Goal: Transaction & Acquisition: Purchase product/service

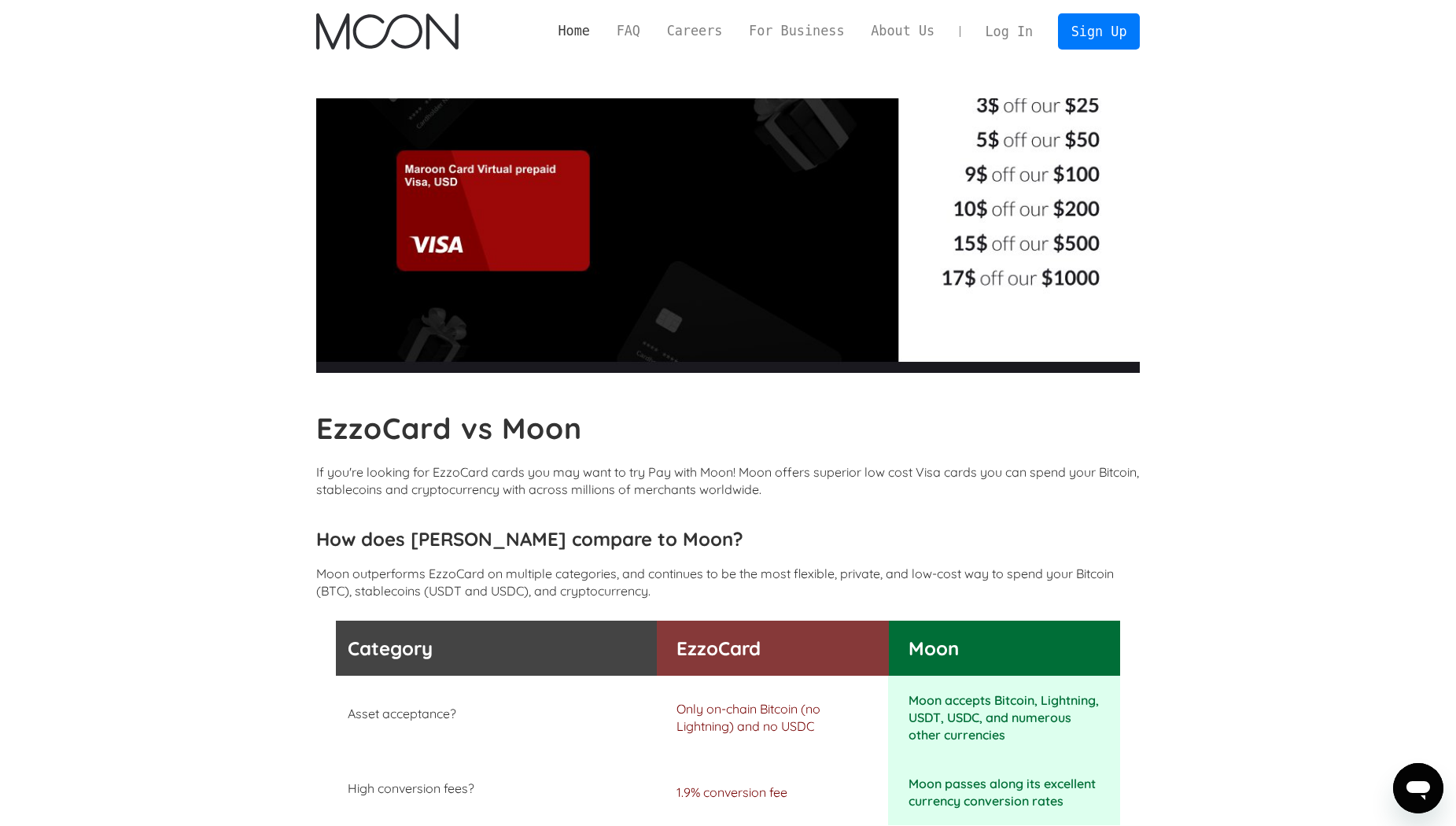
click at [602, 28] on link "Home" at bounding box center [574, 31] width 58 height 20
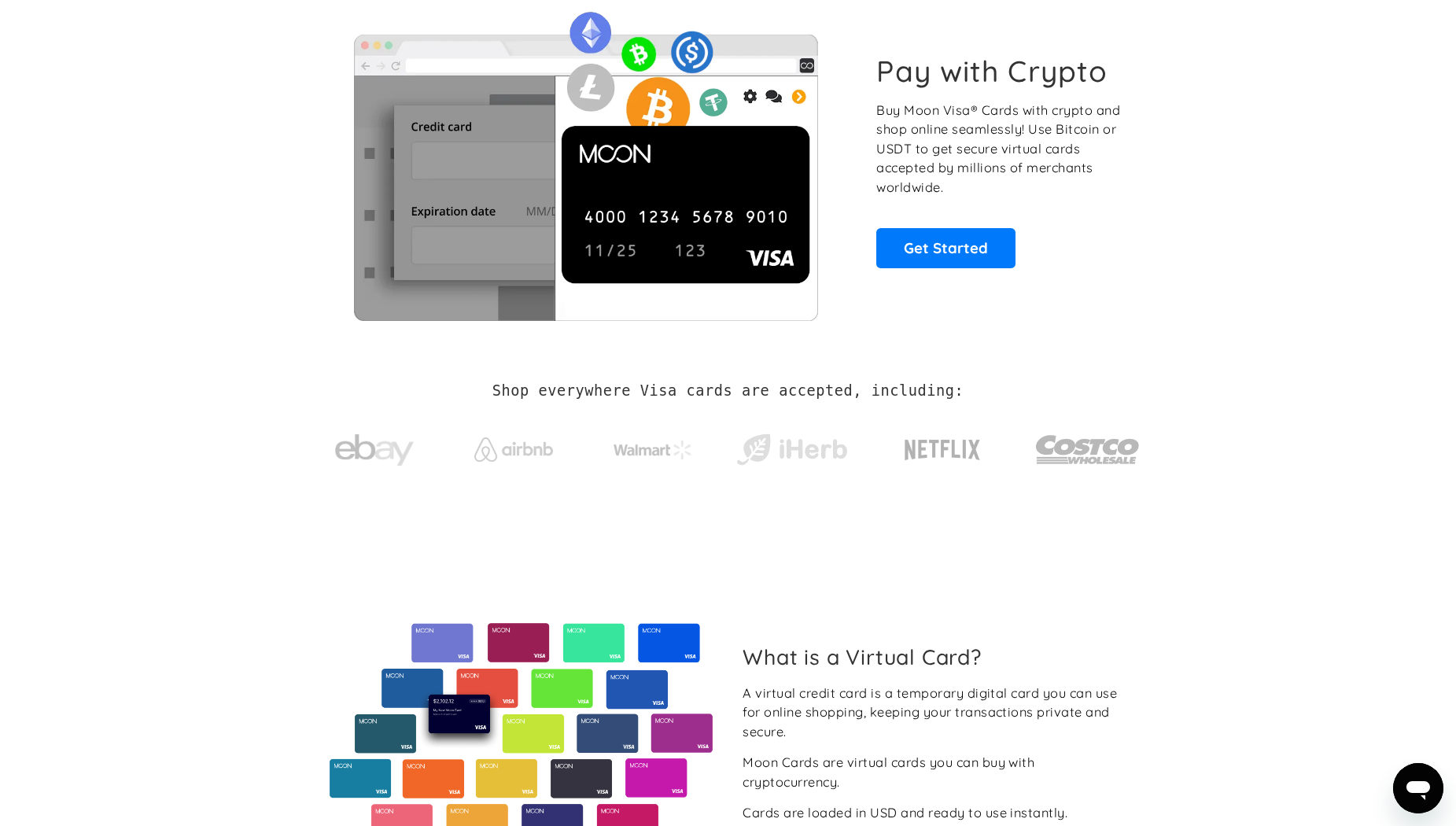
scroll to position [79, 0]
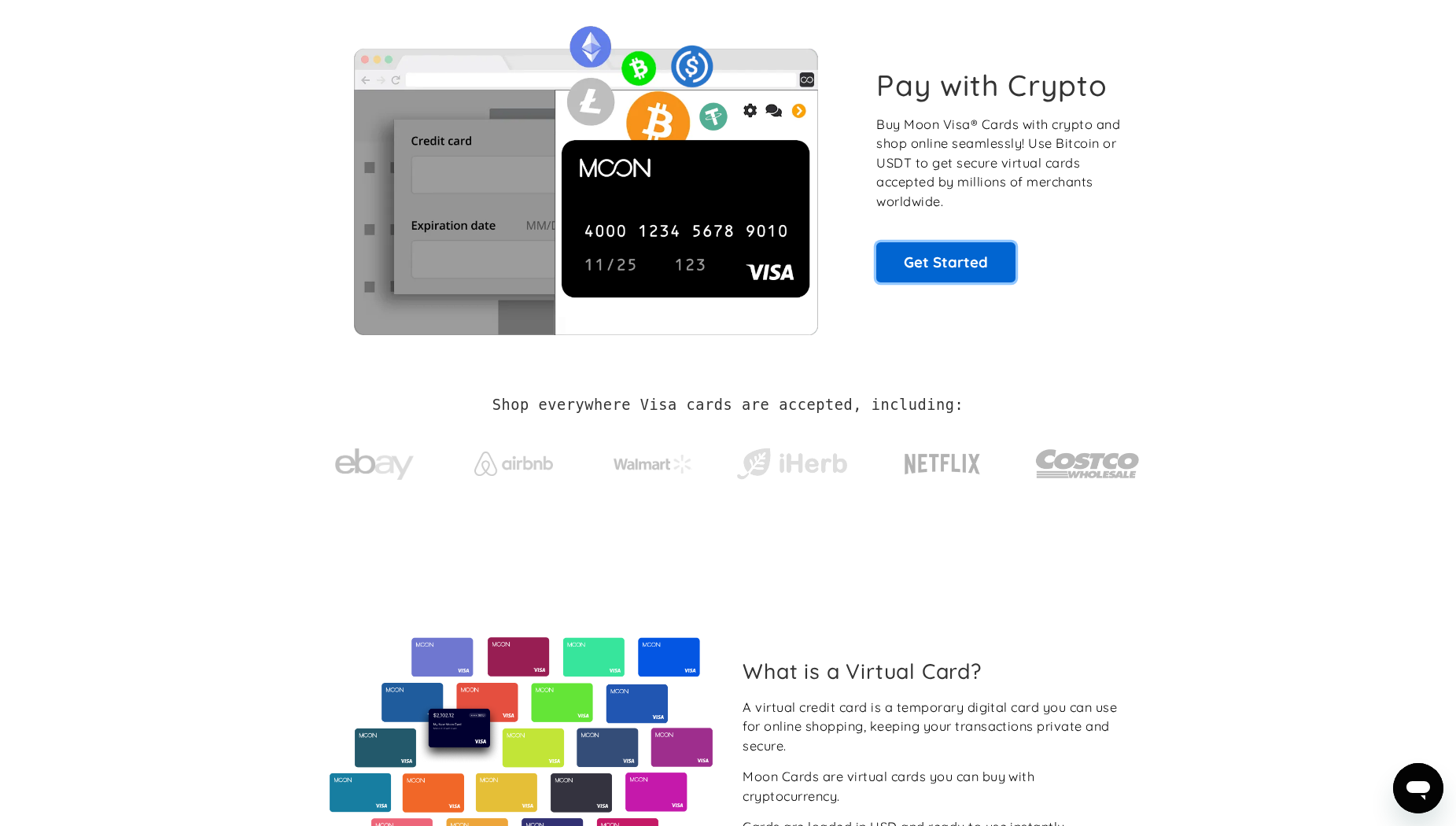
click at [942, 271] on link "Get Started" at bounding box center [946, 262] width 140 height 39
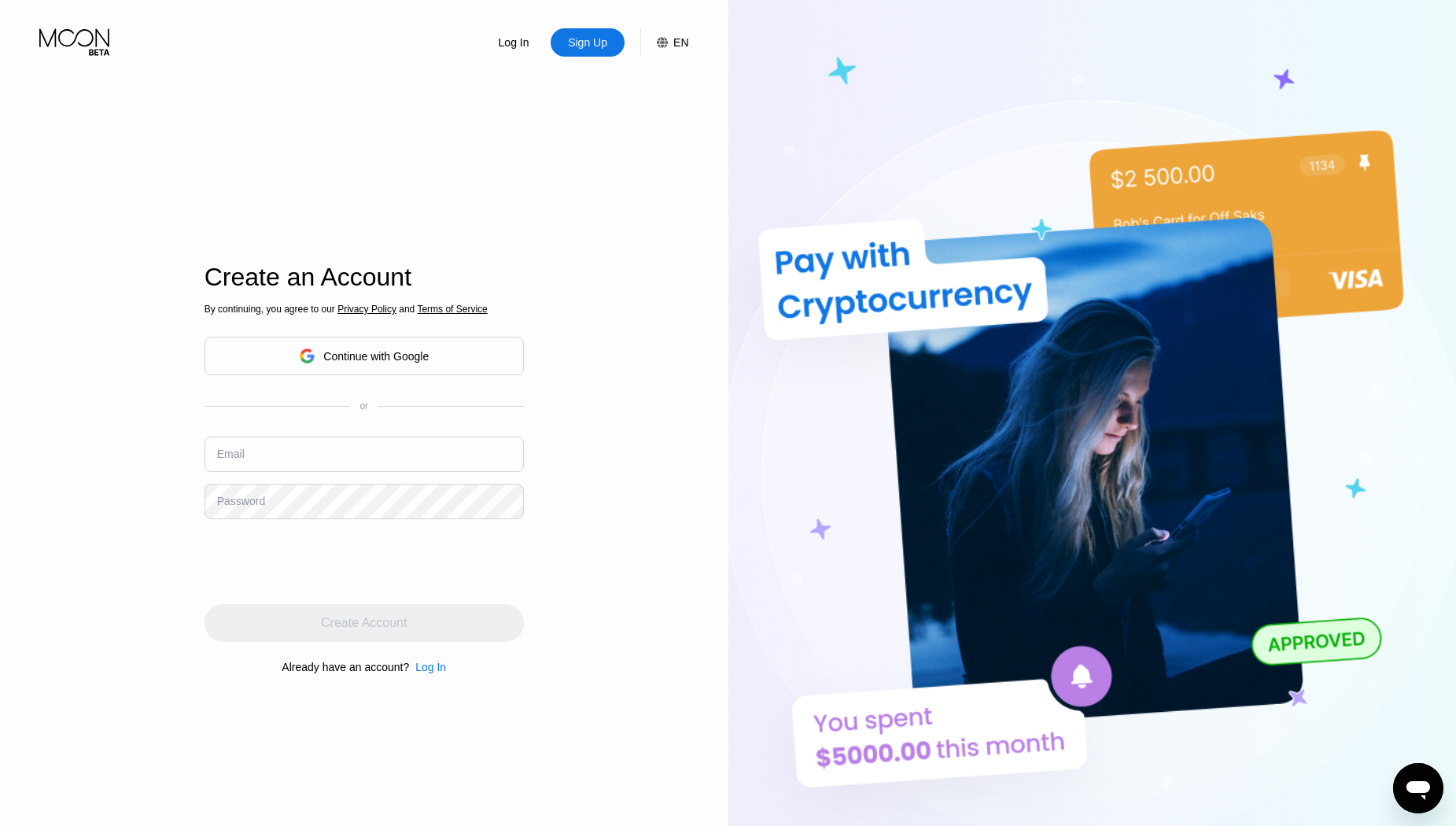
click at [248, 463] on input "text" at bounding box center [364, 454] width 319 height 36
click at [294, 464] on input "text" at bounding box center [364, 454] width 319 height 36
paste input "Samueletoto@proton.me"
type input "Samueletoto@proton.me"
click at [109, 477] on div "Log In Sign Up EN Language English Save Create an Account By continuing, you ag…" at bounding box center [364, 454] width 729 height 909
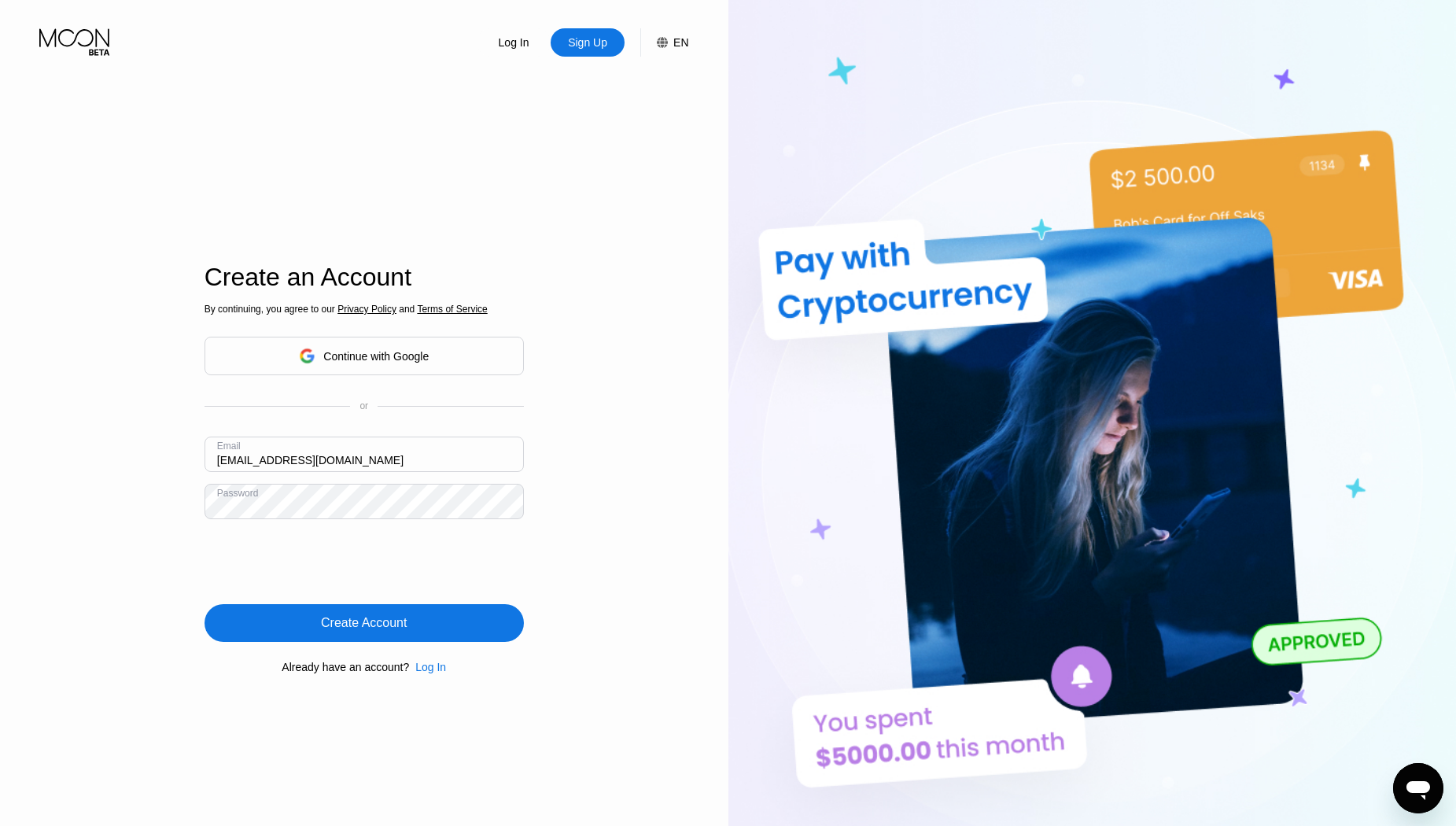
click at [306, 619] on div "Create Account" at bounding box center [364, 623] width 319 height 38
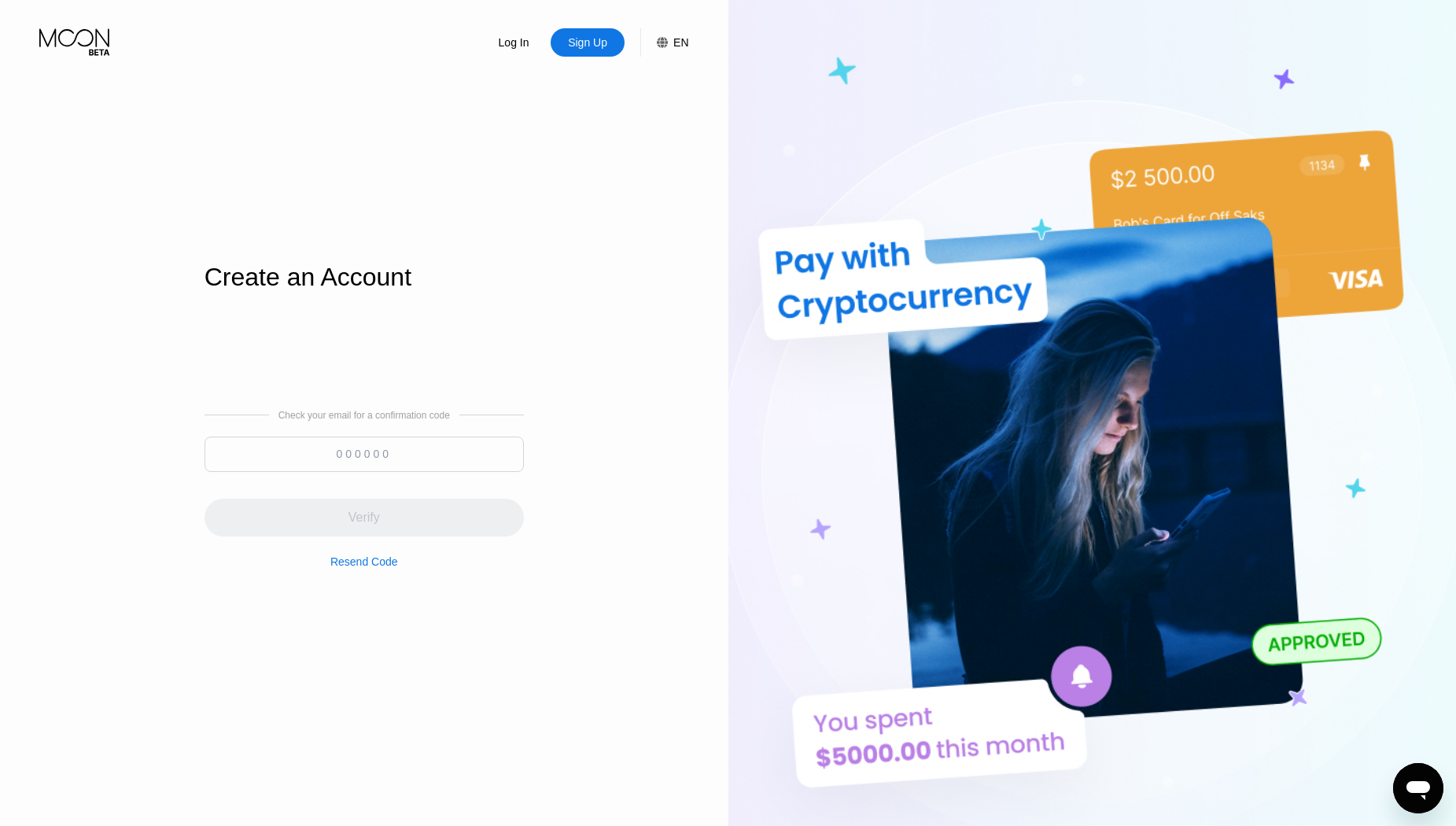
click at [362, 443] on input at bounding box center [364, 454] width 319 height 36
paste input "651496"
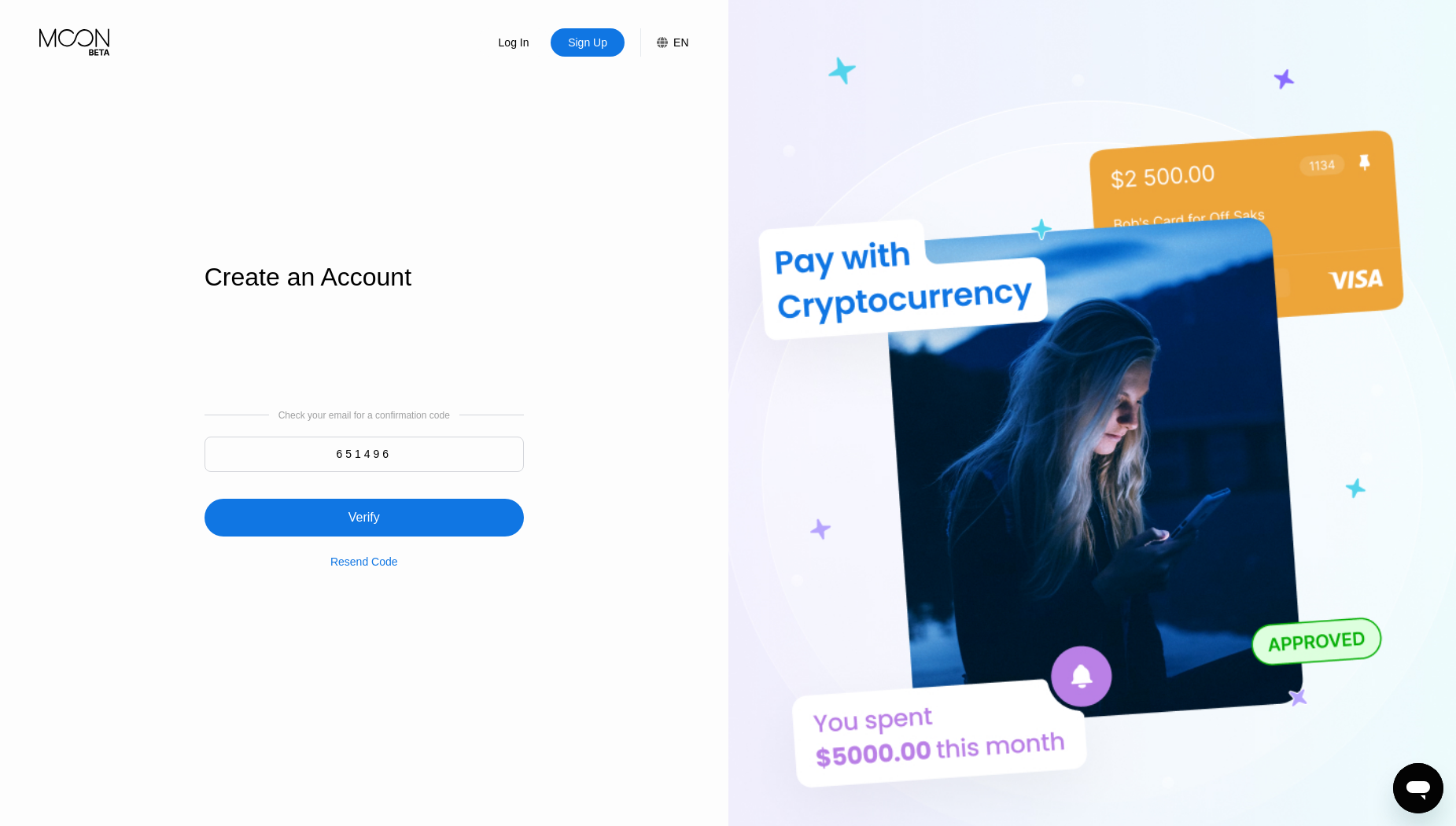
type input "651496"
click at [381, 525] on div "Verify" at bounding box center [364, 517] width 319 height 38
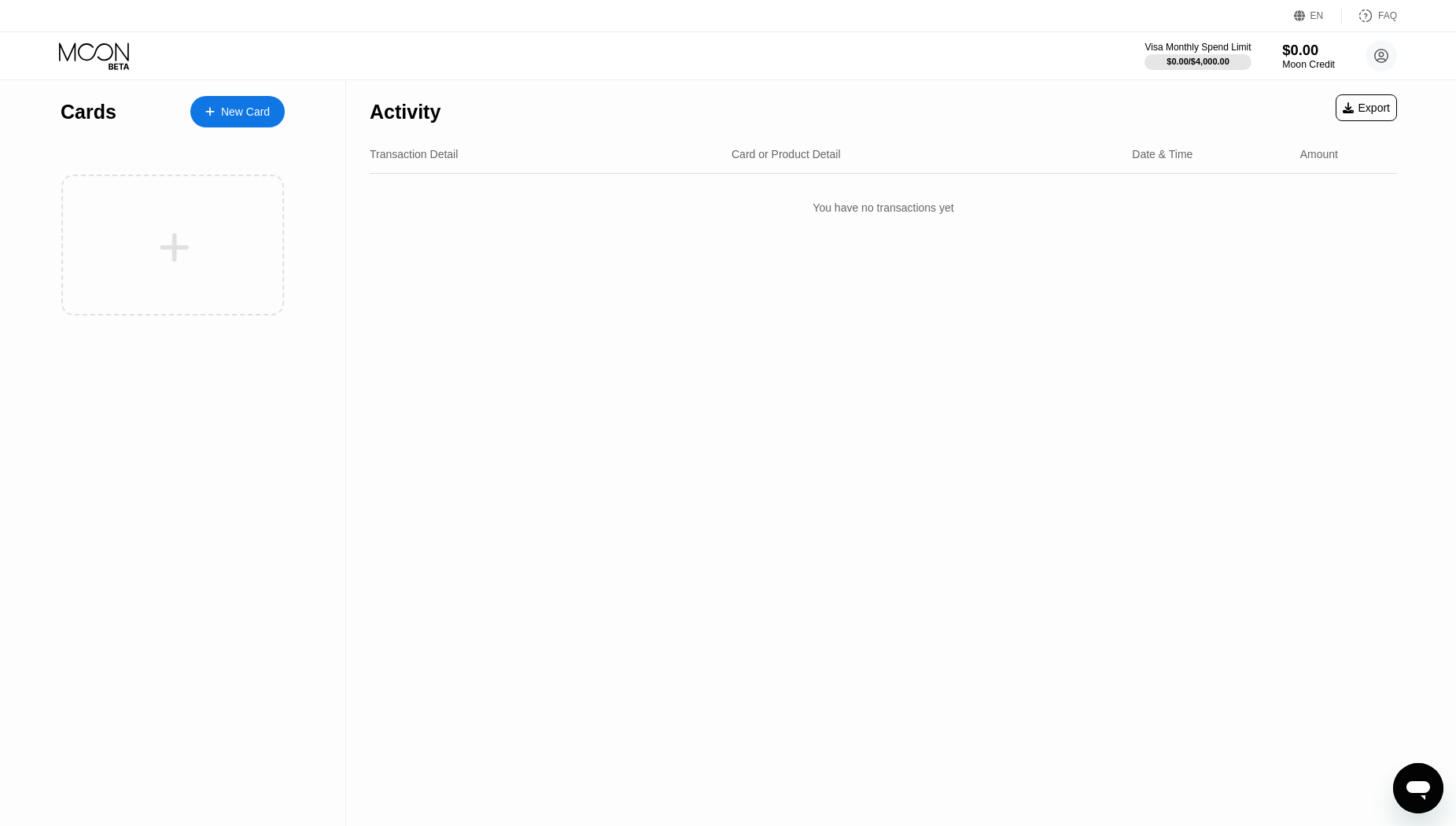
click at [1298, 58] on div "$0.00" at bounding box center [1308, 50] width 52 height 17
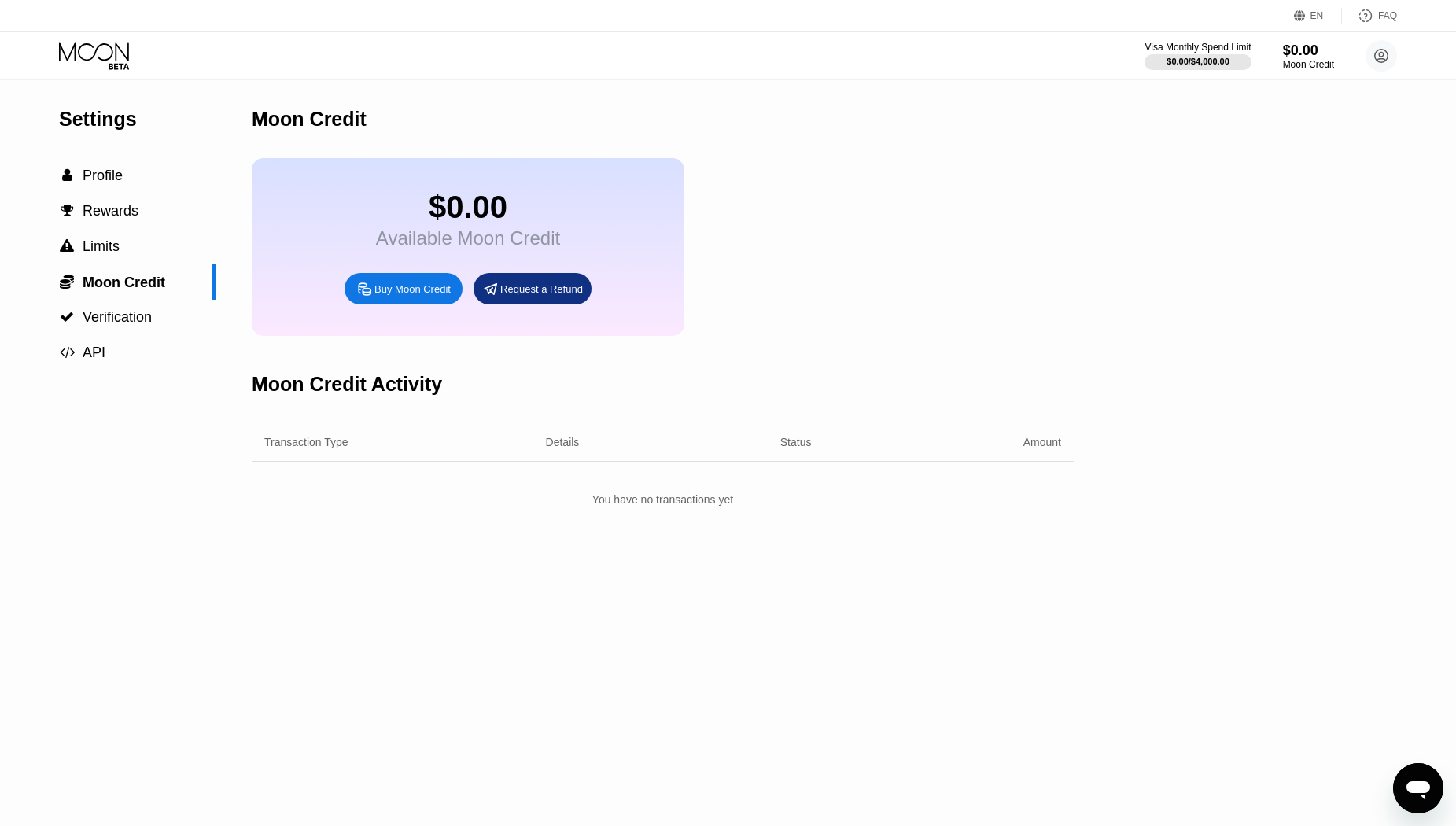
click at [407, 296] on div "Buy Moon Credit" at bounding box center [412, 289] width 76 height 13
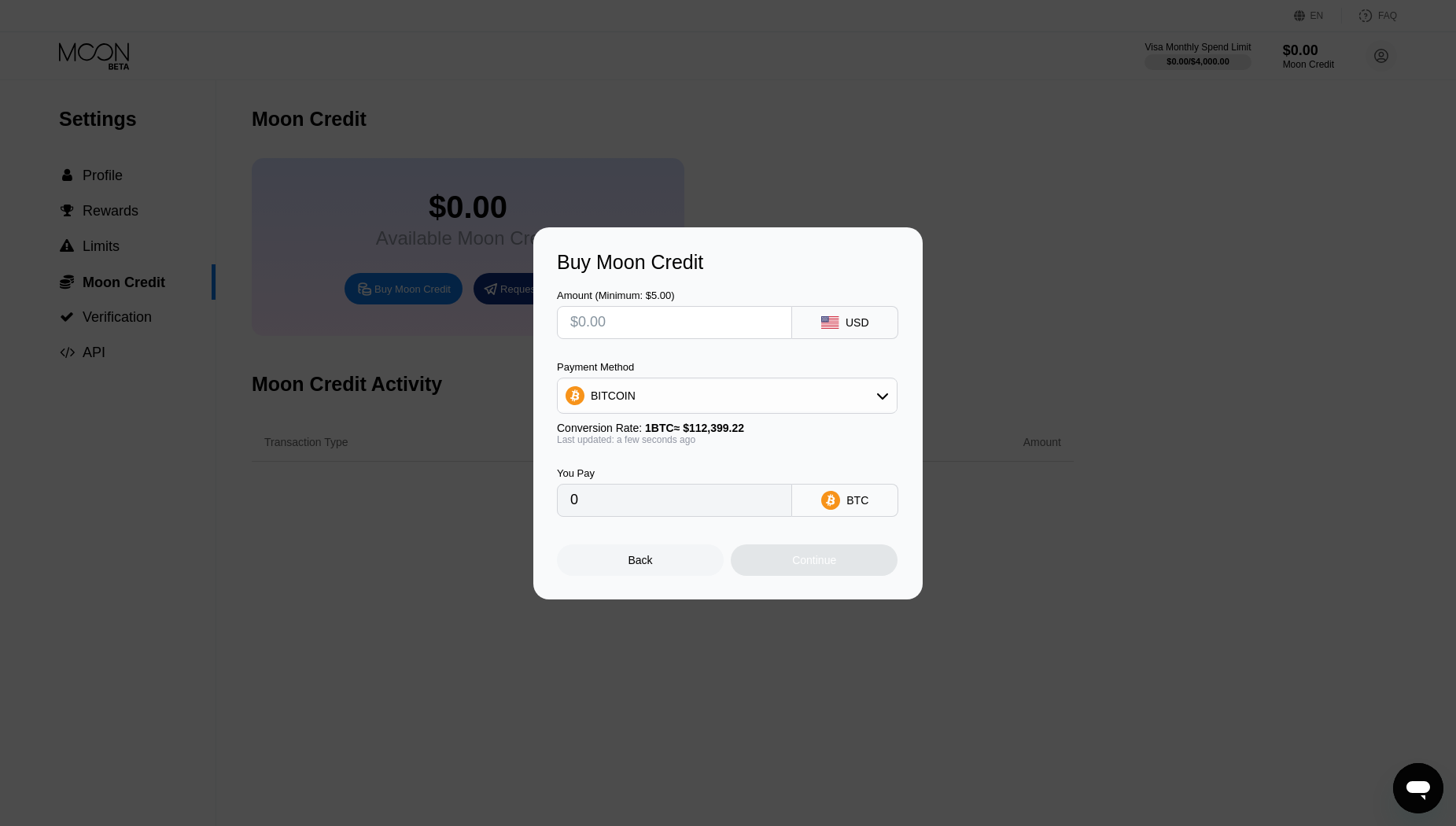
click at [630, 331] on input "text" at bounding box center [674, 323] width 209 height 31
type input "$3"
type input "0.00002670"
type input "$30"
type input "0.00026691"
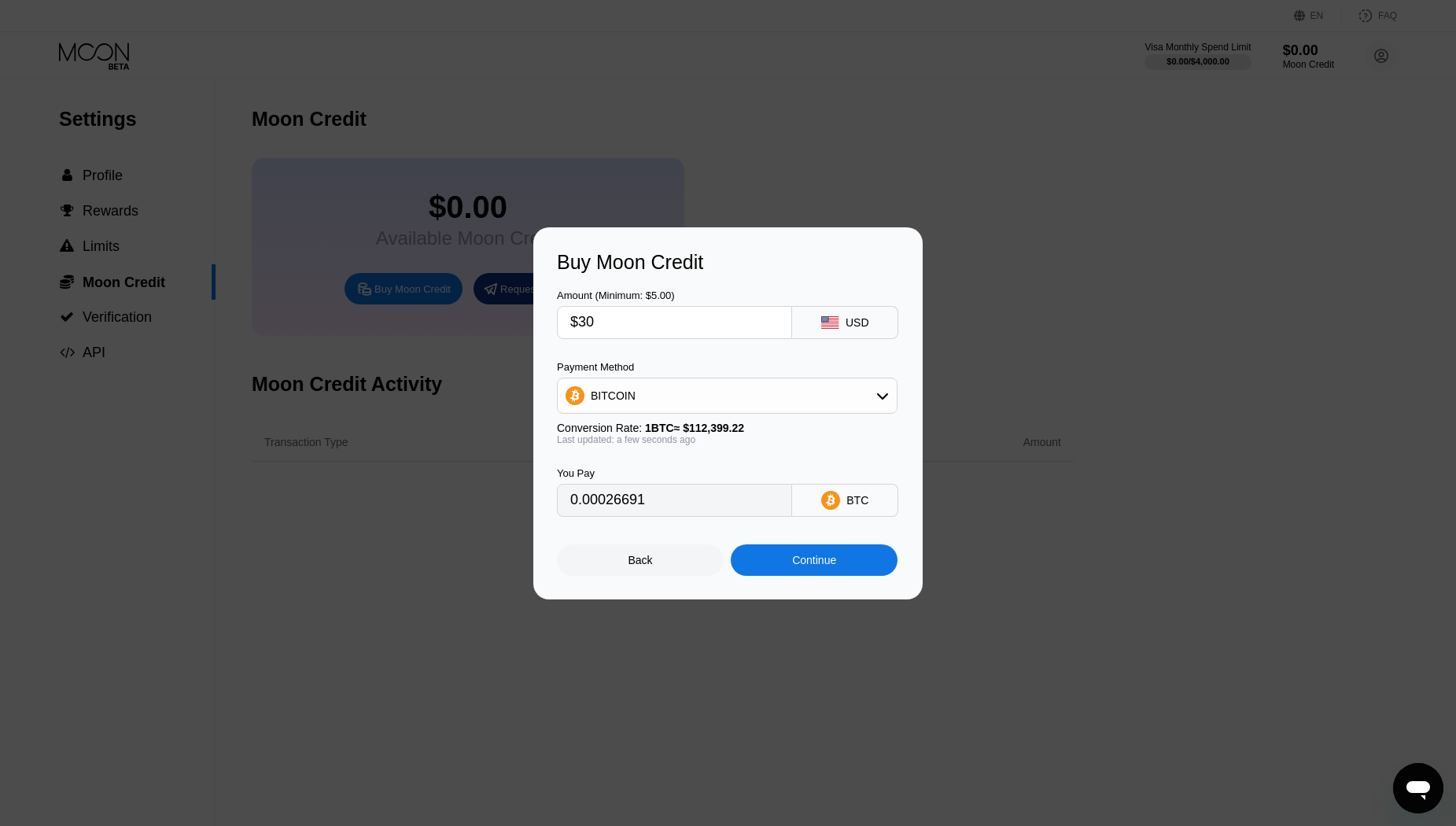
type input "$30"
click at [814, 567] on div "Continue" at bounding box center [814, 561] width 44 height 12
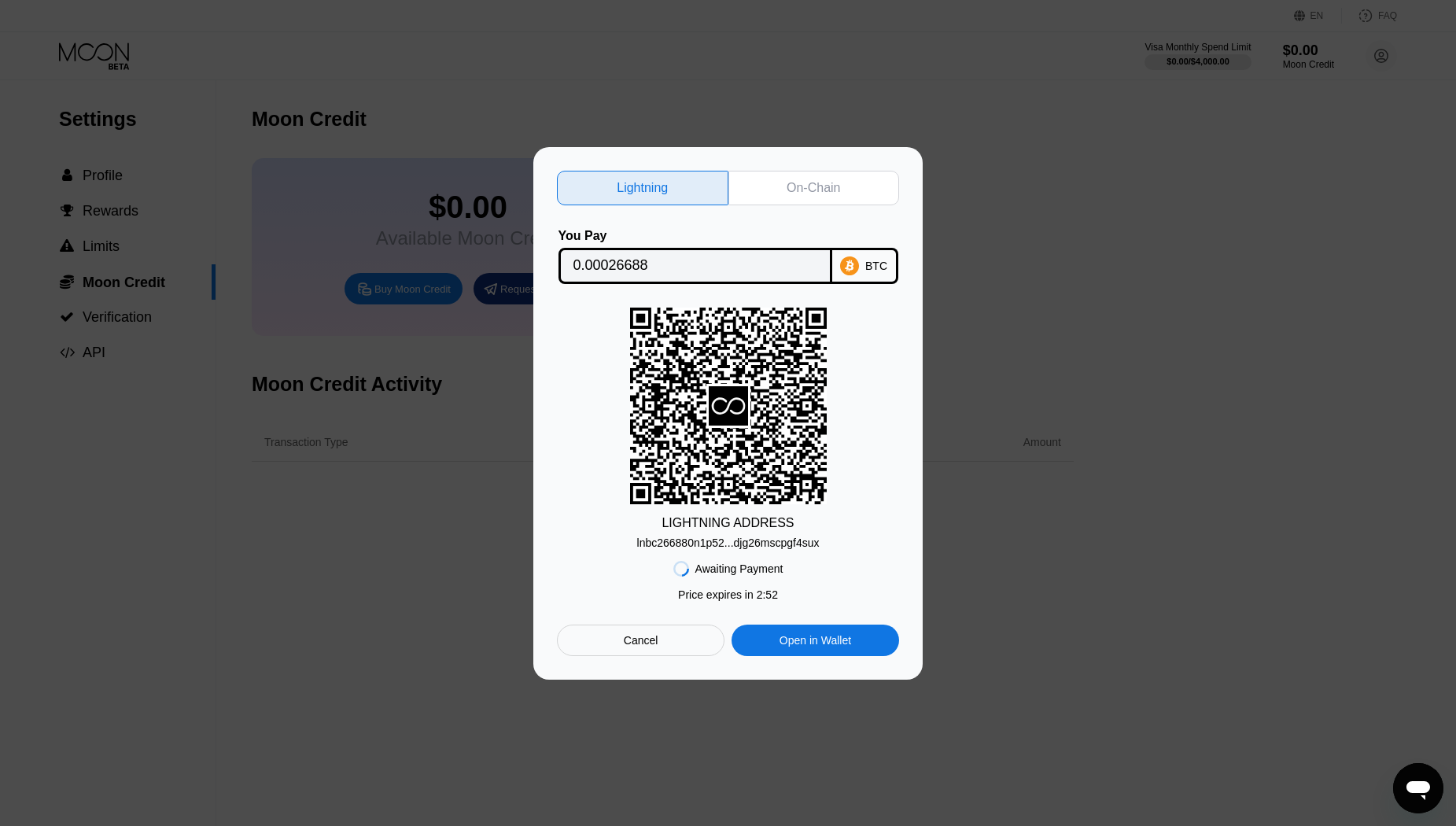
click at [868, 263] on div "BTC" at bounding box center [876, 265] width 22 height 12
drag, startPoint x: 670, startPoint y: 265, endPoint x: 541, endPoint y: 261, distance: 129.1
click at [541, 261] on div "Lightning On-Chain You Pay 0.00026688 BTC LIGHTNING ADDRESS lnbc266880n1p52...d…" at bounding box center [728, 414] width 389 height 533
click at [787, 545] on div "lnbc266880n1p52...djg26mscpgf4sux" at bounding box center [728, 543] width 182 height 12
click at [813, 192] on div "On-Chain" at bounding box center [814, 189] width 171 height 35
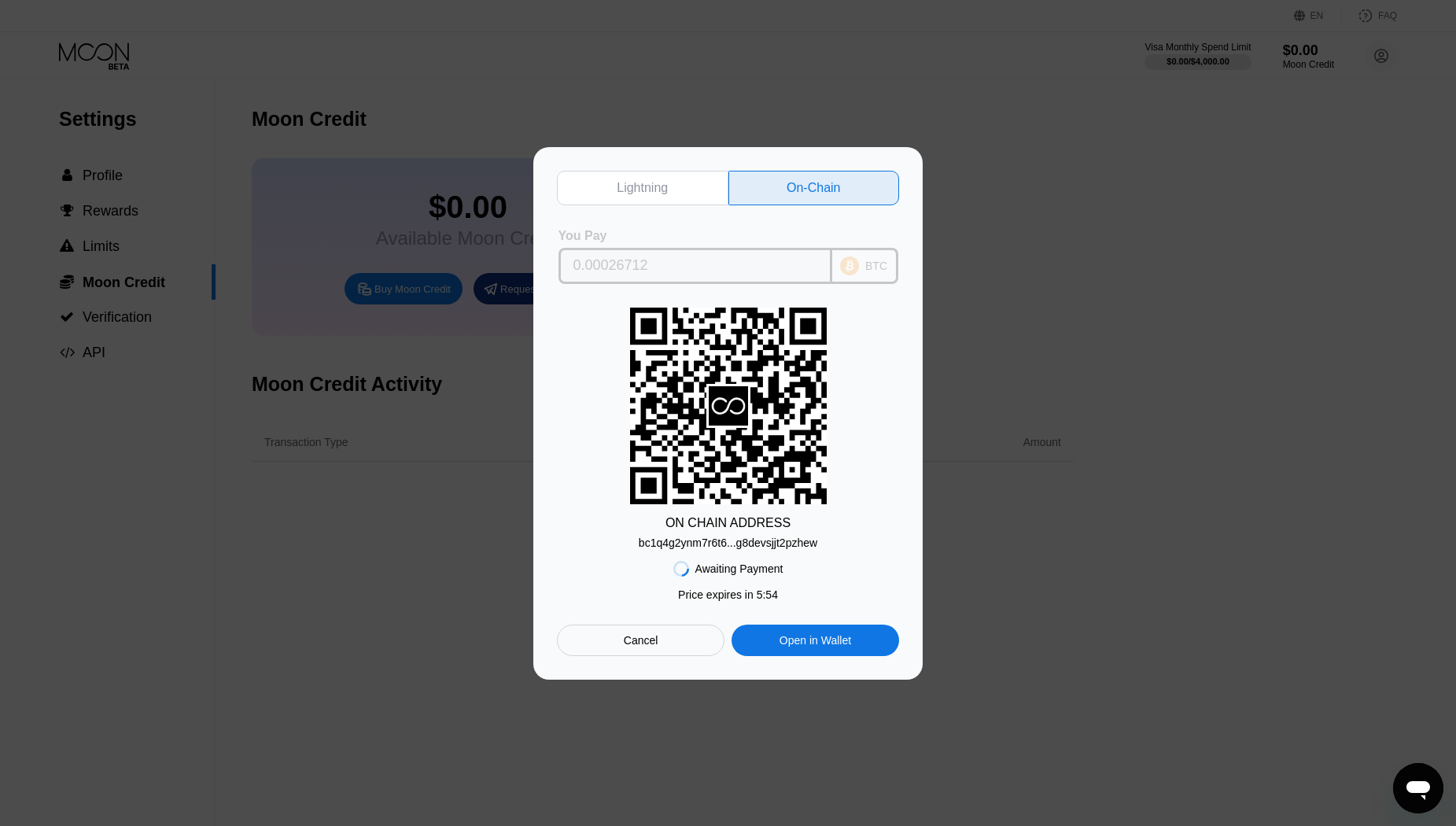
drag, startPoint x: 706, startPoint y: 261, endPoint x: 557, endPoint y: 271, distance: 149.3
click at [557, 271] on div "You Pay 0.00026712 BTC" at bounding box center [728, 256] width 342 height 55
click at [731, 547] on div "bc1q4g2ynm7r6t6...g8devsjjt2pzhew" at bounding box center [728, 543] width 179 height 12
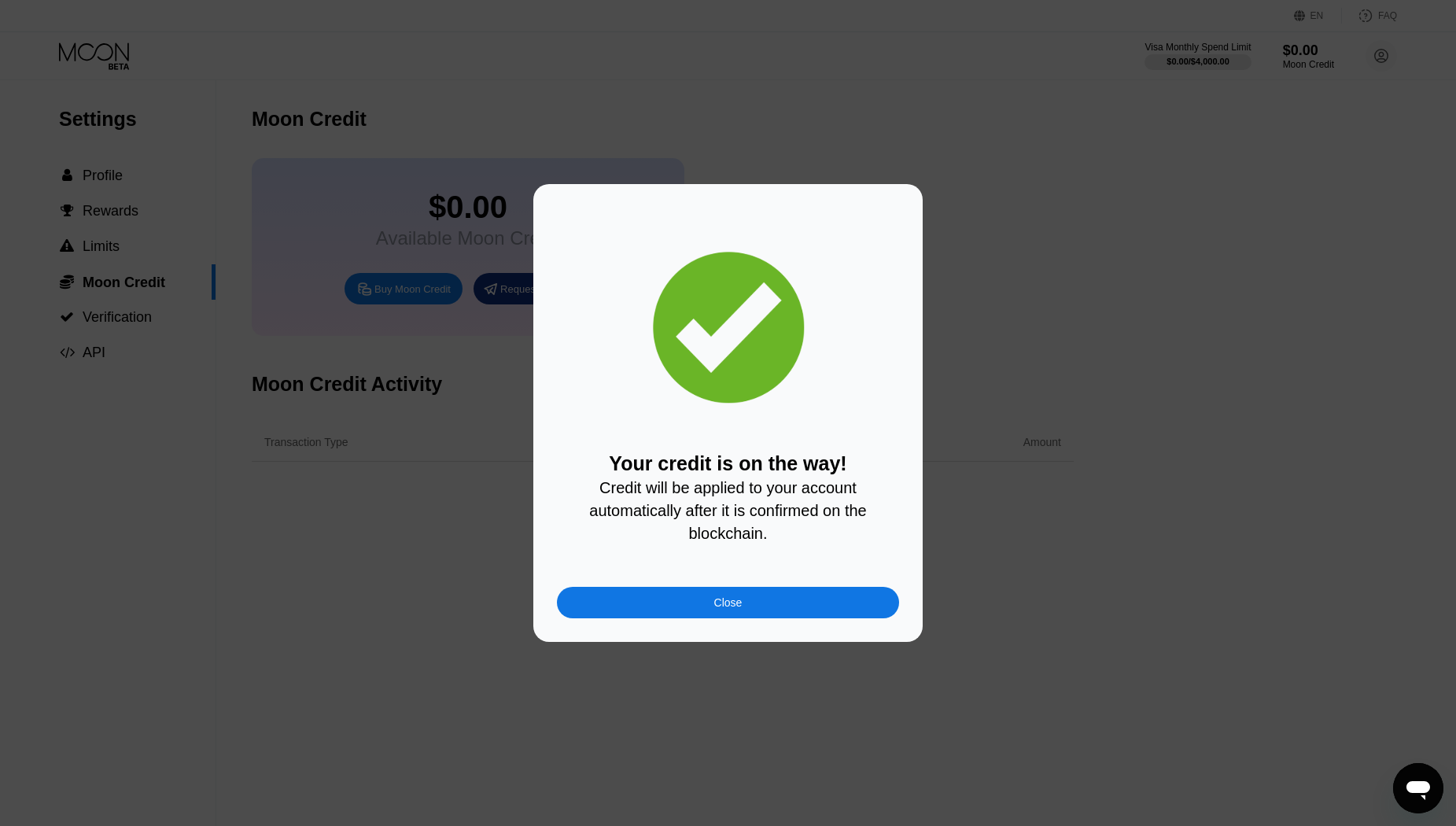
click at [726, 606] on div "Close" at bounding box center [728, 602] width 28 height 12
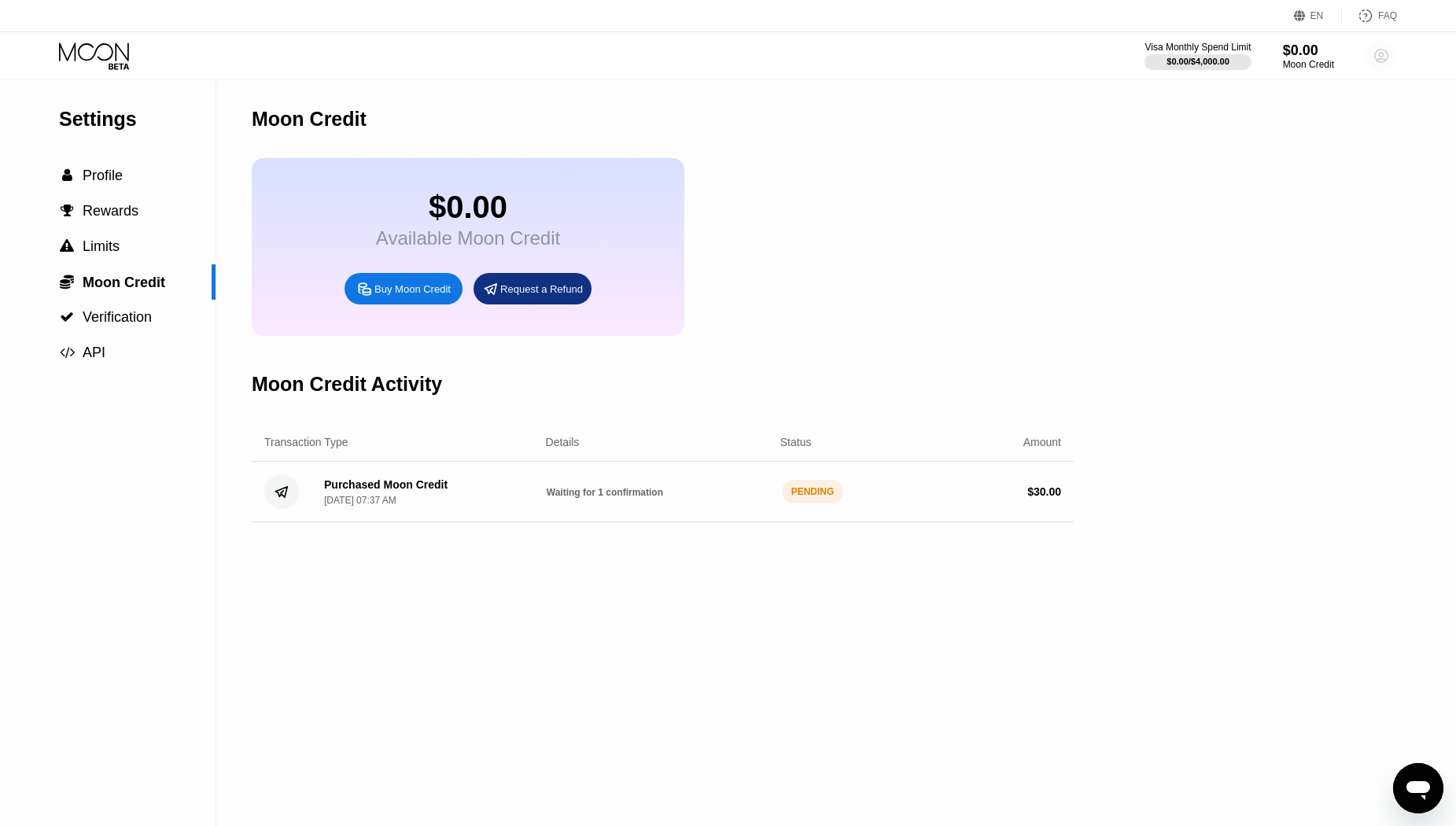
click at [1375, 61] on circle at bounding box center [1382, 56] width 31 height 31
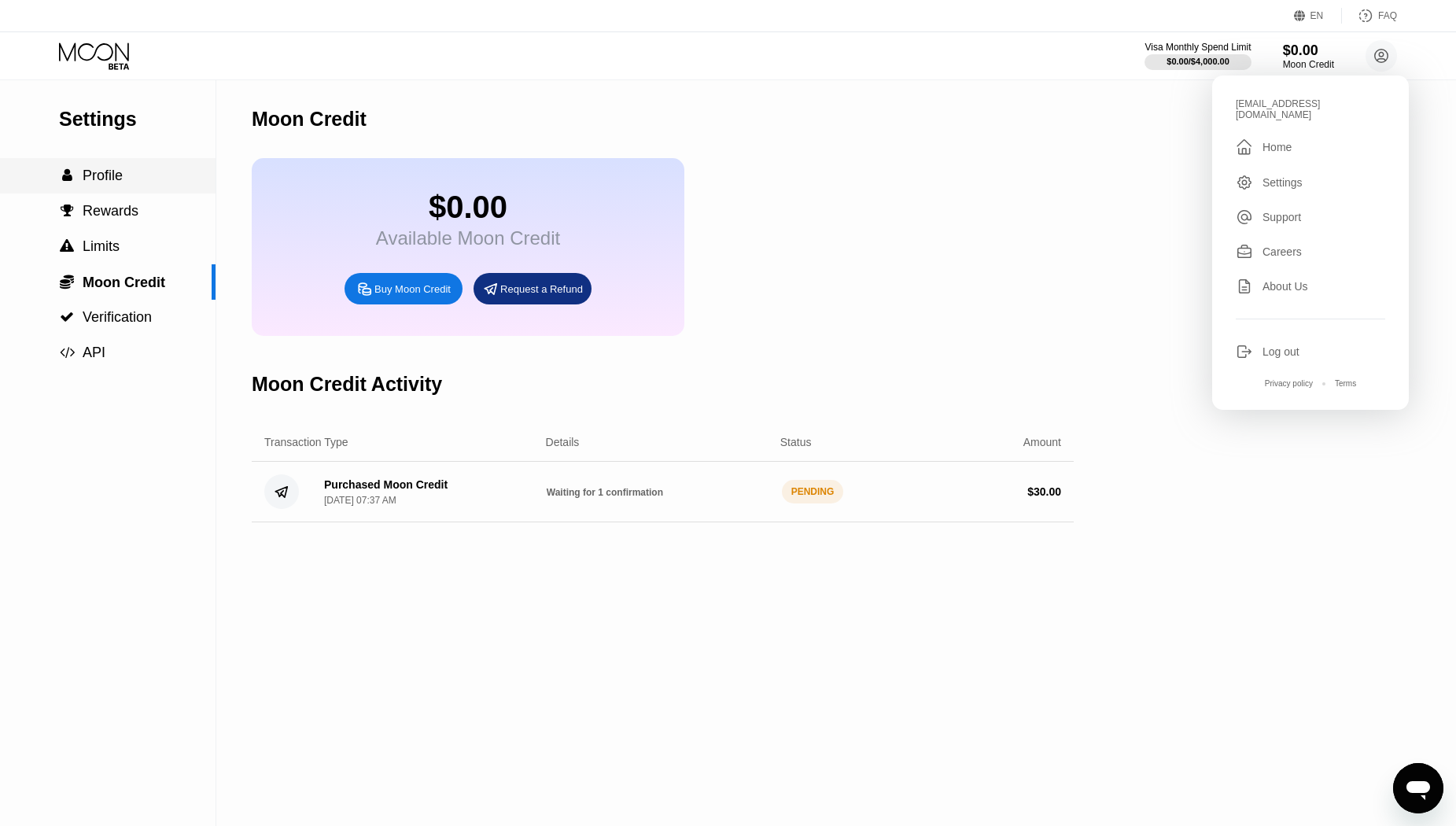
click at [95, 180] on span "Profile" at bounding box center [103, 176] width 40 height 16
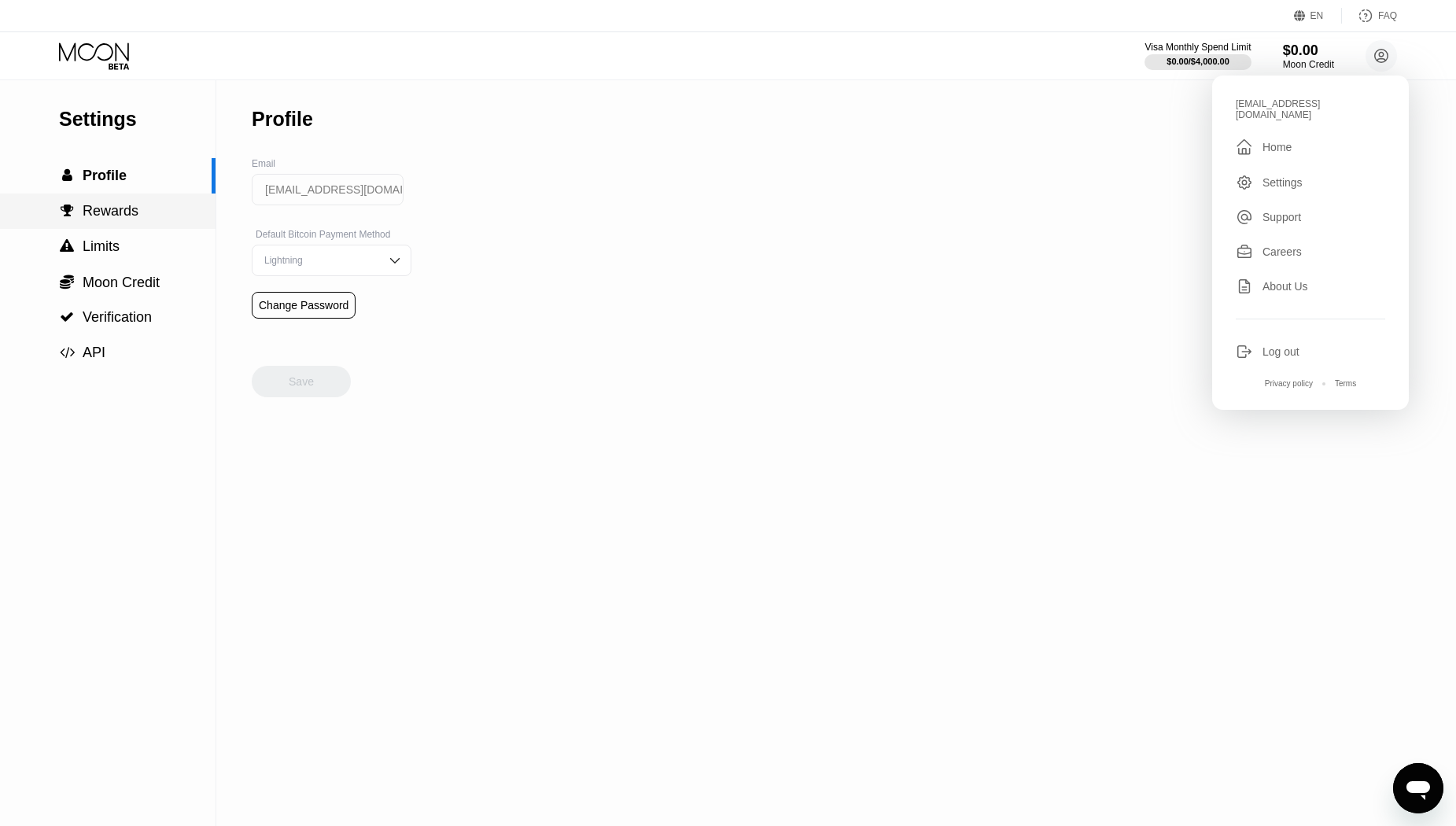
click at [109, 210] on span "Rewards" at bounding box center [111, 211] width 56 height 16
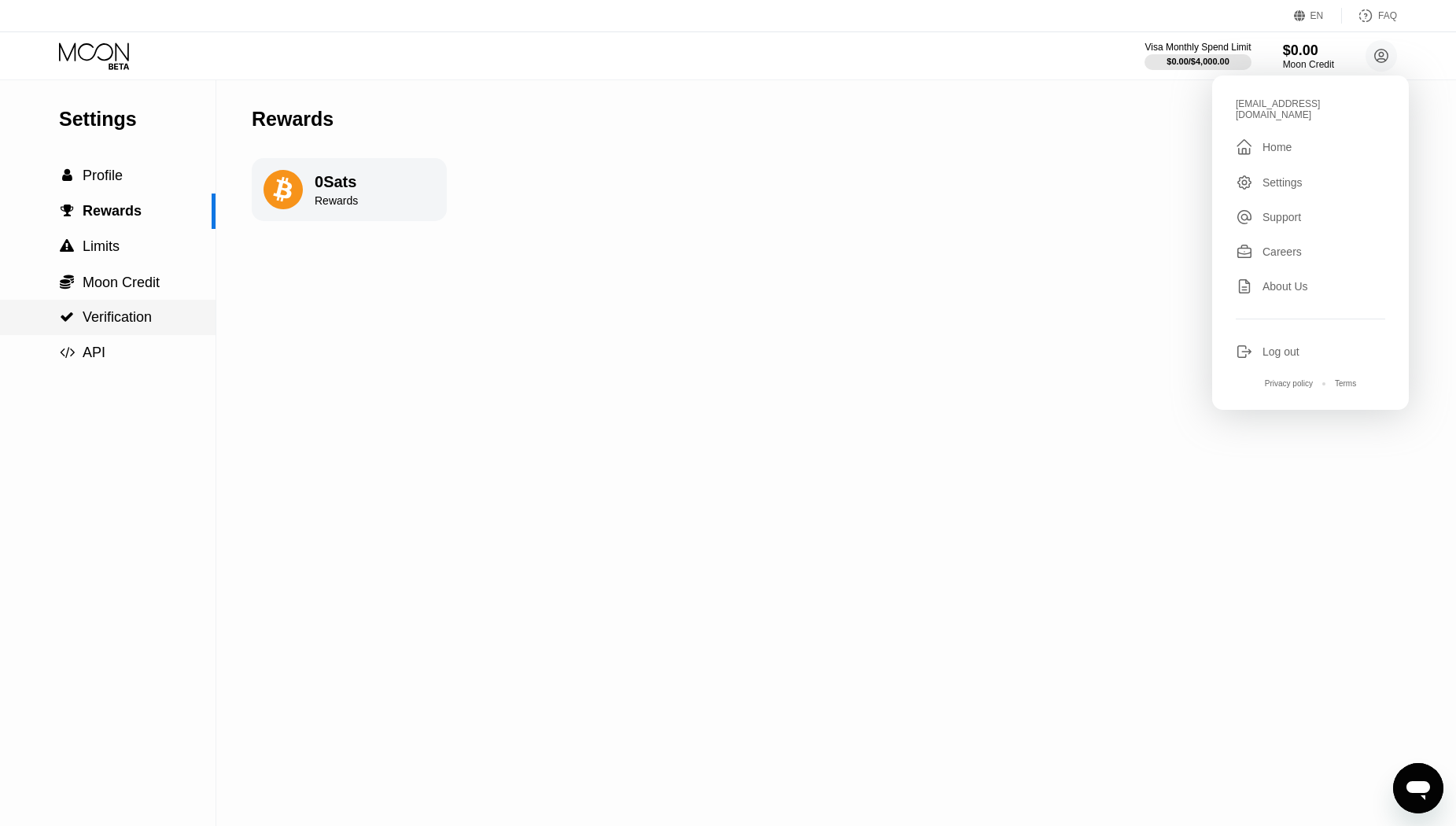
click at [115, 325] on span "Verification" at bounding box center [117, 317] width 69 height 16
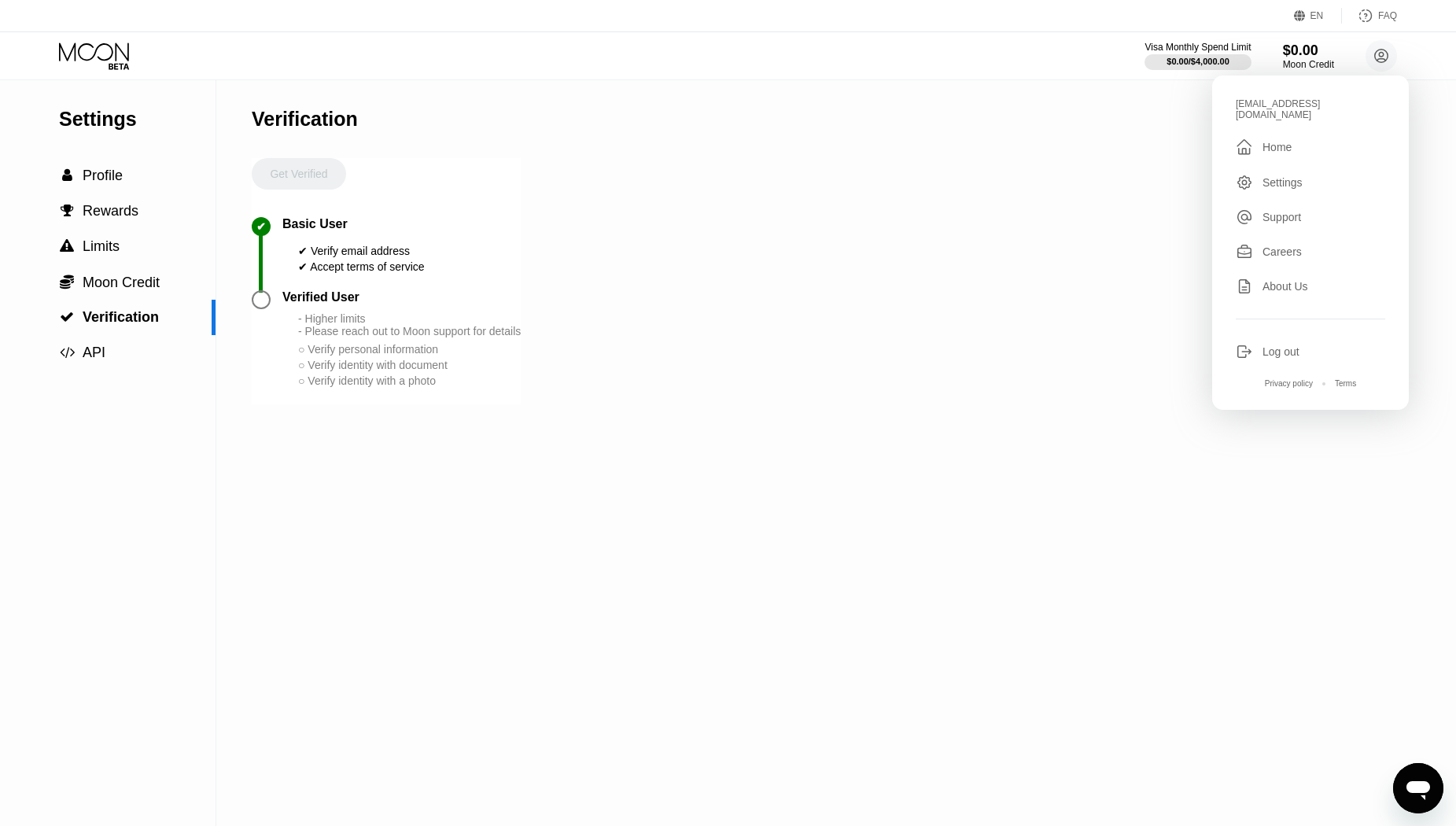
click at [941, 276] on div "Settings  Profile  Rewards  Limits  Moon Credit  Verification  API Verifi…" at bounding box center [728, 453] width 1456 height 746
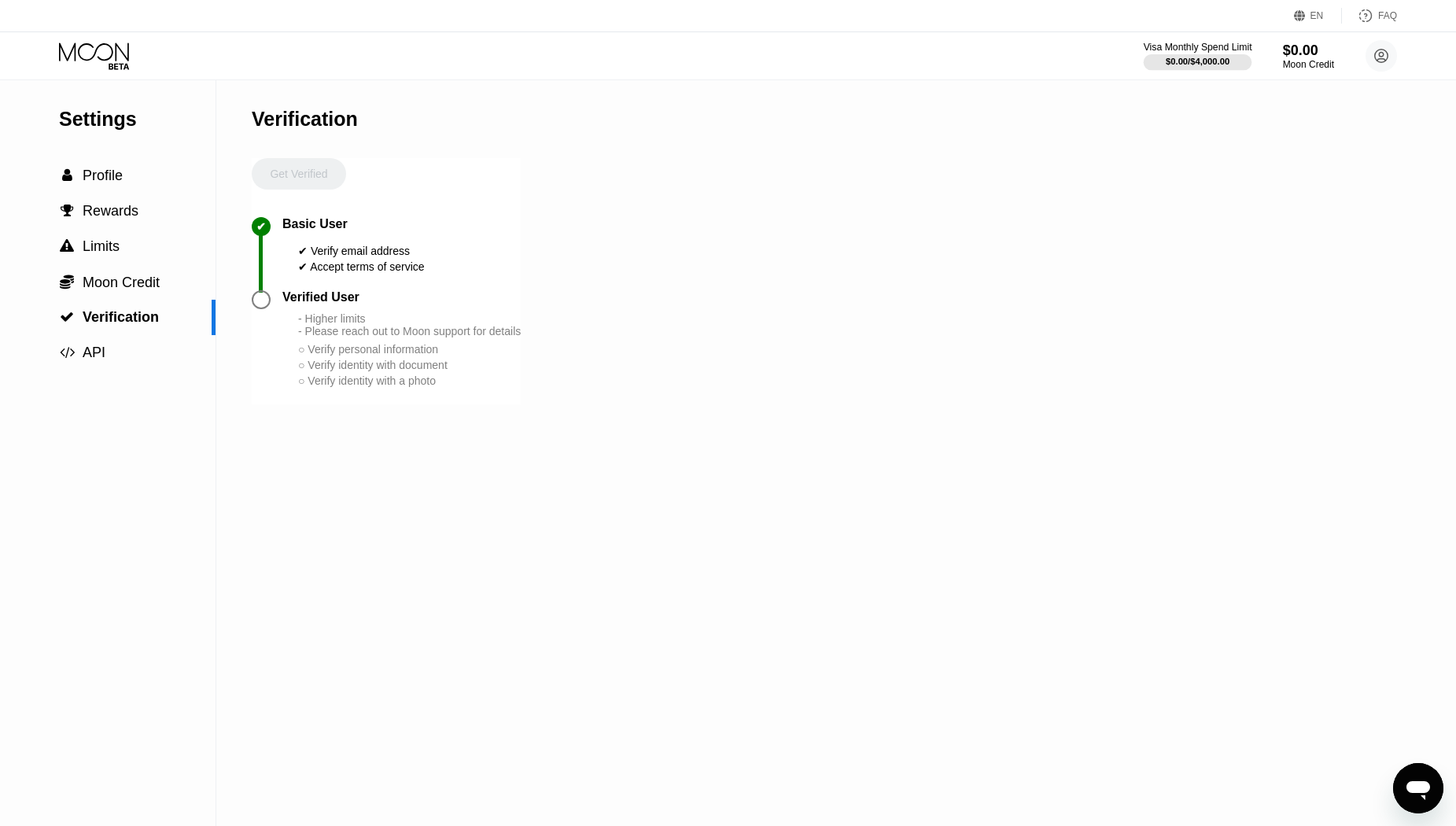
click at [1200, 59] on div "$0.00 / $4,000.00" at bounding box center [1198, 61] width 64 height 10
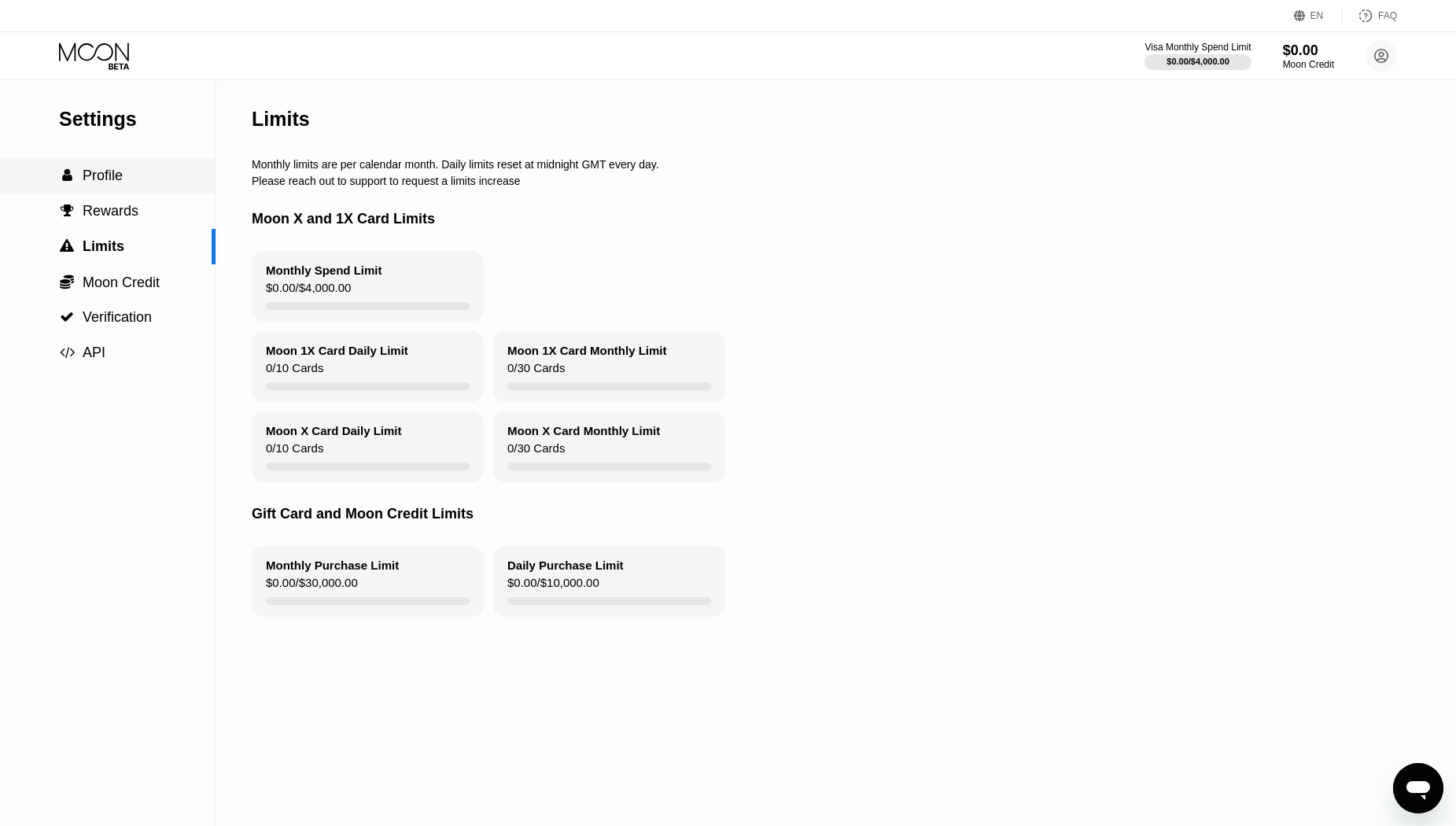
click at [142, 178] on div " Profile" at bounding box center [107, 176] width 216 height 17
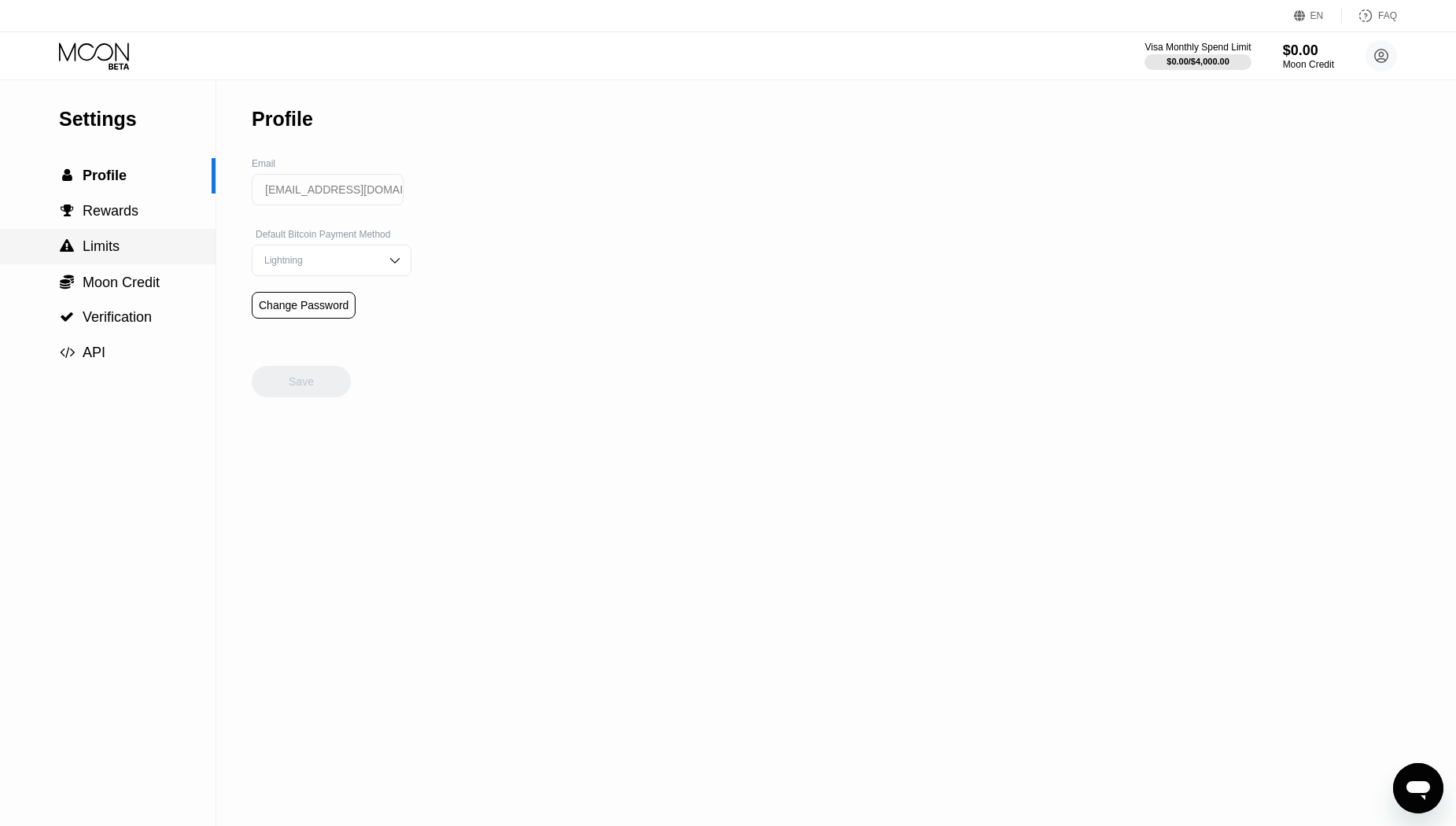
click at [113, 244] on span "Limits" at bounding box center [101, 246] width 37 height 16
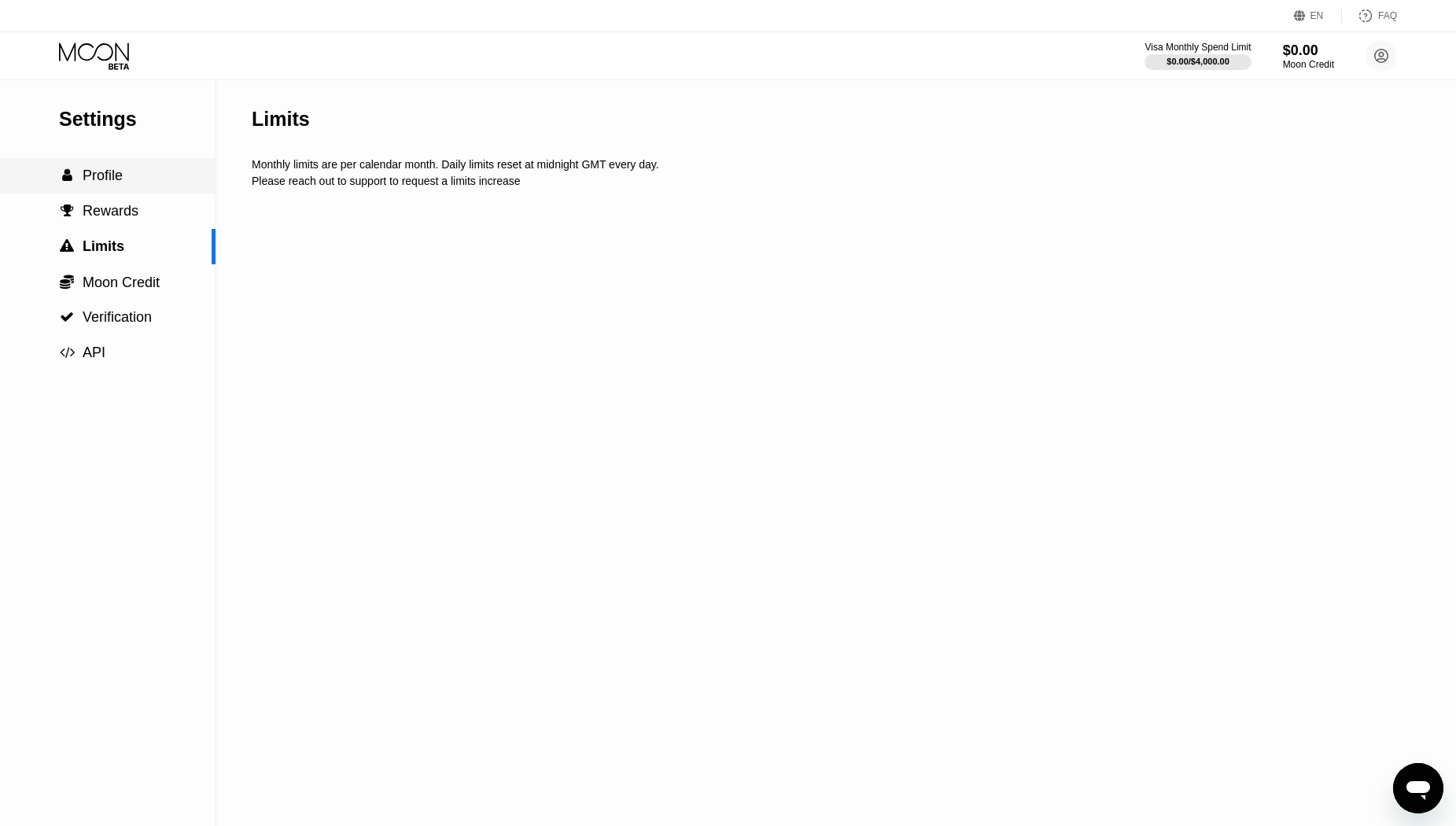
click at [120, 183] on span "Profile" at bounding box center [103, 176] width 40 height 16
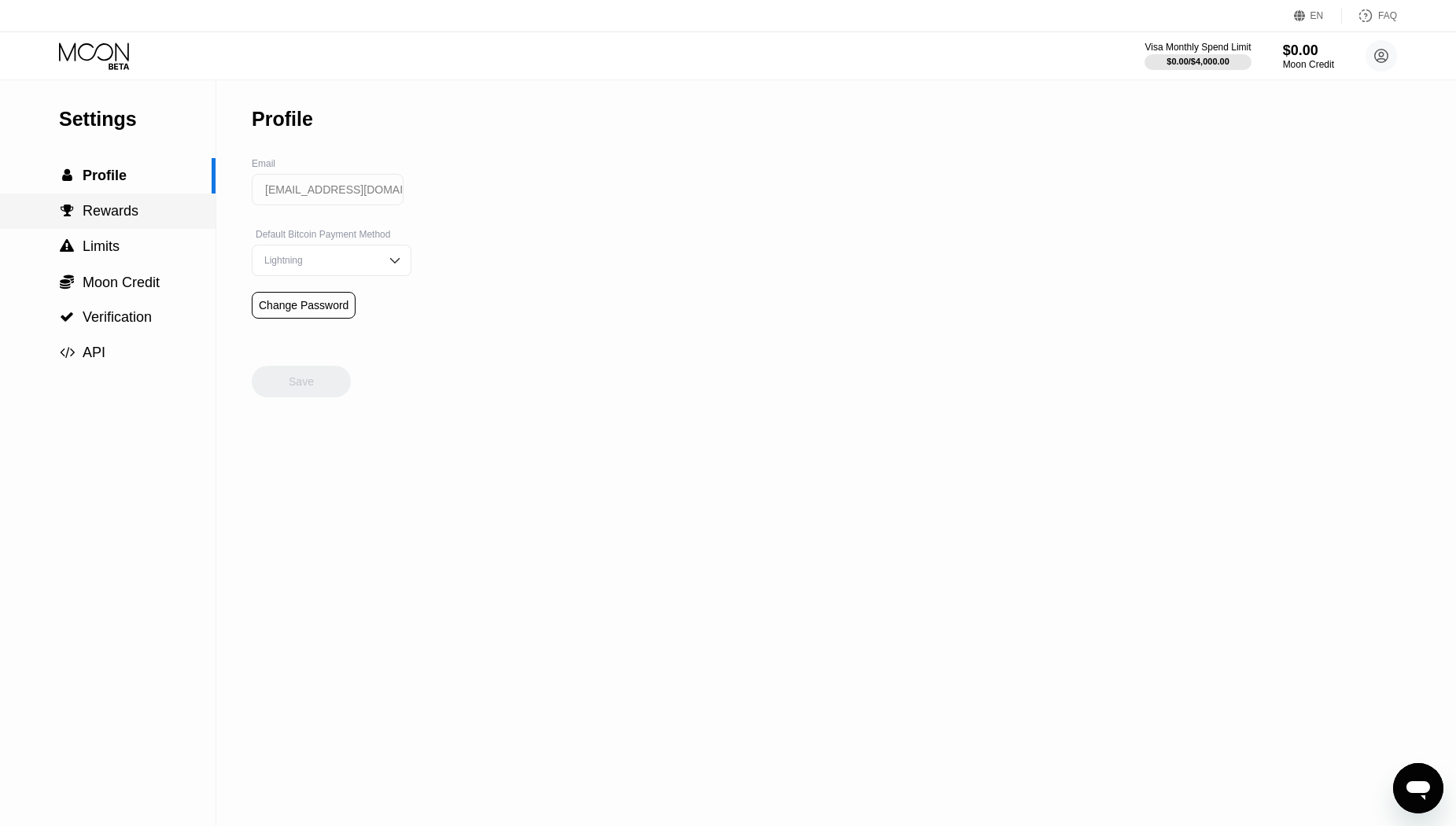
click at [120, 216] on span "Rewards" at bounding box center [111, 211] width 56 height 16
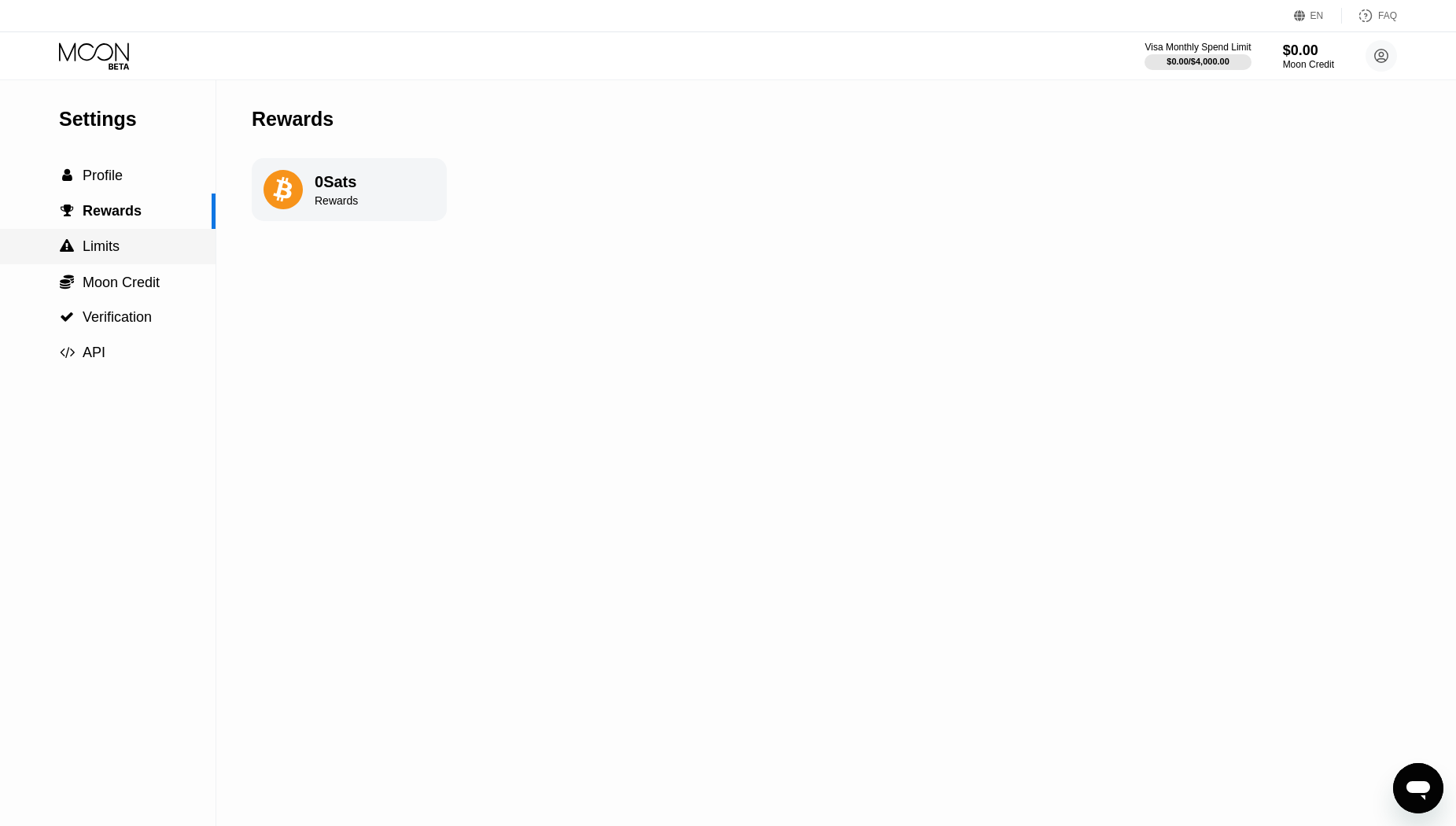
click at [109, 254] on span "Limits" at bounding box center [101, 246] width 37 height 16
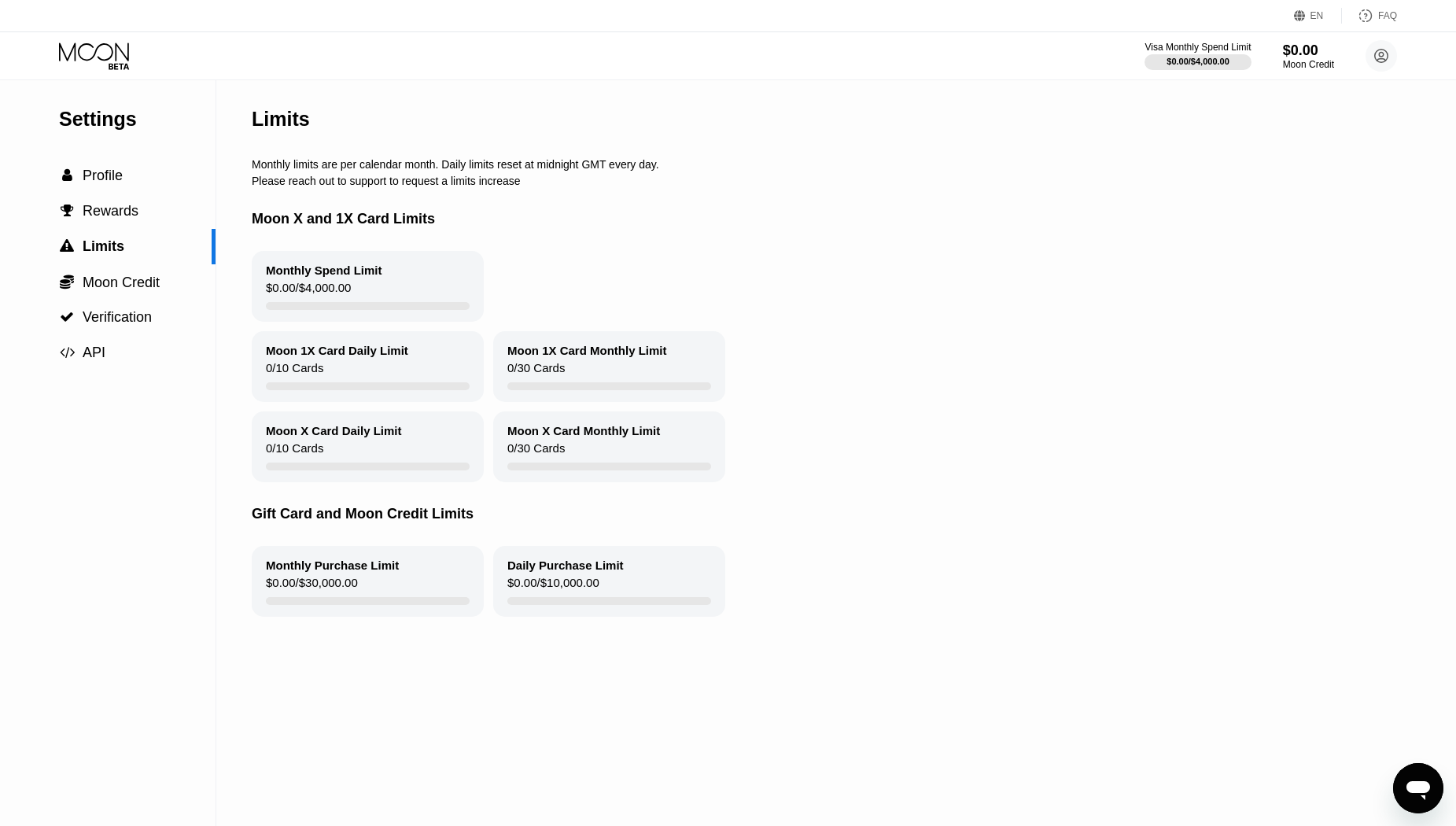
click at [100, 56] on icon at bounding box center [96, 57] width 73 height 28
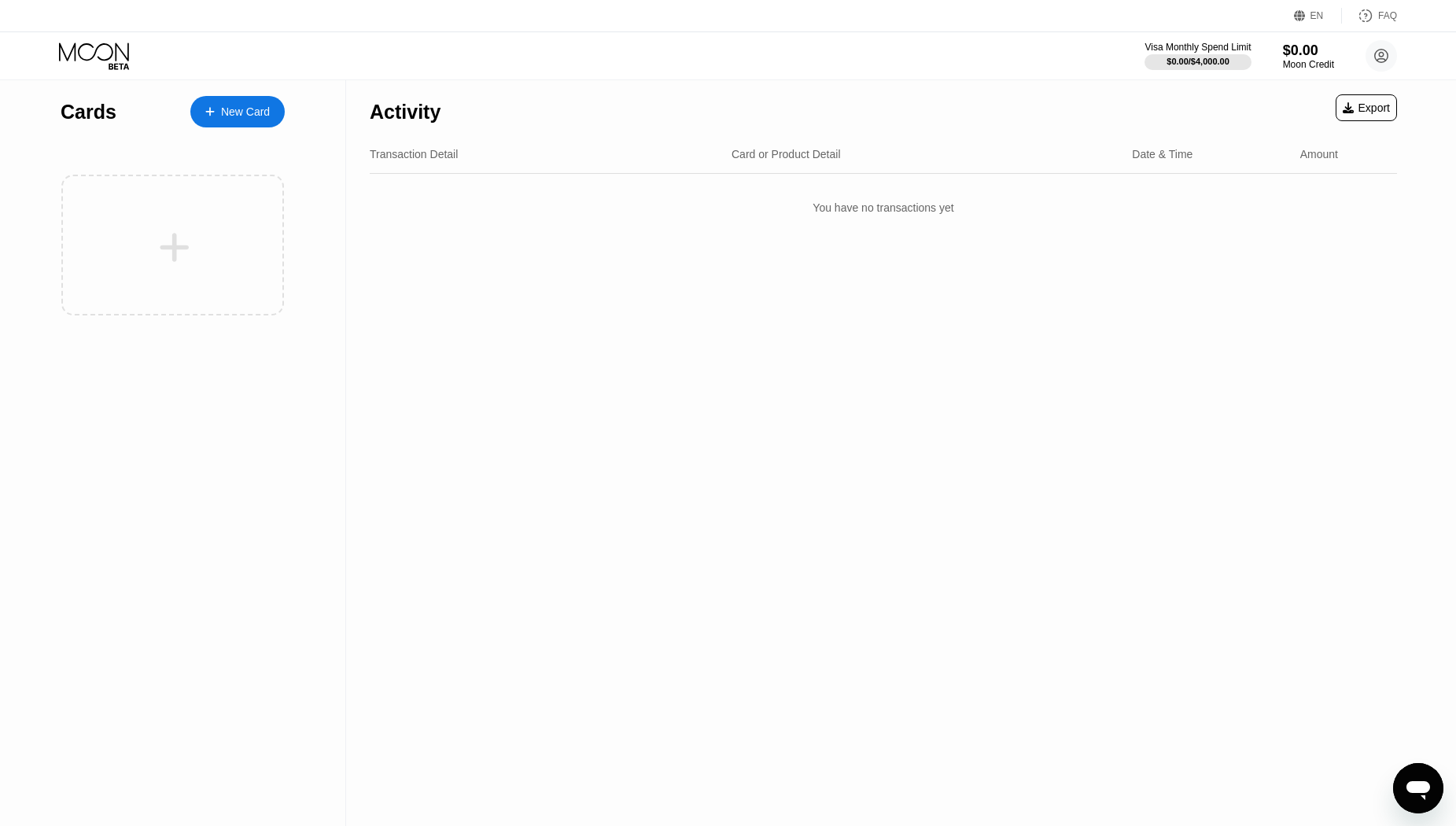
click at [237, 115] on div "New Card" at bounding box center [245, 112] width 49 height 13
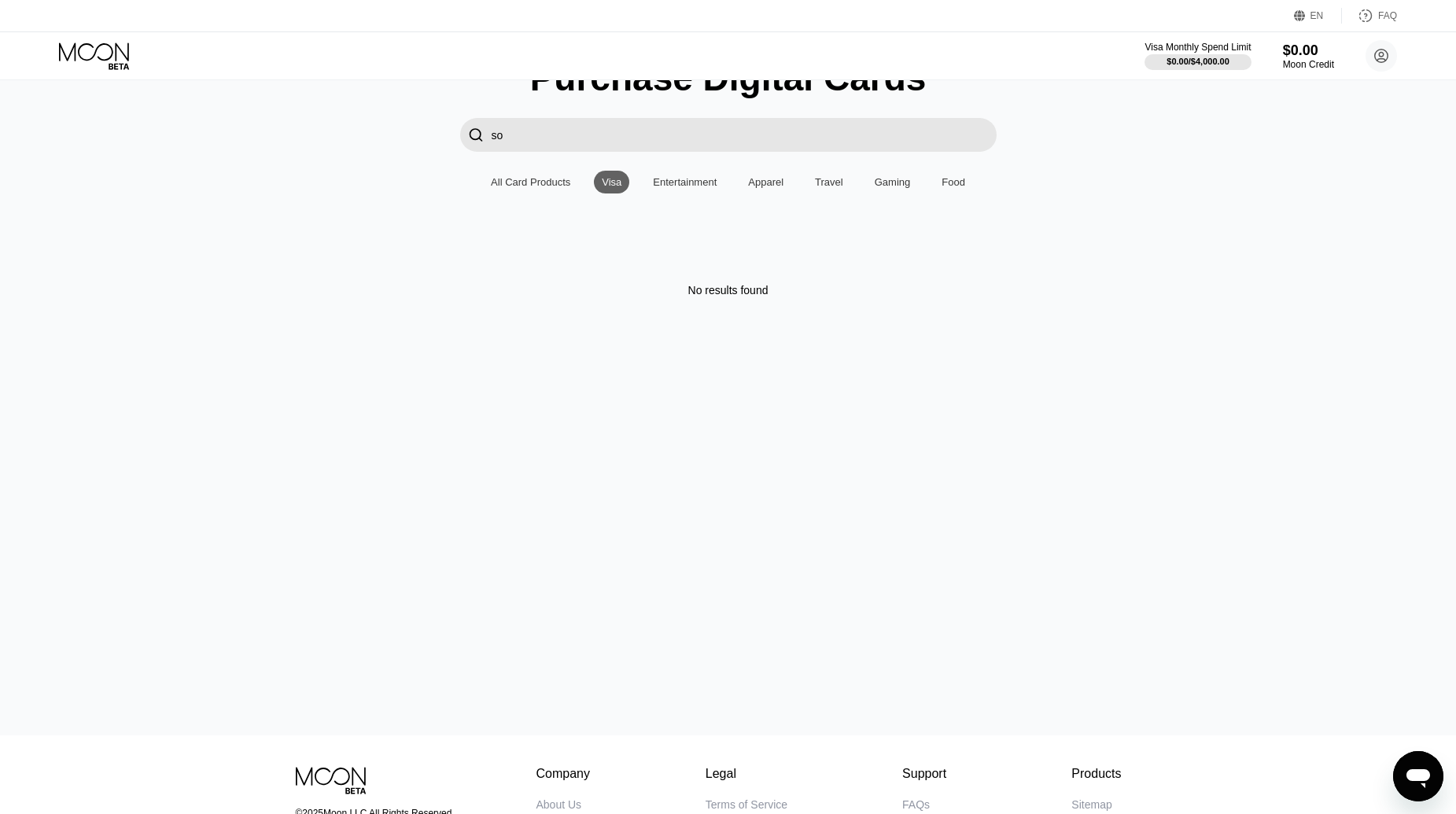
type input "s"
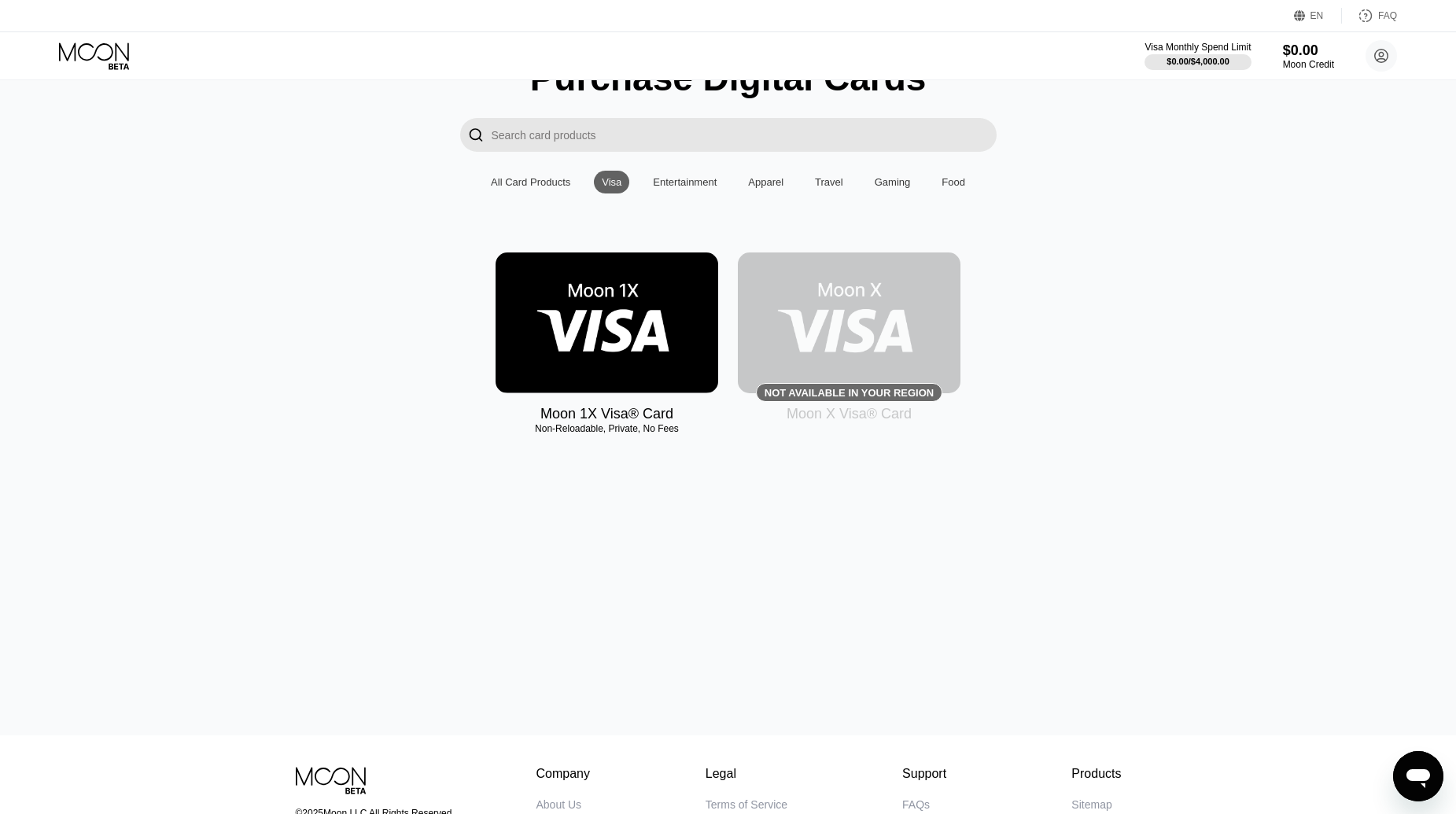
click at [601, 312] on img at bounding box center [607, 322] width 223 height 140
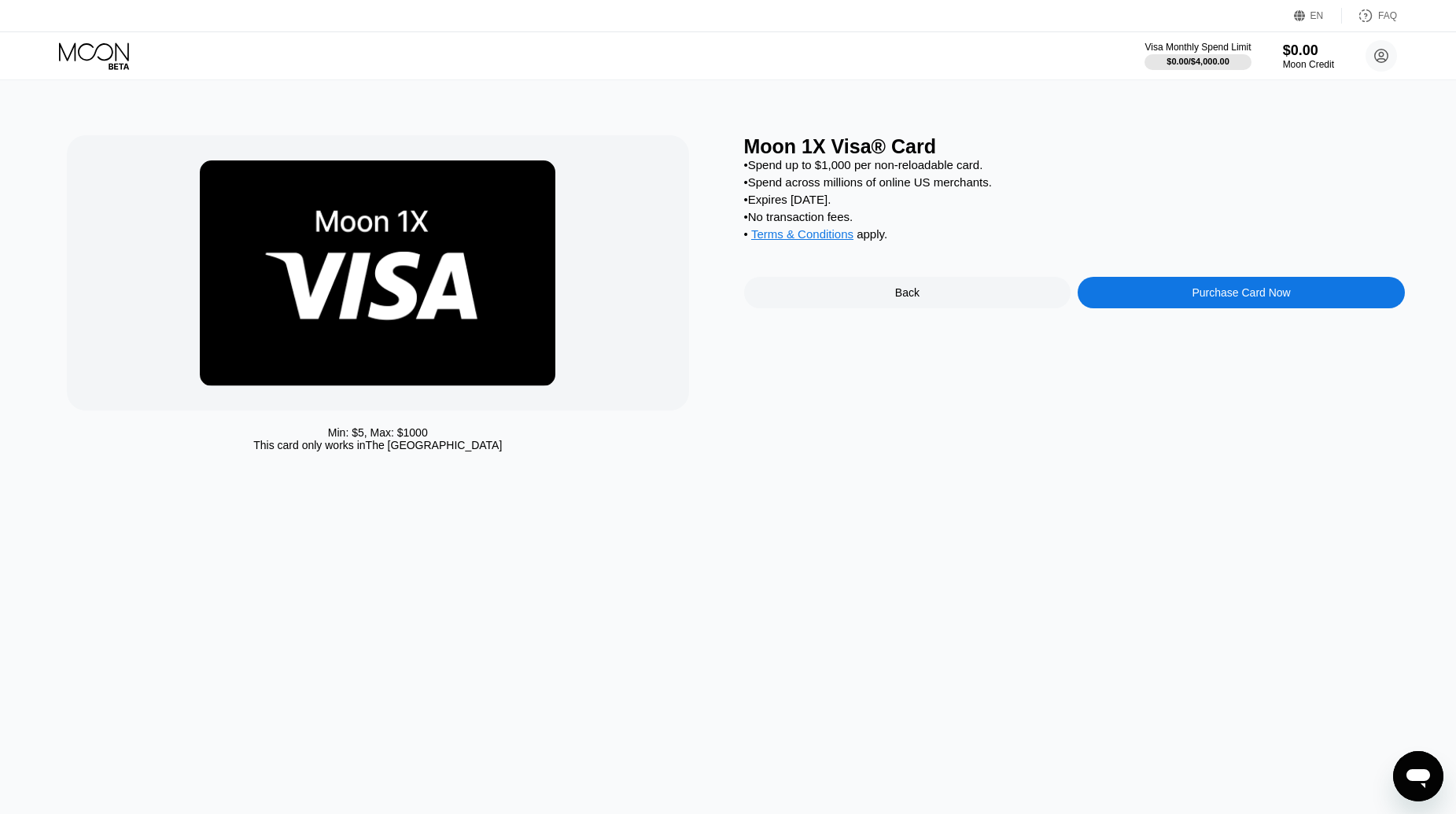
click at [1205, 298] on div "Purchase Card Now" at bounding box center [1240, 292] width 99 height 12
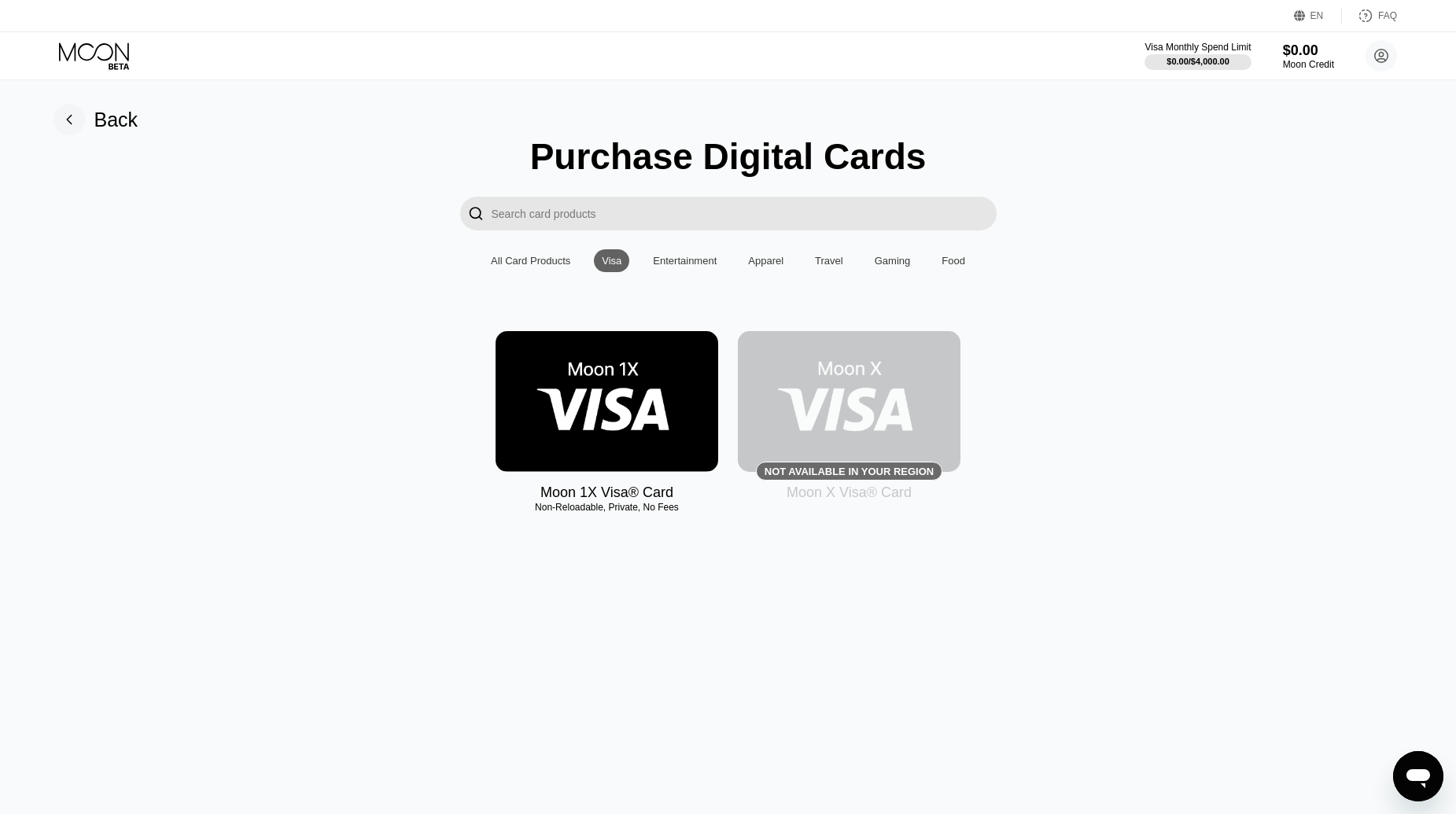
click at [862, 477] on div "Not available in your region" at bounding box center [849, 472] width 169 height 12
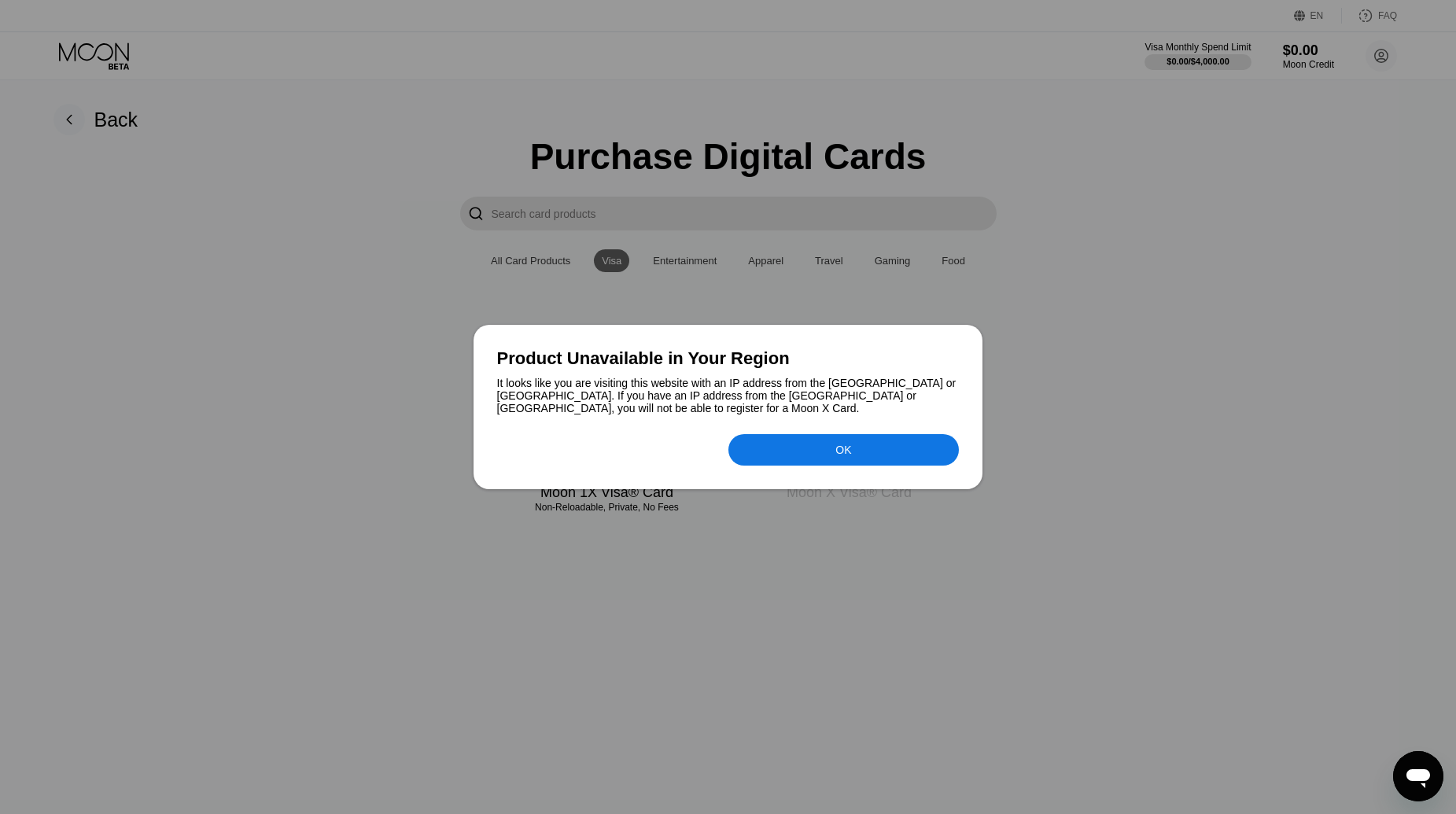
click at [273, 498] on div at bounding box center [728, 407] width 1456 height 814
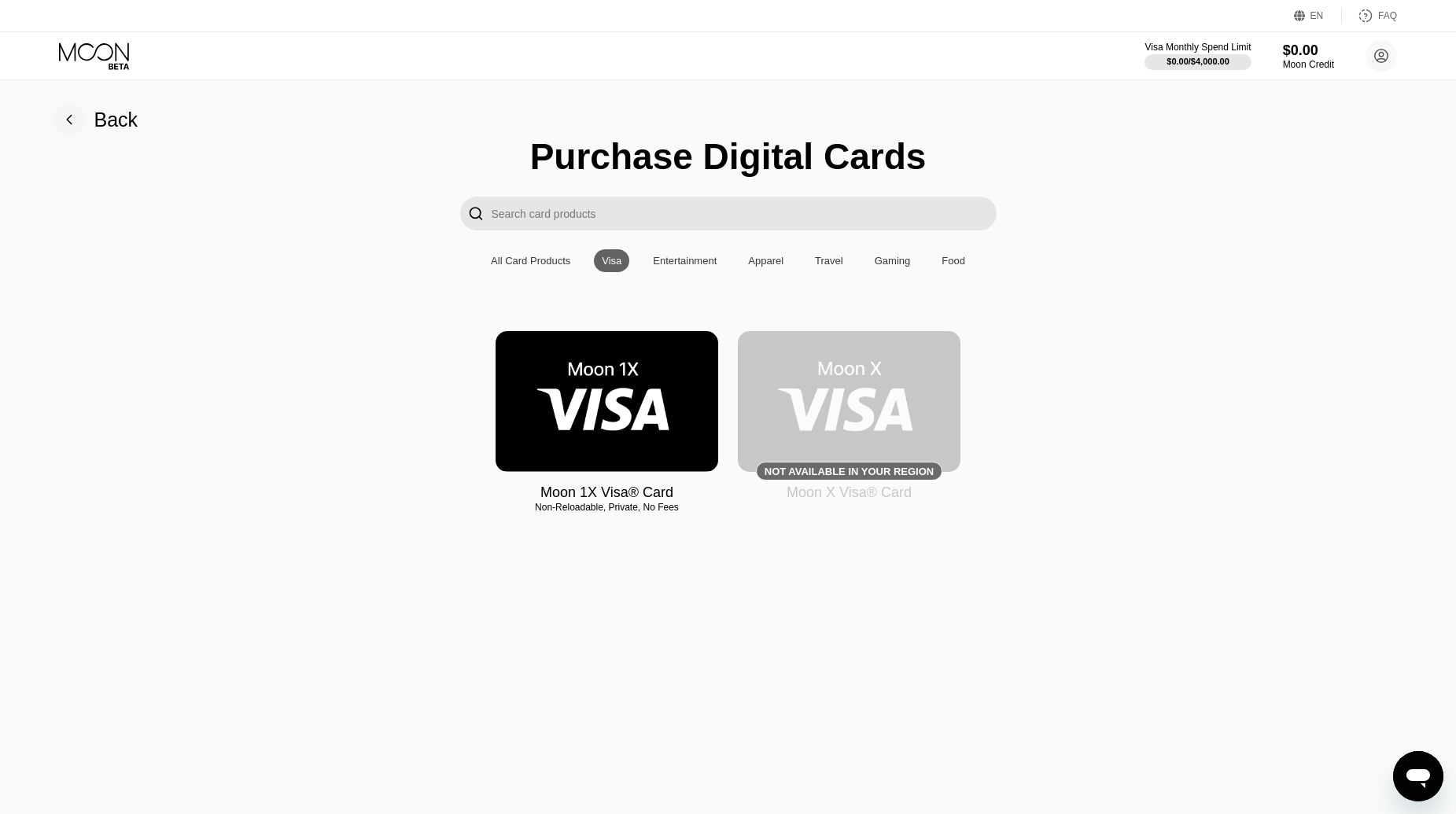
click at [119, 125] on div "Back" at bounding box center [116, 120] width 44 height 23
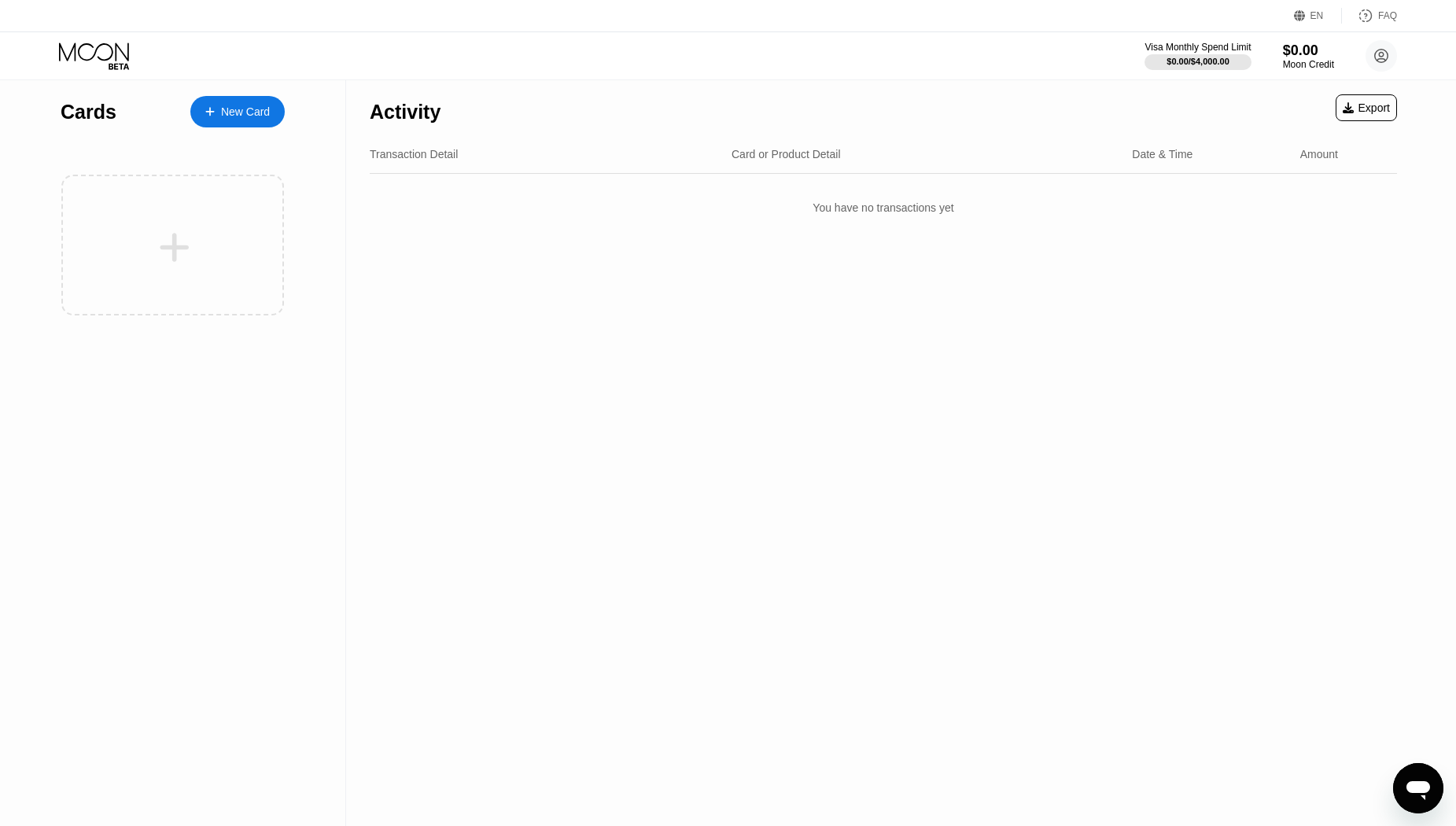
click at [80, 49] on icon at bounding box center [96, 57] width 73 height 28
click at [82, 46] on icon at bounding box center [96, 57] width 73 height 28
click at [85, 51] on icon at bounding box center [96, 57] width 73 height 28
click at [1312, 57] on div "$0.00" at bounding box center [1308, 50] width 52 height 17
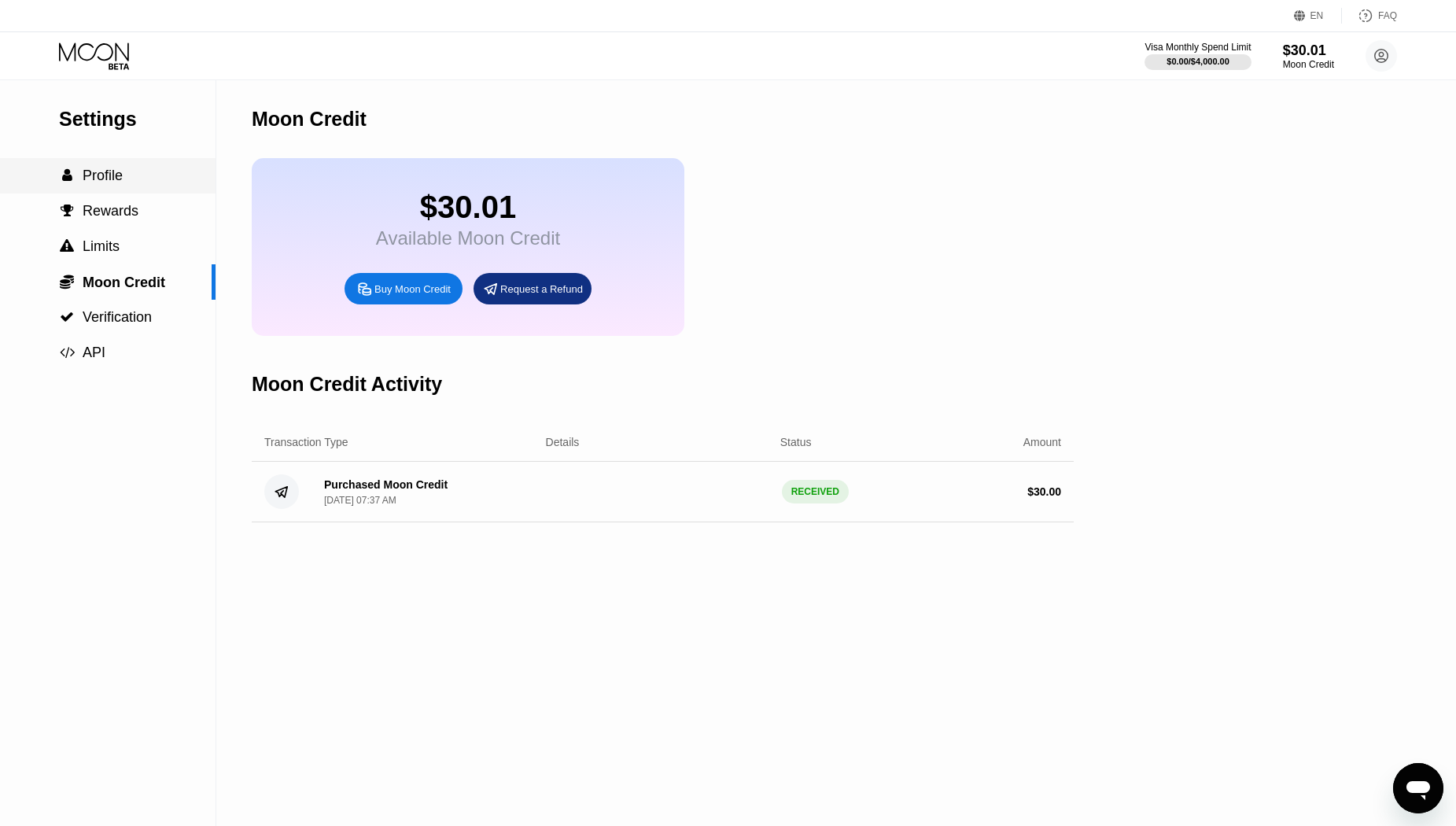
click at [113, 190] on div " Profile" at bounding box center [107, 176] width 216 height 36
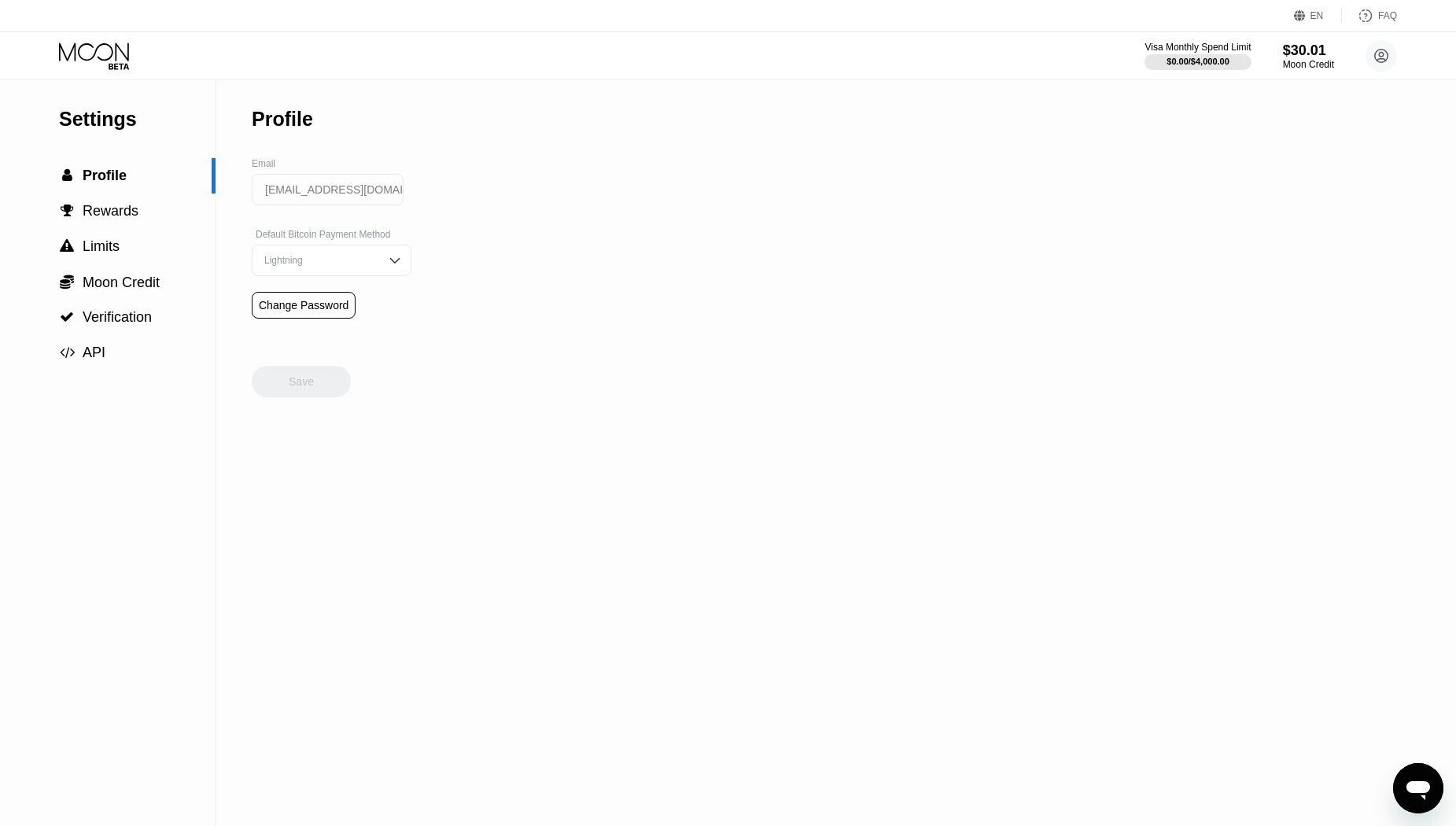
click at [92, 51] on icon at bounding box center [96, 57] width 73 height 28
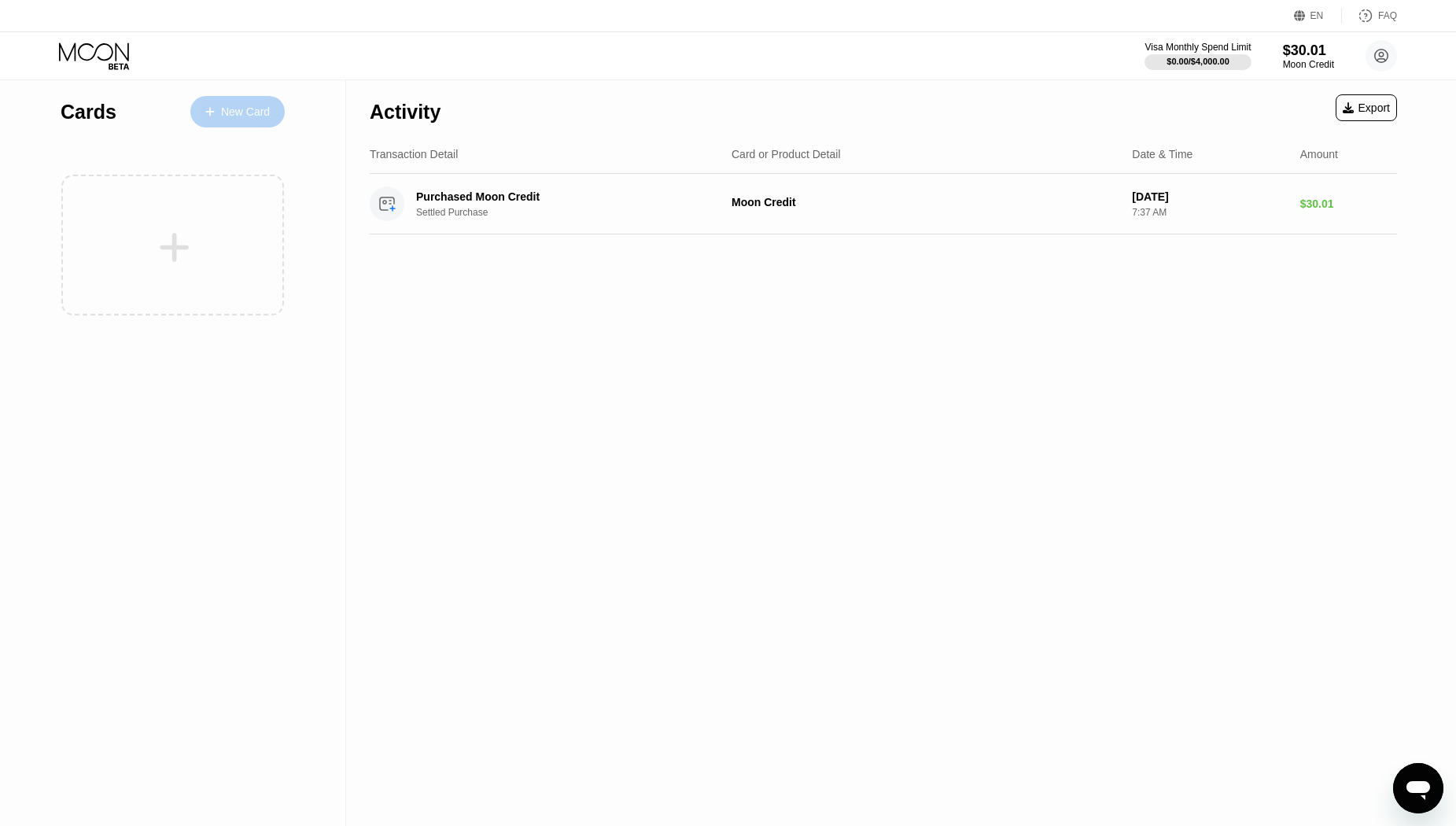
click at [226, 107] on div "New Card" at bounding box center [245, 112] width 49 height 13
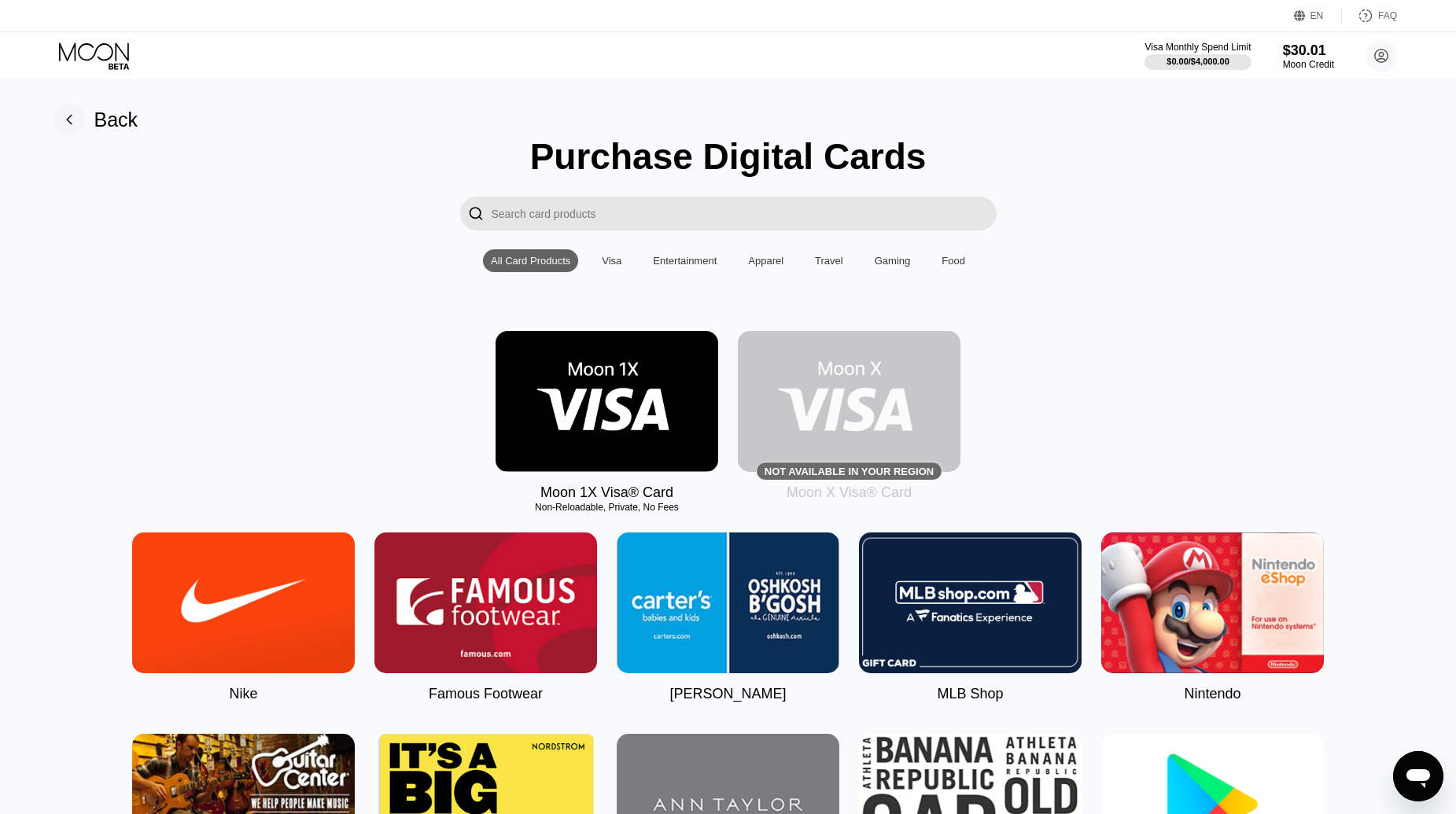
click at [612, 421] on img at bounding box center [607, 400] width 223 height 140
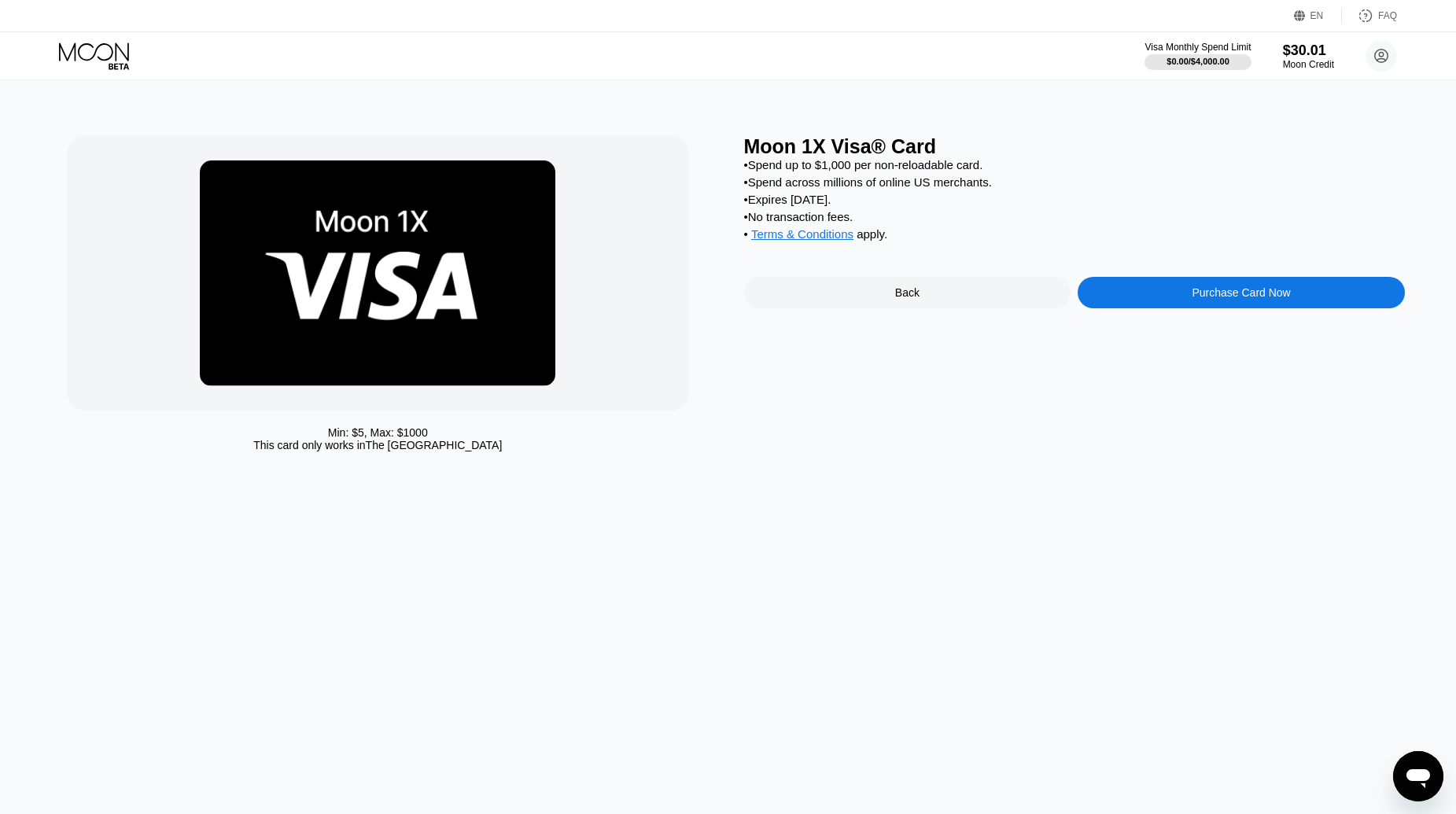
click at [1229, 297] on div "Purchase Card Now" at bounding box center [1241, 292] width 327 height 31
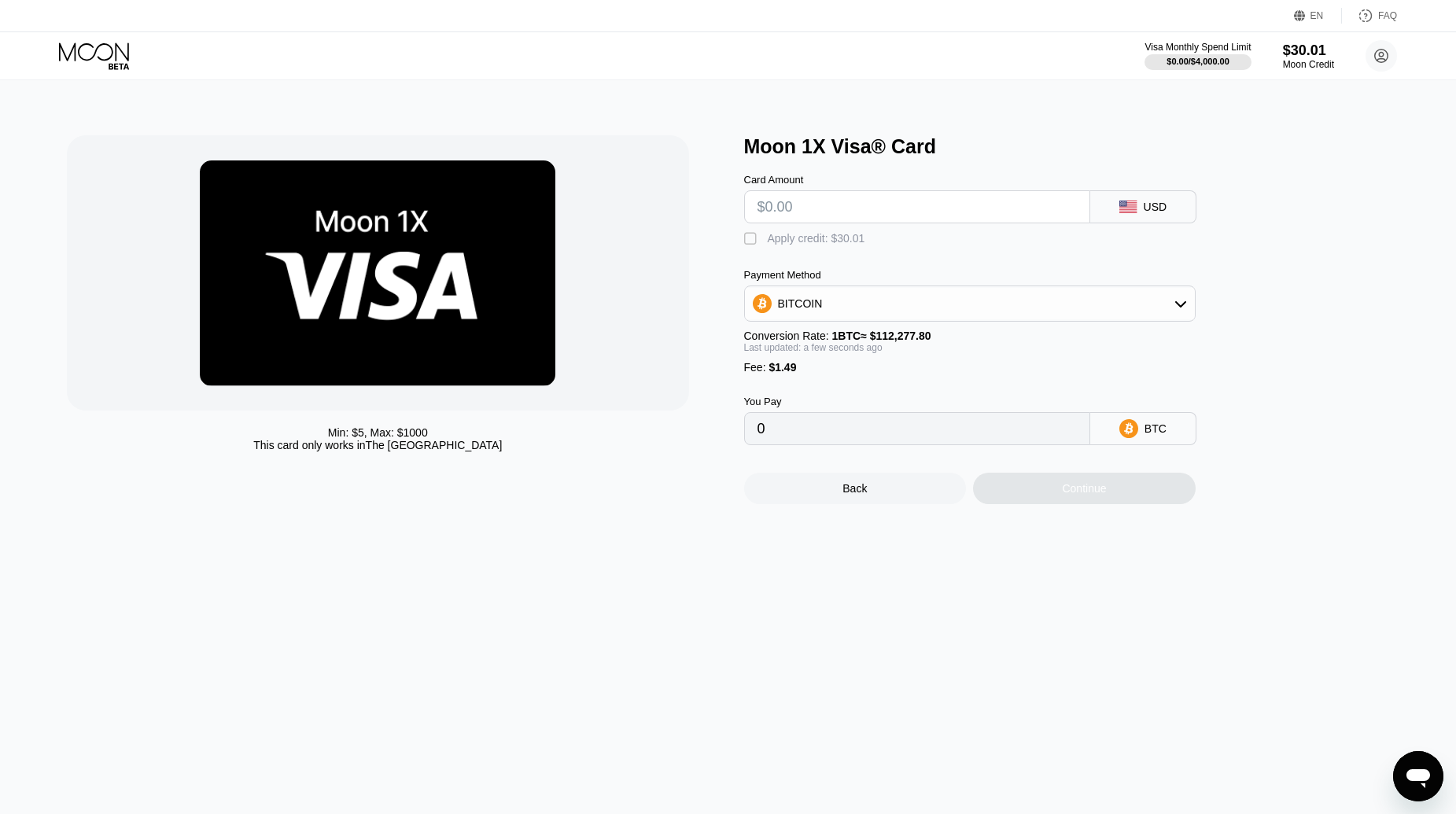
click at [836, 215] on input "text" at bounding box center [917, 207] width 319 height 31
type input "$3"
type input "0.00004000"
type input "$30"
type input "0.00028047"
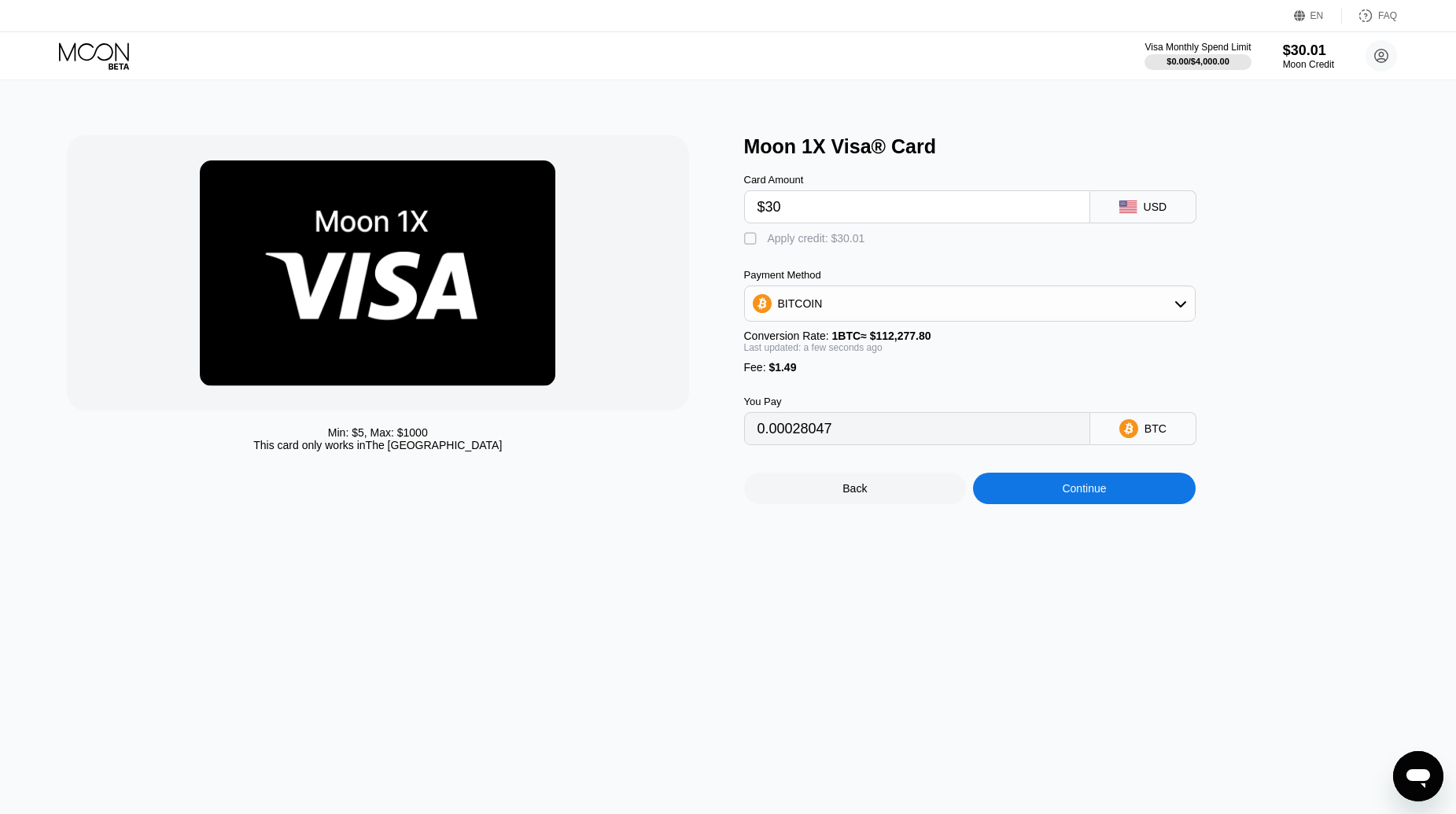
type input "$30"
click at [998, 319] on div "BITCOIN" at bounding box center [971, 304] width 450 height 31
click at [988, 319] on div "BITCOIN" at bounding box center [971, 304] width 450 height 31
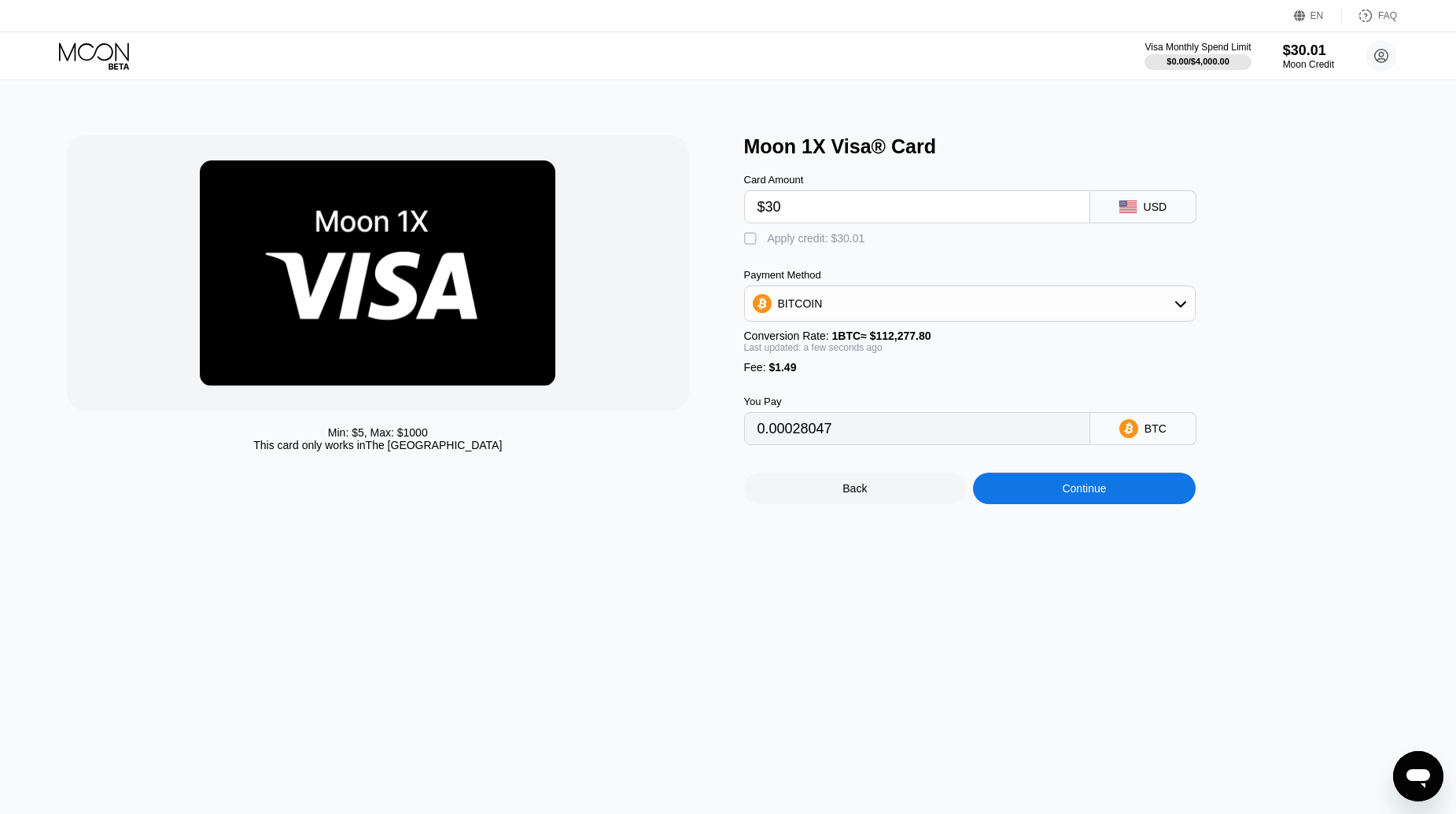
drag, startPoint x: 734, startPoint y: 212, endPoint x: 702, endPoint y: 211, distance: 32.0
click at [700, 211] on div "Min: $ 5 , Max: $ 1000 This card only works in The United States Moon 1X Visa® …" at bounding box center [728, 319] width 1322 height 369
type input "0"
click at [751, 243] on div "" at bounding box center [752, 239] width 16 height 16
click at [814, 219] on input "text" at bounding box center [917, 207] width 319 height 31
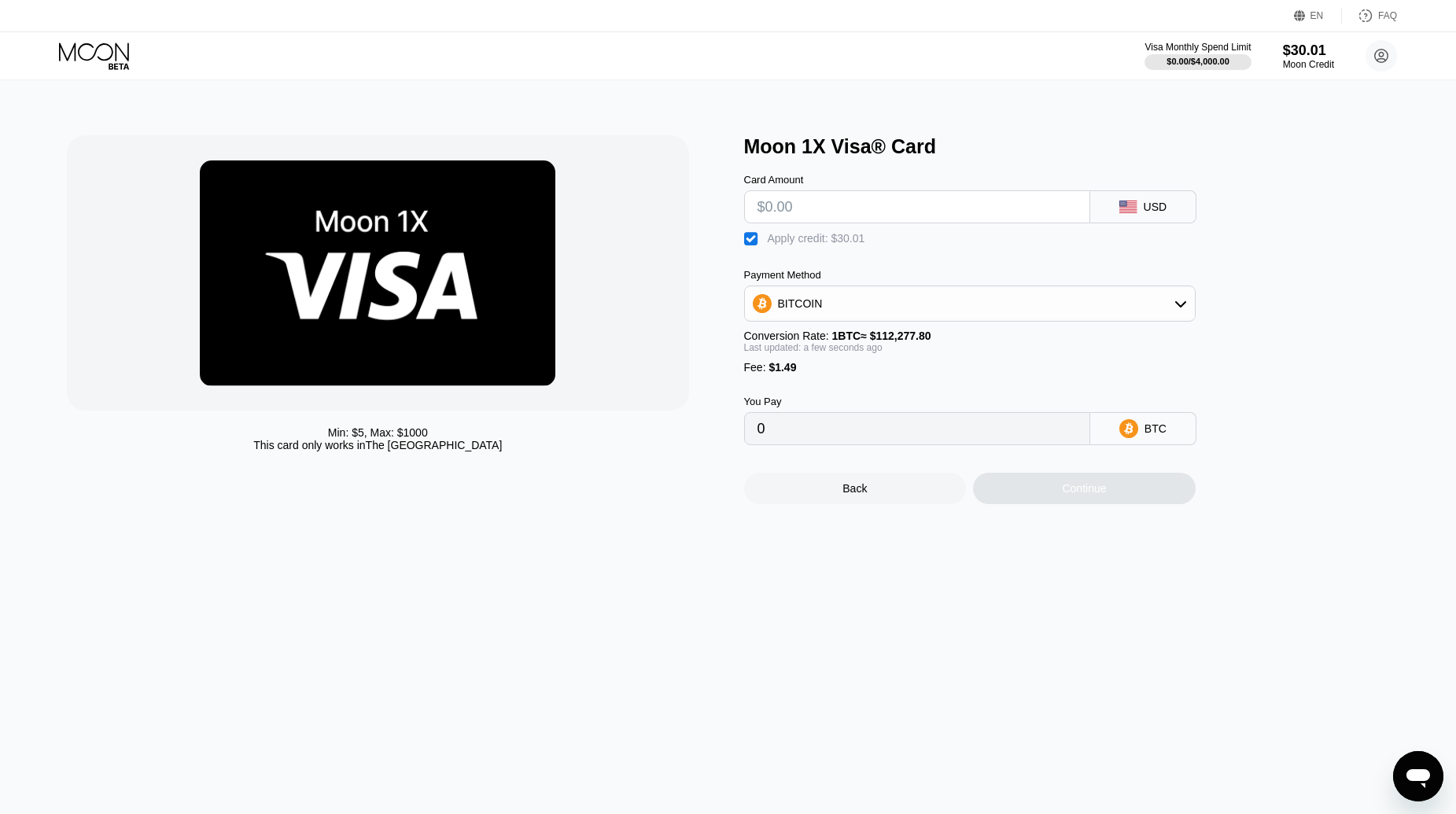
click at [909, 311] on div "BITCOIN" at bounding box center [971, 304] width 450 height 31
click at [857, 353] on div "BITCOIN" at bounding box center [979, 346] width 408 height 12
click at [795, 215] on input "text" at bounding box center [917, 207] width 319 height 31
type input "$30"
type input "0.00001318"
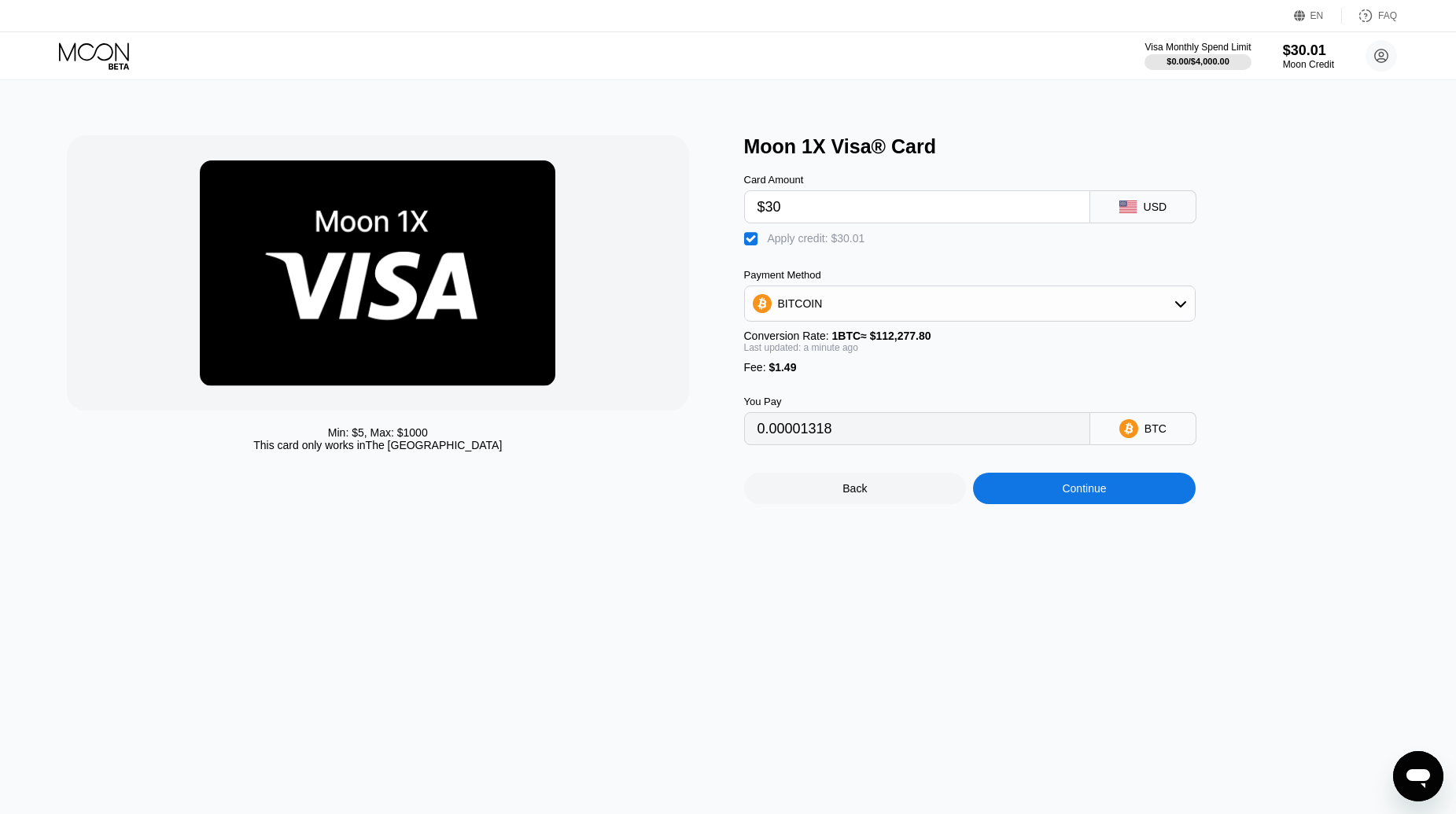
type input "$30"
click at [947, 373] on div "Fee : $1.49" at bounding box center [970, 367] width 451 height 12
click at [1044, 503] on div "Continue" at bounding box center [1084, 489] width 223 height 31
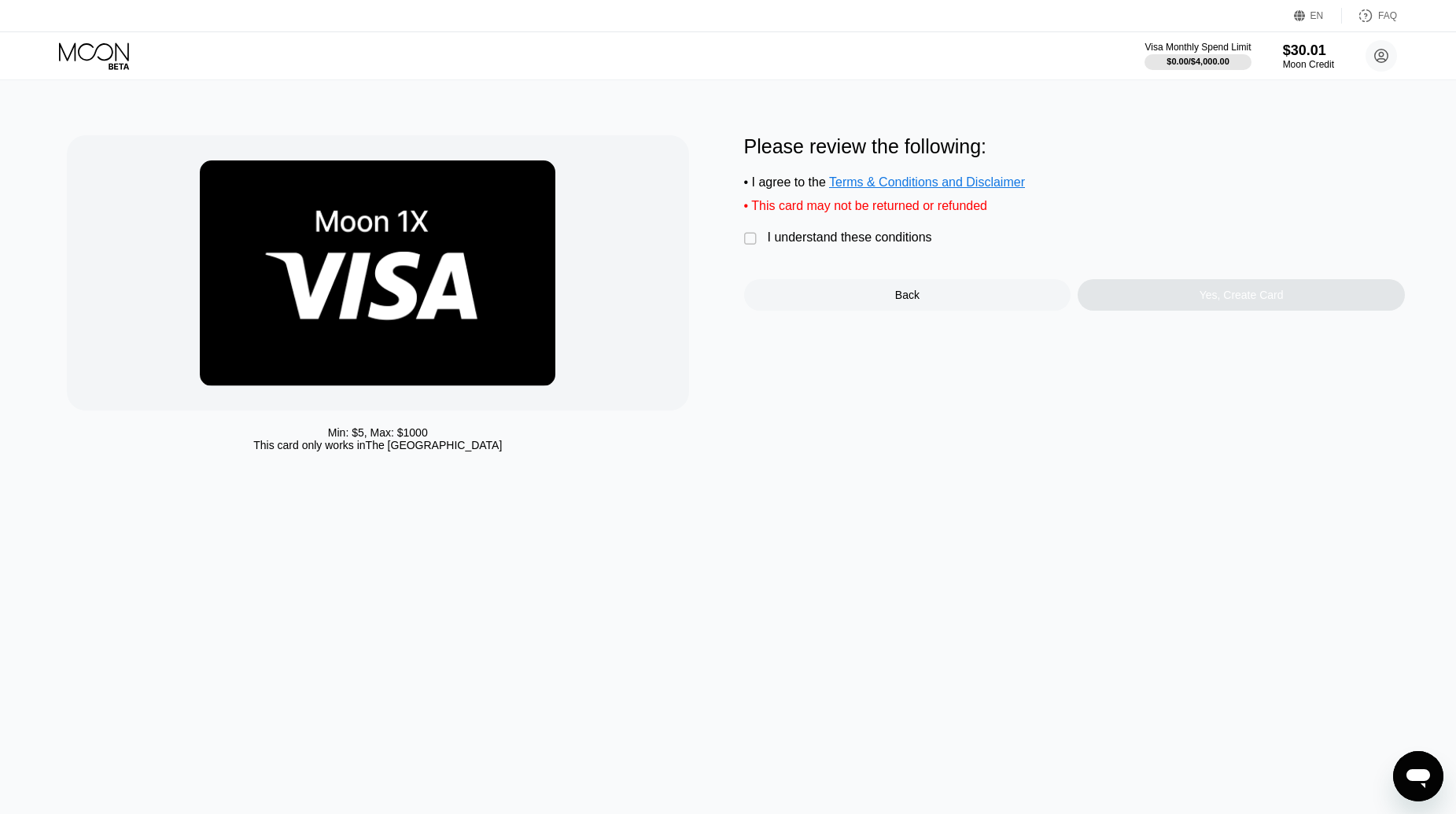
click at [751, 245] on div "" at bounding box center [752, 239] width 16 height 16
click at [1218, 301] on div "Yes, Create Card" at bounding box center [1241, 295] width 84 height 12
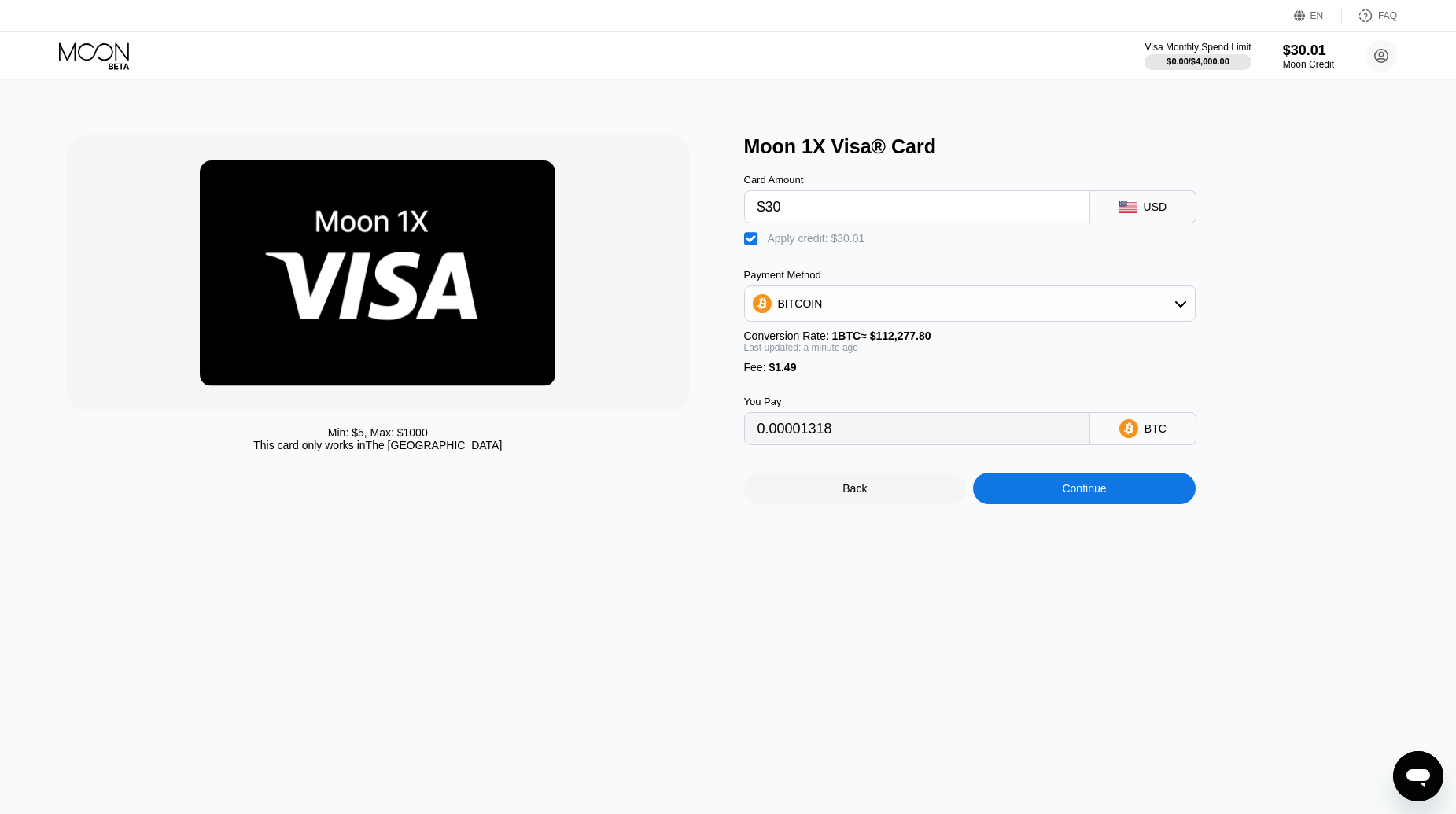
drag, startPoint x: 683, startPoint y: 221, endPoint x: 635, endPoint y: 220, distance: 48.0
click at [635, 220] on div "Min: $ 5 , Max: $ 1000 This card only works in The United States Moon 1X Visa® …" at bounding box center [728, 319] width 1322 height 369
click at [1306, 55] on div "$30.01" at bounding box center [1308, 50] width 52 height 17
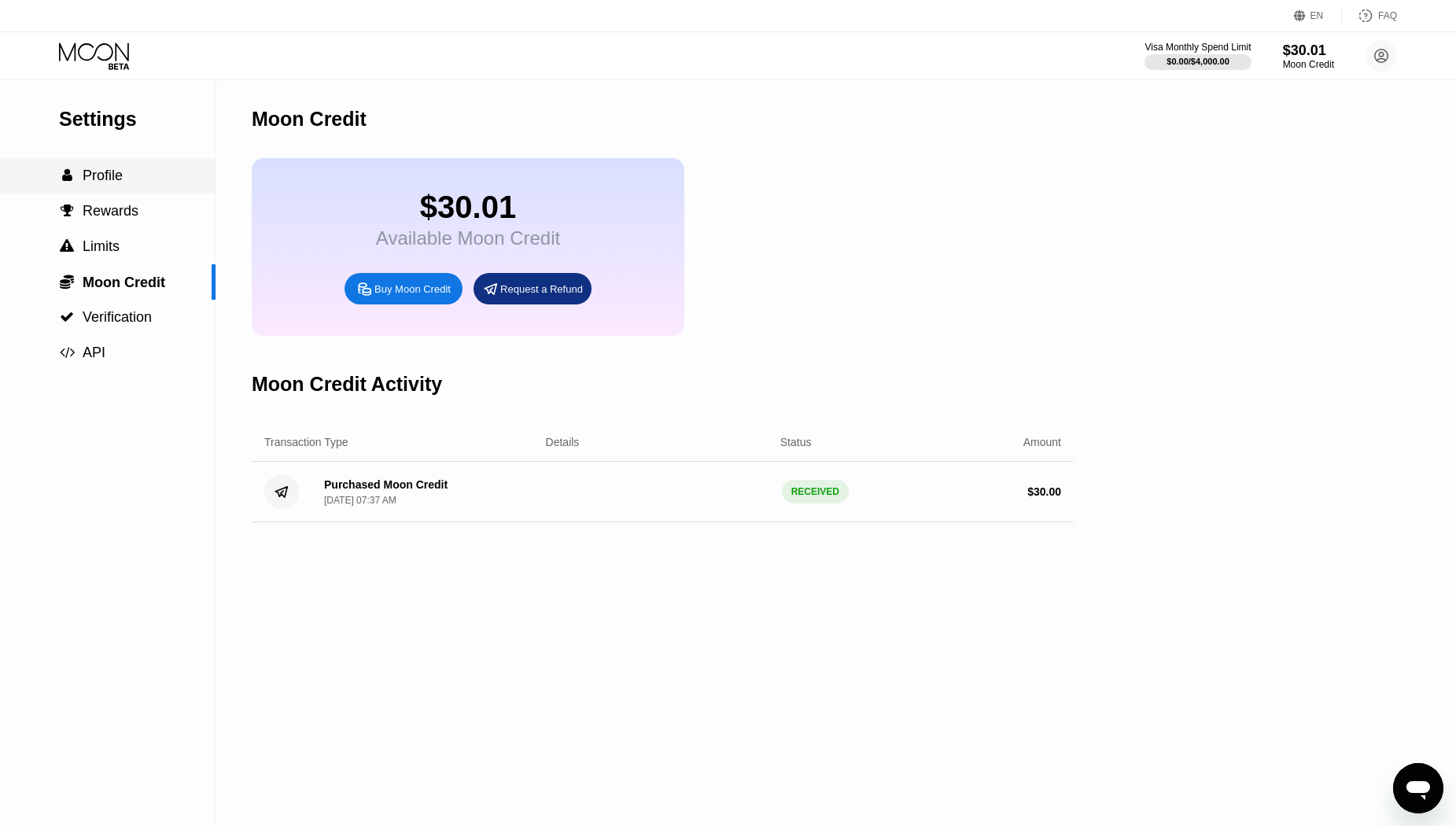
click at [132, 182] on div " Profile" at bounding box center [107, 176] width 216 height 17
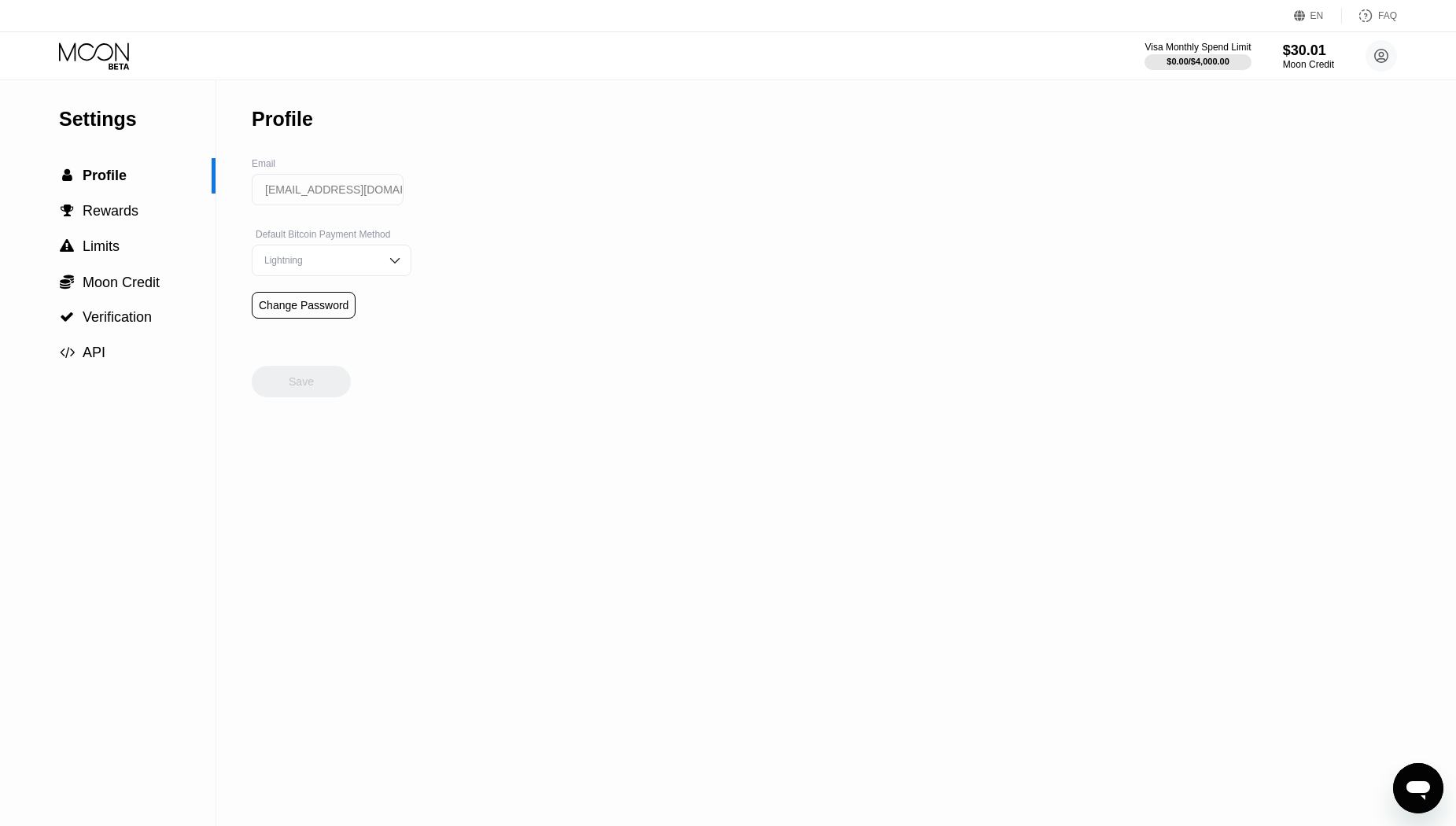
click at [115, 129] on div "Settings" at bounding box center [137, 119] width 156 height 23
click at [106, 68] on icon at bounding box center [96, 57] width 73 height 28
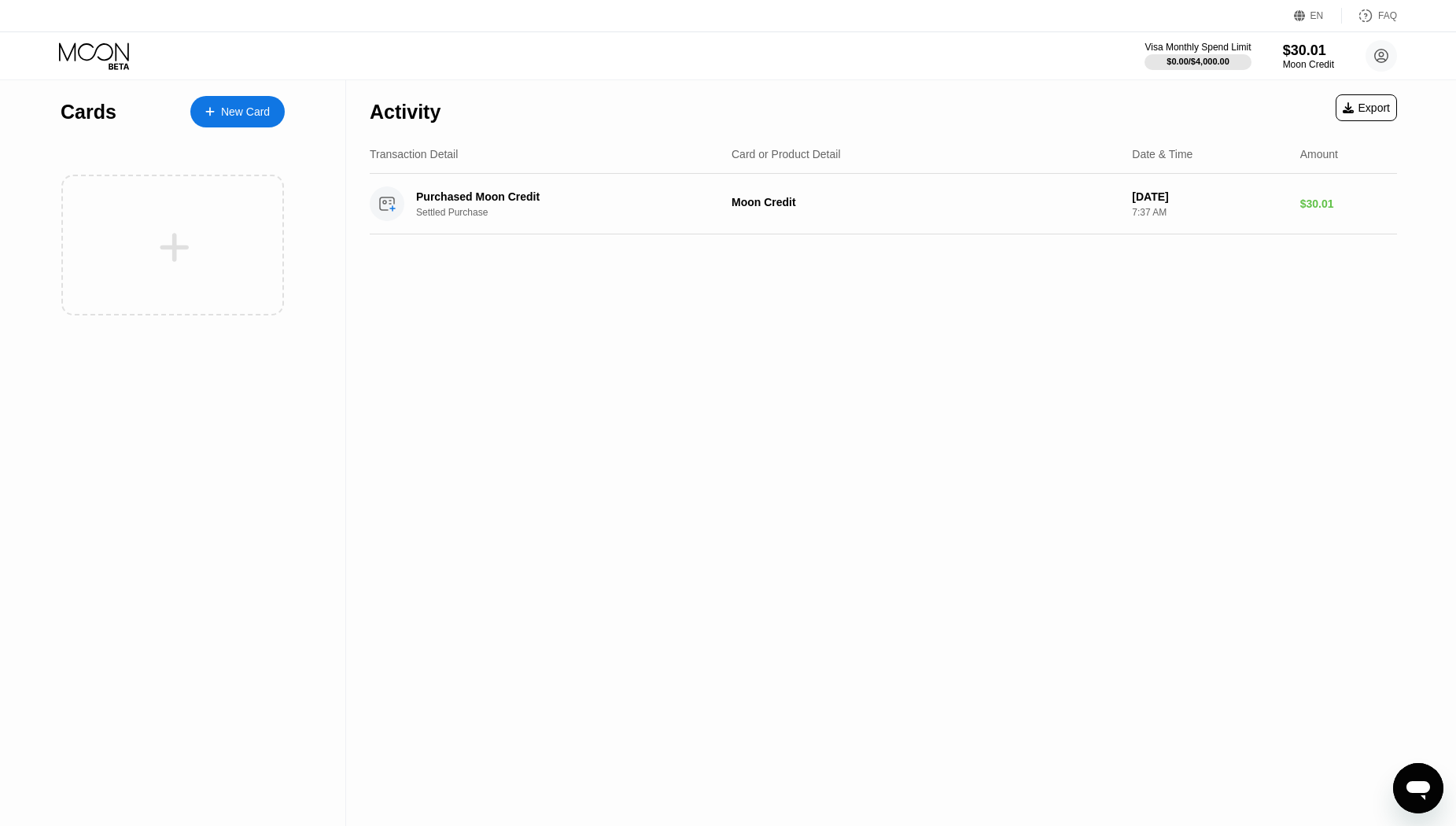
click at [242, 115] on div "New Card" at bounding box center [245, 112] width 49 height 13
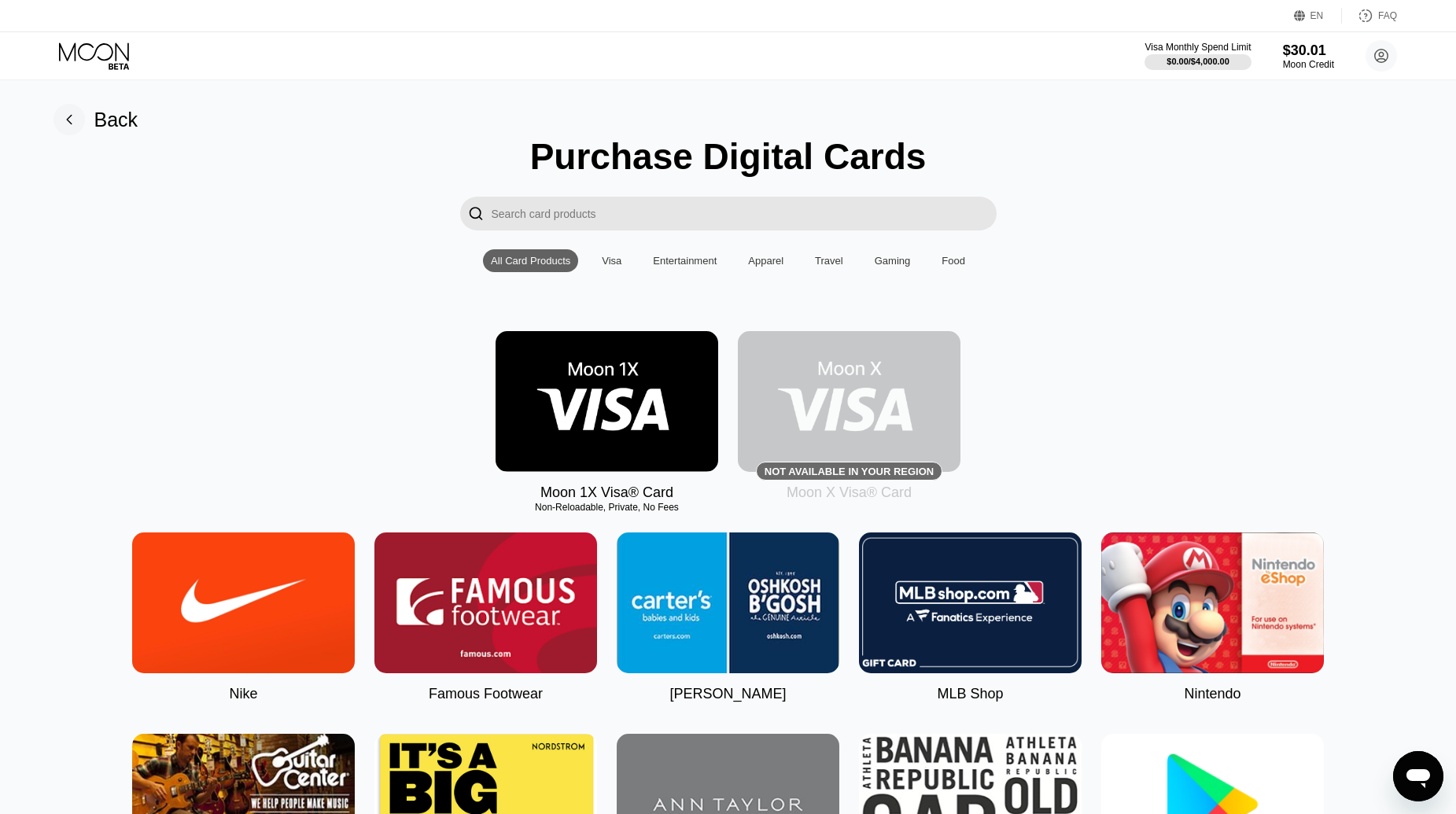
click at [610, 402] on img at bounding box center [607, 400] width 223 height 140
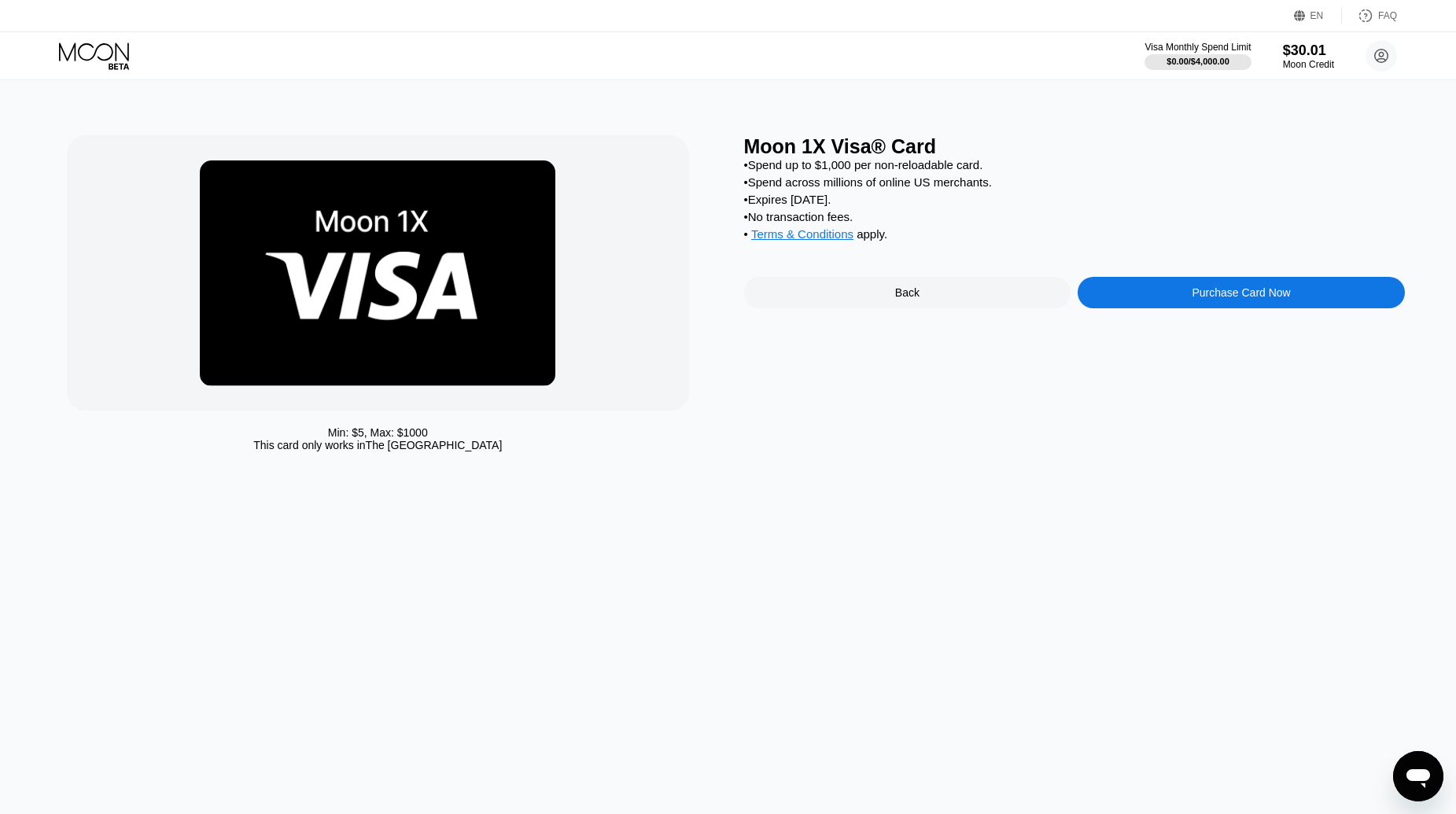
click at [1219, 298] on div "Purchase Card Now" at bounding box center [1241, 292] width 327 height 31
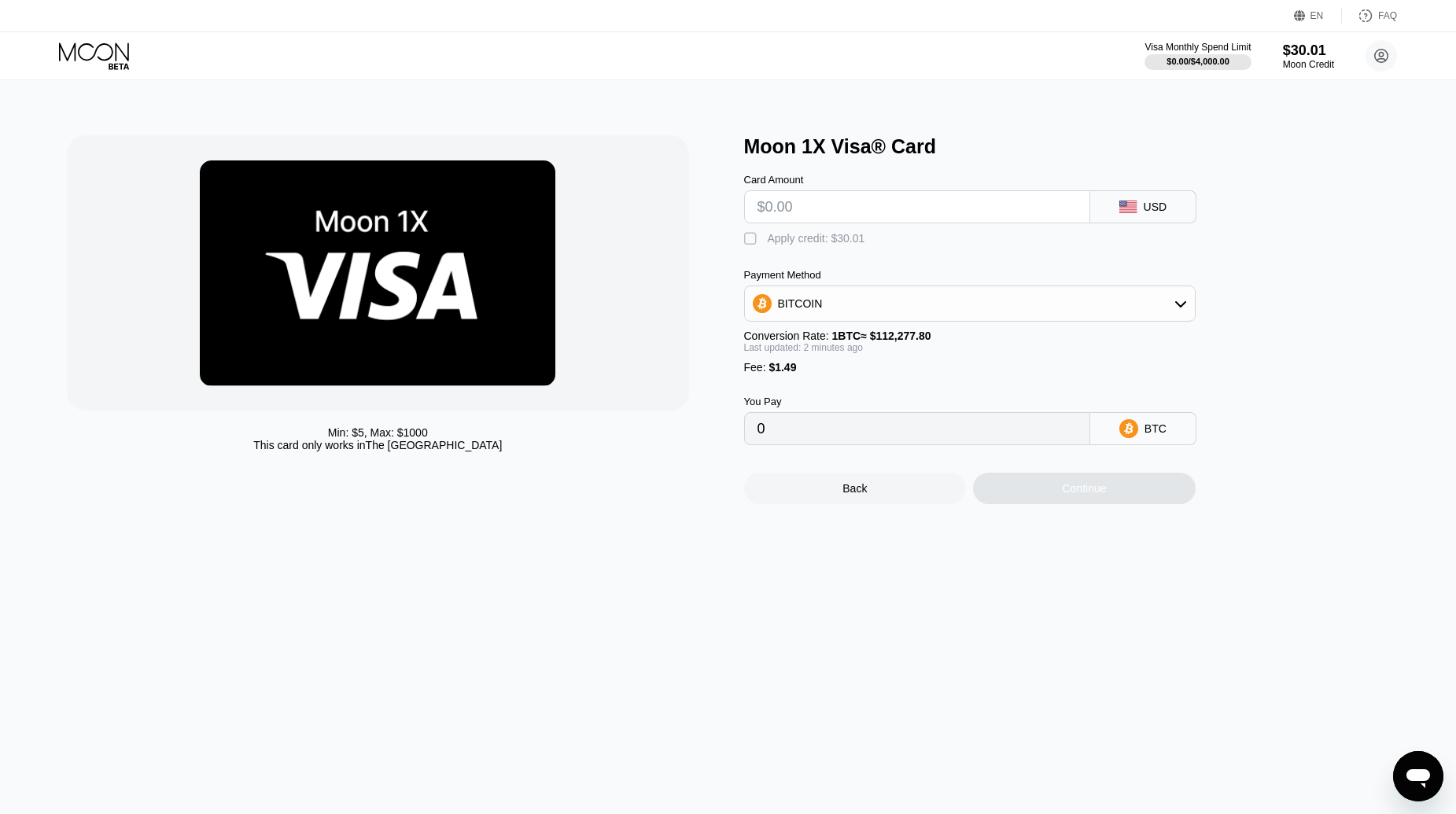
click at [779, 214] on input "text" at bounding box center [917, 207] width 319 height 31
type input "$1"
type input "0.00002218"
drag, startPoint x: 761, startPoint y: 211, endPoint x: 731, endPoint y: 211, distance: 30.0
click at [731, 211] on div "Min: $ 5 , Max: $ 1000 This card only works in The United States Moon 1X Visa® …" at bounding box center [728, 319] width 1322 height 369
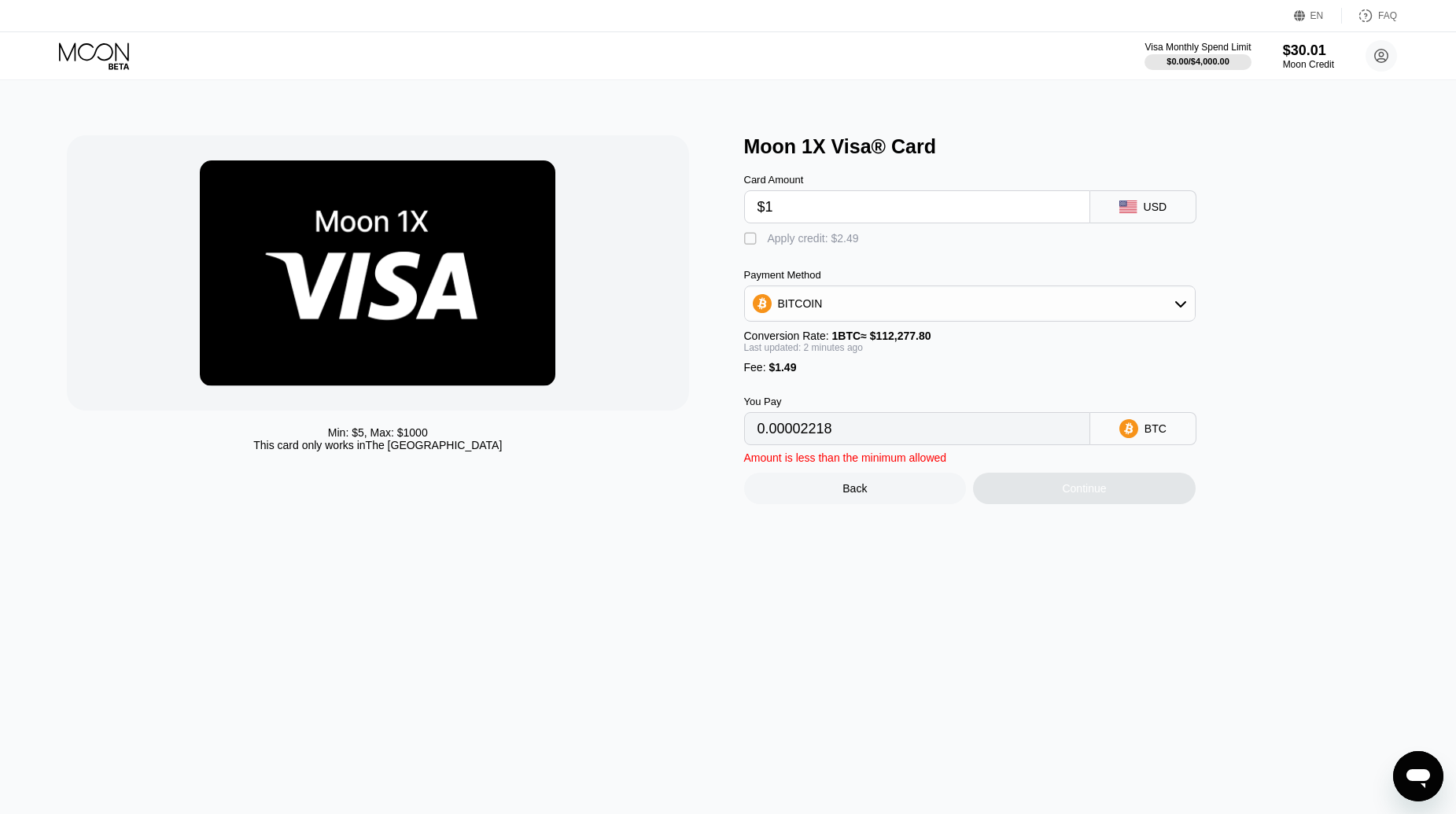
type input "$2"
type input "0.00003109"
click at [703, 207] on div "Min: $ 5 , Max: $ 1000 This card only works in The United States Moon 1X Visa® …" at bounding box center [728, 319] width 1322 height 369
type input "$5"
type input "0.00005781"
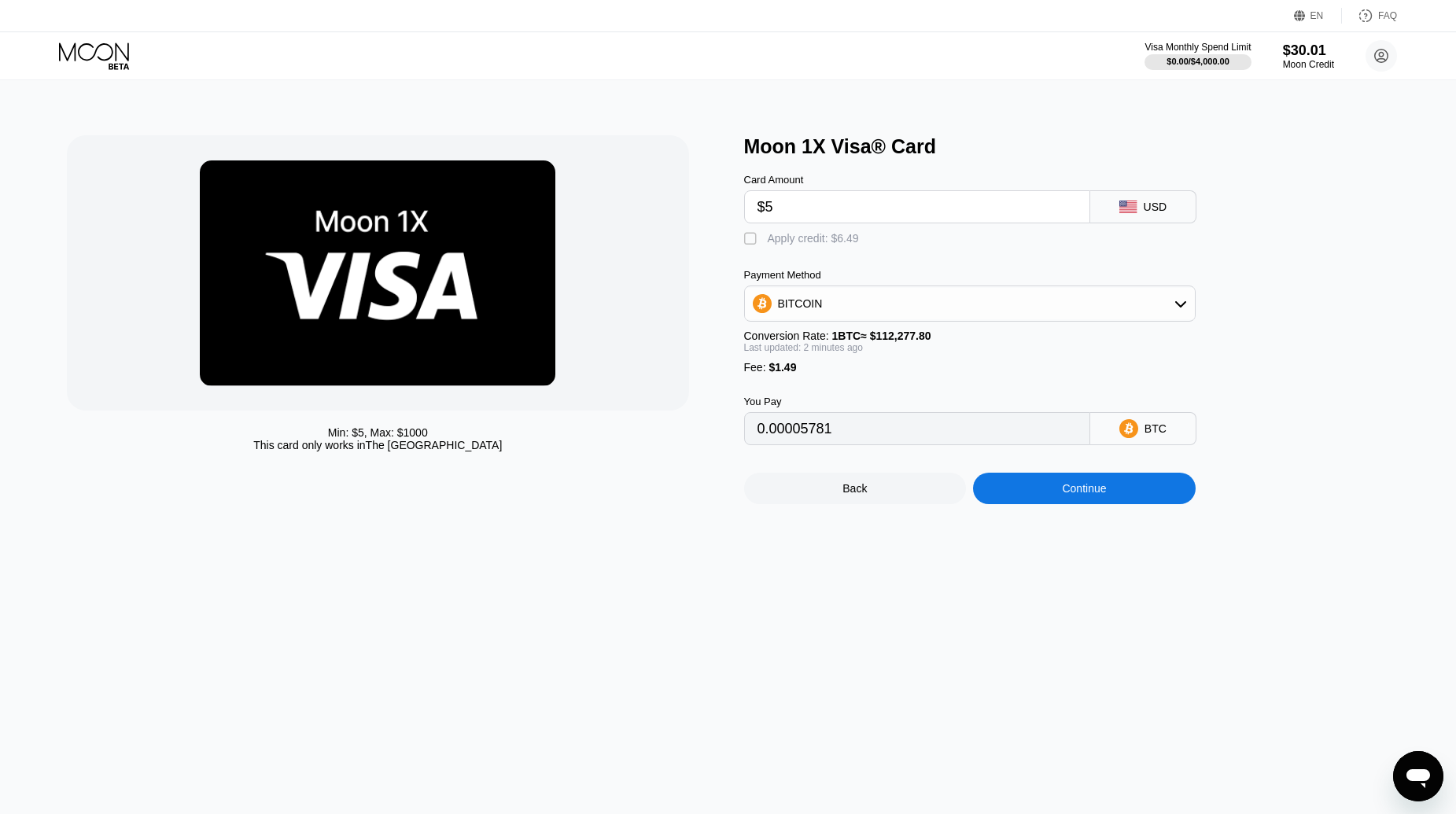
click at [716, 210] on div "Min: $ 5 , Max: $ 1000 This card only works in The United States Moon 1X Visa® …" at bounding box center [728, 319] width 1322 height 369
type input "$25"
type input "0.00023594"
type input "$25"
click at [1048, 504] on div "Continue" at bounding box center [1084, 489] width 223 height 31
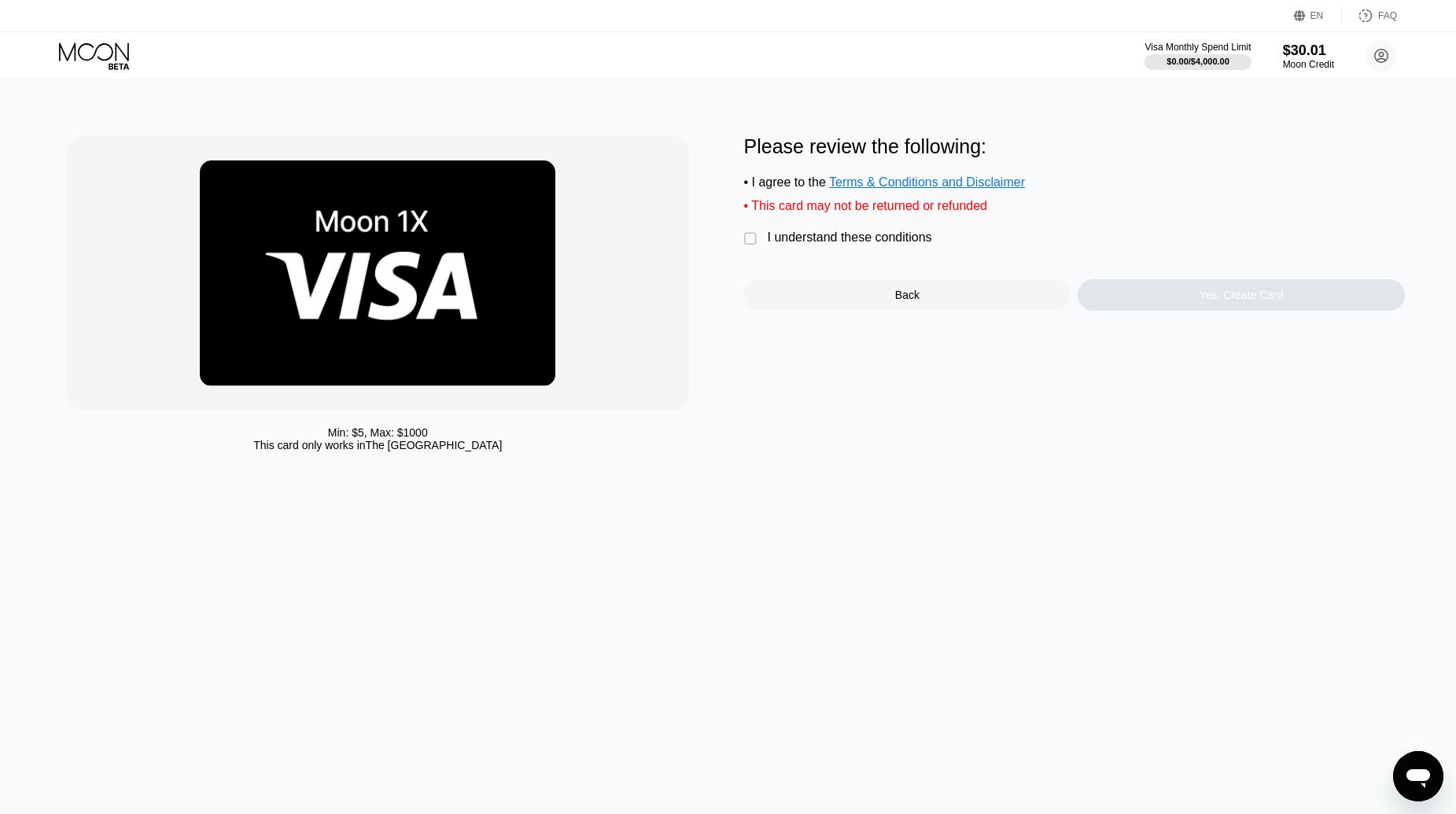
click at [747, 247] on div "" at bounding box center [752, 239] width 16 height 16
click at [1266, 311] on div "Yes, Create Card" at bounding box center [1241, 295] width 327 height 31
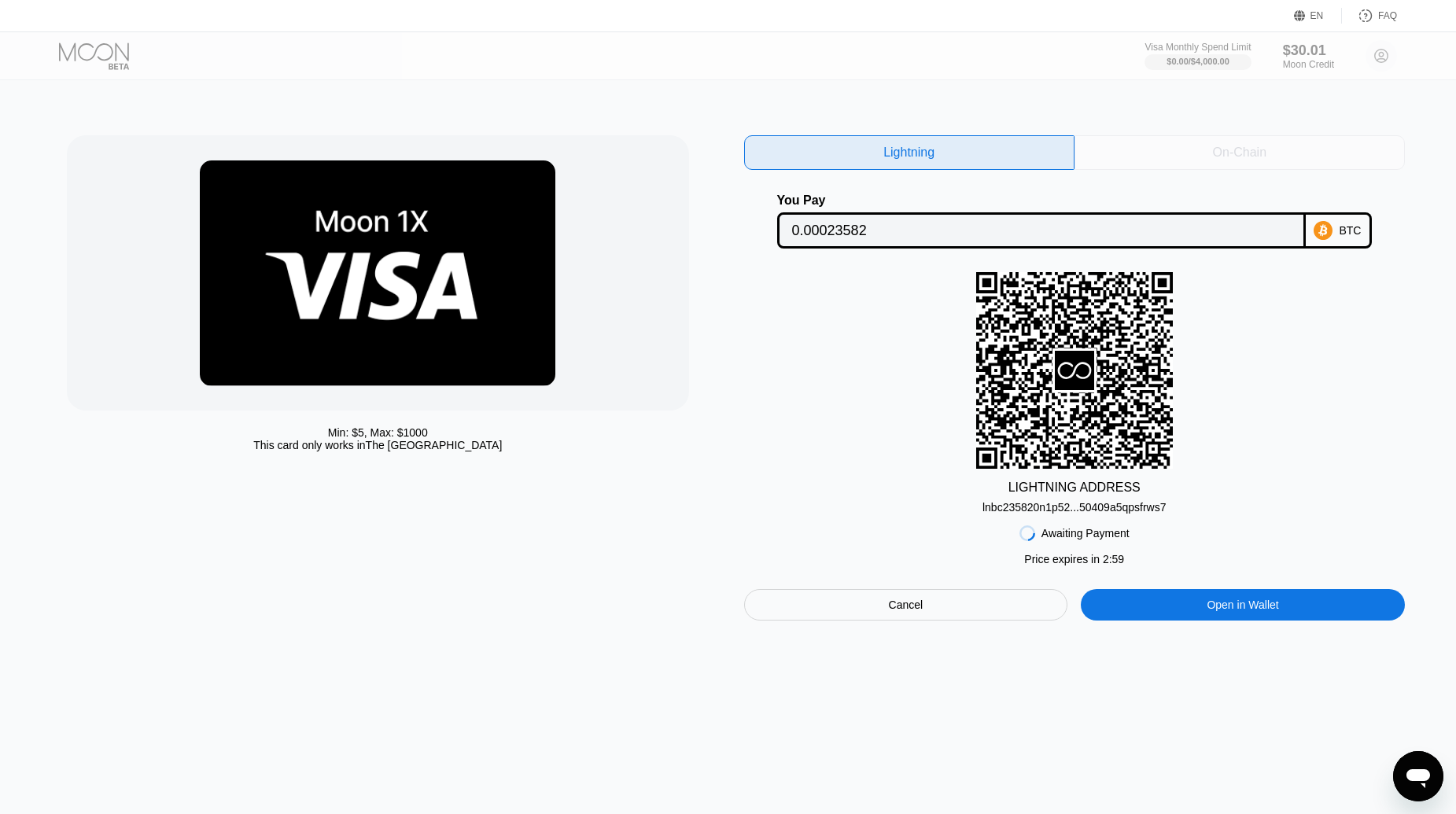
click at [1170, 147] on div "On-Chain" at bounding box center [1240, 153] width 331 height 35
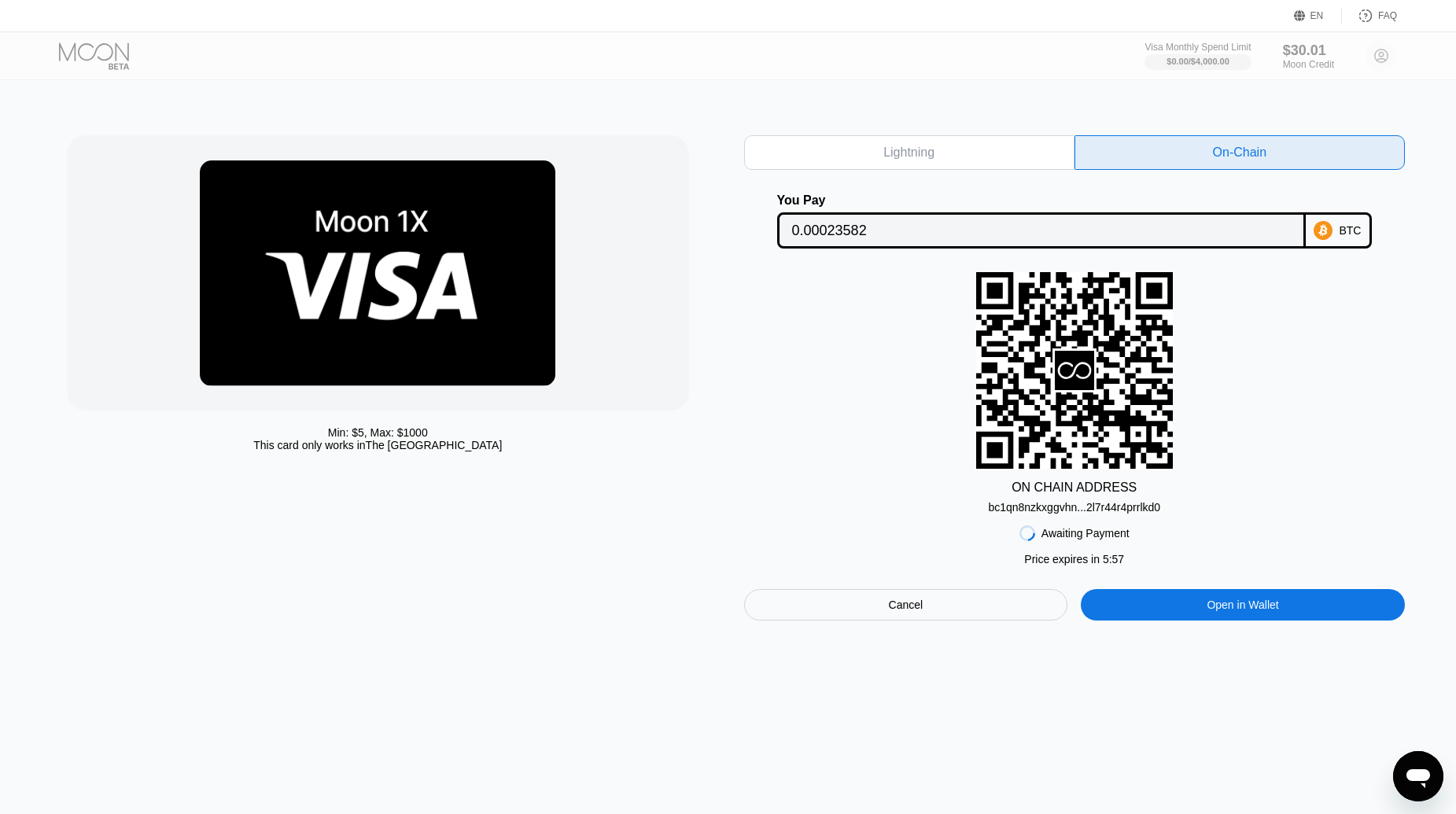
click at [1210, 474] on div "ON CHAIN ADDRESS bc1qn8nzkxggvhn...2l7r44r4prrlkd0" at bounding box center [1075, 393] width 661 height 242
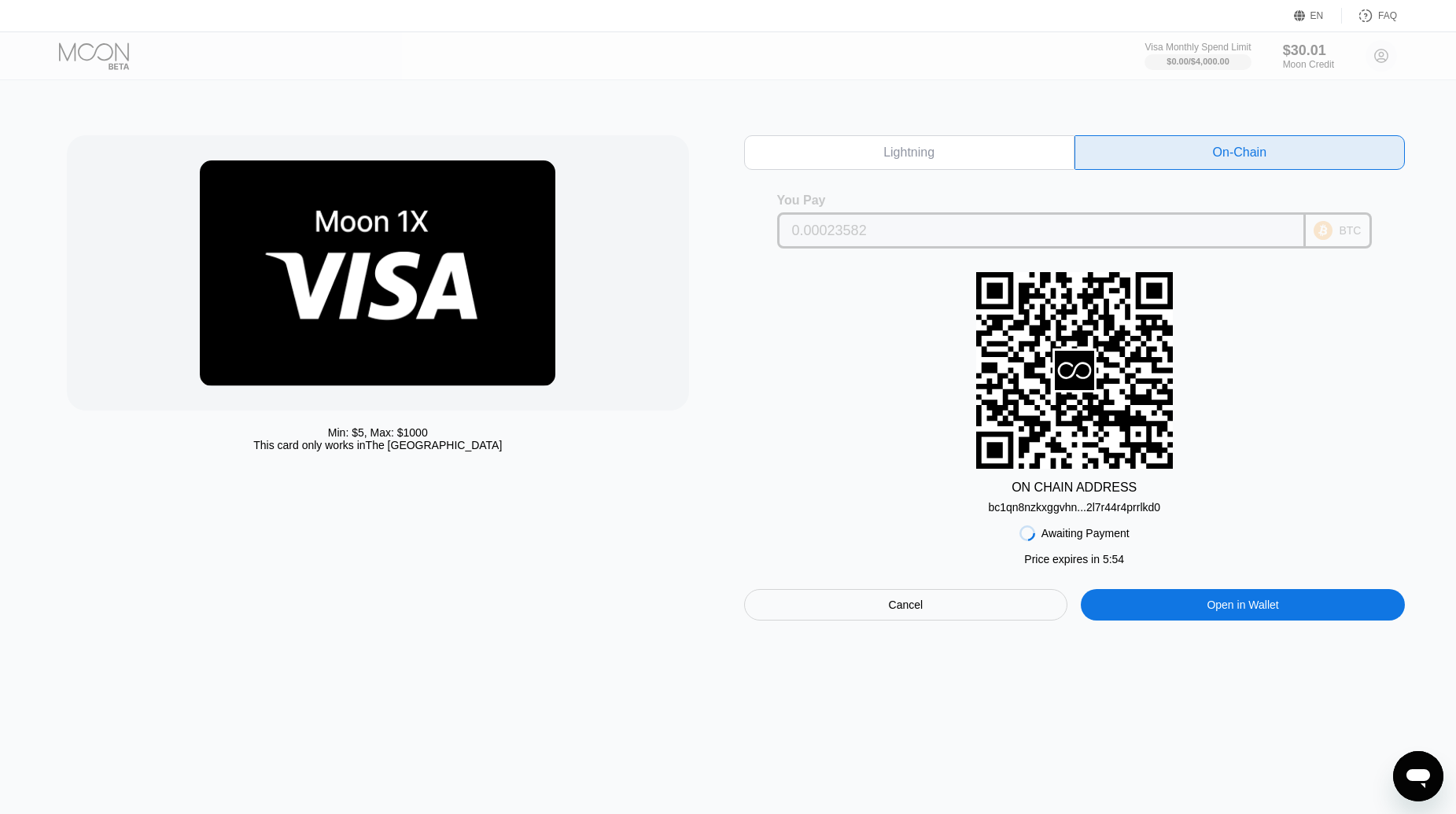
drag, startPoint x: 876, startPoint y: 234, endPoint x: 743, endPoint y: 231, distance: 133.0
click at [746, 232] on div "You Pay 0.00023582 BTC" at bounding box center [1075, 221] width 661 height 55
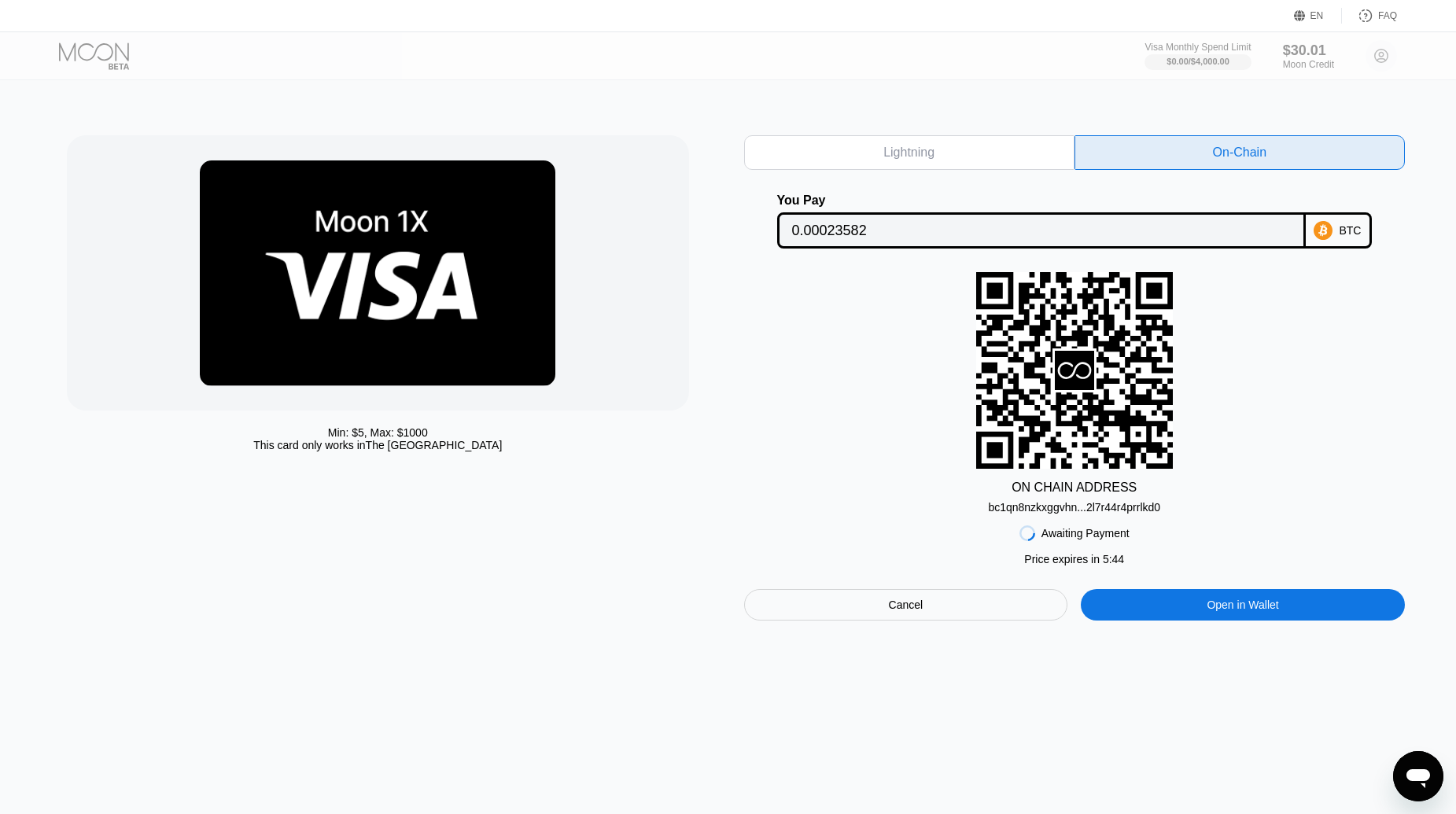
drag, startPoint x: 309, startPoint y: 761, endPoint x: 330, endPoint y: 757, distance: 21.4
click at [309, 761] on div "Min: $ 5 , Max: $ 1000 This card only works in The United States Lightning On-C…" at bounding box center [729, 447] width 1468 height 734
click at [1102, 514] on div "bc1qn8nzkxggvhn...2l7r44r4prrlkd0" at bounding box center [1074, 507] width 172 height 12
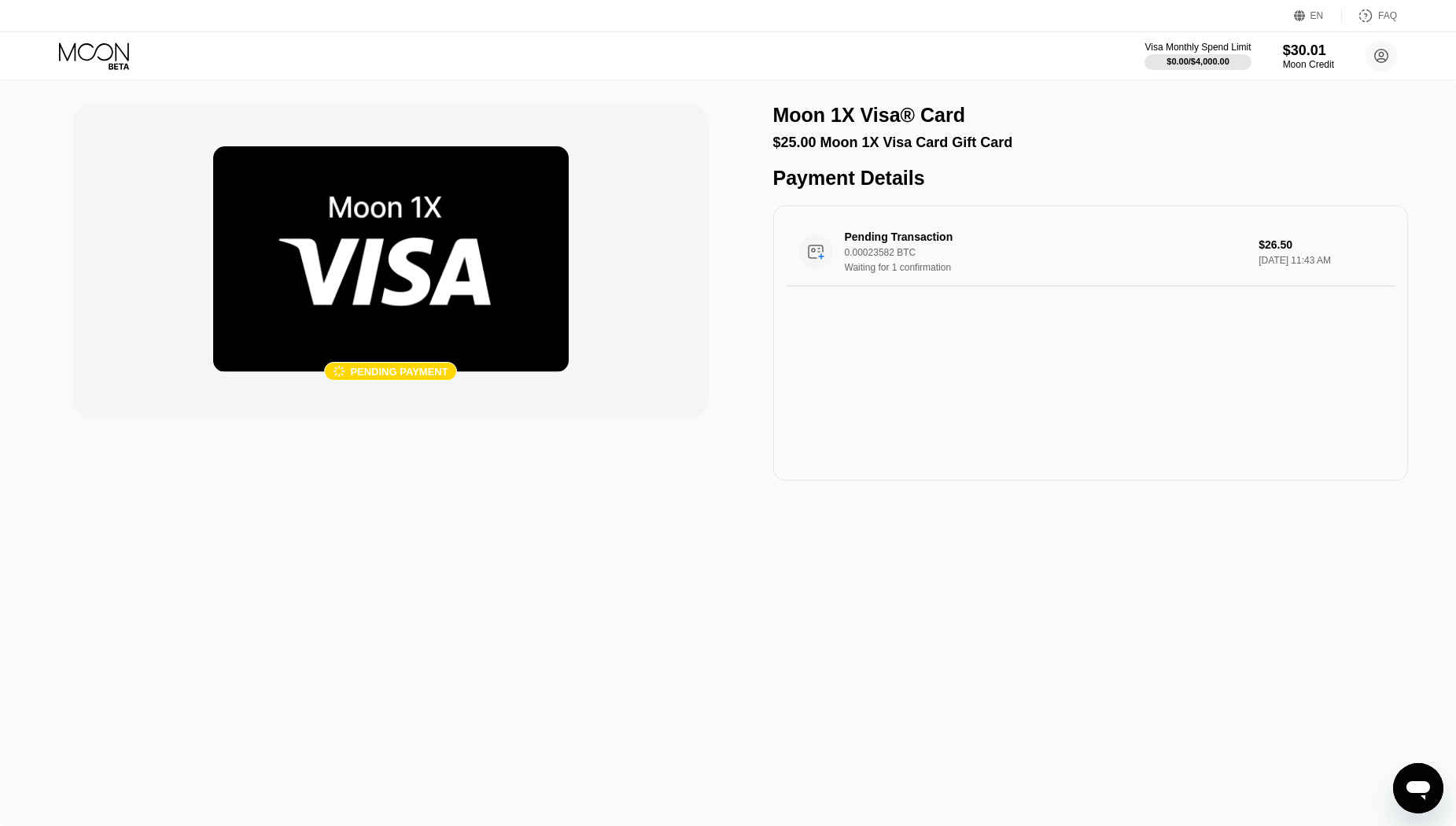
click at [84, 52] on icon at bounding box center [96, 57] width 73 height 28
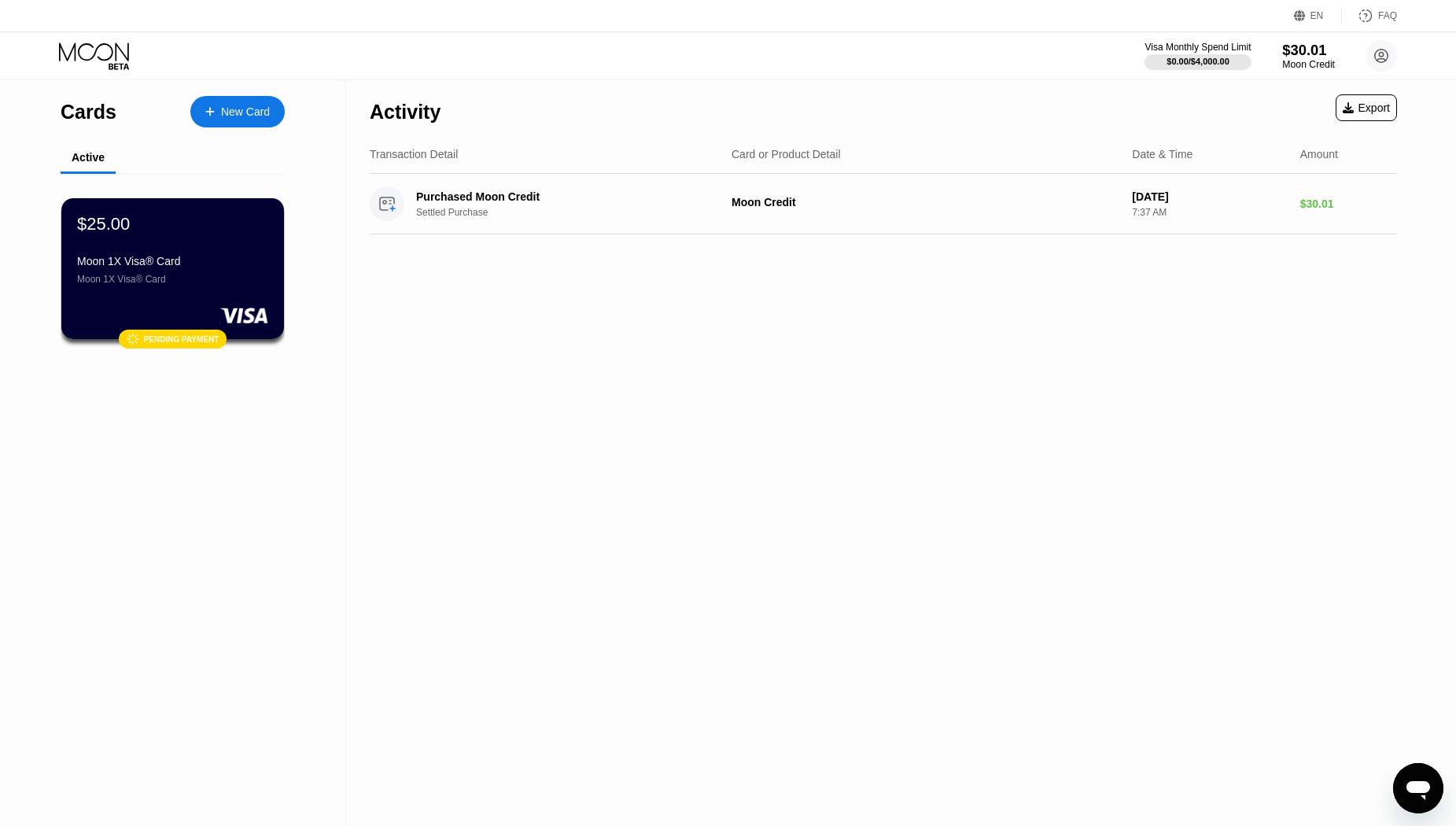
click at [1303, 55] on div "$30.01" at bounding box center [1308, 50] width 52 height 17
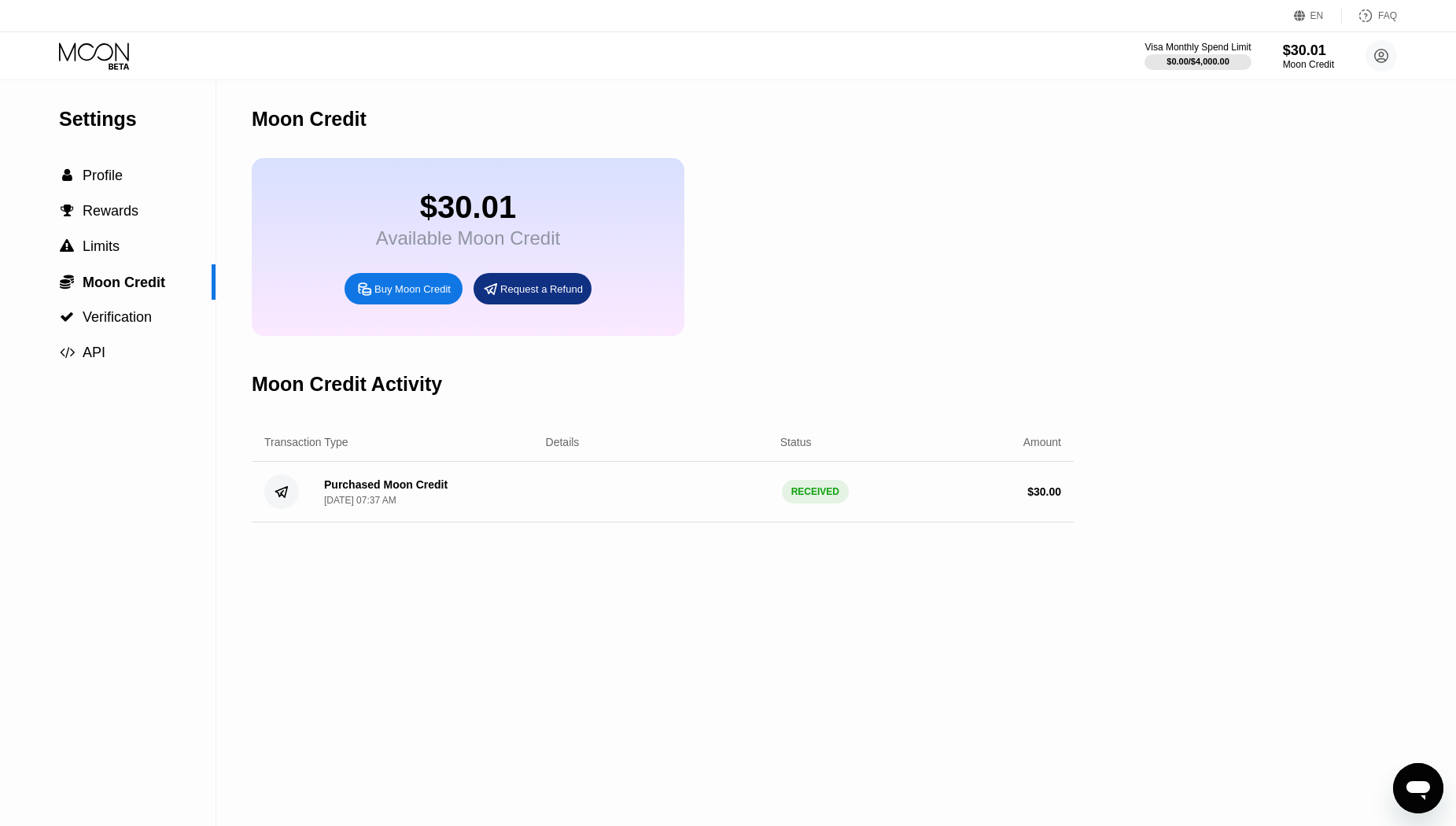
click at [96, 61] on icon at bounding box center [96, 57] width 73 height 28
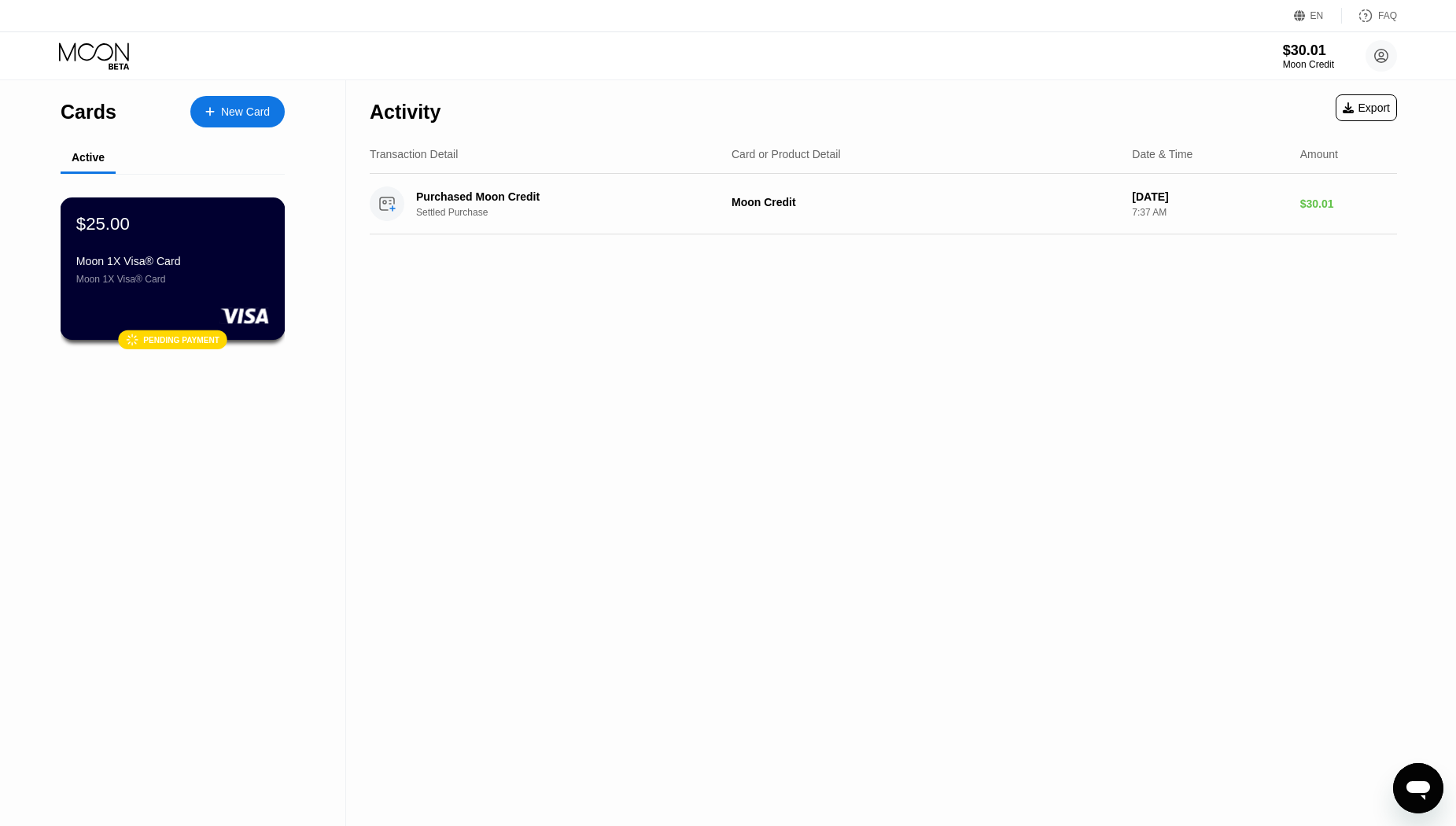
click at [190, 267] on div "Moon 1X Visa® Card" at bounding box center [172, 261] width 193 height 12
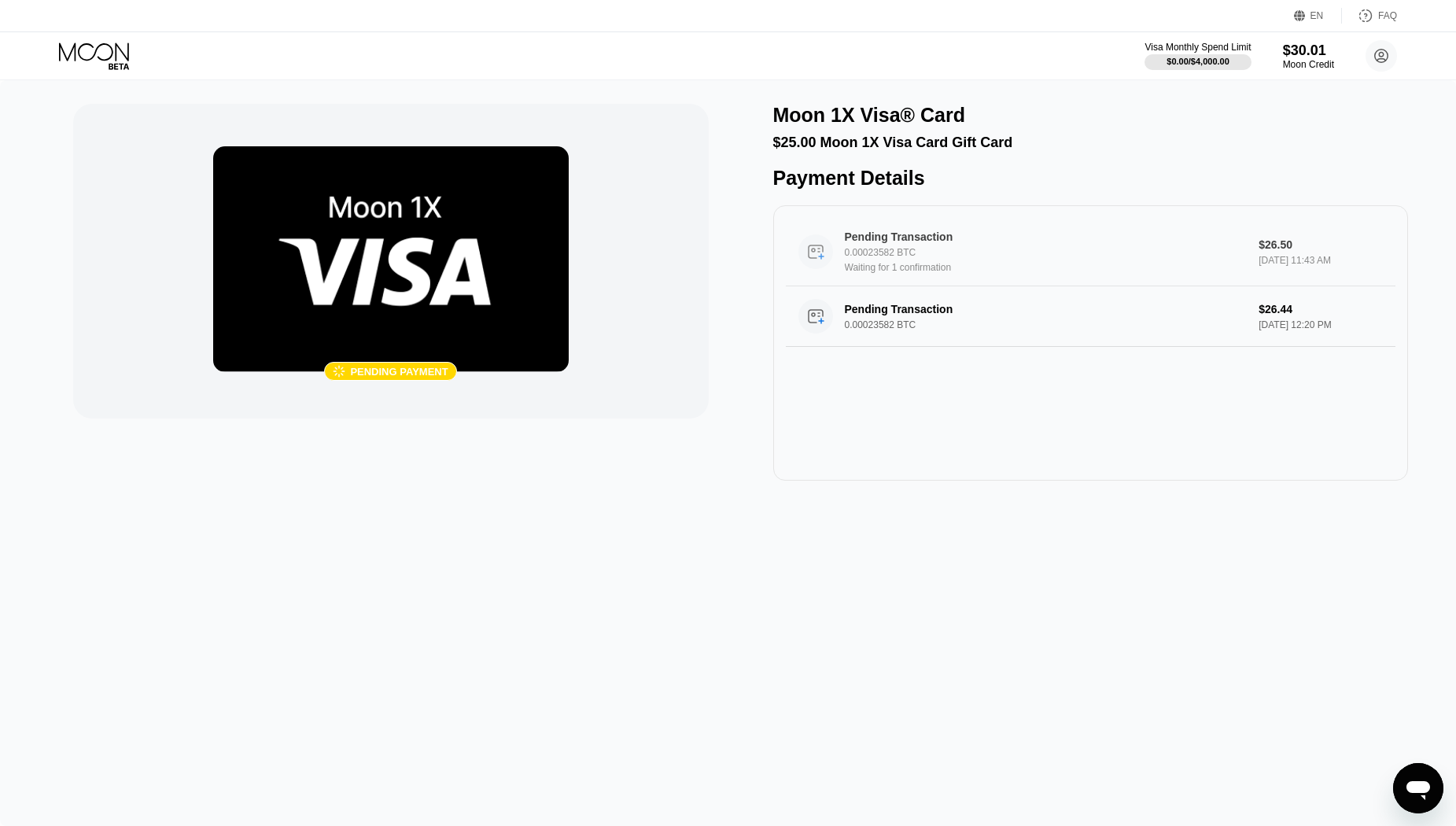
click at [873, 258] on div "0.00023582 BTC" at bounding box center [1047, 252] width 403 height 11
click at [113, 47] on icon at bounding box center [96, 57] width 73 height 28
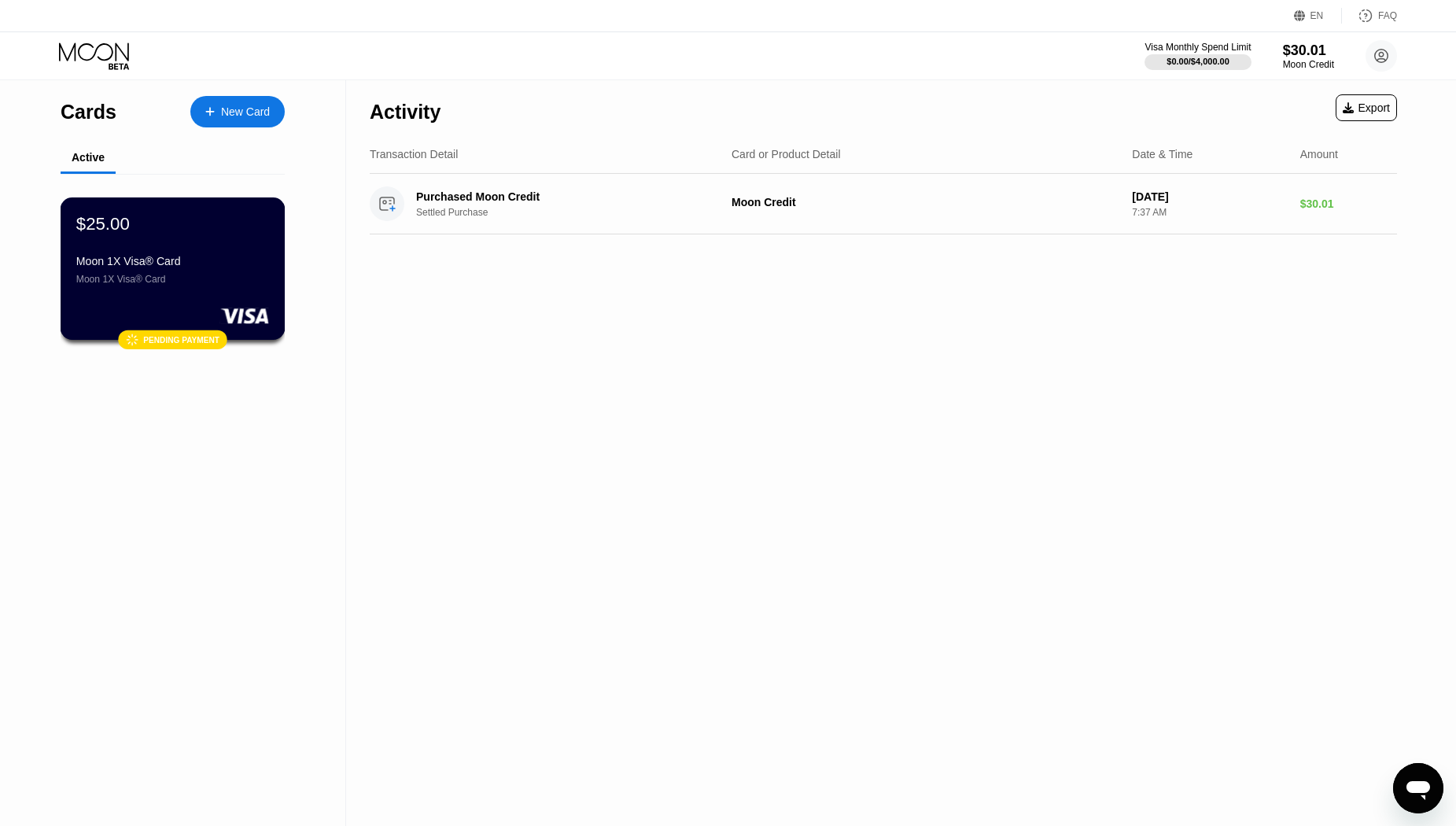
click at [231, 267] on div "Moon 1X Visa® Card" at bounding box center [172, 261] width 193 height 12
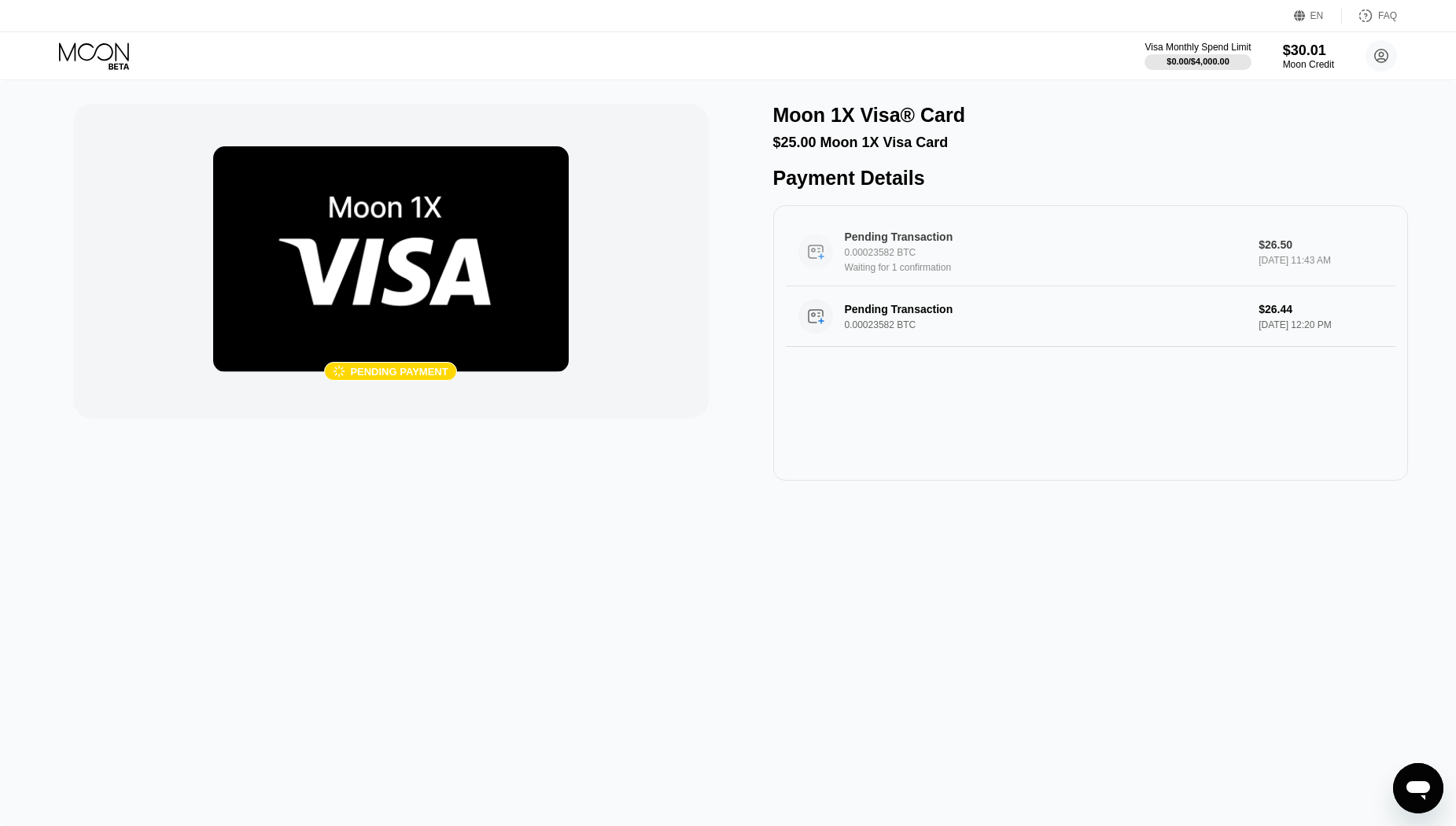
click at [977, 242] on div "Pending Transaction" at bounding box center [1033, 237] width 375 height 12
click at [80, 55] on icon at bounding box center [96, 57] width 73 height 28
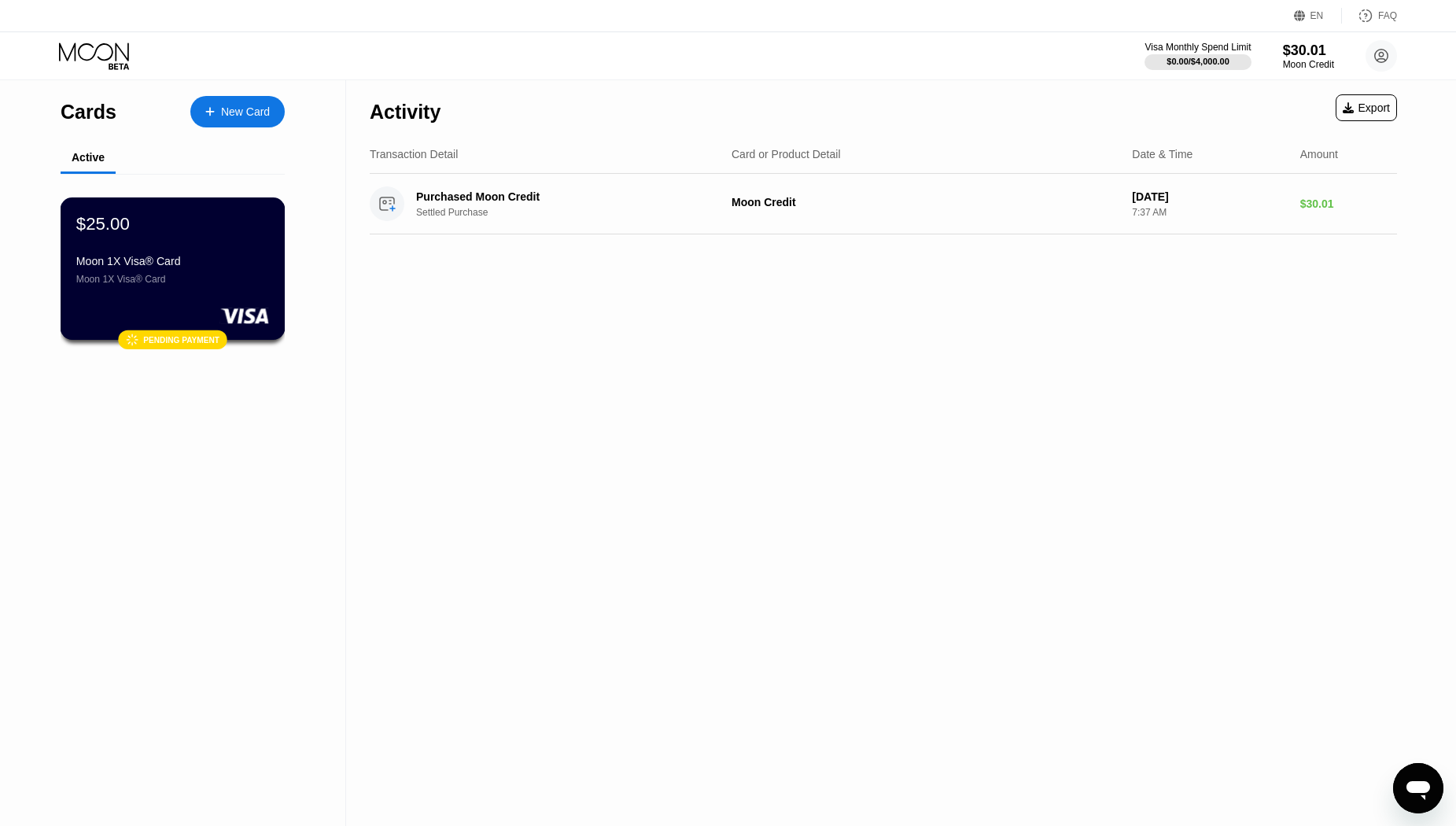
click at [155, 251] on div "$25.00 Moon 1X Visa® Card Moon 1X Visa® Card" at bounding box center [172, 249] width 193 height 72
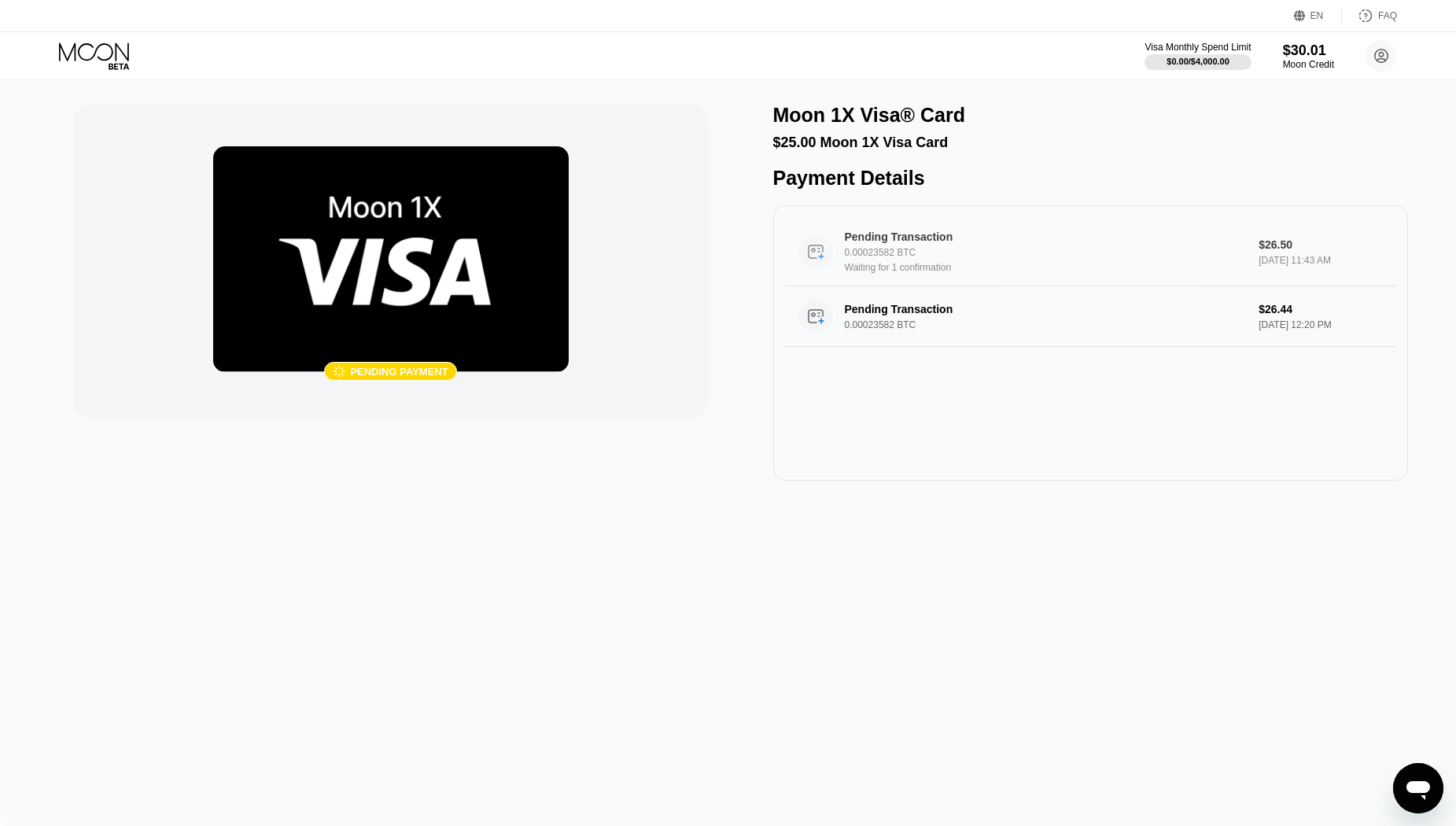
click at [909, 258] on div "Pending Transaction 0.00023582 BTC Waiting for 1 confirmation" at bounding box center [1047, 251] width 403 height 43
click at [916, 258] on div "0.00023582 BTC" at bounding box center [1047, 252] width 403 height 11
click at [1421, 789] on icon "Open messaging window" at bounding box center [1418, 791] width 24 height 19
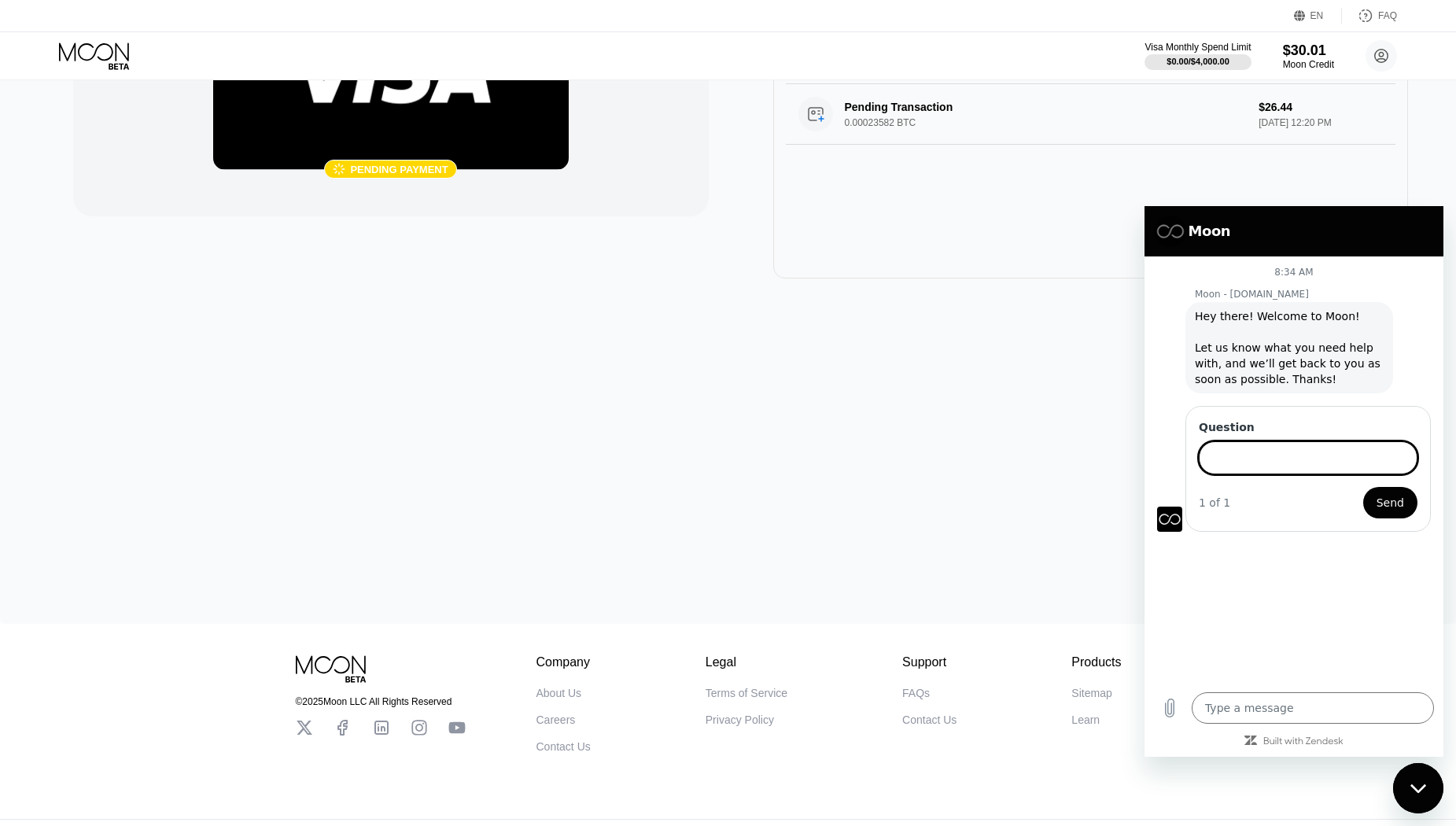
scroll to position [242, 0]
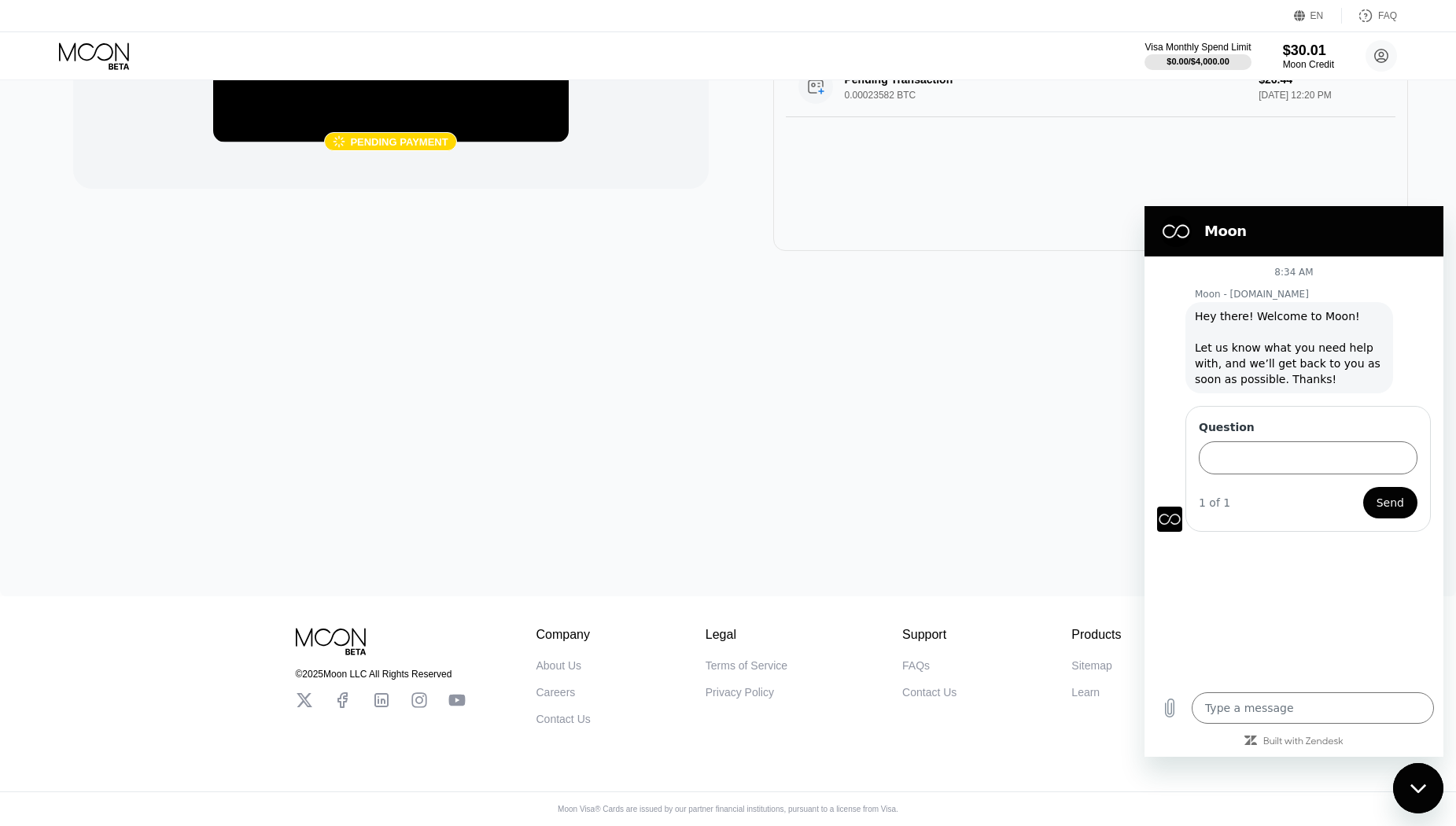
click at [567, 713] on div "Contact Us" at bounding box center [564, 719] width 54 height 12
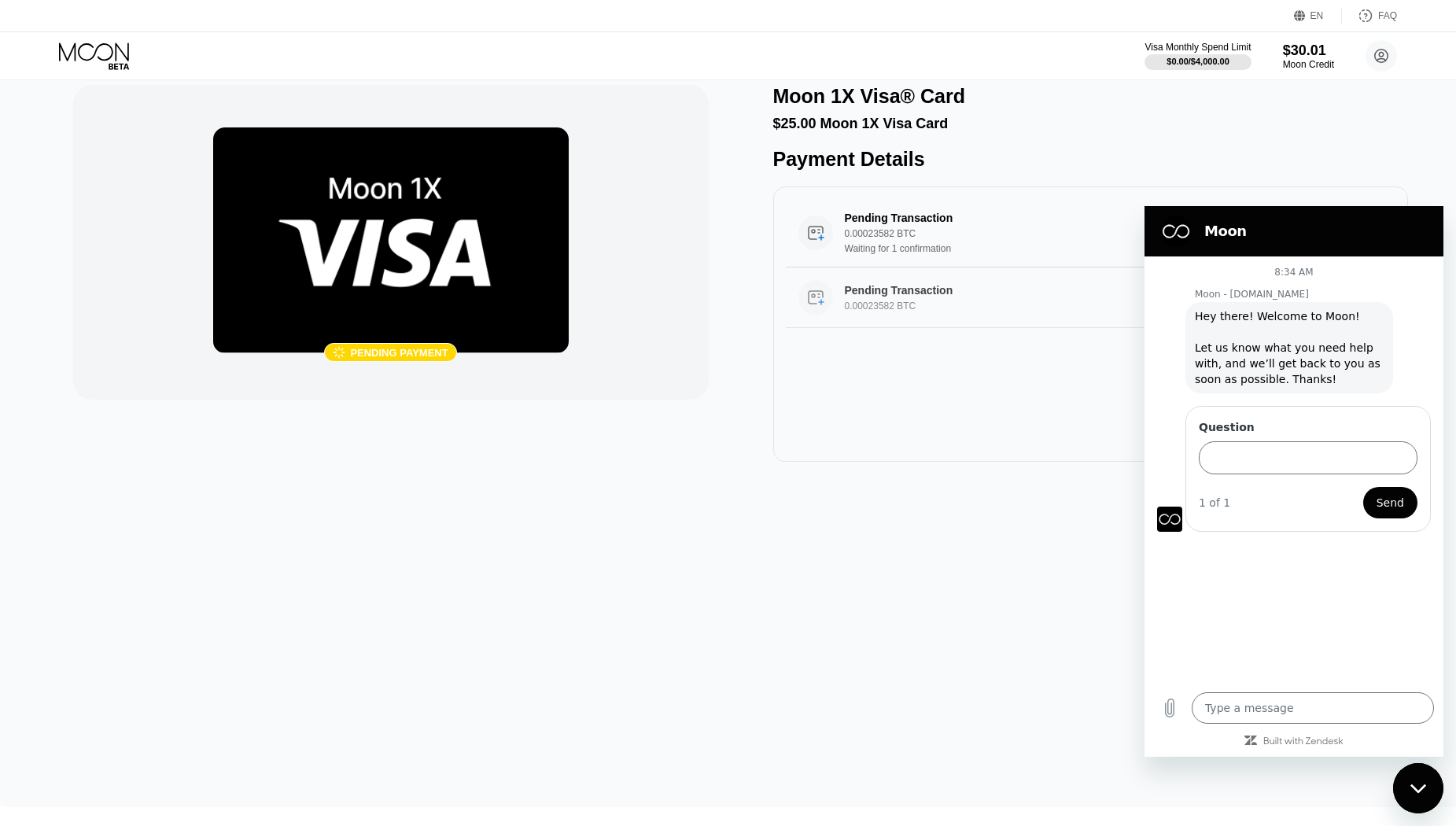
scroll to position [0, 0]
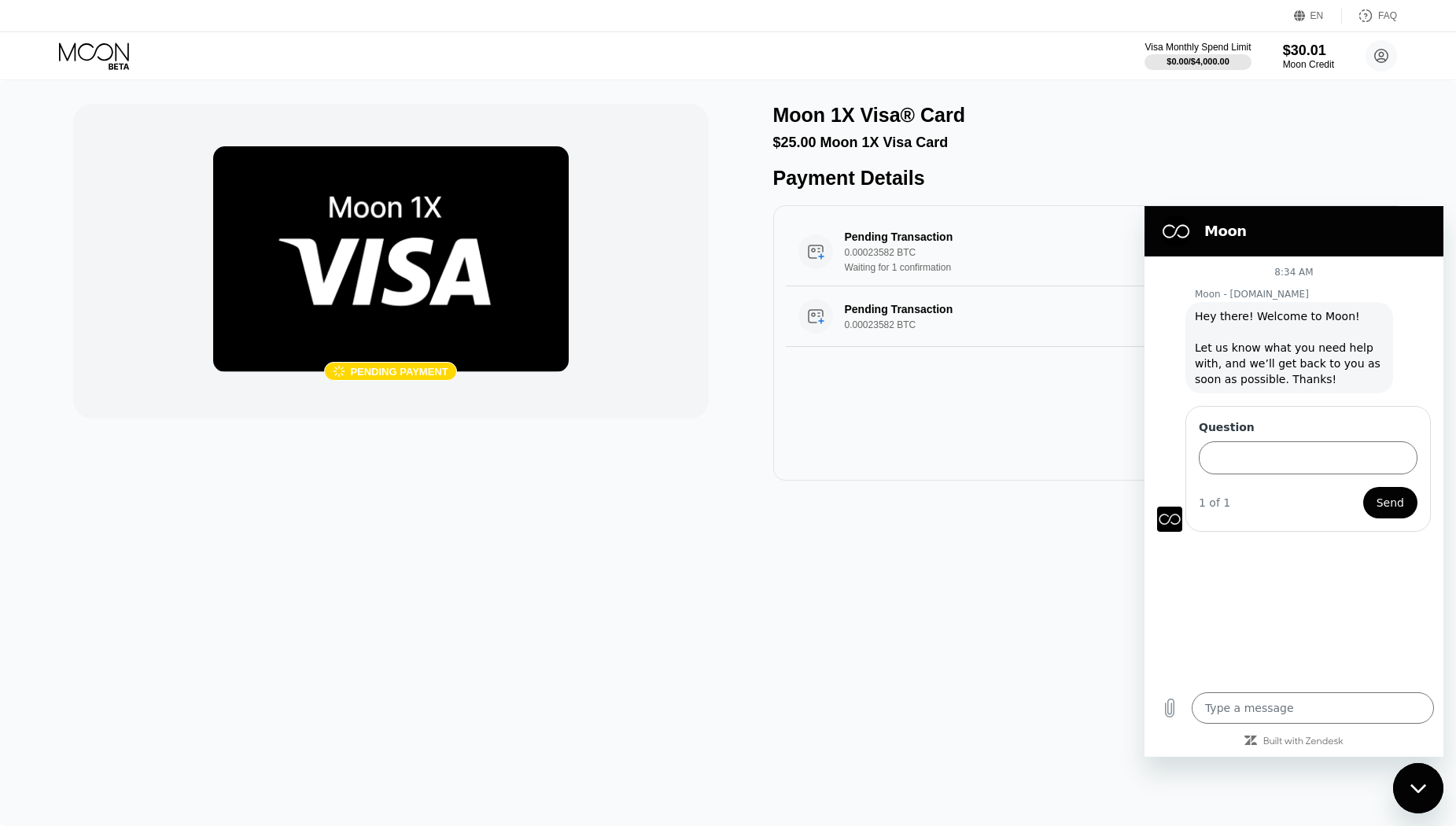
click at [1328, 235] on h2 "Moon" at bounding box center [1316, 231] width 223 height 19
click at [1429, 788] on div "Close messaging window" at bounding box center [1418, 788] width 47 height 47
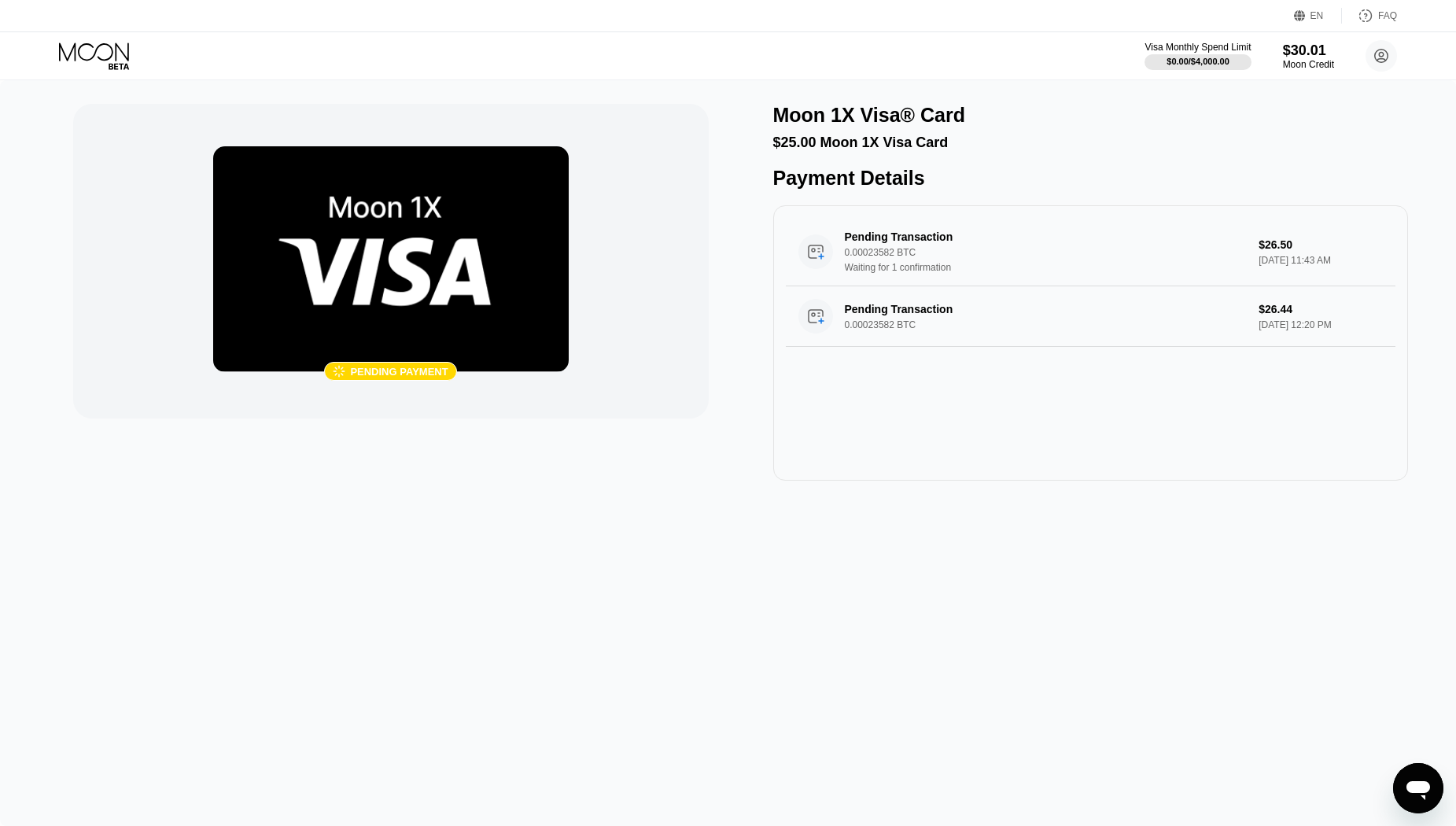
click at [107, 59] on icon at bounding box center [94, 52] width 70 height 18
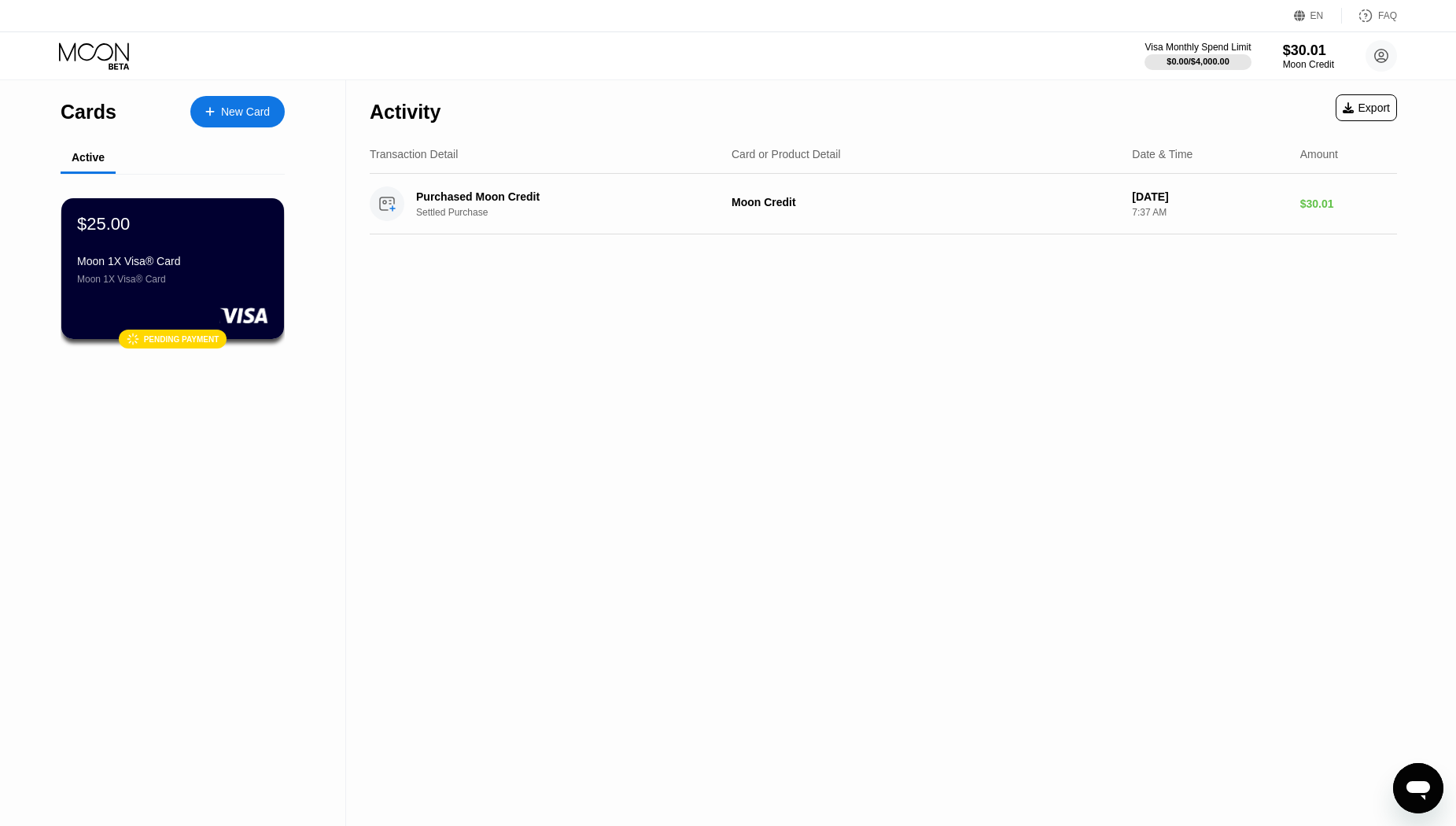
type textarea "x"
click at [217, 310] on div at bounding box center [172, 315] width 193 height 16
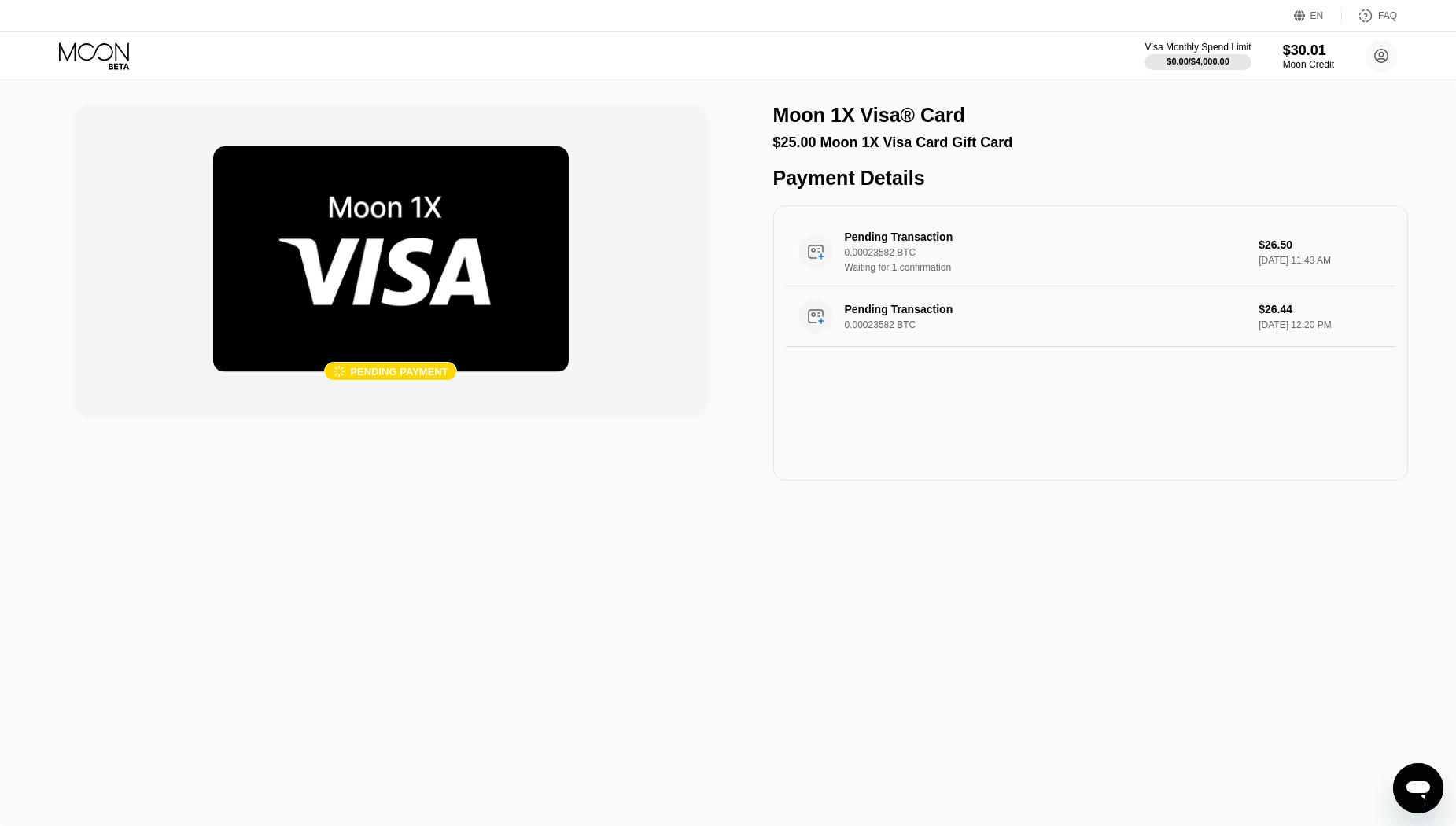
click at [1415, 794] on icon "Open messaging window" at bounding box center [1418, 791] width 24 height 19
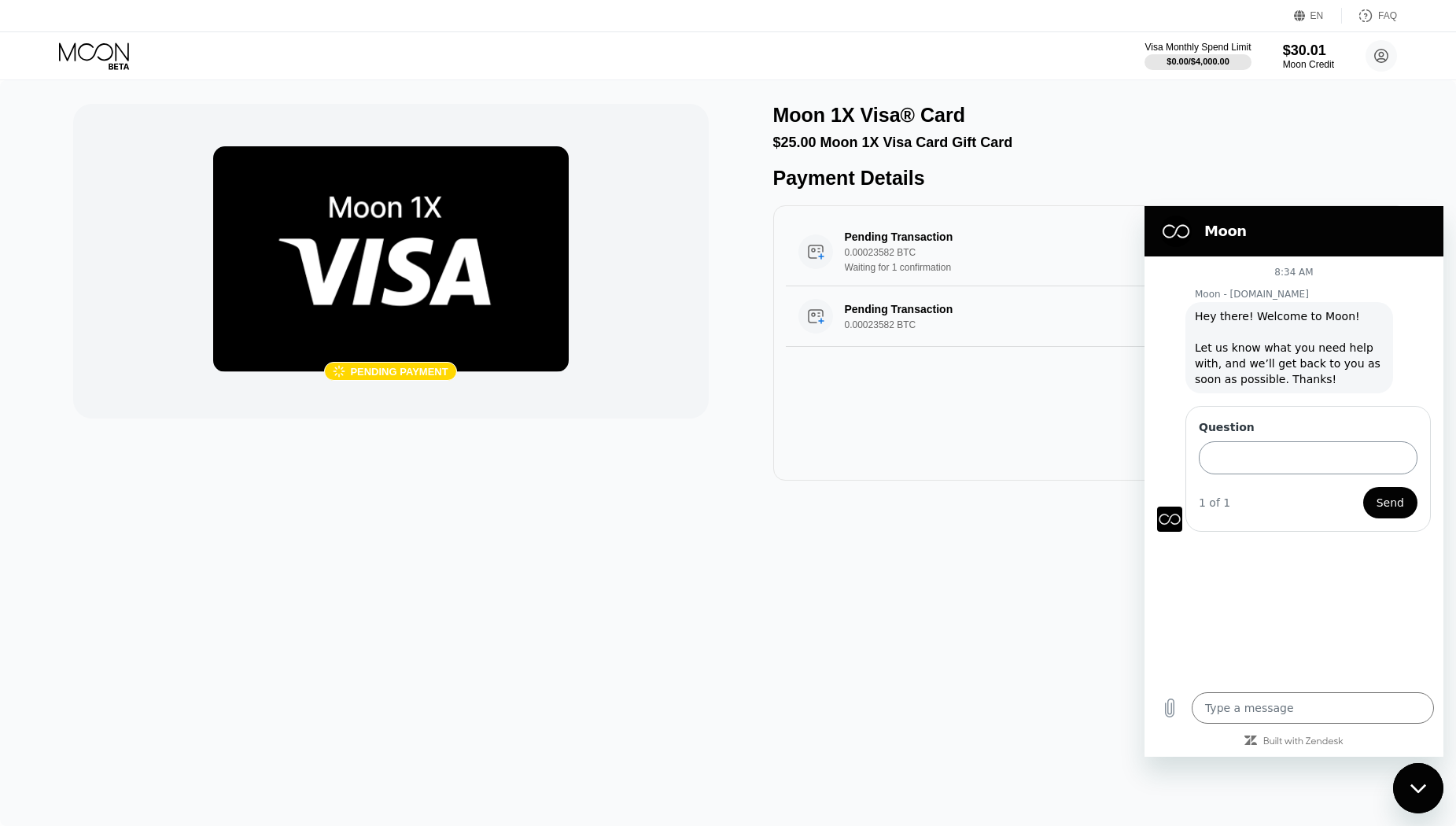
click at [1265, 456] on input "Question" at bounding box center [1308, 458] width 219 height 33
type input "Hello!"
click at [1363, 487] on button "Send" at bounding box center [1391, 503] width 54 height 31
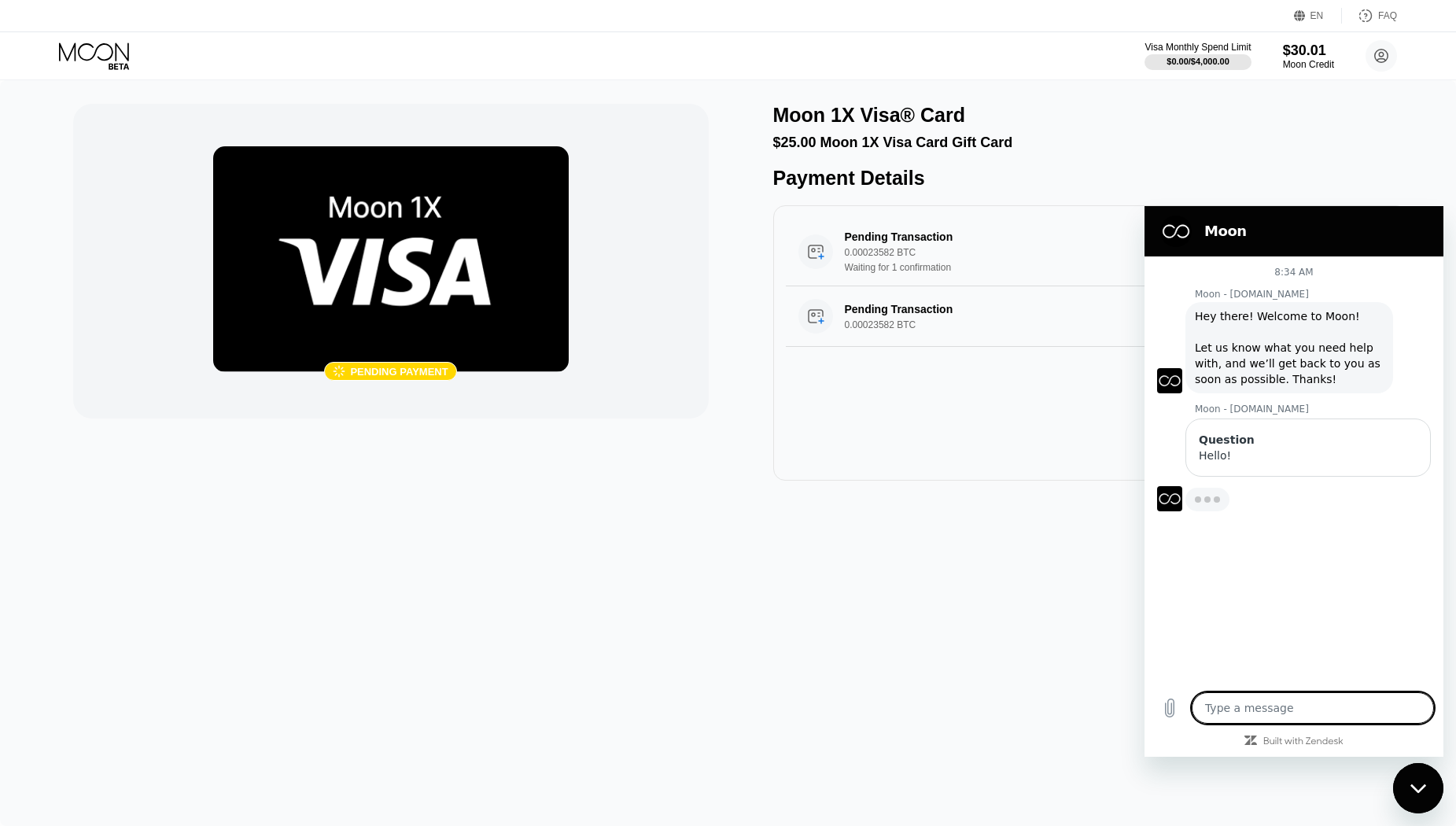
click at [1258, 706] on textarea at bounding box center [1313, 708] width 243 height 31
type textarea "x"
click at [1243, 713] on textarea at bounding box center [1313, 708] width 243 height 31
type textarea "I"
type textarea "x"
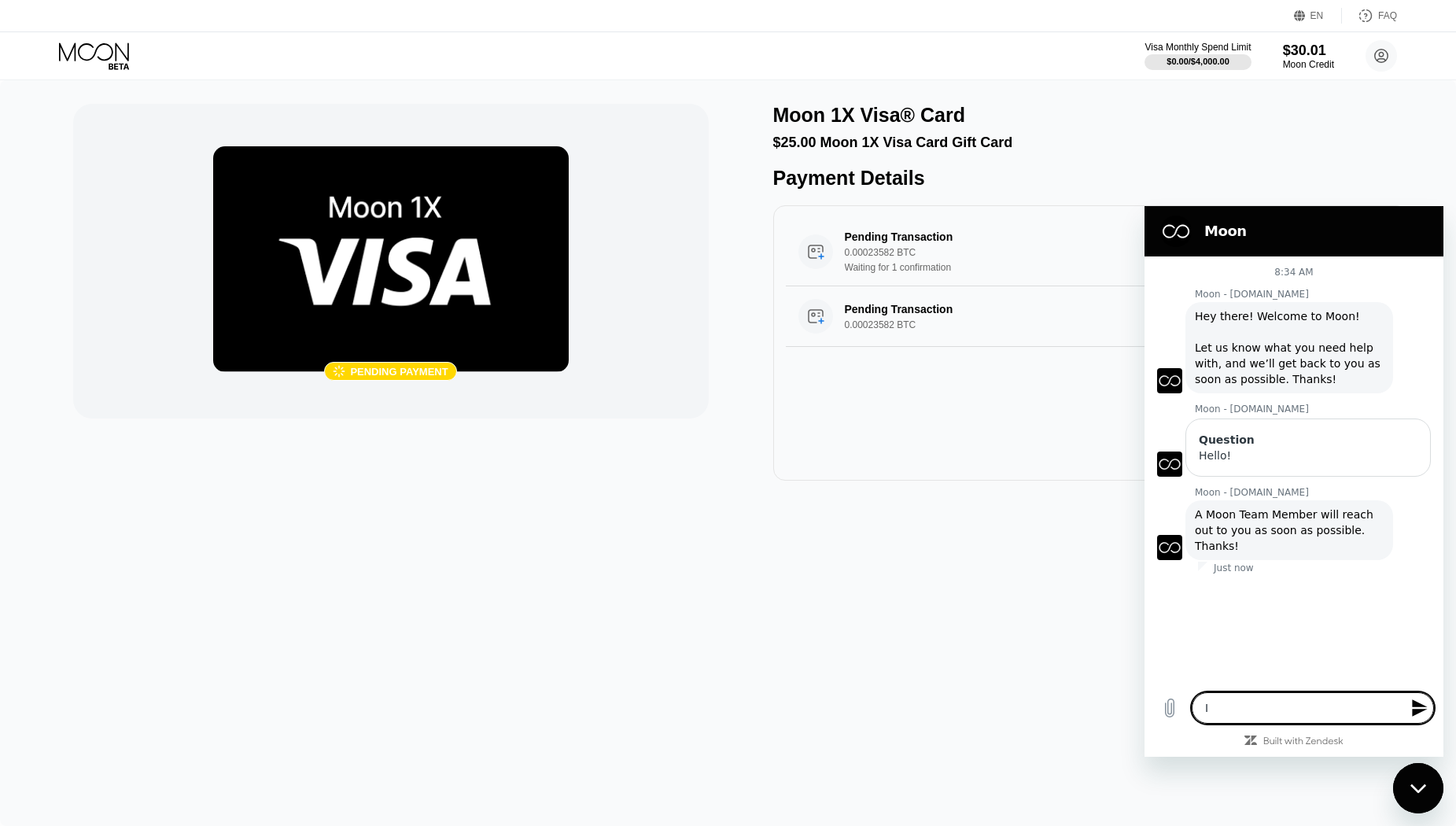
type textarea "I"
type textarea "x"
type textarea "I h"
type textarea "x"
type textarea "I ha"
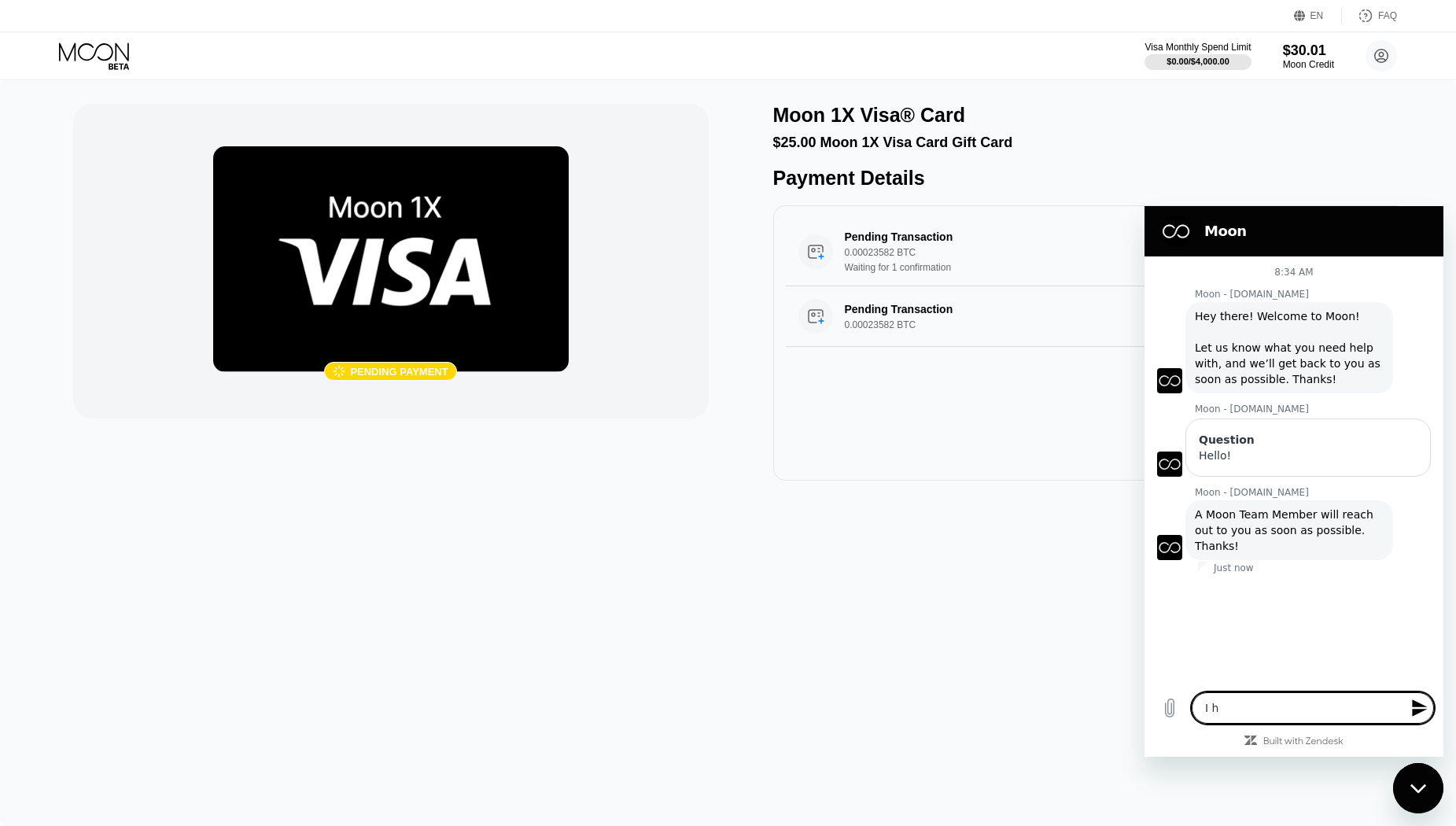
type textarea "x"
type textarea "I hav"
type textarea "x"
type textarea "I have"
type textarea "x"
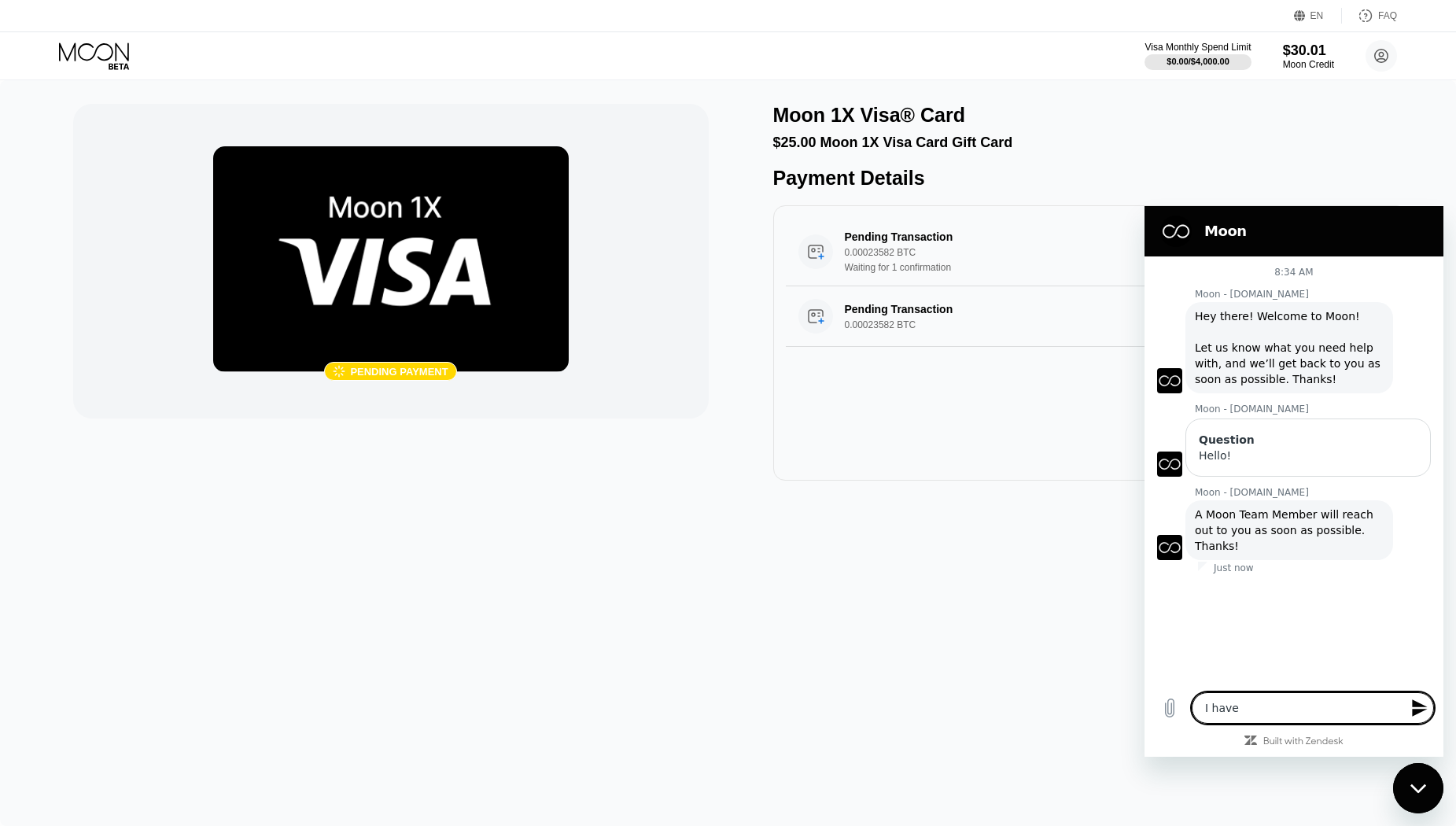
type textarea "I have"
type textarea "x"
type textarea "I have a"
type textarea "x"
type textarea "I have a"
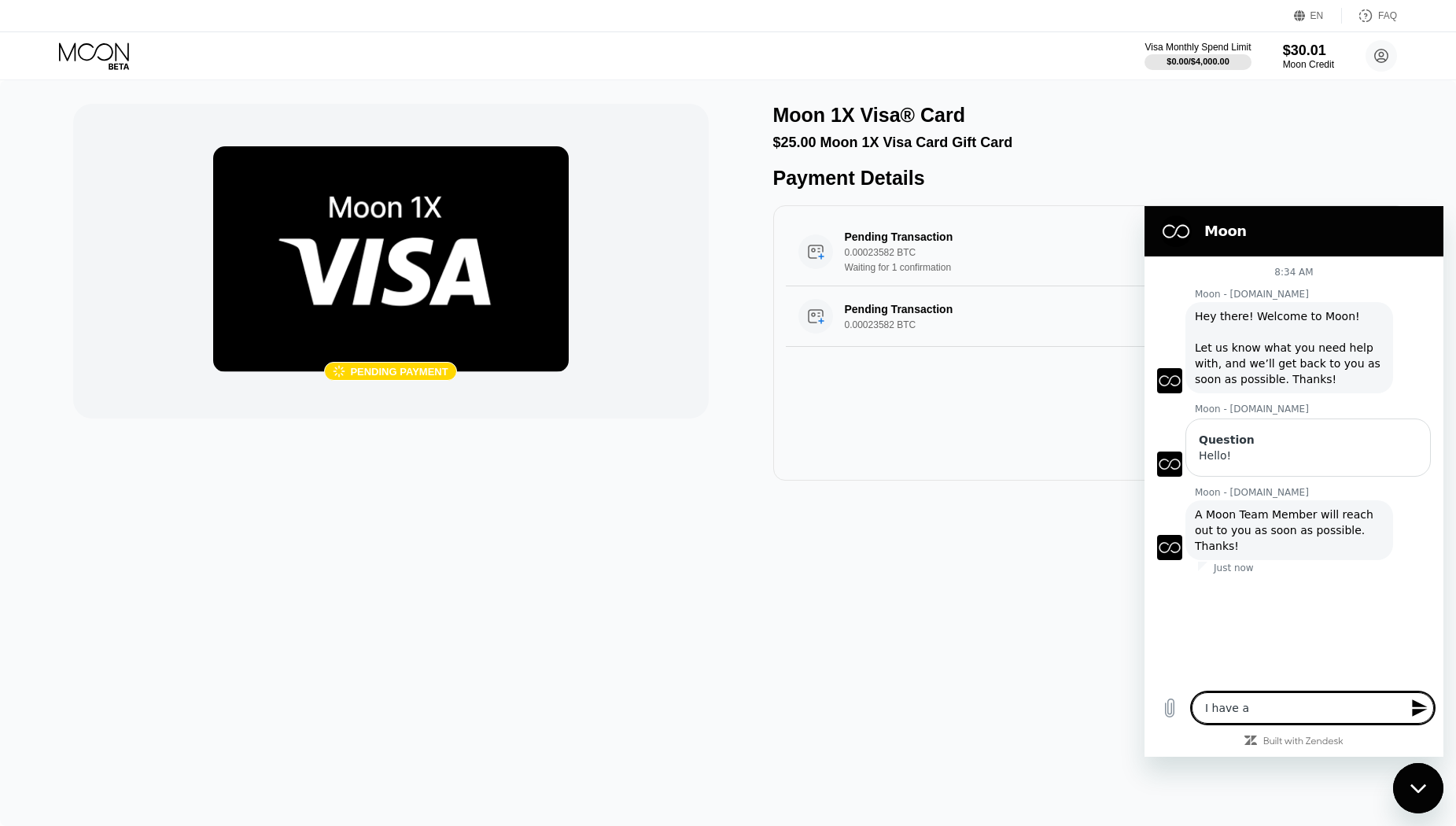
type textarea "x"
type textarea "I have a p"
type textarea "x"
type textarea "I have a pe"
type textarea "x"
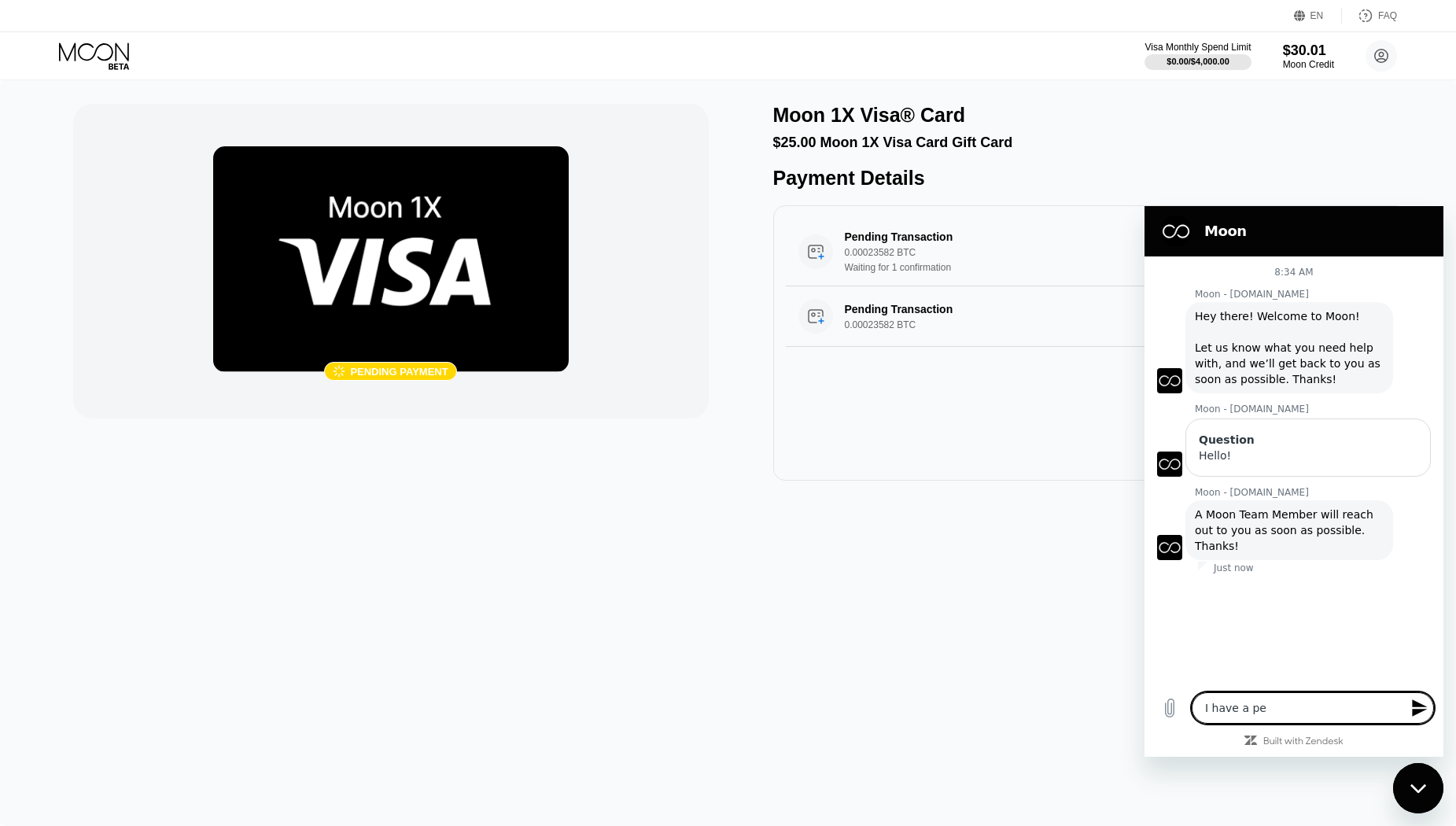
type textarea "I have a pen"
type textarea "x"
type textarea "I have a pend"
type textarea "x"
type textarea "I have a pendi"
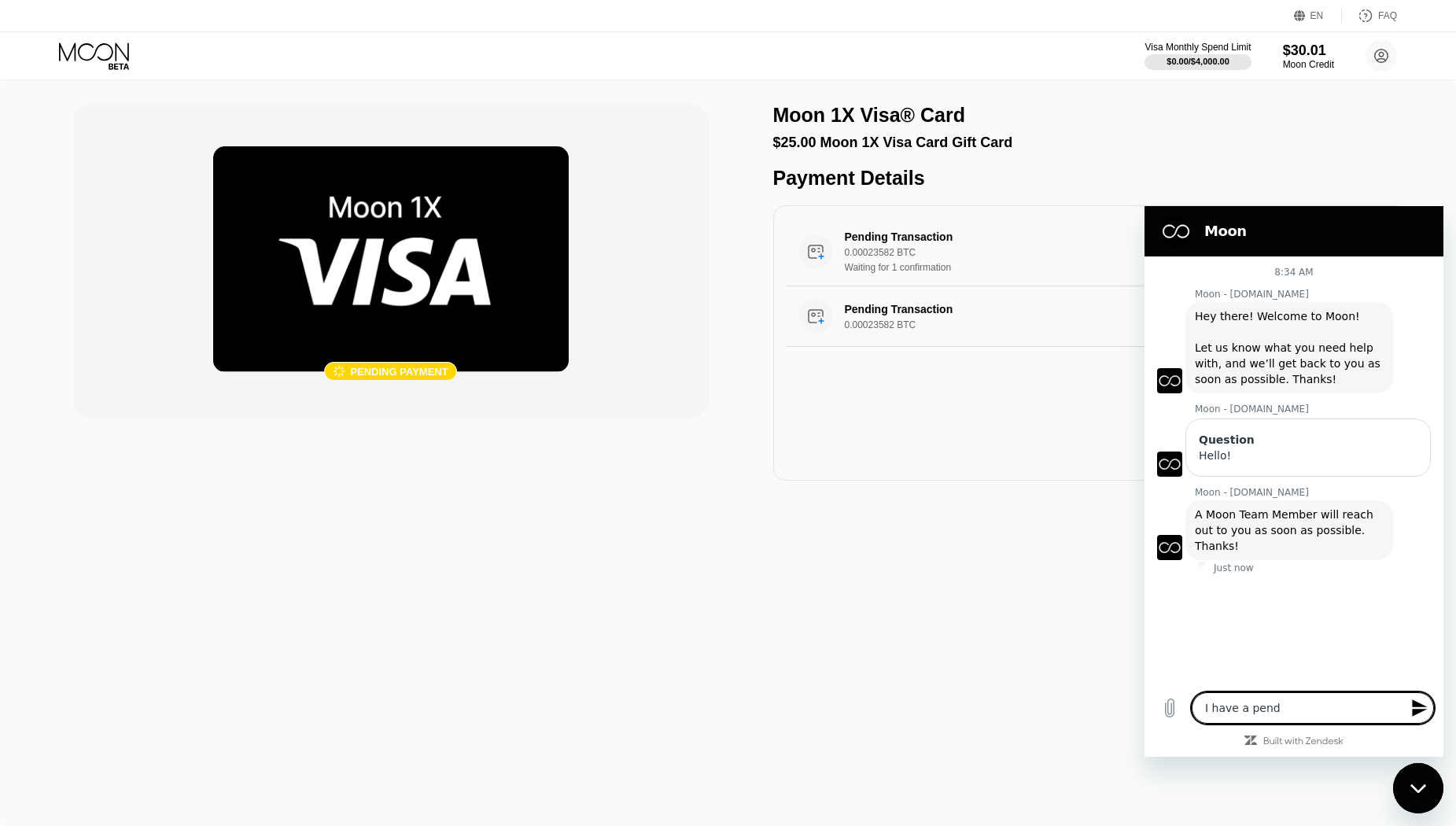
type textarea "x"
type textarea "I have a pendin"
type textarea "x"
type textarea "I have a pending"
type textarea "x"
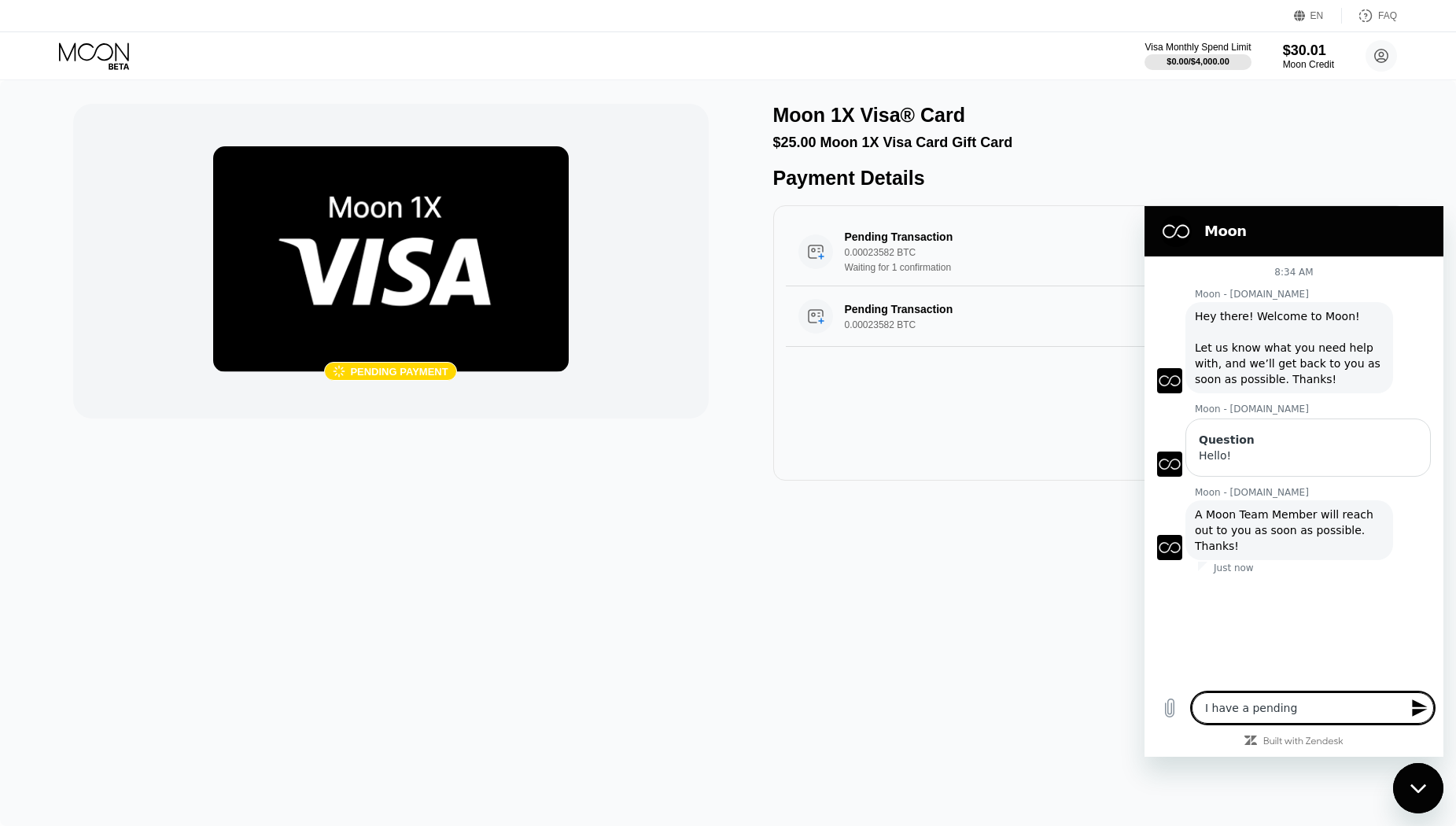
type textarea "I have a pending"
type textarea "x"
type textarea "I have a pending t"
type textarea "x"
type textarea "I have a pending tr"
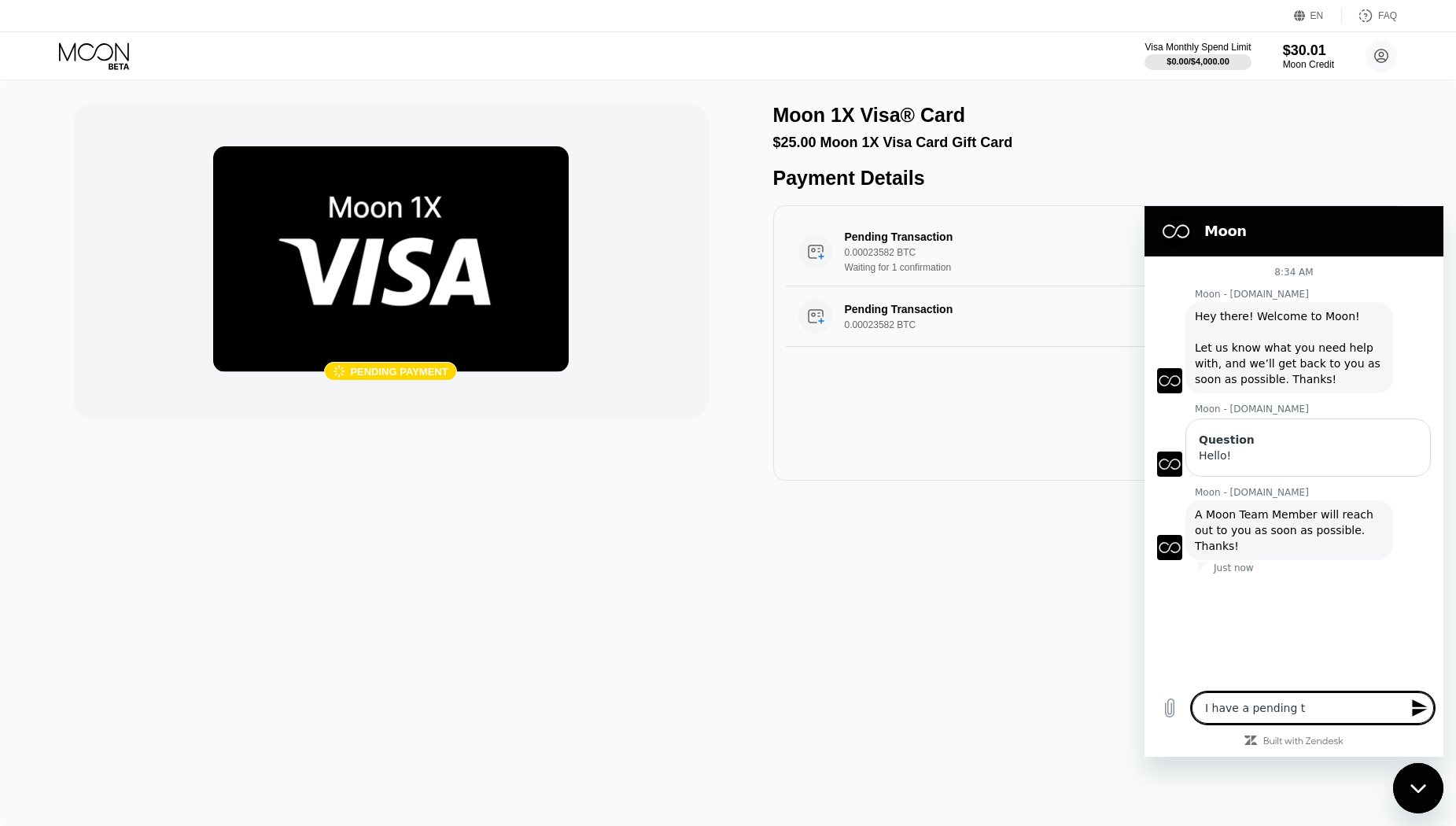
type textarea "x"
type textarea "I have a pending tra"
type textarea "x"
type textarea "I have a pending [PERSON_NAME]"
type textarea "x"
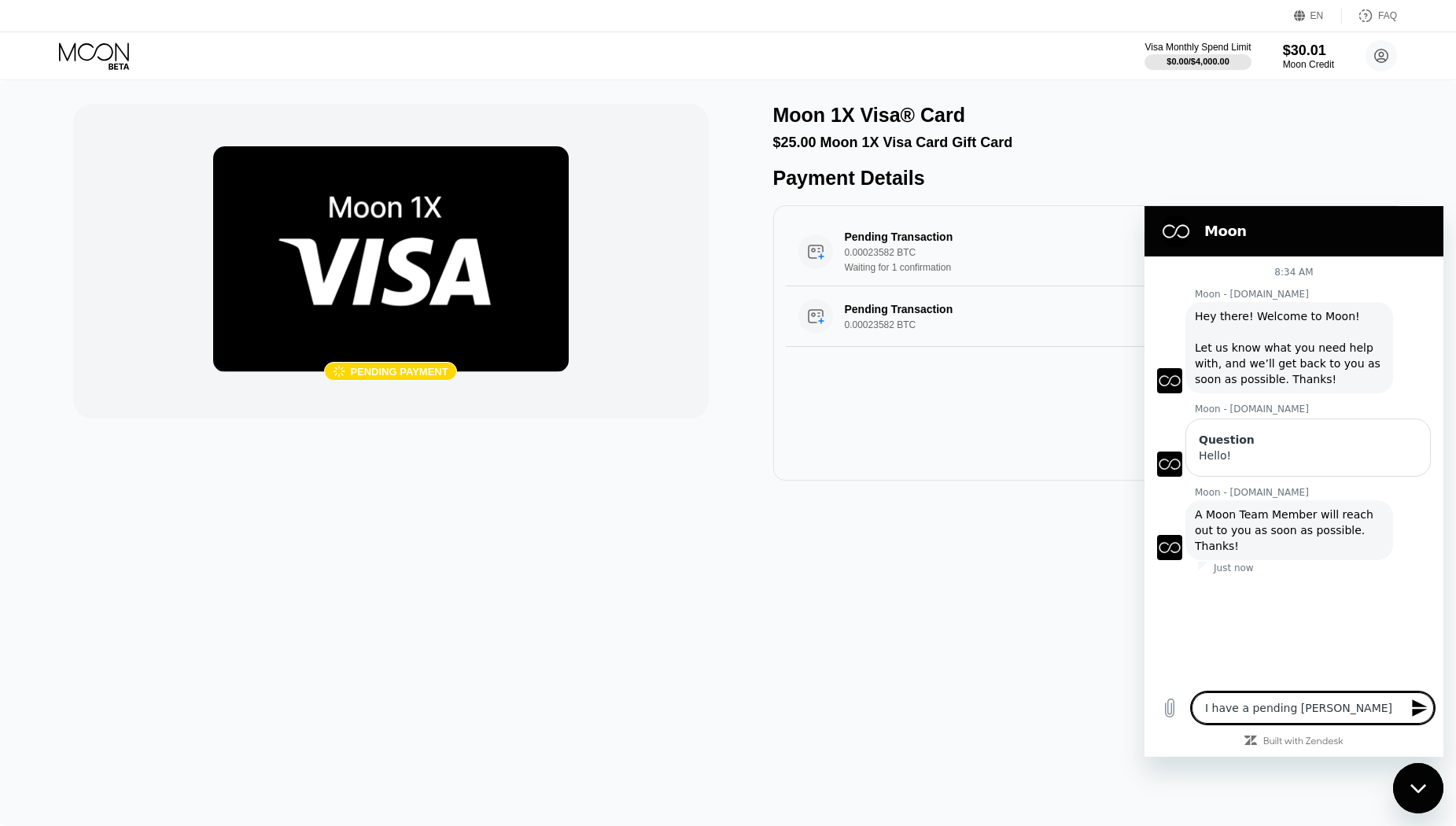
type textarea "I have a pending trans"
type textarea "x"
type textarea "I have a pending transa"
type textarea "x"
type textarea "I have a pending transac"
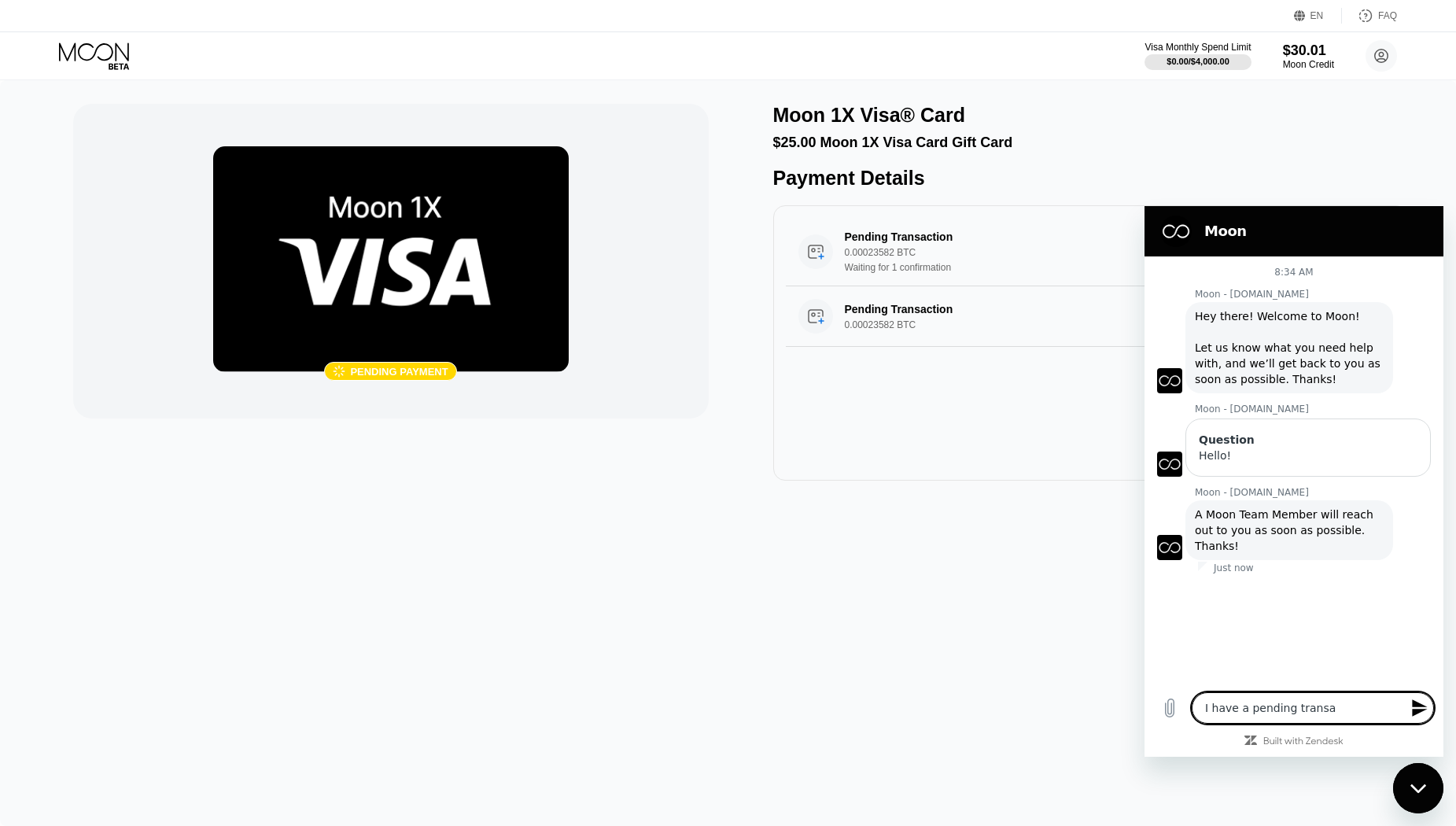
type textarea "x"
type textarea "I have a pending transact"
type textarea "x"
type textarea "I have a pending transacti"
type textarea "x"
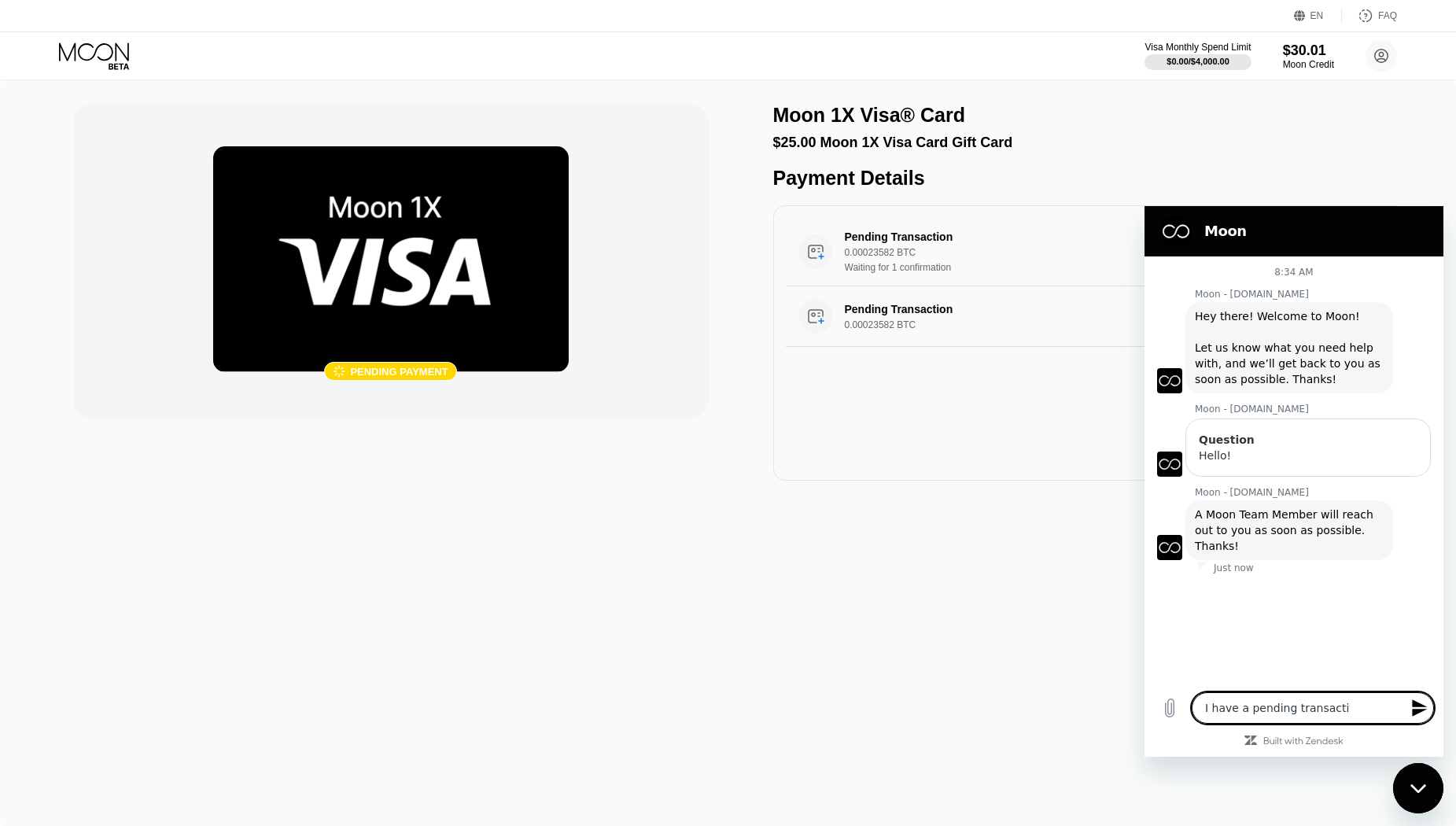
type textarea "I have a pending transactio"
type textarea "x"
type textarea "I have a pending transaction"
type textarea "x"
type textarea "I have a pending transaction"
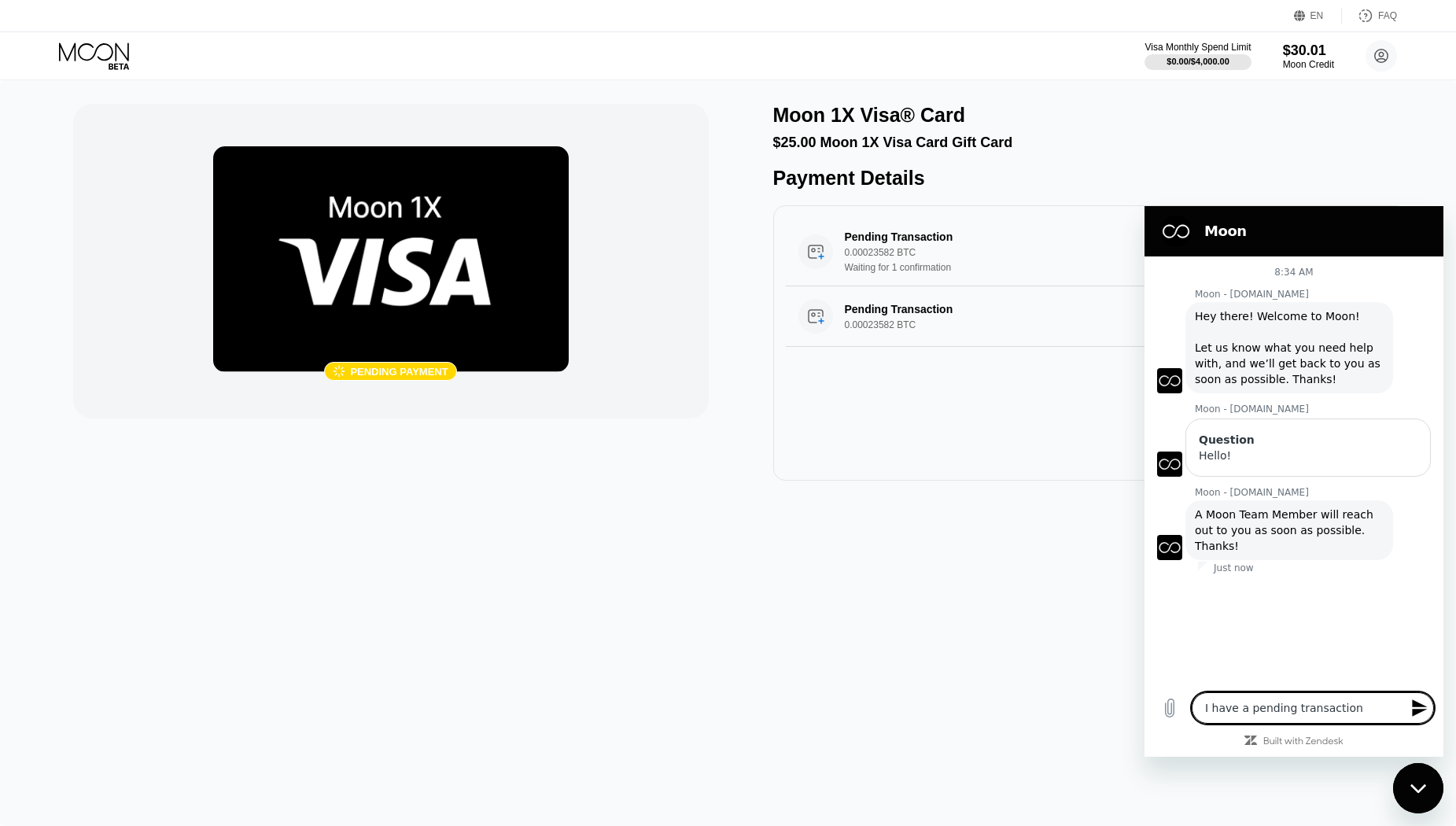
type textarea "x"
type textarea "I have a pending transaction f"
type textarea "x"
type textarea "I have a pending transaction fo"
type textarea "x"
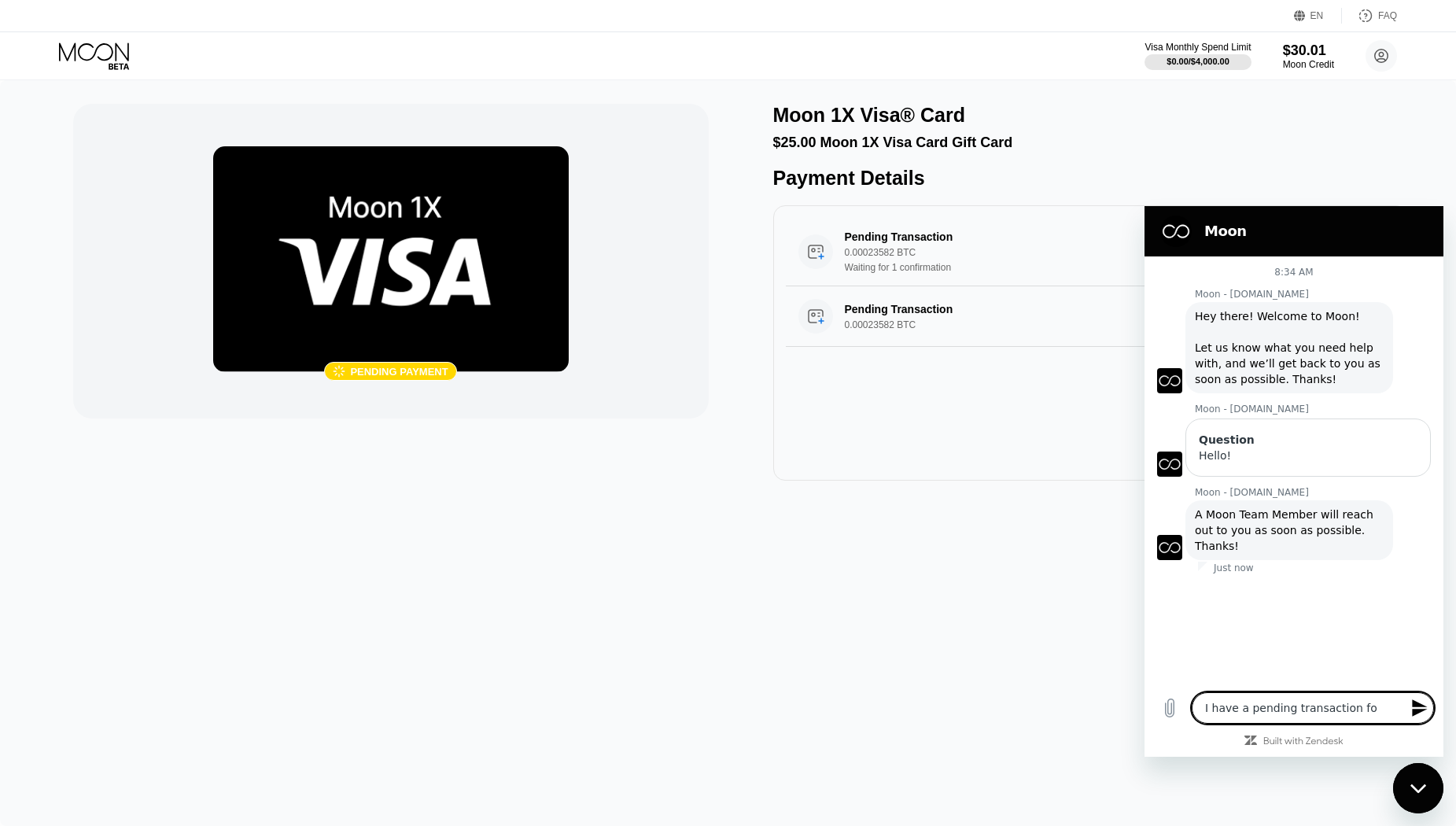
type textarea "I have a pending transaction for"
type textarea "x"
type textarea "I have a pending transaction for"
type textarea "x"
type textarea "I have a pending transaction for a"
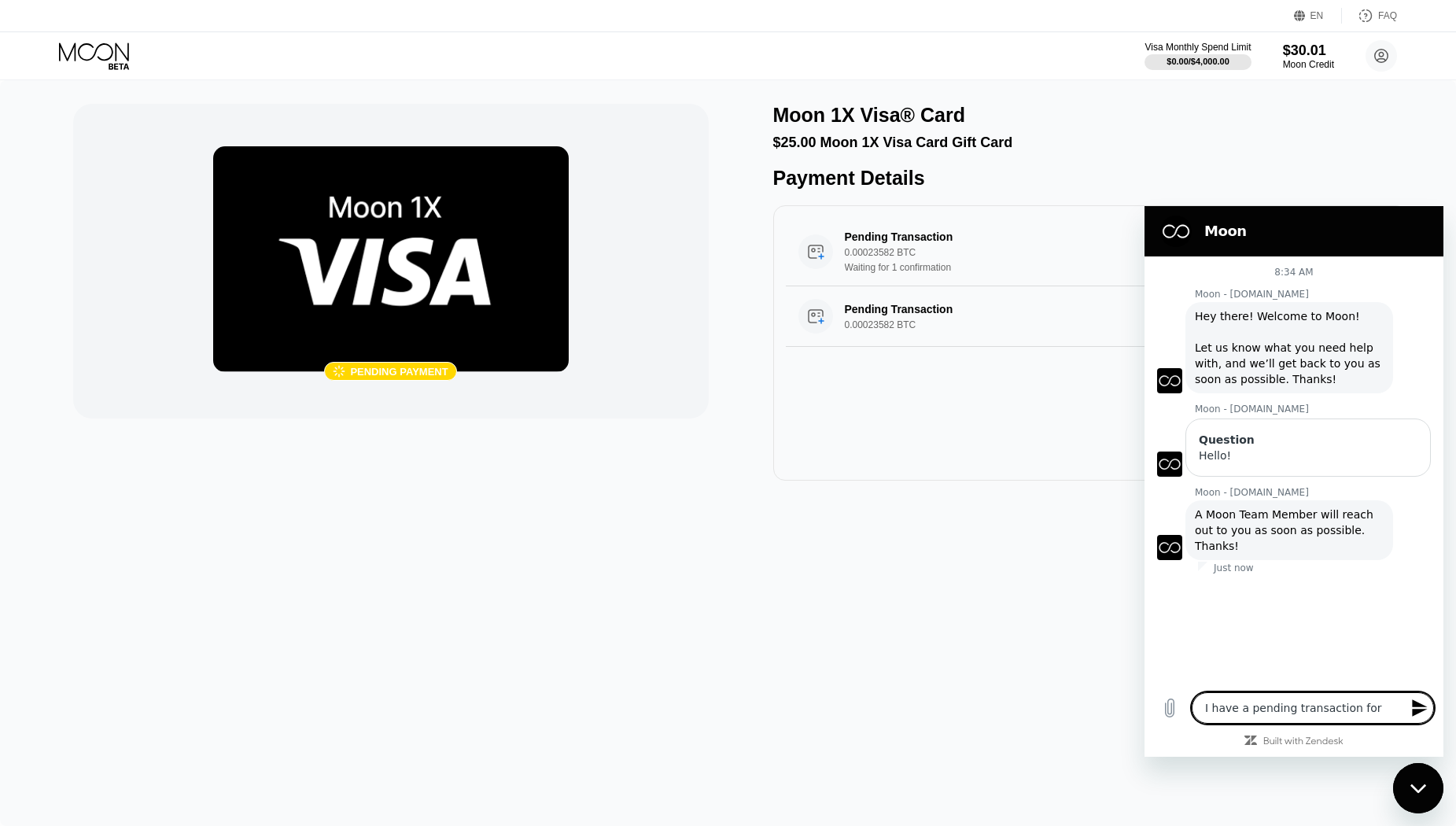
type textarea "x"
type textarea "I have a pending transaction for a"
type textarea "x"
type textarea "I have a pending transaction for a c"
type textarea "x"
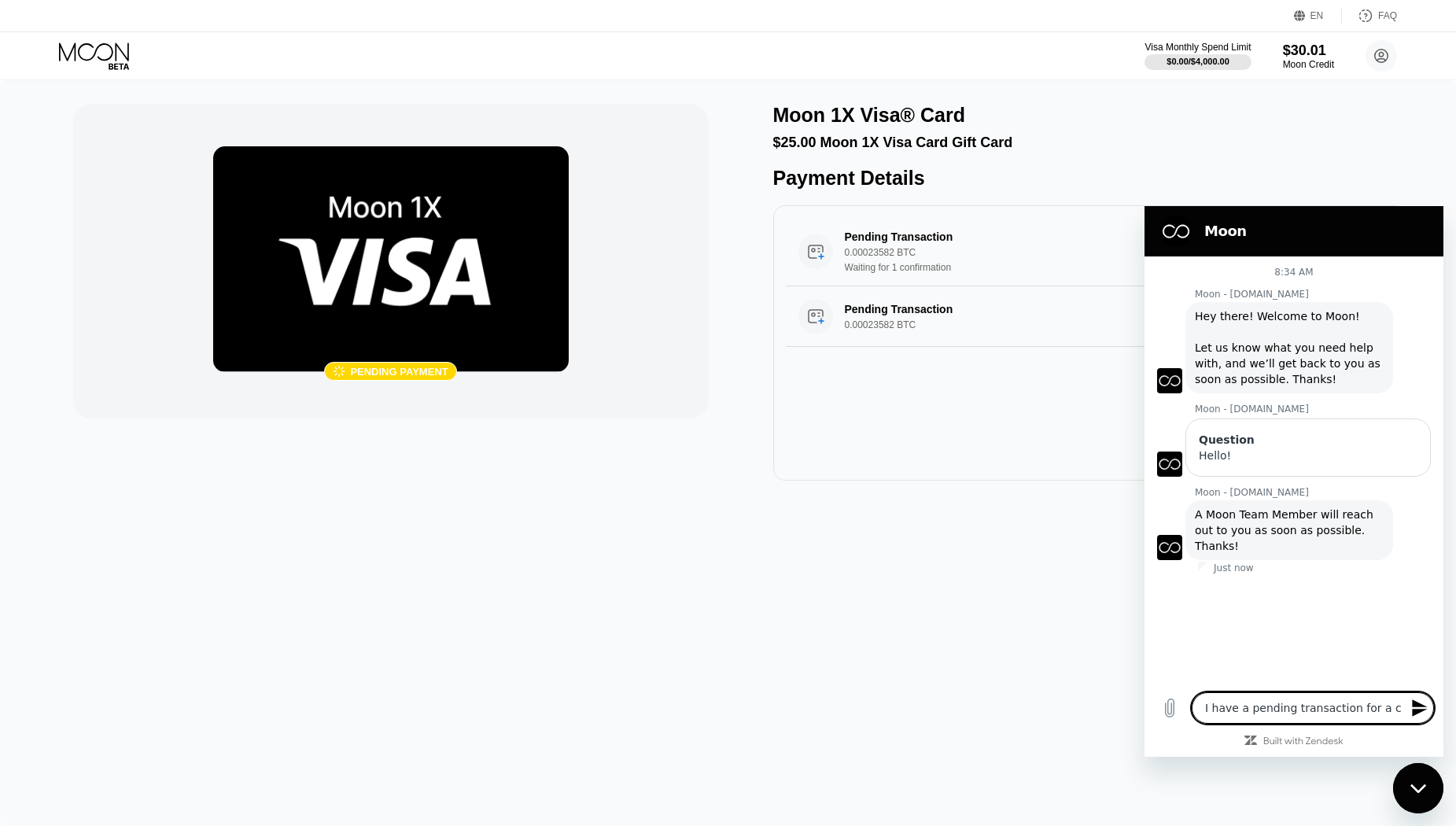
type textarea "I have a pending transaction for a ca"
type textarea "x"
type textarea "I have a pending transaction for a car"
type textarea "x"
type textarea "I have a pending transaction for a cars"
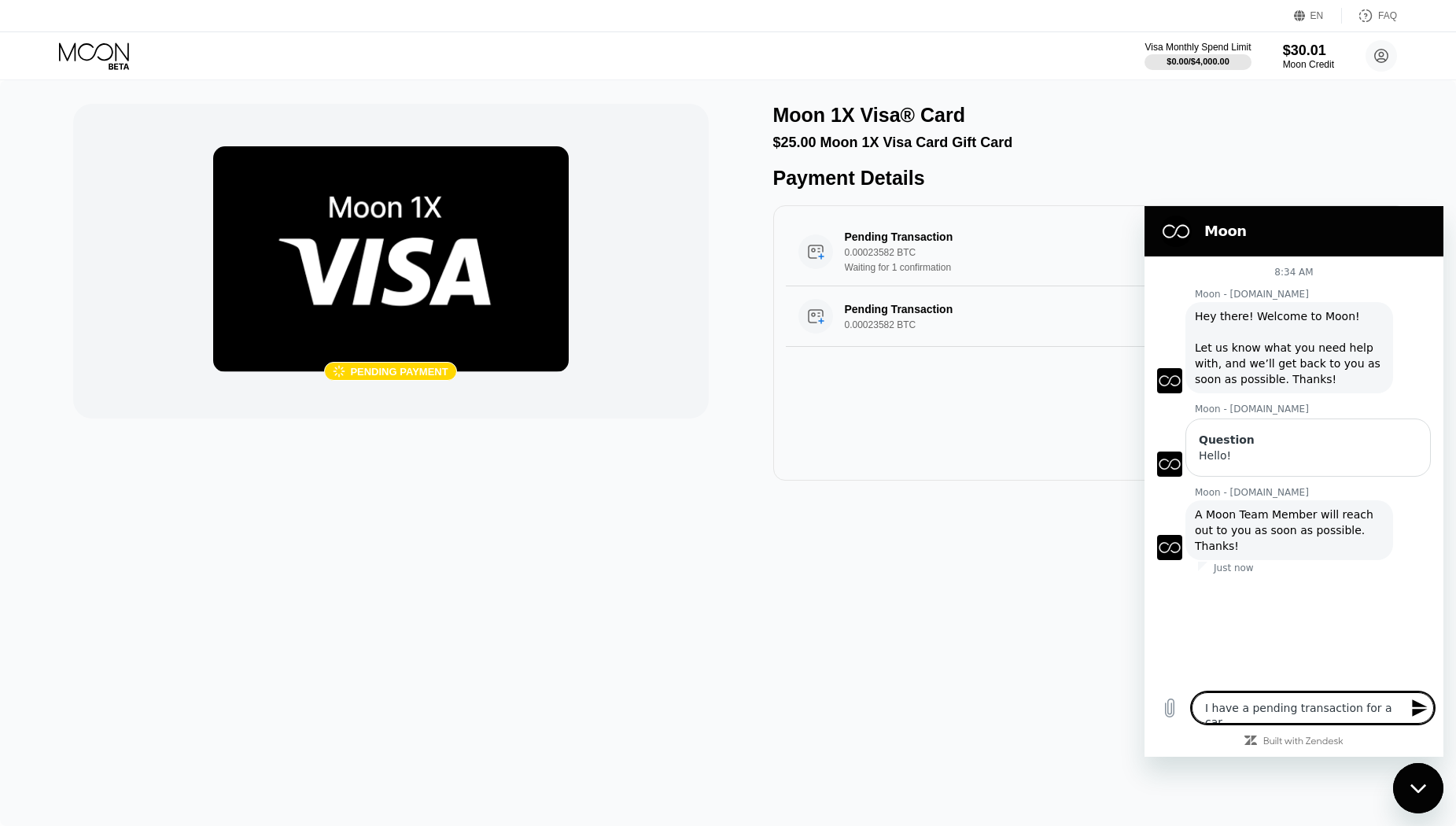
type textarea "x"
type textarea "I have a pending transaction for a cars"
type textarea "x"
type textarea "I have a pending transaction for a cars"
type textarea "x"
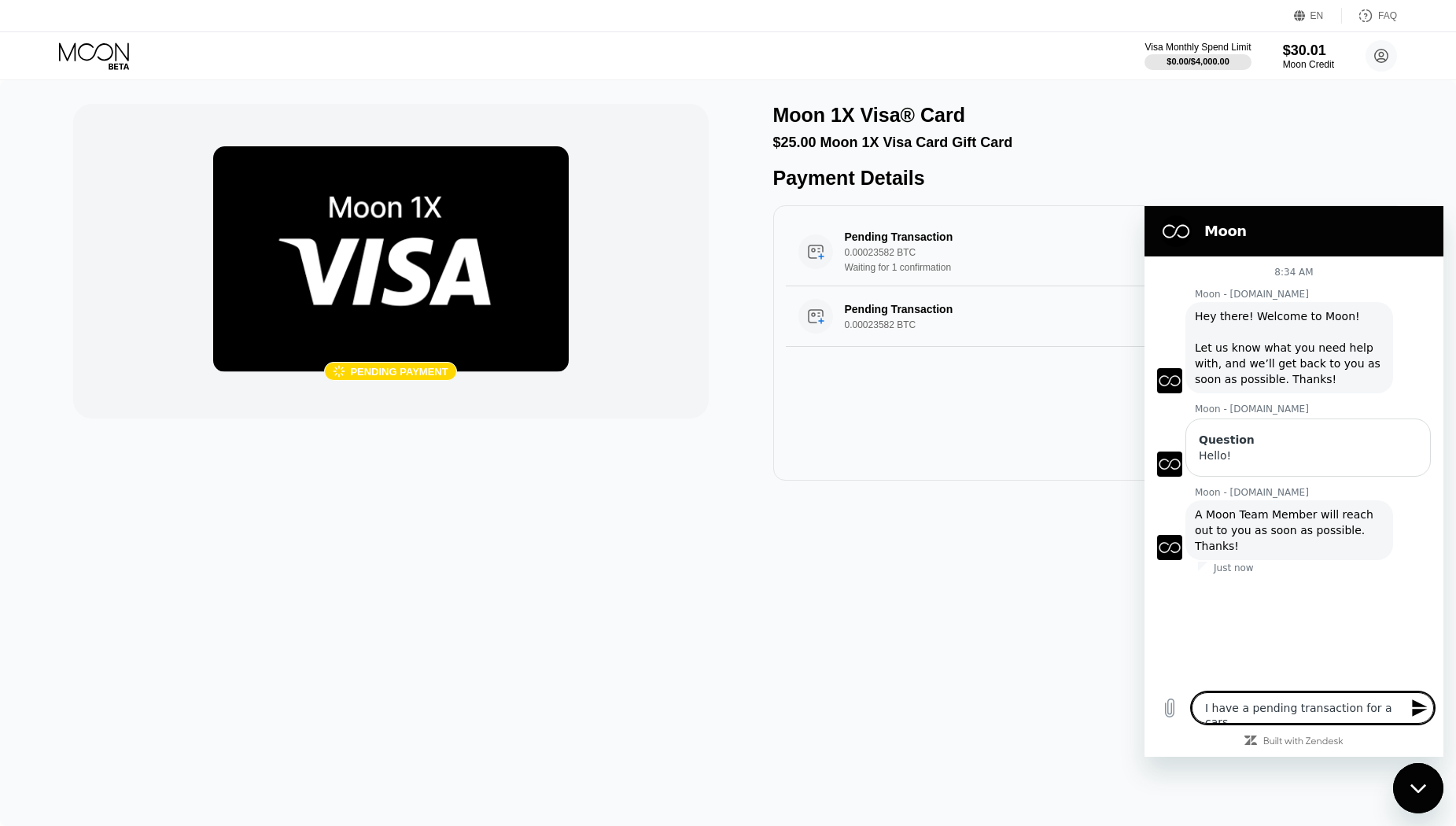
type textarea "I have a pending transaction for a car"
type textarea "x"
type textarea "I have a pending transaction for a card"
type textarea "x"
type textarea "I have a pending transaction for a card"
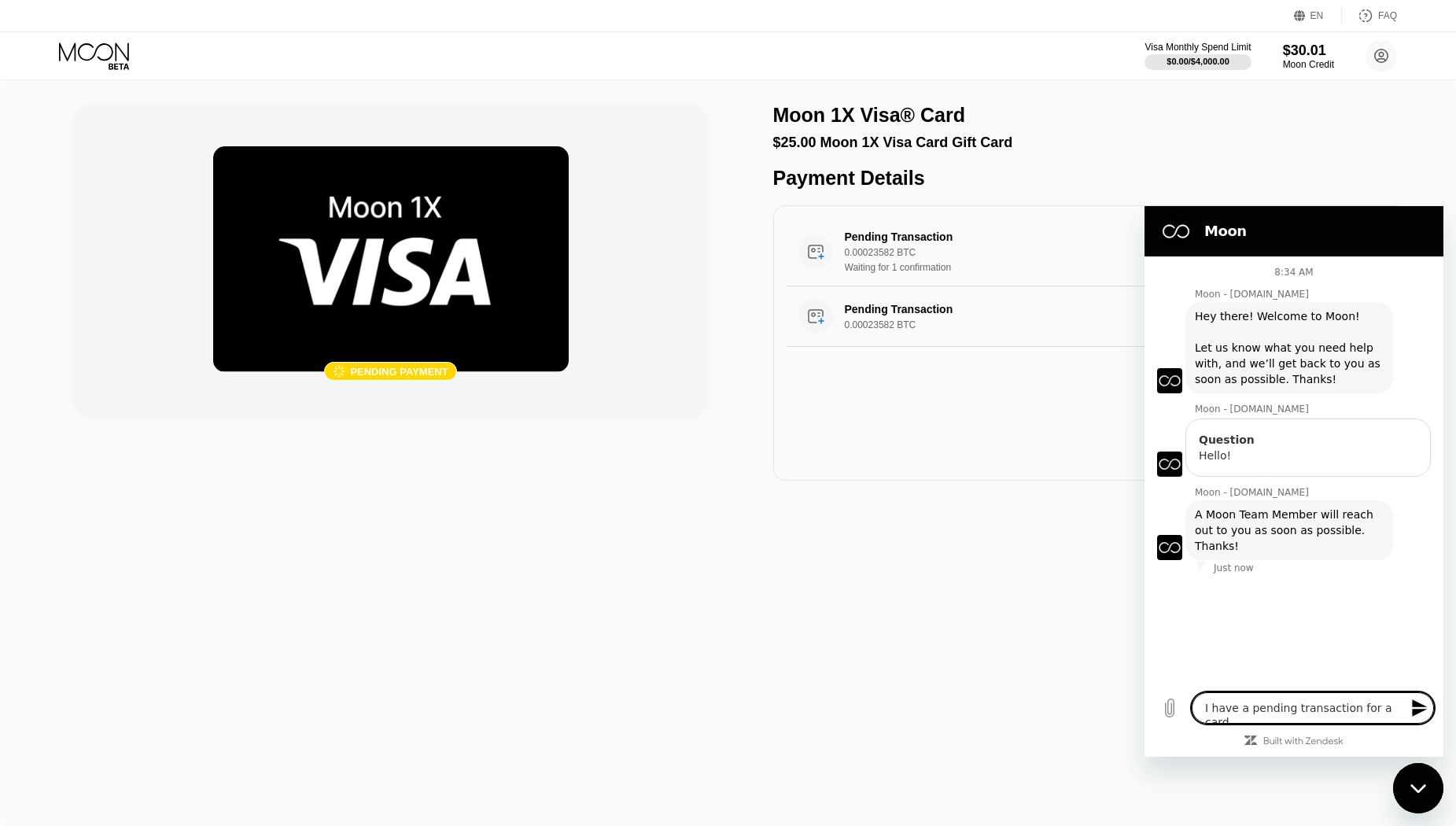
type textarea "x"
type textarea "I have a pending transaction for a card s"
type textarea "x"
type textarea "I have a pending transaction for a card sa"
type textarea "x"
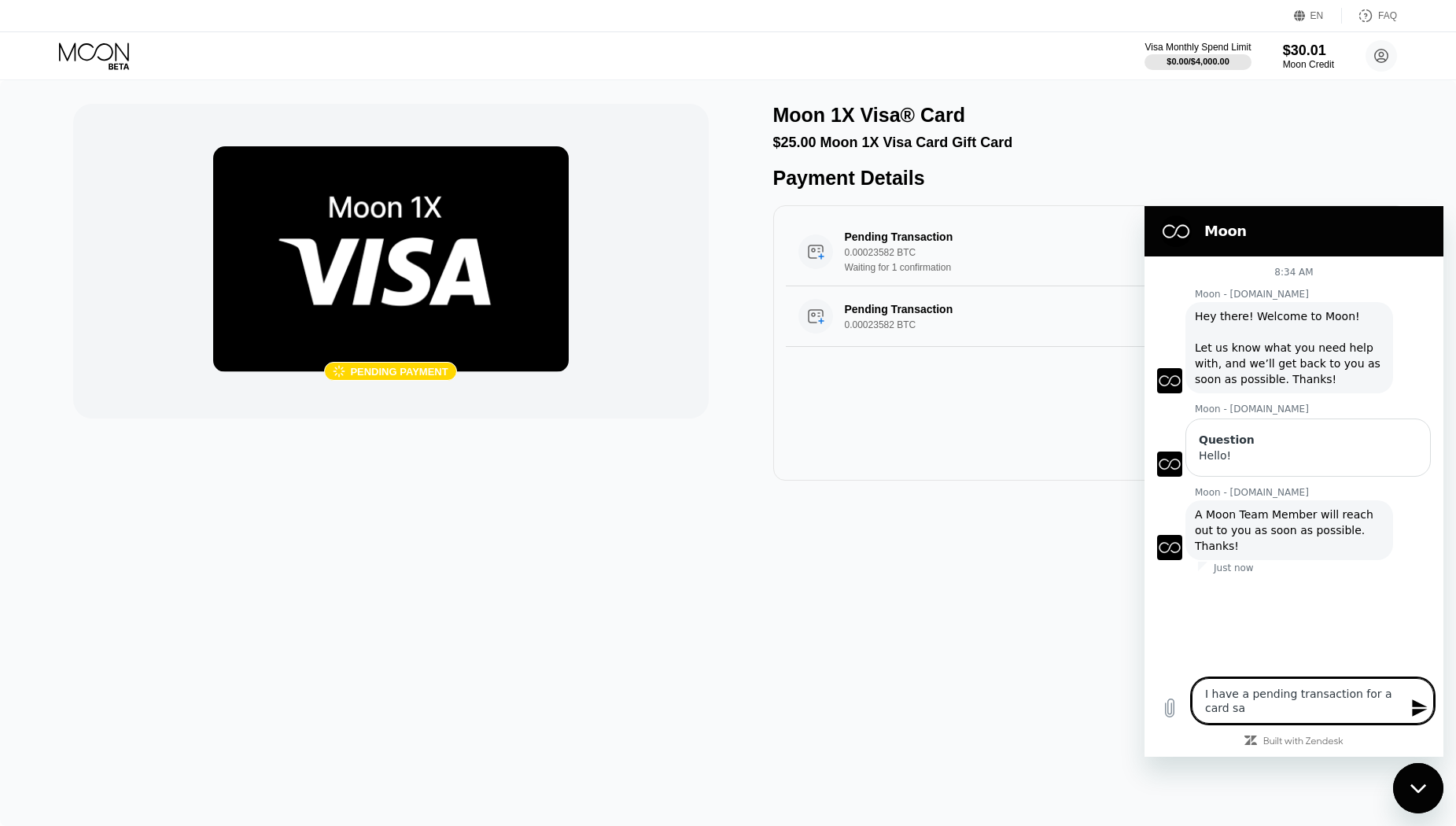
type textarea "I have a pending transaction for a card say"
type textarea "x"
type textarea "I have a pending transaction for a card sayi"
type textarea "x"
type textarea "I have a pending transaction for a card sayin"
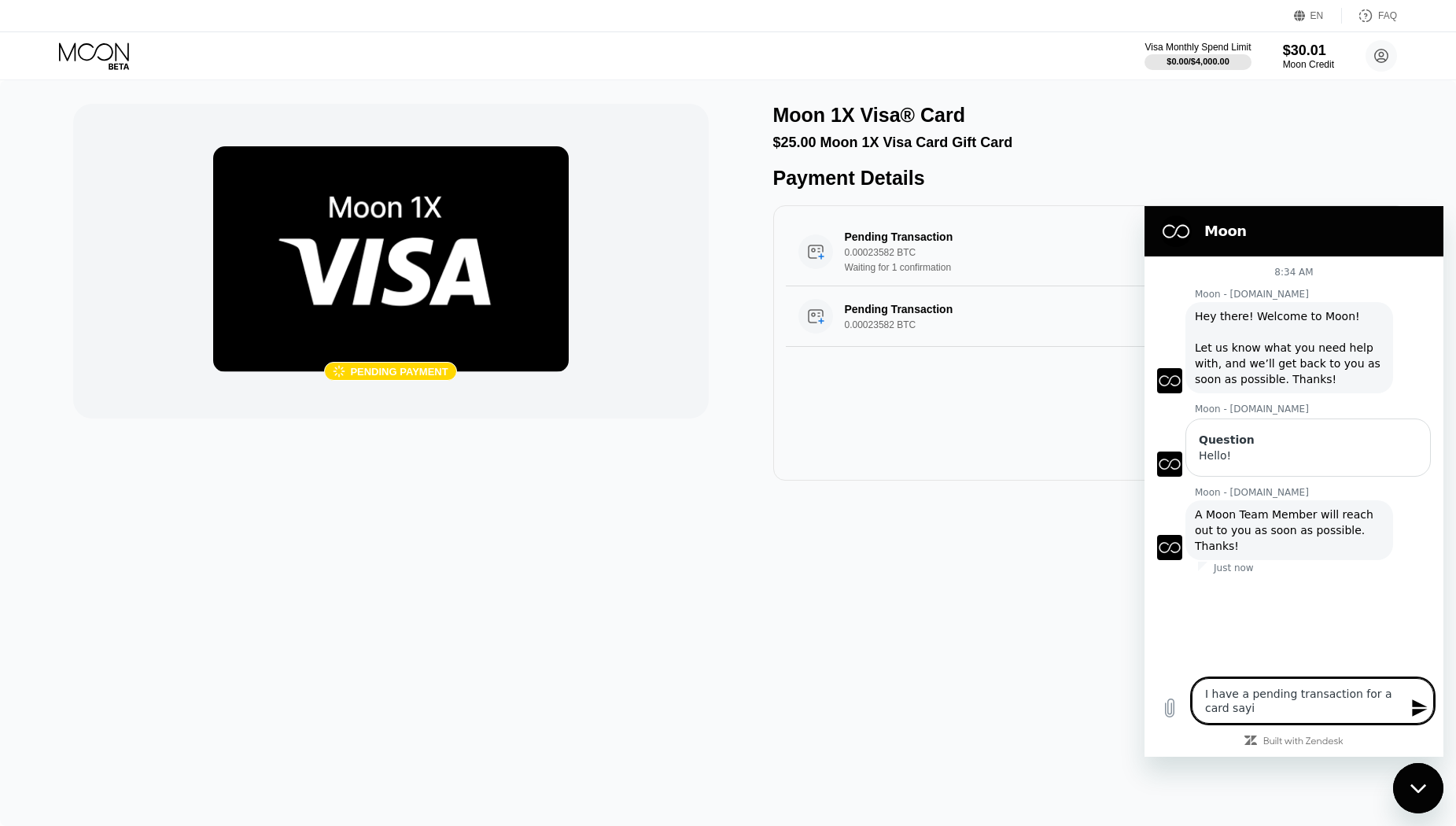
type textarea "x"
type textarea "I have a pending transaction for a card saying"
type textarea "x"
type textarea "I have a pending transaction for a card saying"
type textarea "x"
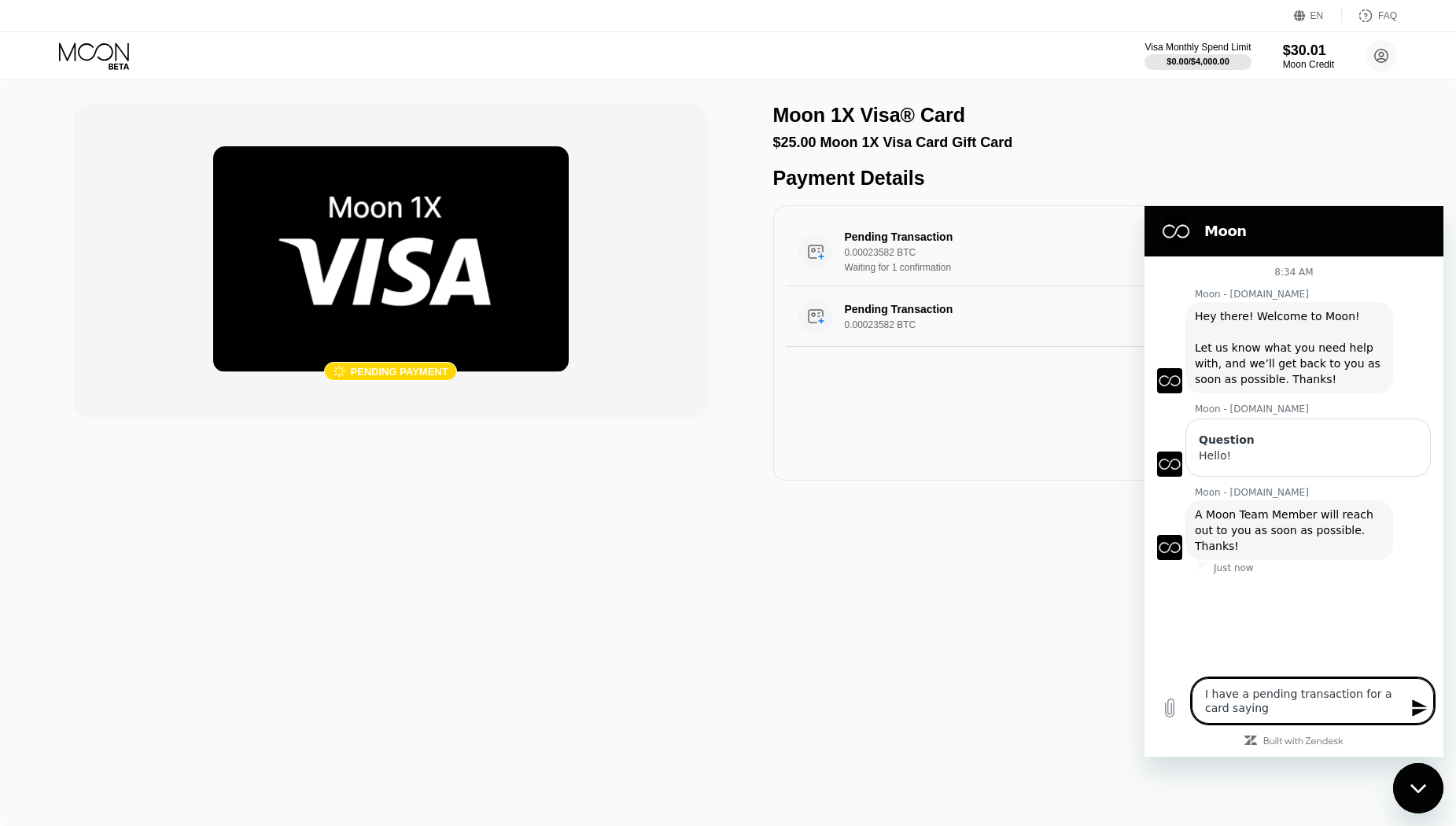
type textarea "I have a pending transaction for a card saying t"
type textarea "x"
type textarea "I have a pending transaction for a card saying th"
type textarea "x"
type textarea "I have a pending transaction for a card saying tha"
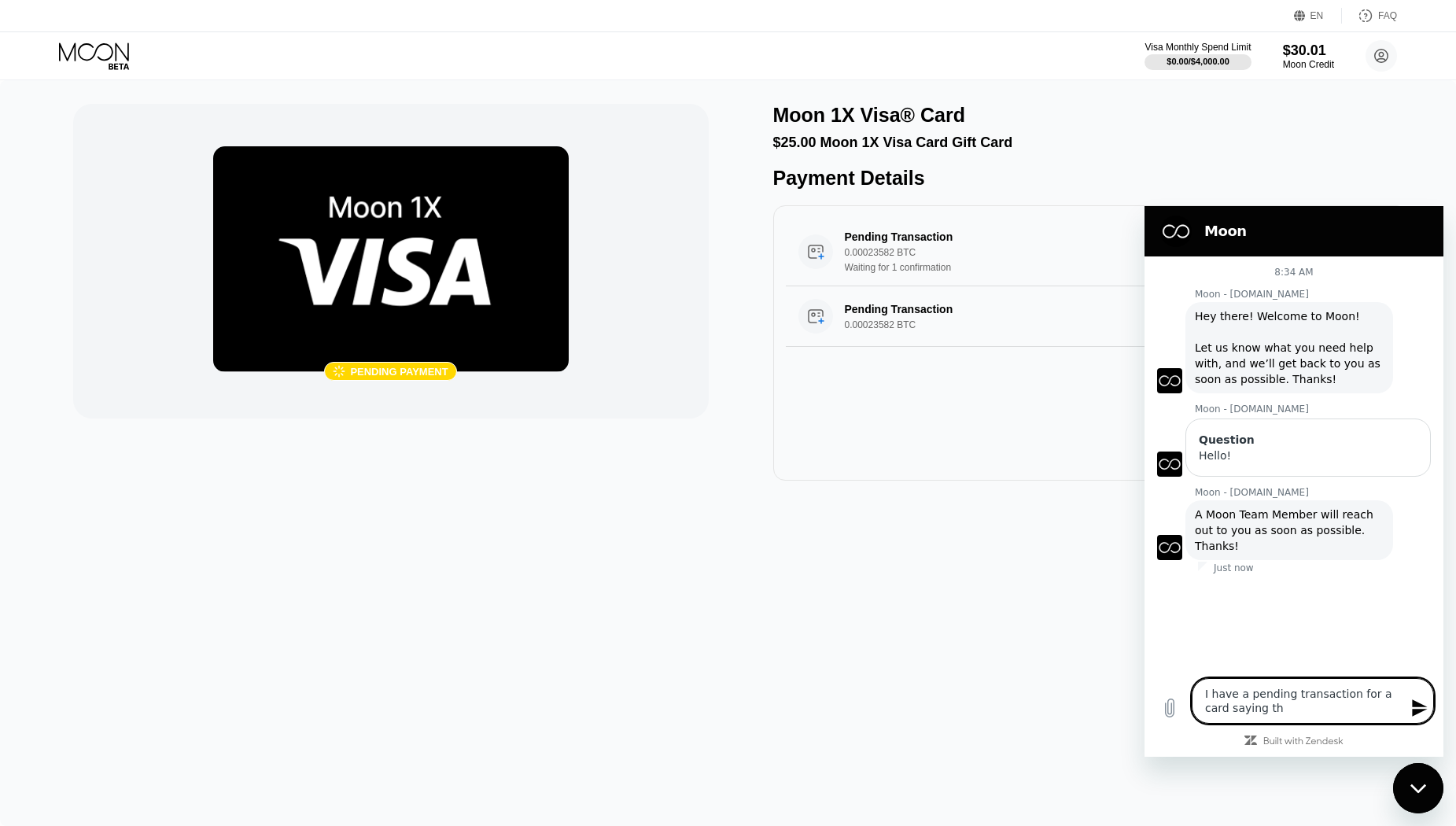
type textarea "x"
type textarea "I have a pending transaction for a card saying that"
type textarea "x"
type textarea "I have a pending transaction for a card saying that"
type textarea "x"
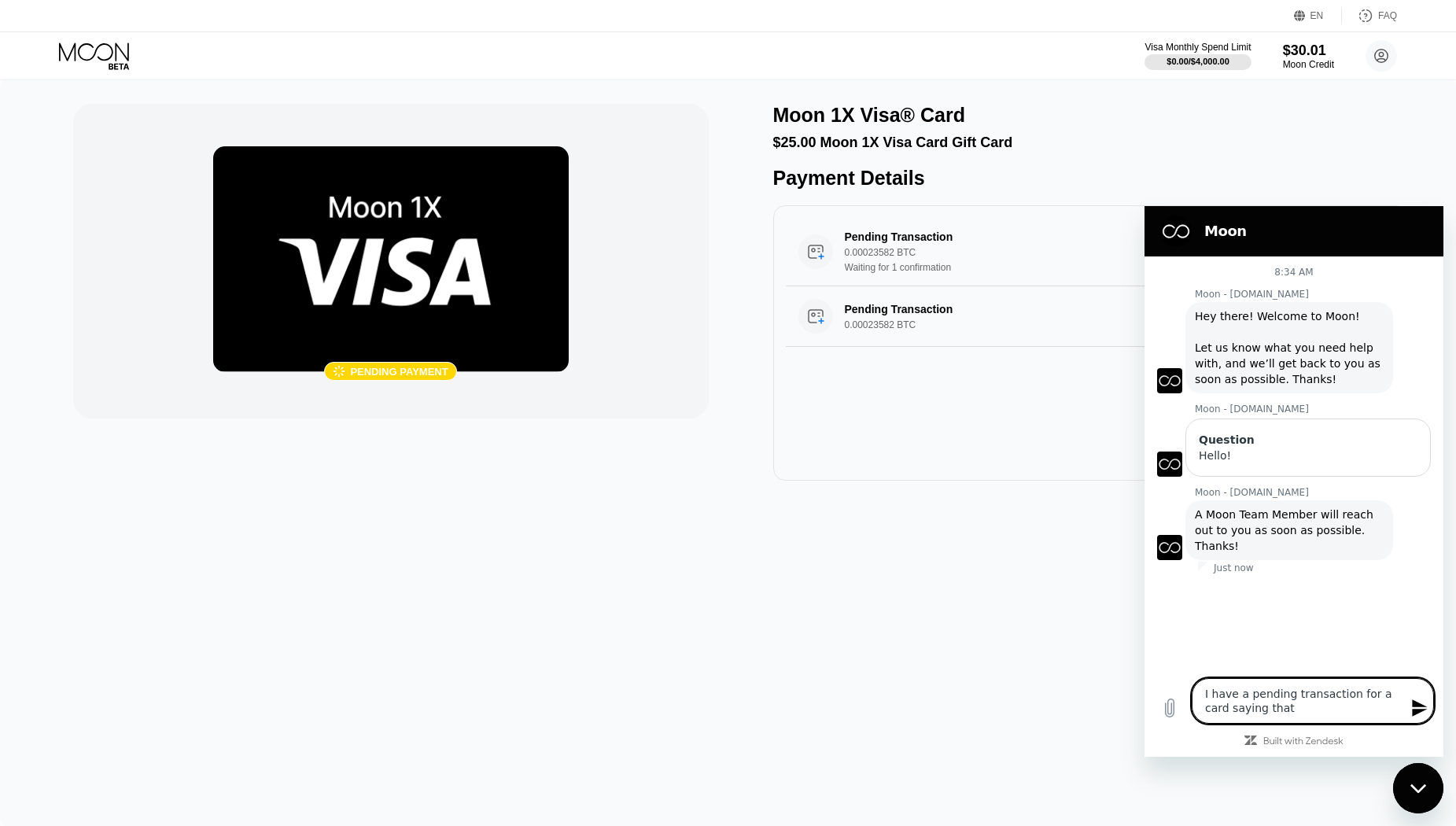
type textarea "I have a pending transaction for a card saying that ""
type textarea "x"
type textarea "I have a pending transaction for a card saying that "a"
type textarea "x"
type textarea "I have a pending transaction for a card saying that "ai"
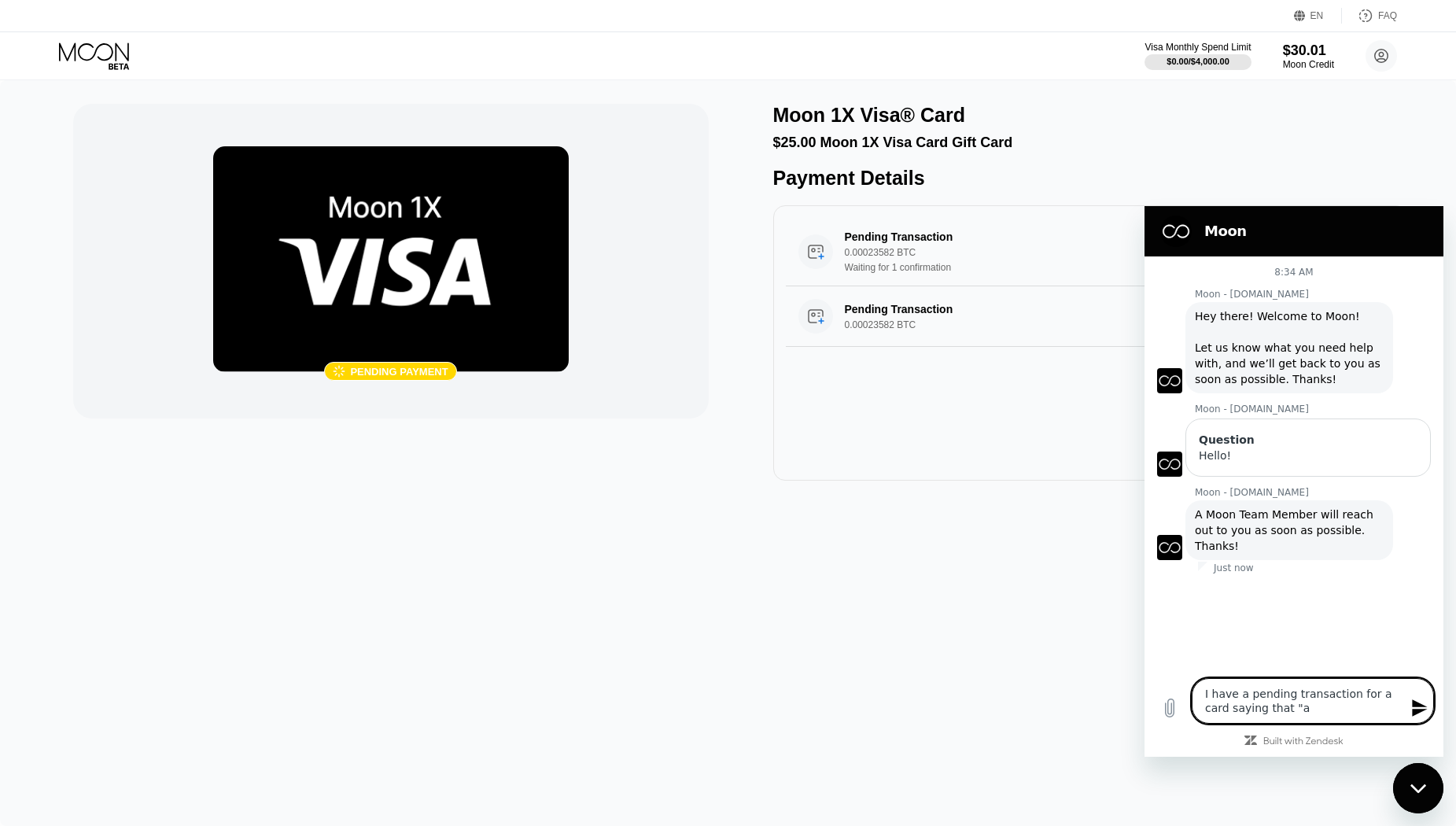
type textarea "x"
type textarea "I have a pending transaction for a card saying that "ait"
type textarea "x"
type textarea "I have a pending transaction for a card saying that "aiti"
type textarea "x"
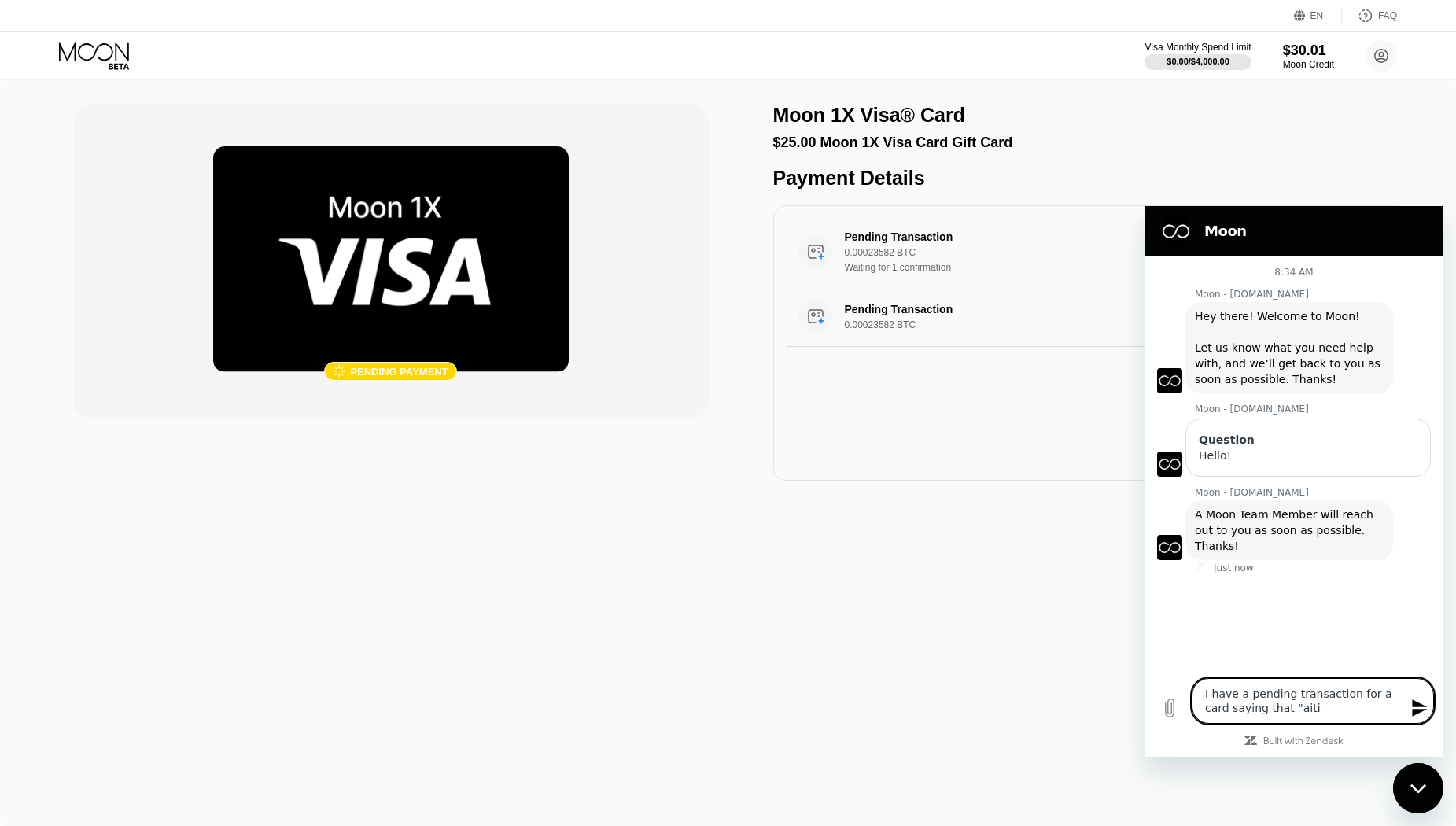
type textarea "I have a pending transaction for a card saying that "aitin"
type textarea "x"
type textarea "I have a pending transaction for a card saying that "aiting"
type textarea "x"
type textarea "I have a pending transaction for a card saying that "aiting"
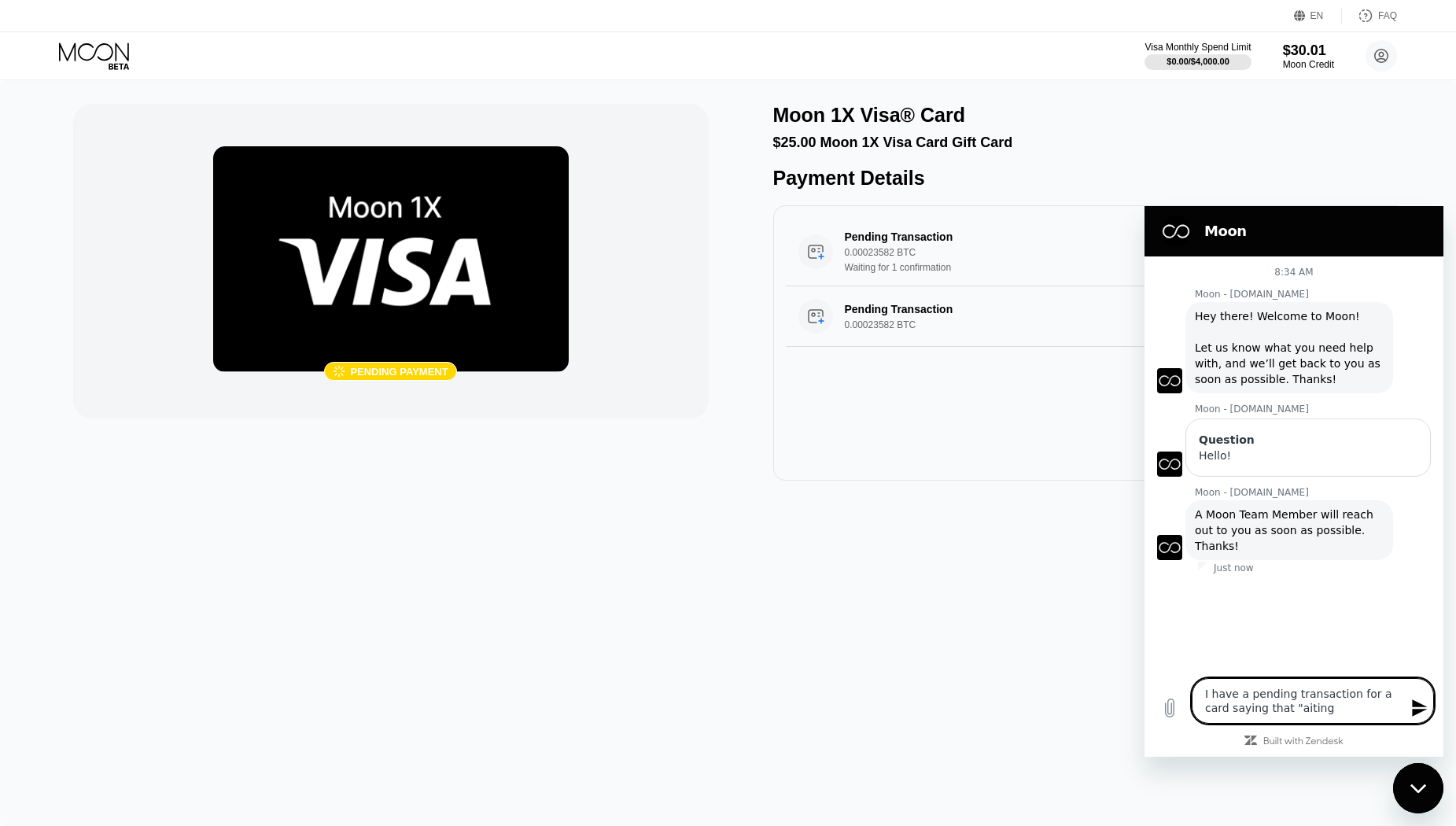
type textarea "x"
type textarea "I have a pending transaction for a card saying that "aiting"
type textarea "x"
type textarea "I have a pending transaction for a card saying that "aitin"
type textarea "x"
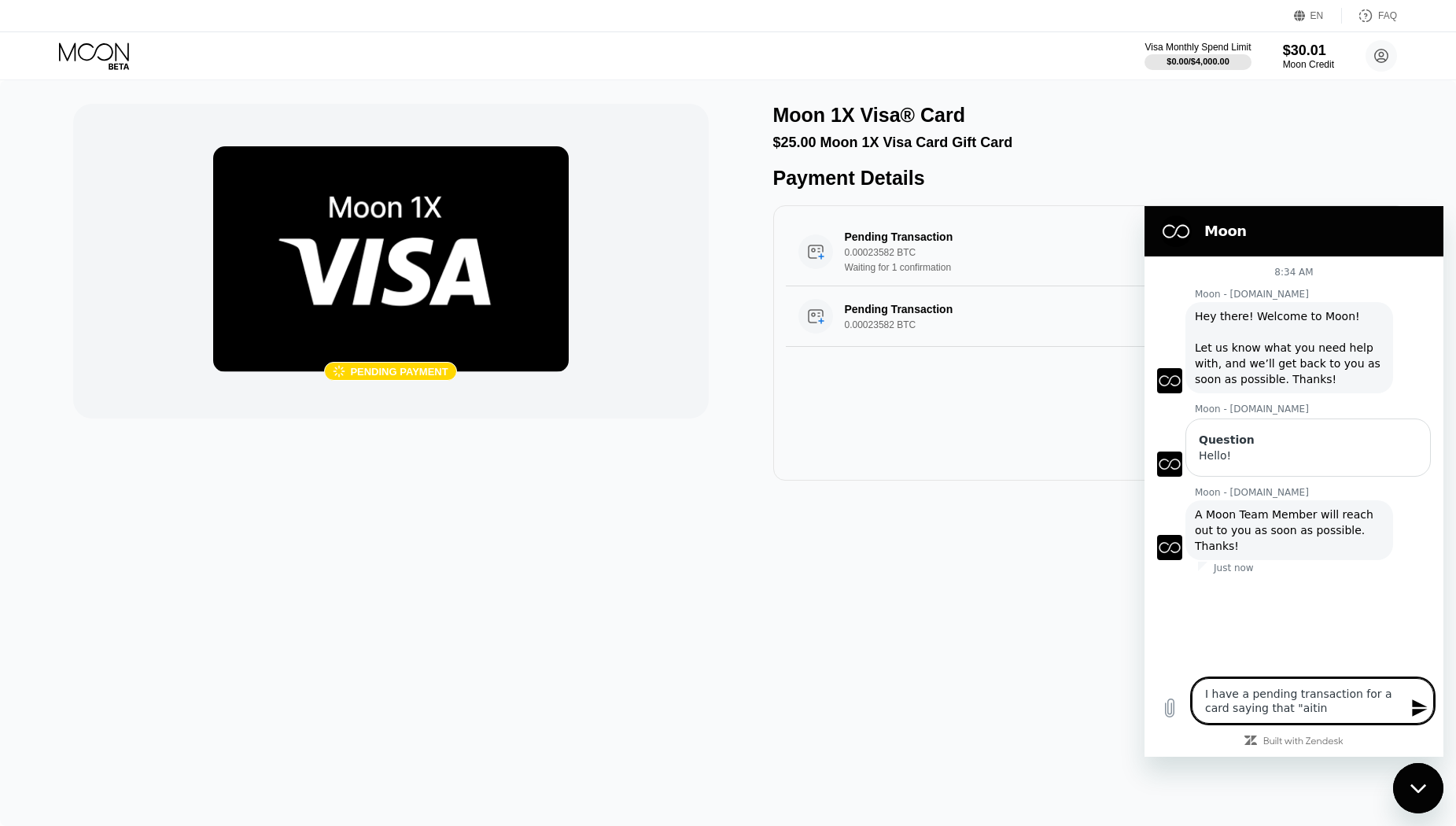
type textarea "I have a pending transaction for a card saying that "aiti"
type textarea "x"
type textarea "I have a pending transaction for a card saying that "ait"
type textarea "x"
type textarea "I have a pending transaction for a card saying that "ai"
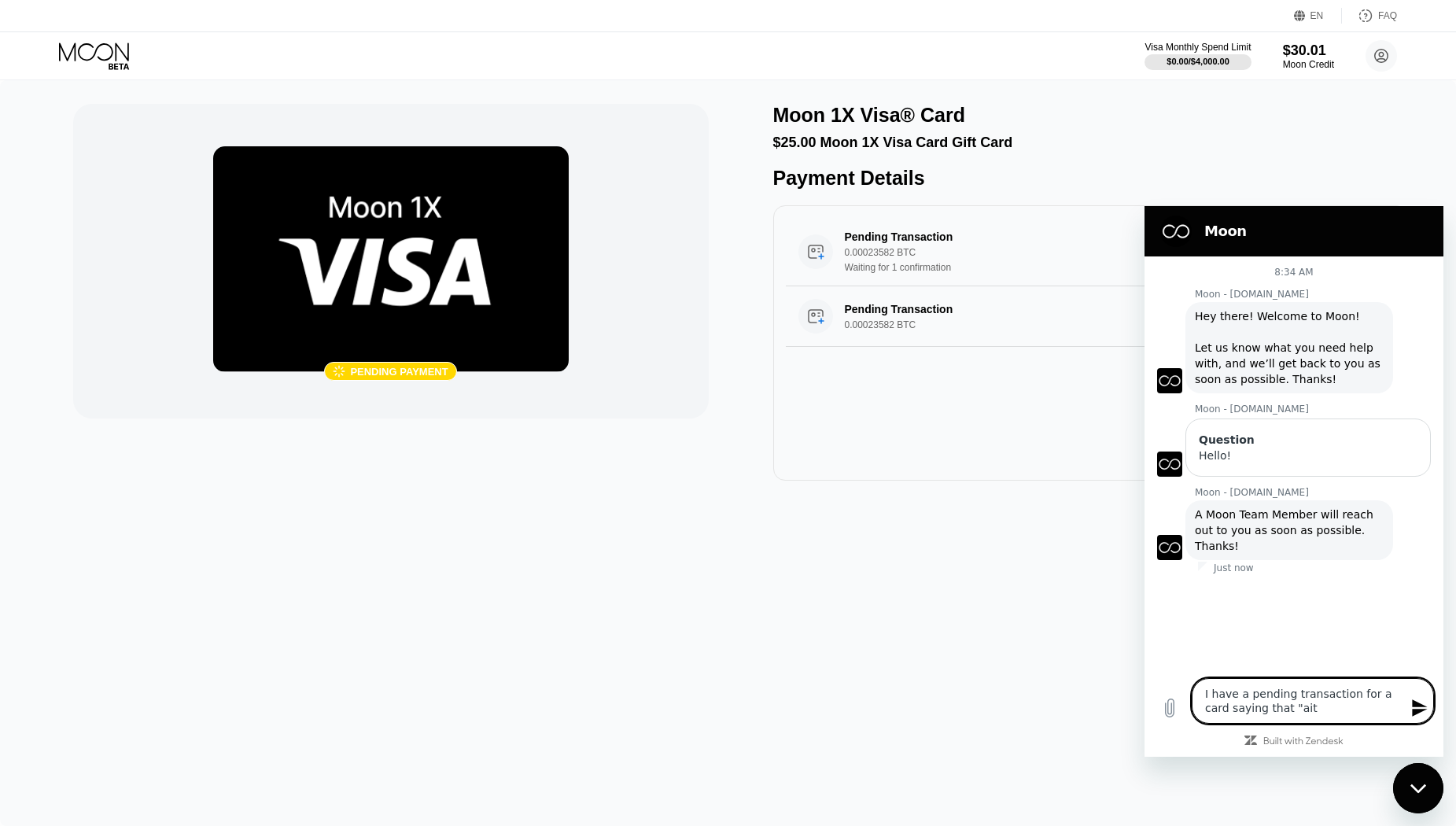
type textarea "x"
type textarea "I have a pending transaction for a card saying that "a"
type textarea "x"
type textarea "I have a pending transaction for a card saying that ""
type textarea "x"
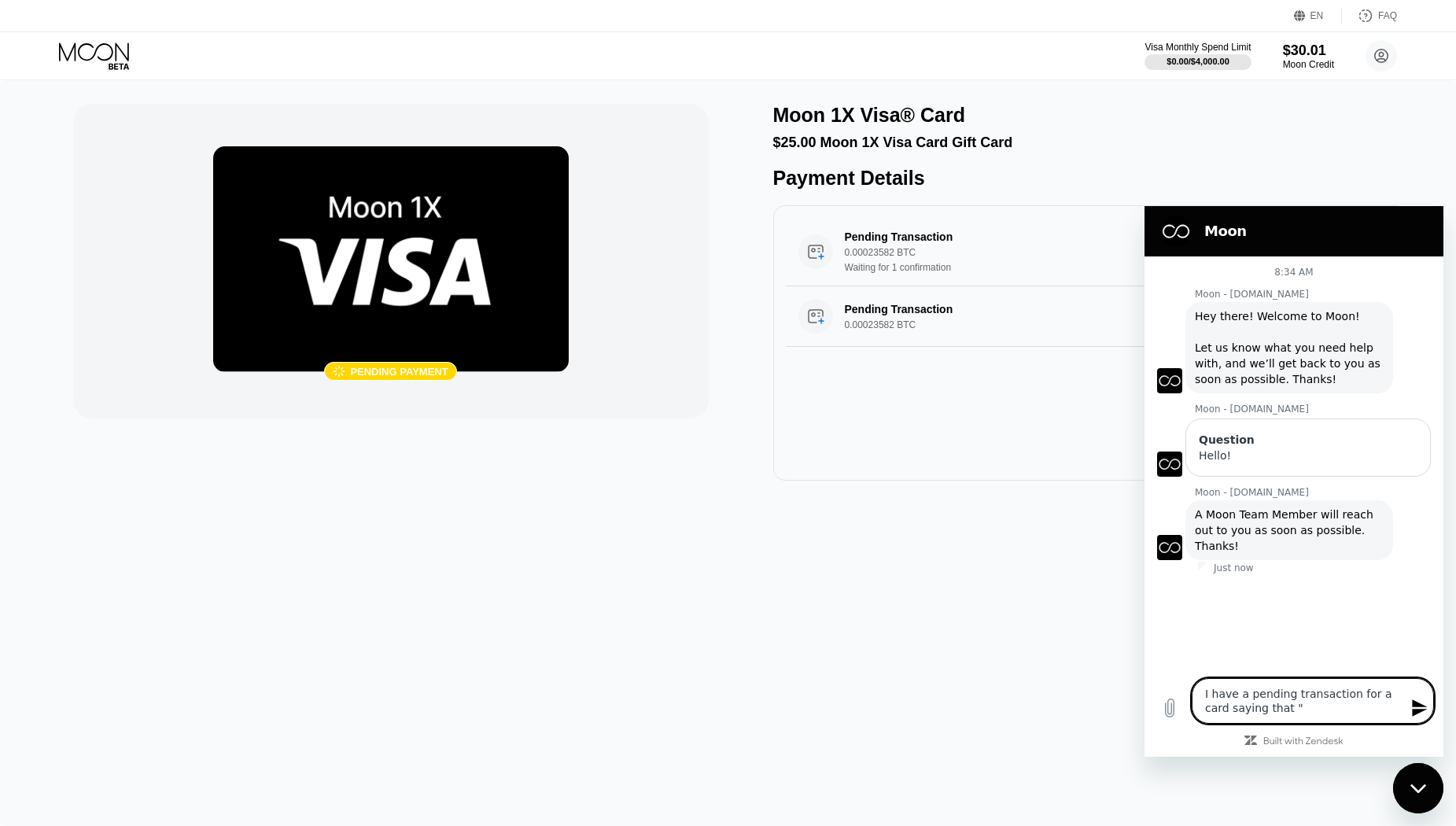
type textarea "I have a pending transaction for a card saying that "w"
type textarea "x"
type textarea "I have a pending transaction for a card saying that "wa"
type textarea "x"
type textarea "I have a pending transaction for a card saying that "wai"
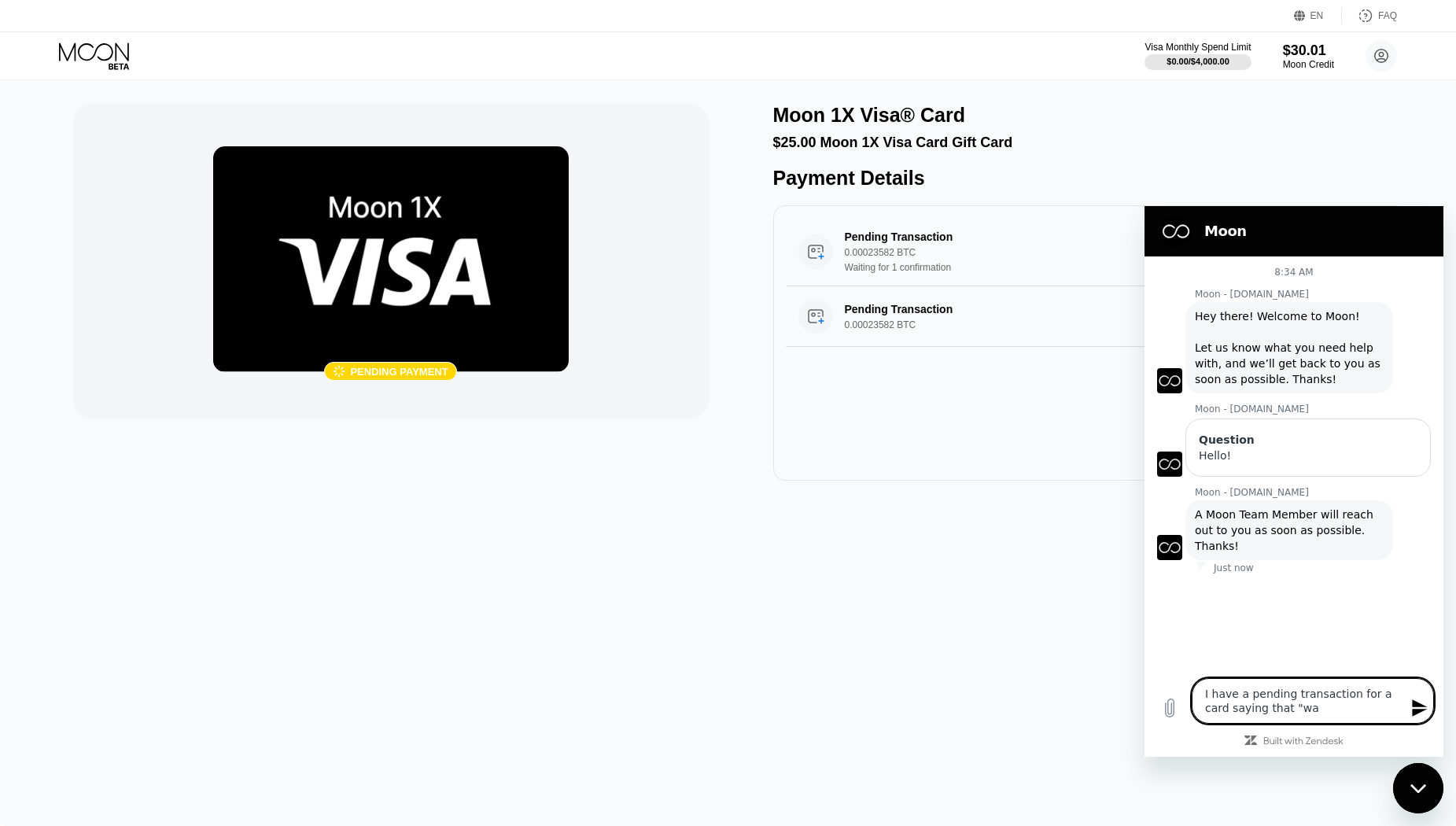
type textarea "x"
type textarea "I have a pending transaction for a card saying that "wait"
type textarea "x"
type textarea "I have a pending transaction for a card saying that "waiti"
type textarea "x"
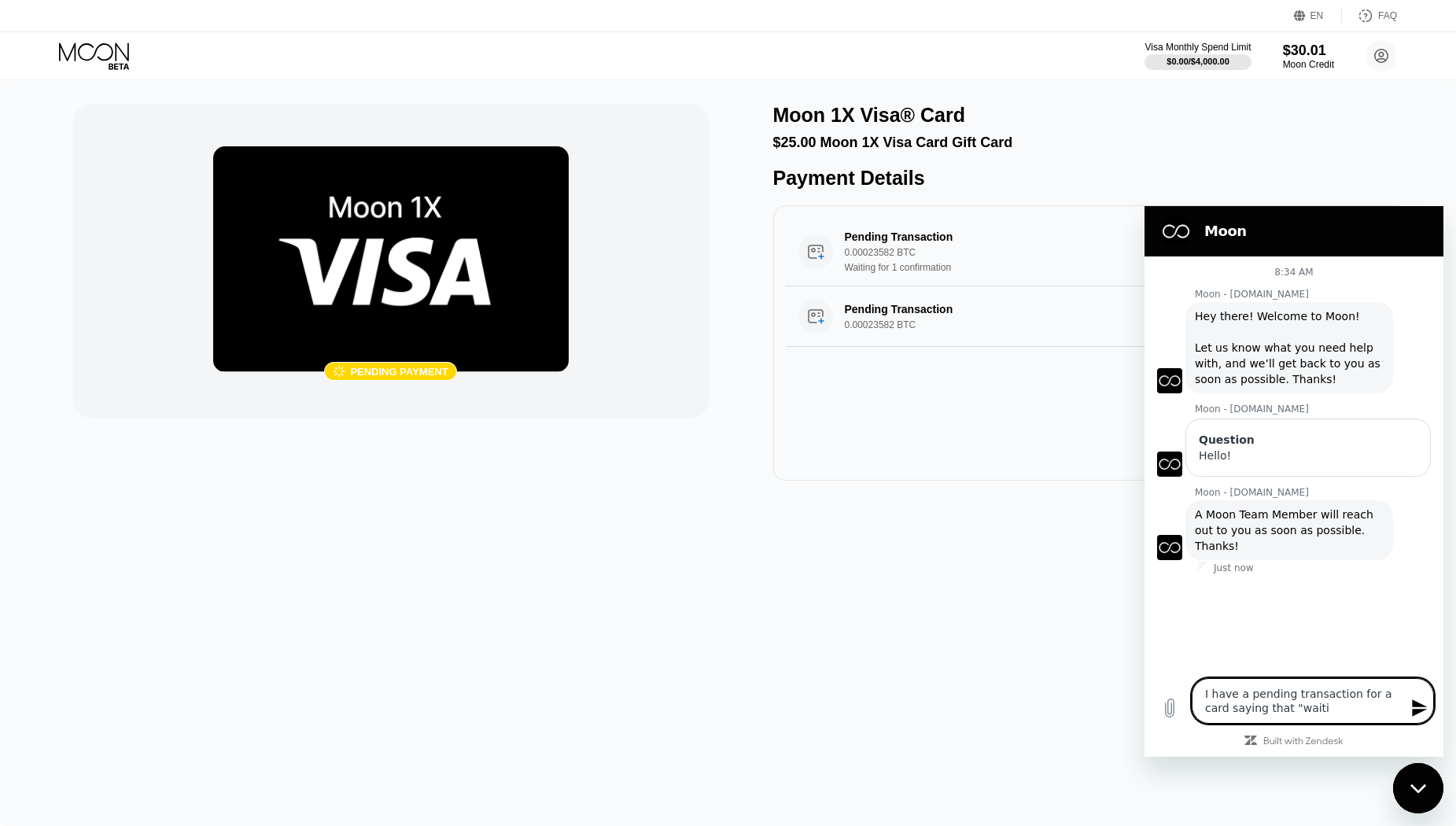
type textarea "I have a pending transaction for a card saying that "waitin"
type textarea "x"
type textarea "I have a pending transaction for a card saying that "waiting"
type textarea "x"
type textarea "I have a pending transaction for a card saying that "waiting"
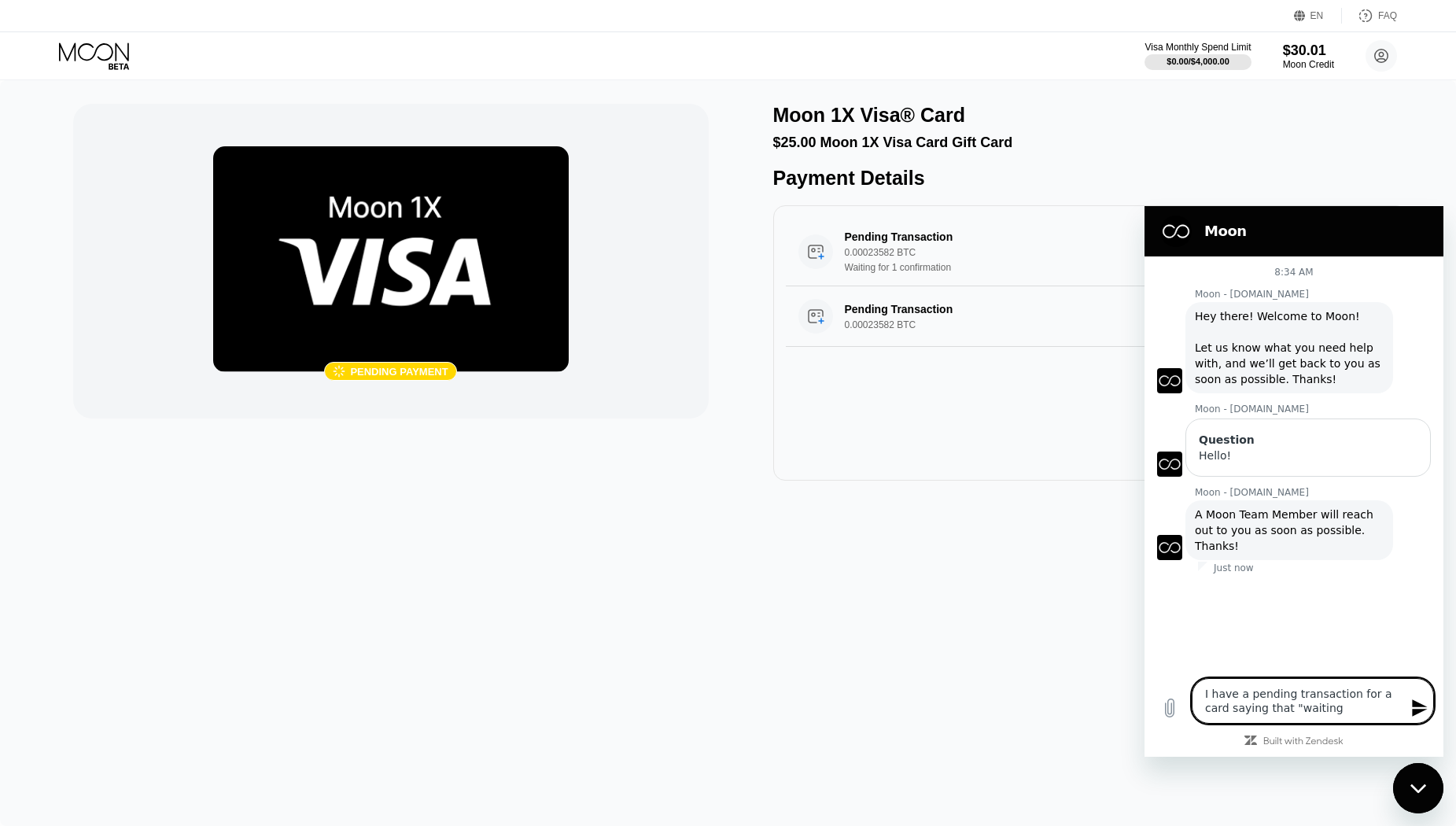
type textarea "x"
type textarea "I have a pending transaction for a card saying that "waiting f"
type textarea "x"
type textarea "I have a pending transaction for a card saying that "waiting fo"
type textarea "x"
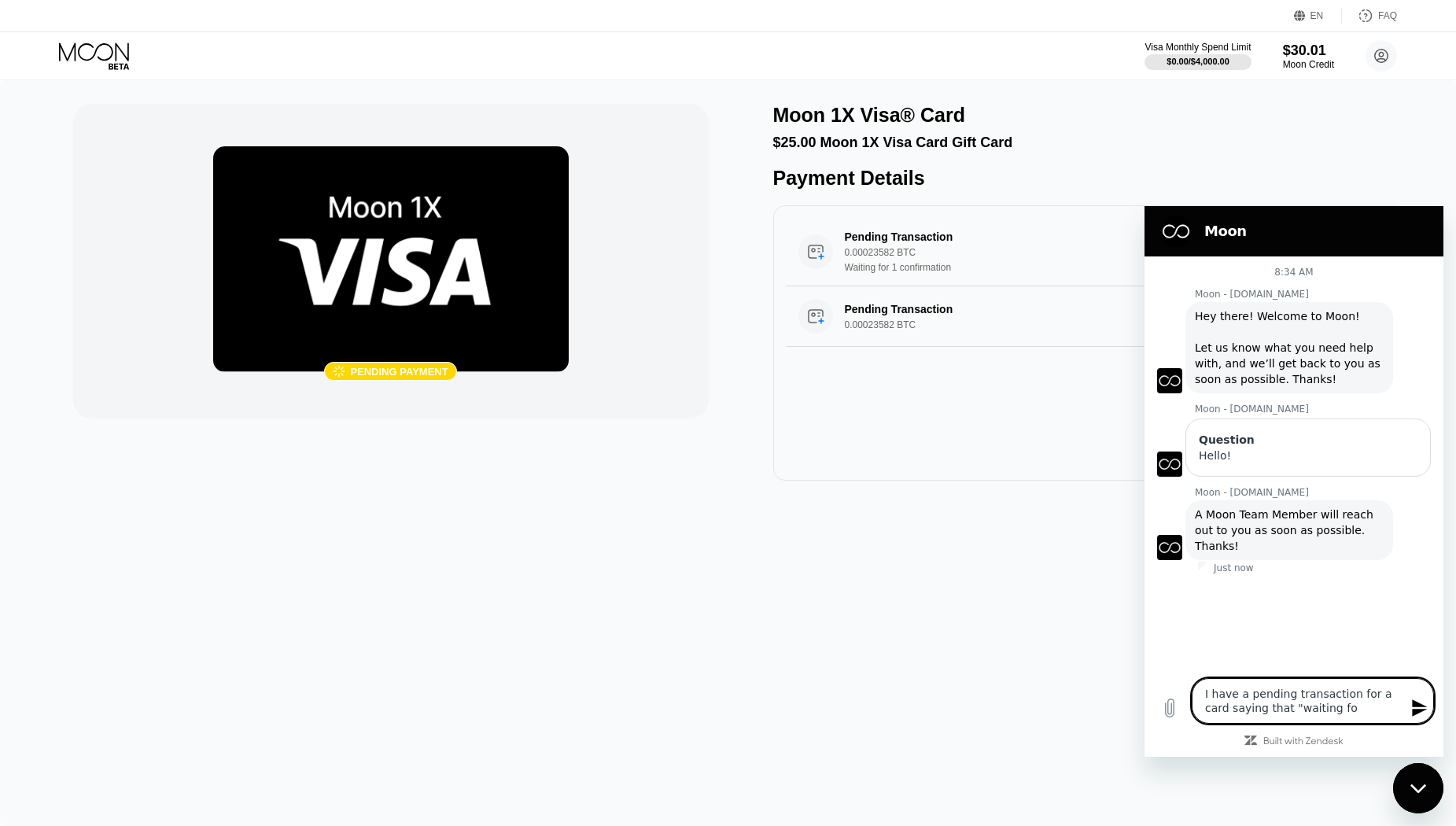
type textarea "I have a pending transaction for a card saying that "waiting for"
type textarea "x"
type textarea "I have a pending transaction for a card saying that "waiting for"
type textarea "x"
type textarea "I have a pending transaction for a card saying that "waiting for 1"
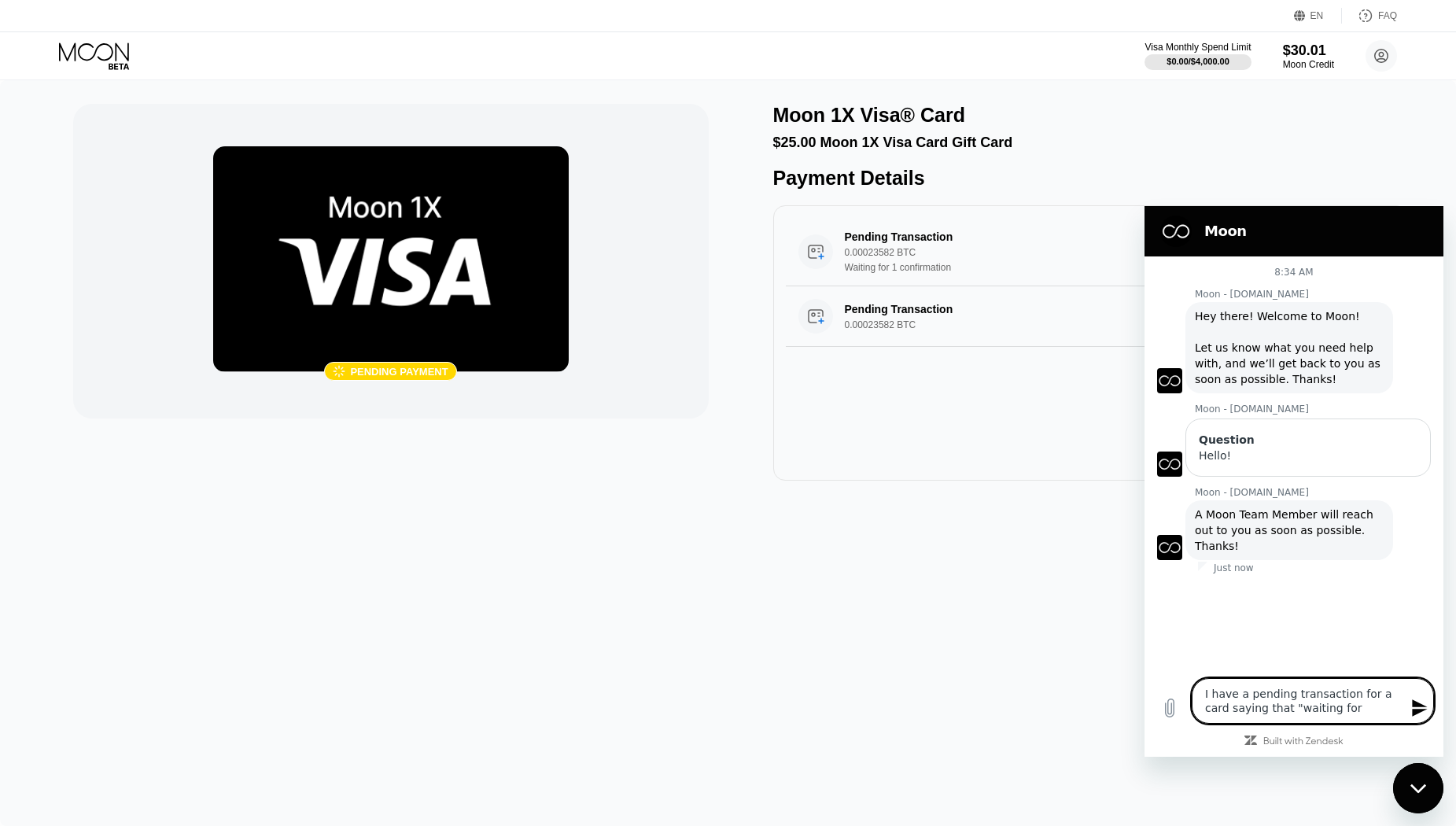
type textarea "x"
type textarea "I have a pending transaction for a card saying that "waiting for 1"
type textarea "x"
type textarea "I have a pending transaction for a card saying that "waiting for 1 c"
type textarea "x"
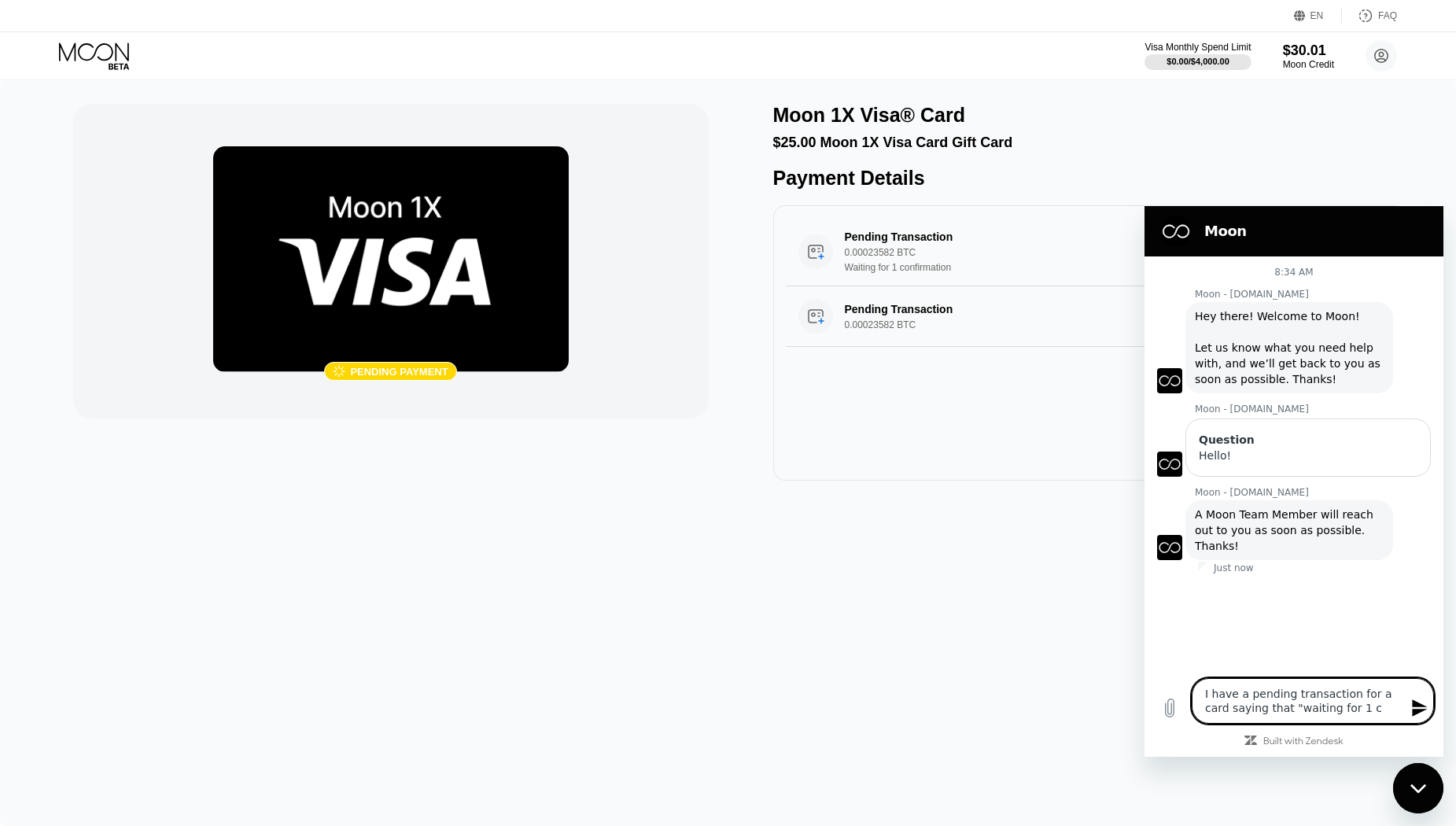
type textarea "I have a pending transaction for a card saying that "waiting for 1 co"
type textarea "x"
type textarea "I have a pending transaction for a card saying that "waiting for 1 con"
type textarea "x"
type textarea "I have a pending transaction for a card saying that "waiting for 1 coni"
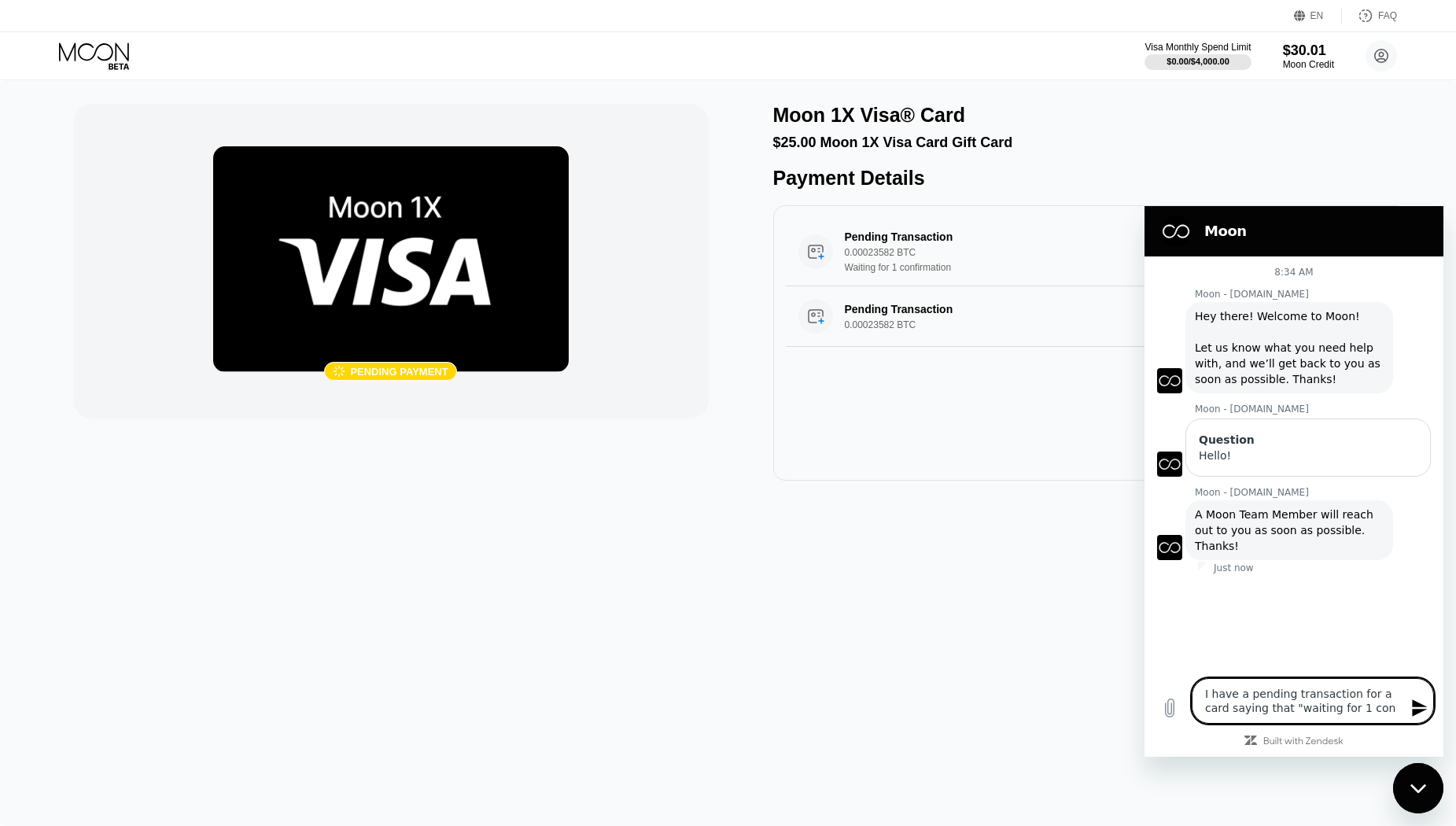
type textarea "x"
type textarea "I have a pending transaction for a card saying that "waiting for 1 conir"
type textarea "x"
type textarea "I have a pending transaction for a card saying that "waiting for 1 coni"
type textarea "x"
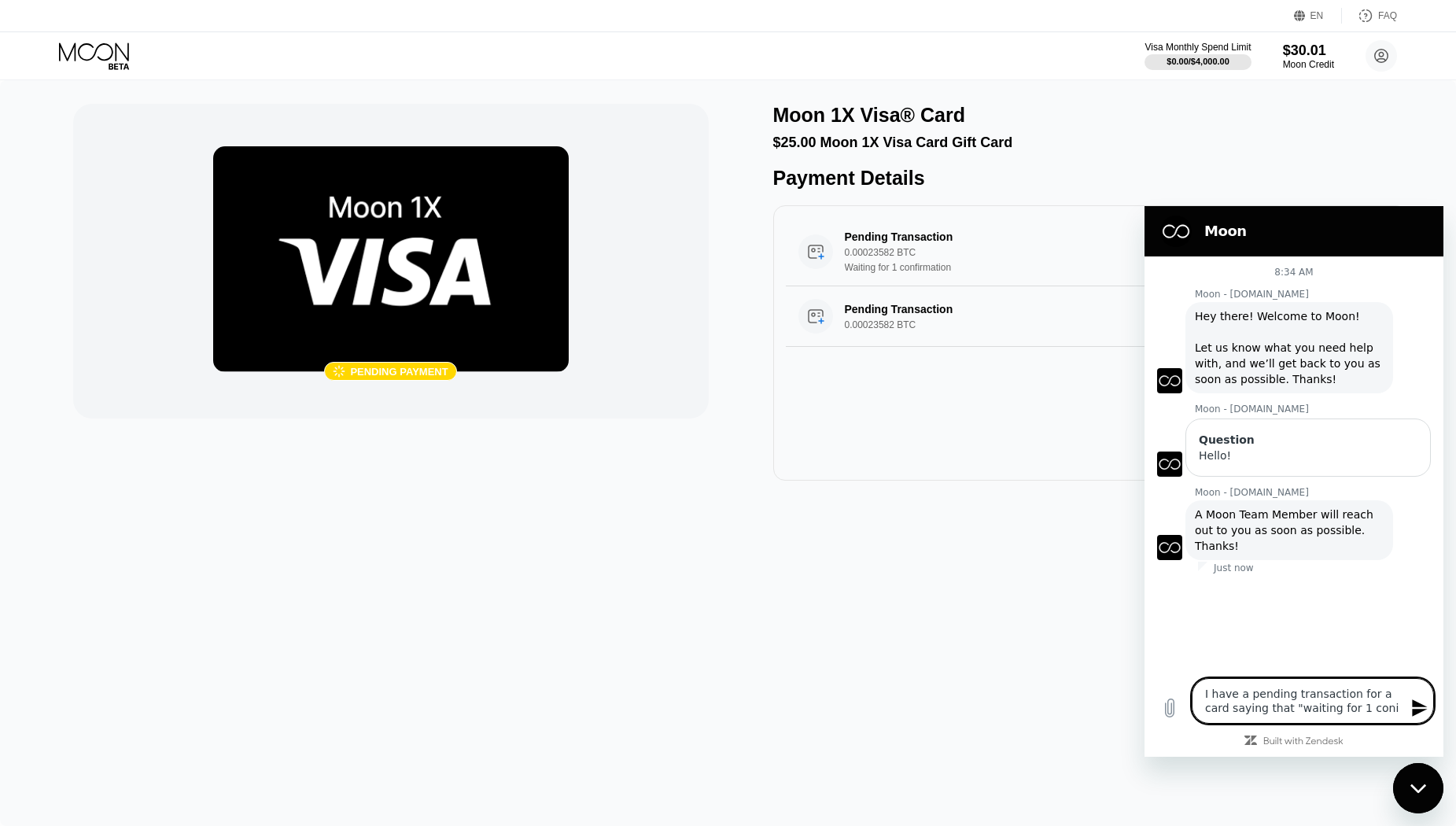
type textarea "I have a pending transaction for a card saying that "waiting for 1 con"
type textarea "x"
type textarea "I have a pending transaction for a card saying that "waiting for 1 conf"
type textarea "x"
type textarea "I have a pending transaction for a card saying that "waiting for 1 confi"
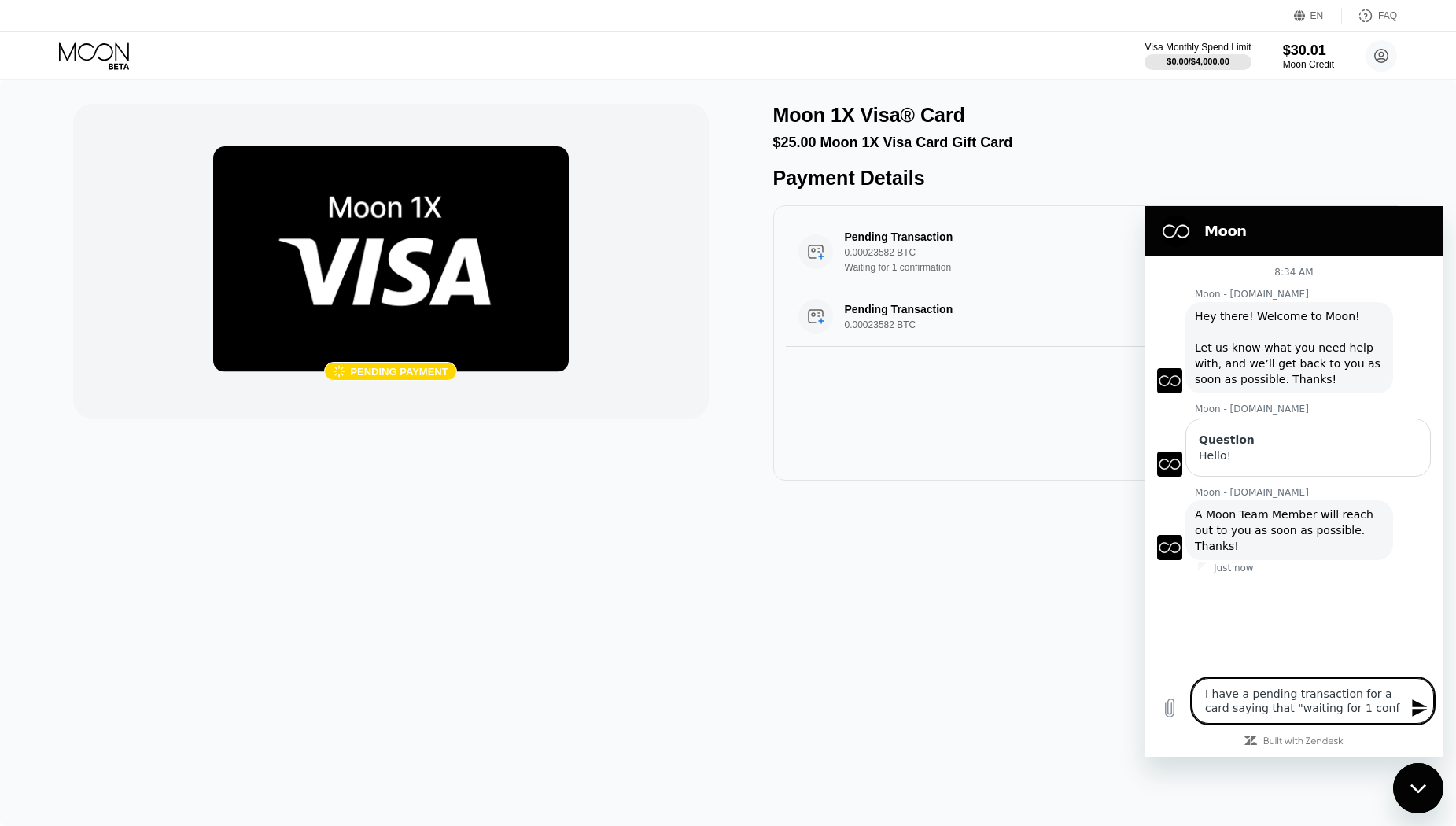
type textarea "x"
type textarea "I have a pending transaction for a card saying that "waiting for 1 confir"
type textarea "x"
type textarea "I have a pending transaction for a card saying that "waiting for 1 confirm"
type textarea "x"
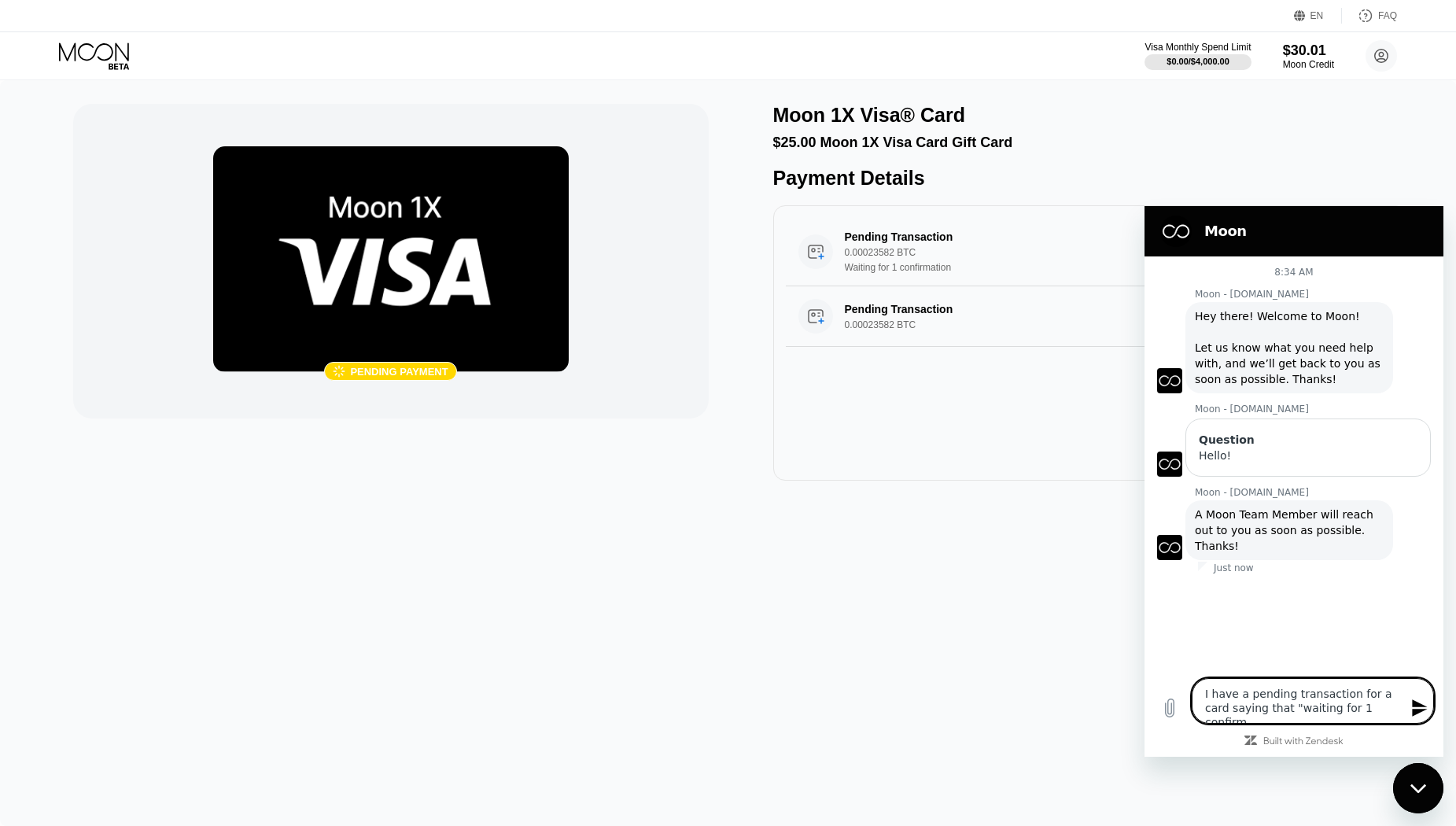
type textarea "I have a pending transaction for a card saying that "waiting for 1 confirma"
type textarea "x"
type textarea "I have a pending transaction for a card saying that "waiting for 1 confirmat"
type textarea "x"
type textarea "I have a pending transaction for a card saying that "waiting for 1 confirmati"
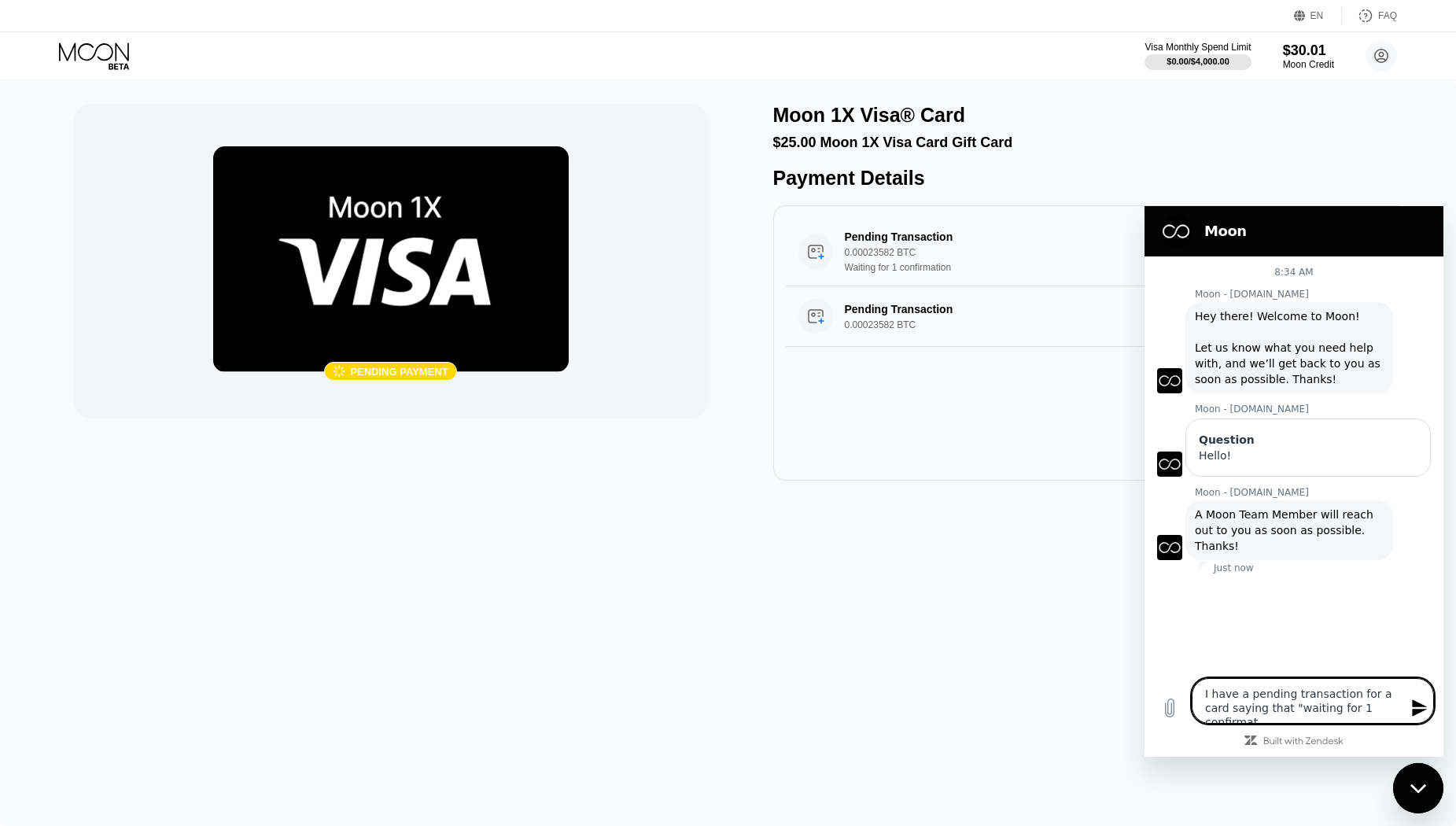
type textarea "x"
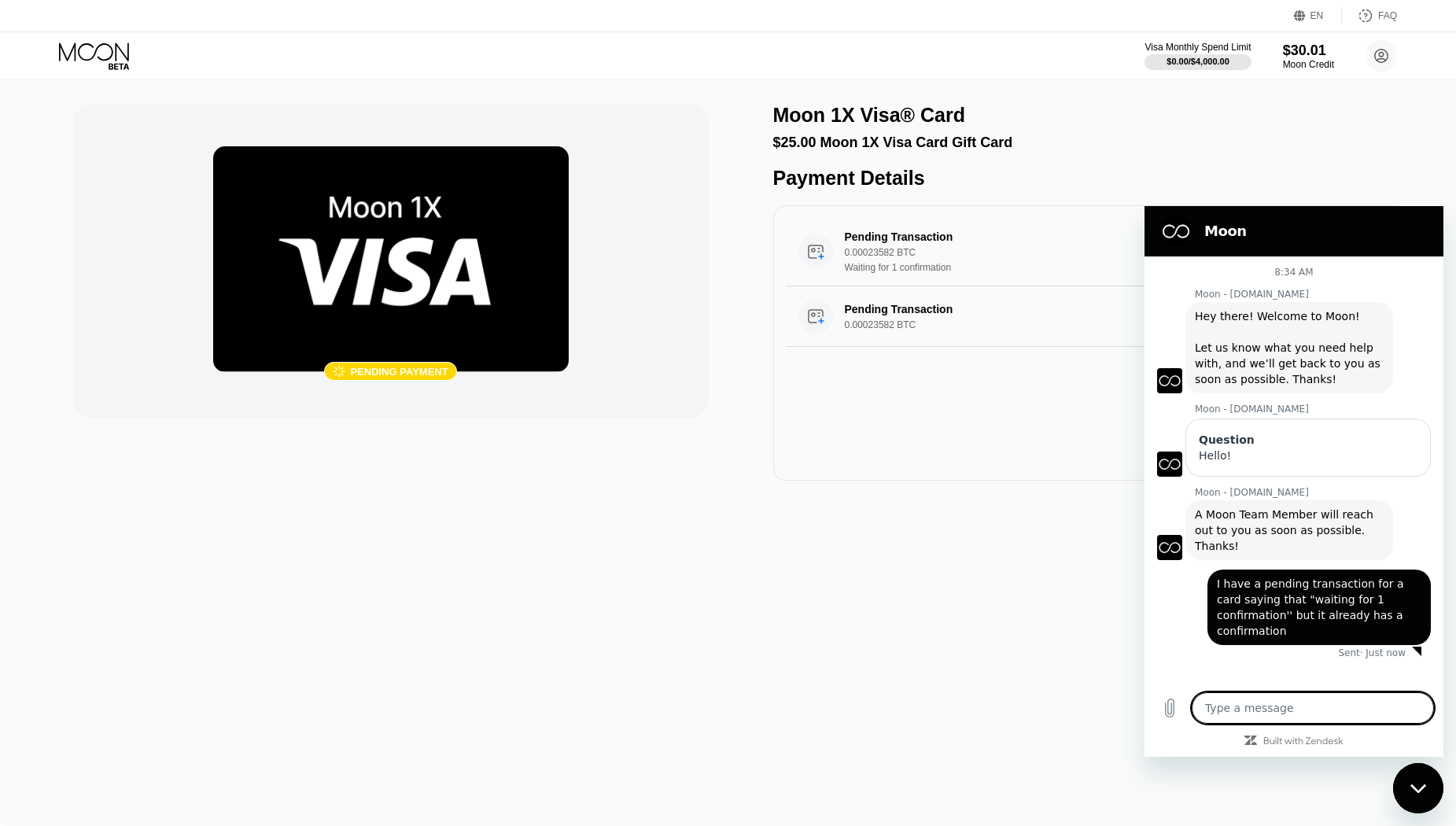
paste textarea "https://mempool.space/tx/6be2d15b75bf073142c13e87aeaedc5dd7c8eb8265eb5c194772f3…"
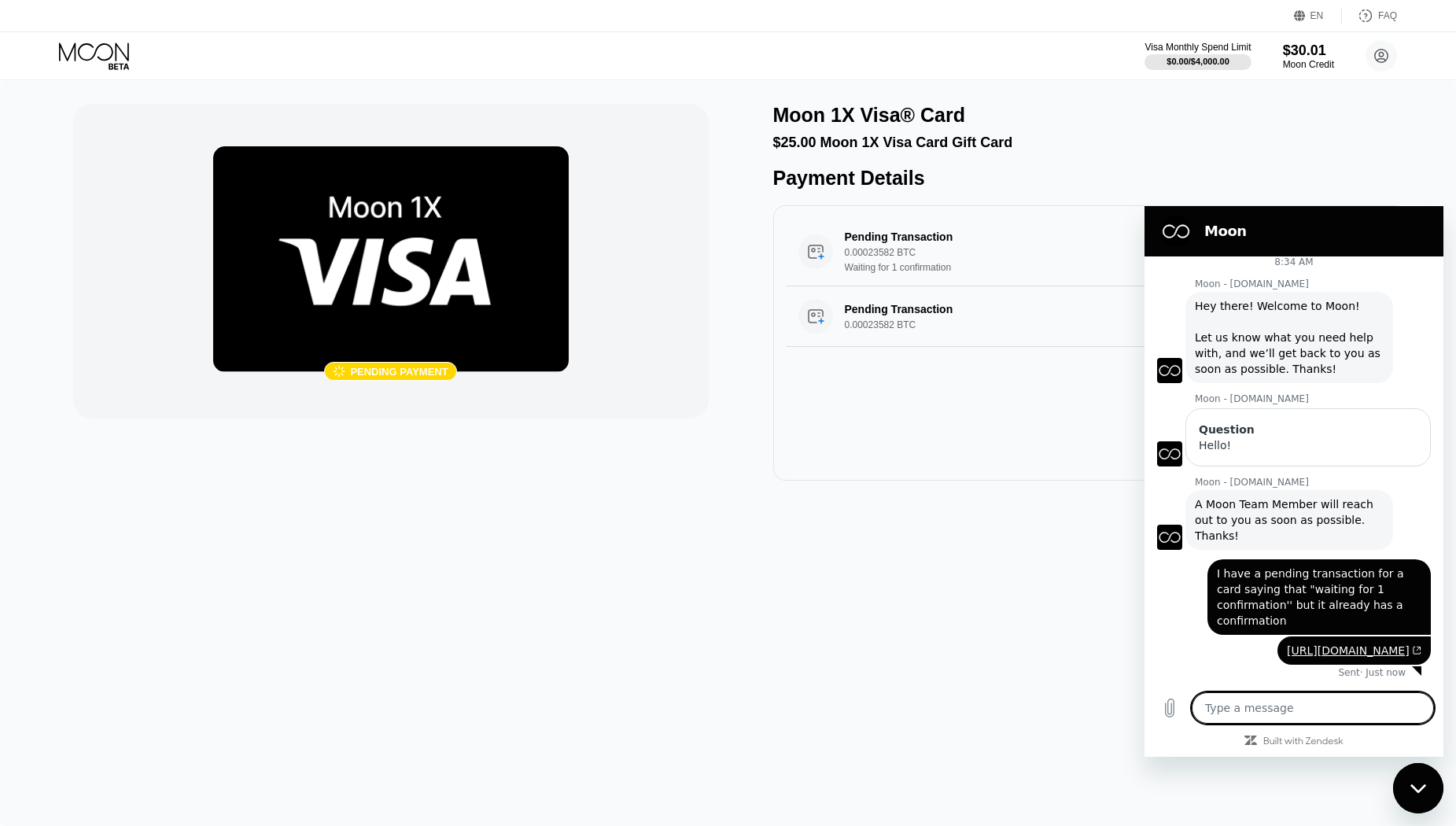
scroll to position [26, 0]
click at [77, 43] on icon at bounding box center [96, 57] width 73 height 28
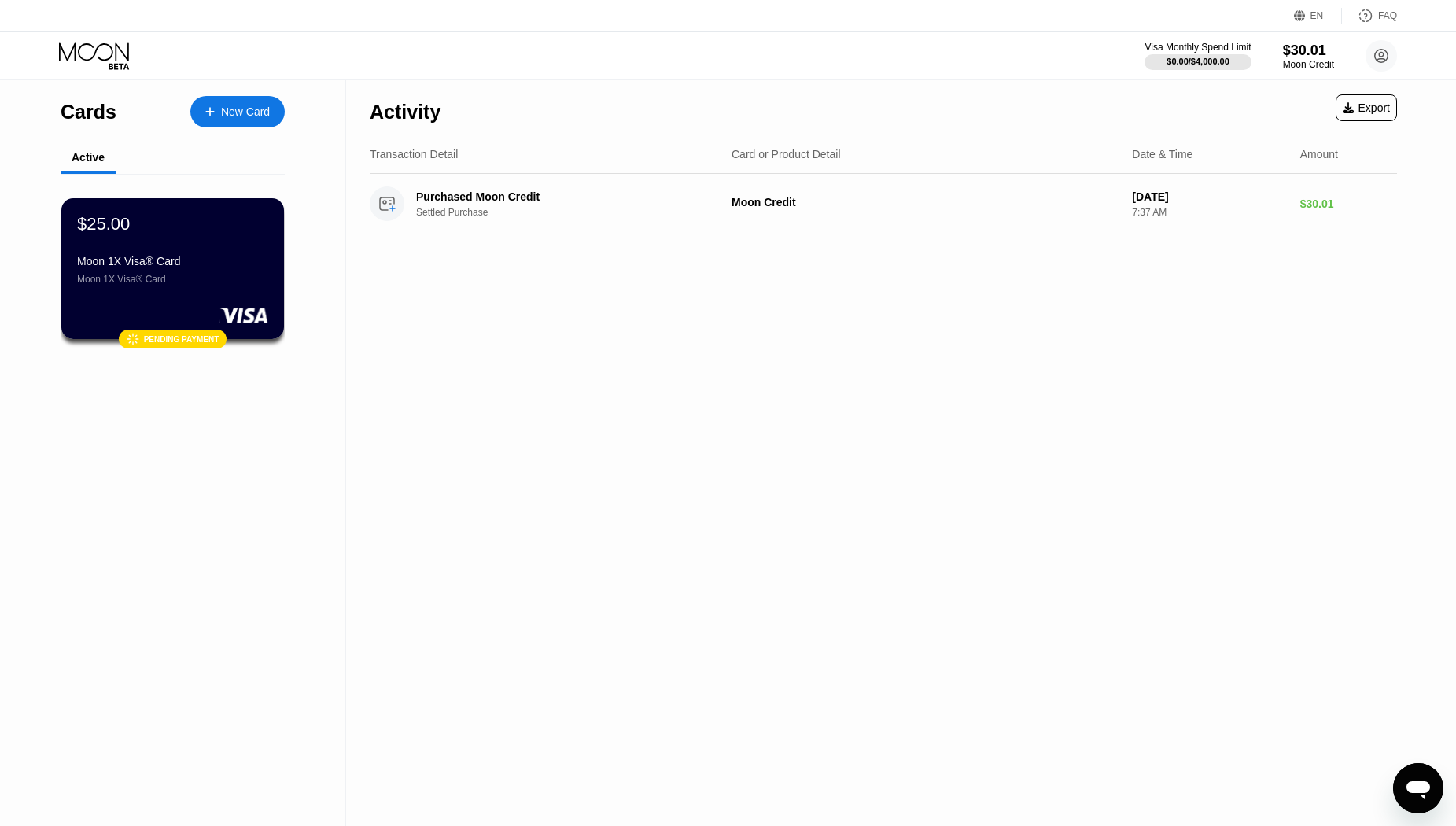
click at [1406, 781] on icon "Open messaging window" at bounding box center [1418, 788] width 28 height 28
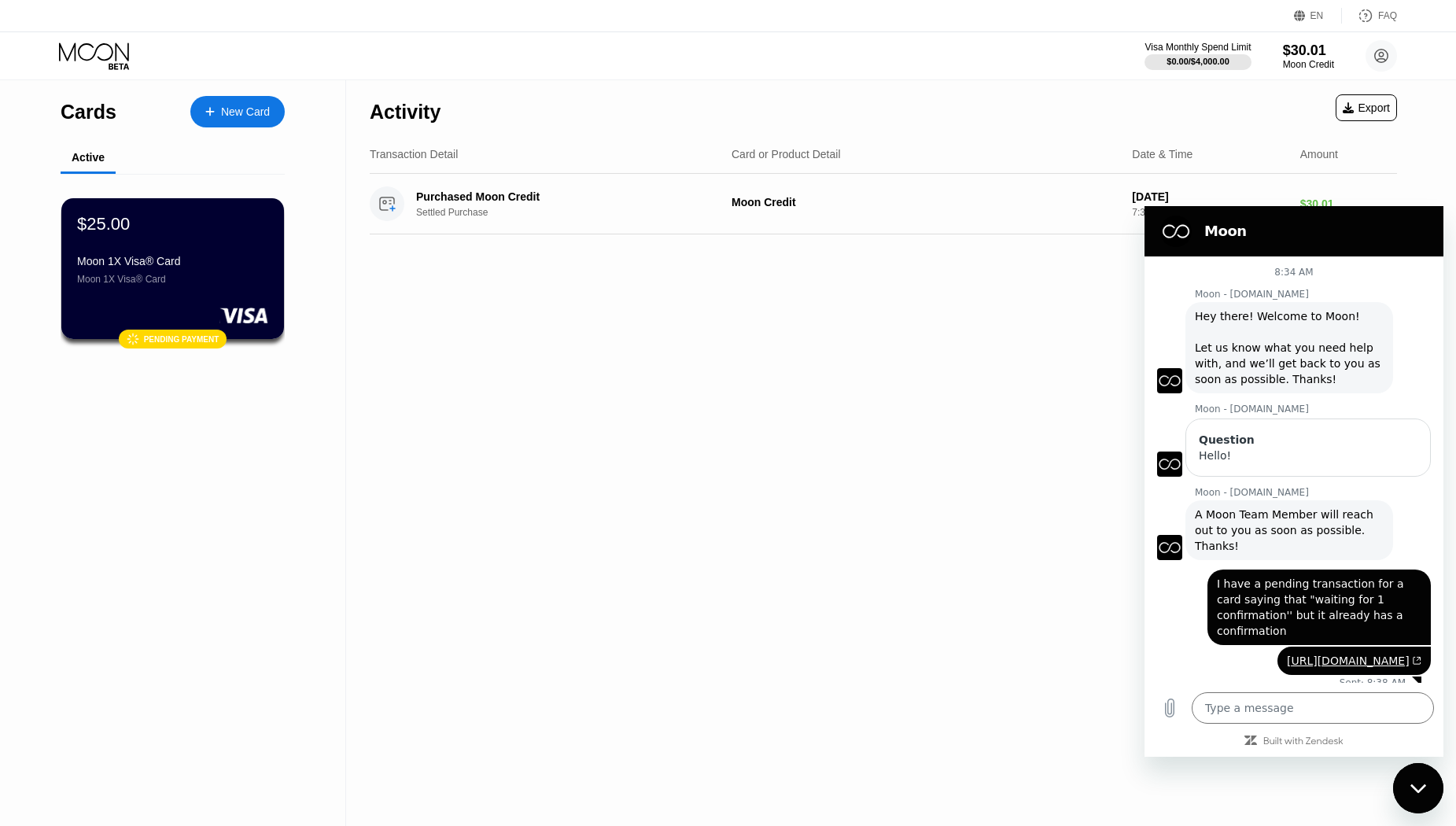
click at [166, 465] on div "Cards New Card Active $25.00 Moon 1X Visa® Card Moon 1X Visa® Card  Pending pa…" at bounding box center [173, 453] width 347 height 746
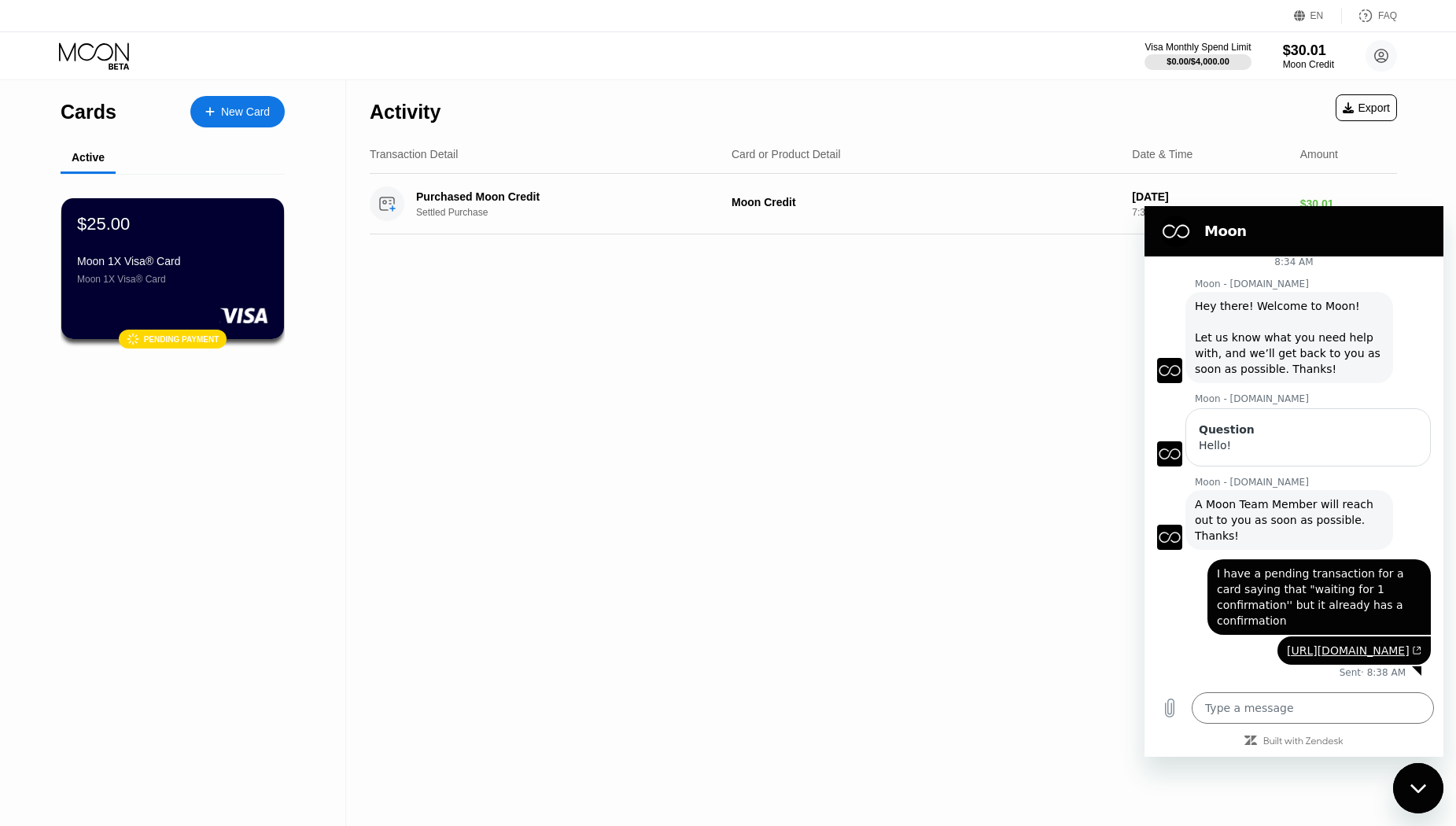
scroll to position [26, 0]
click at [1297, 712] on textarea at bounding box center [1313, 708] width 243 height 31
click at [234, 251] on div "$25.00 Moon 1X Visa® Card Moon 1X Visa® Card" at bounding box center [172, 249] width 193 height 72
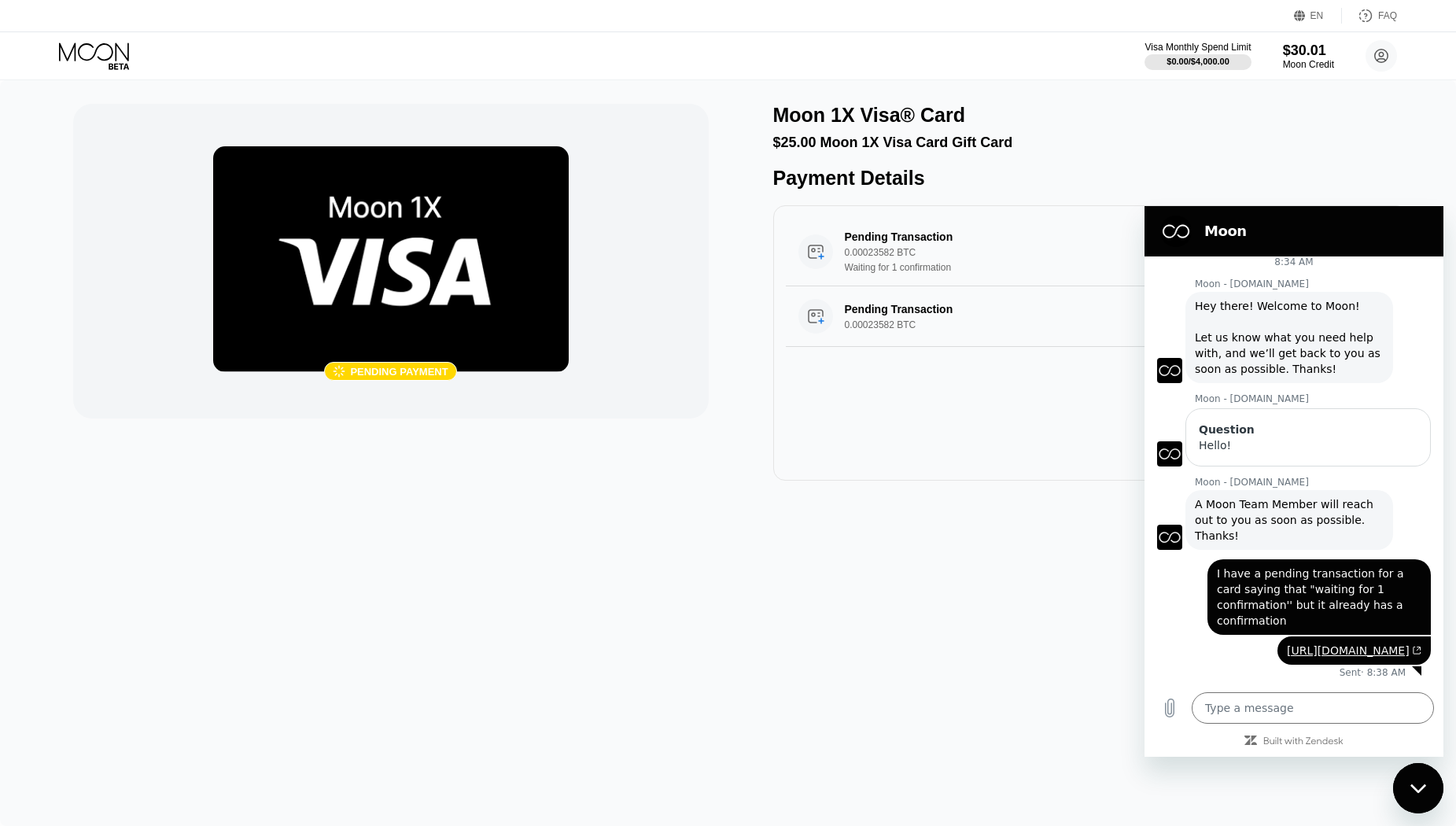
click at [1316, 237] on h2 "Moon" at bounding box center [1316, 231] width 223 height 19
click at [1420, 791] on icon "Close messaging window" at bounding box center [1418, 788] width 16 height 9
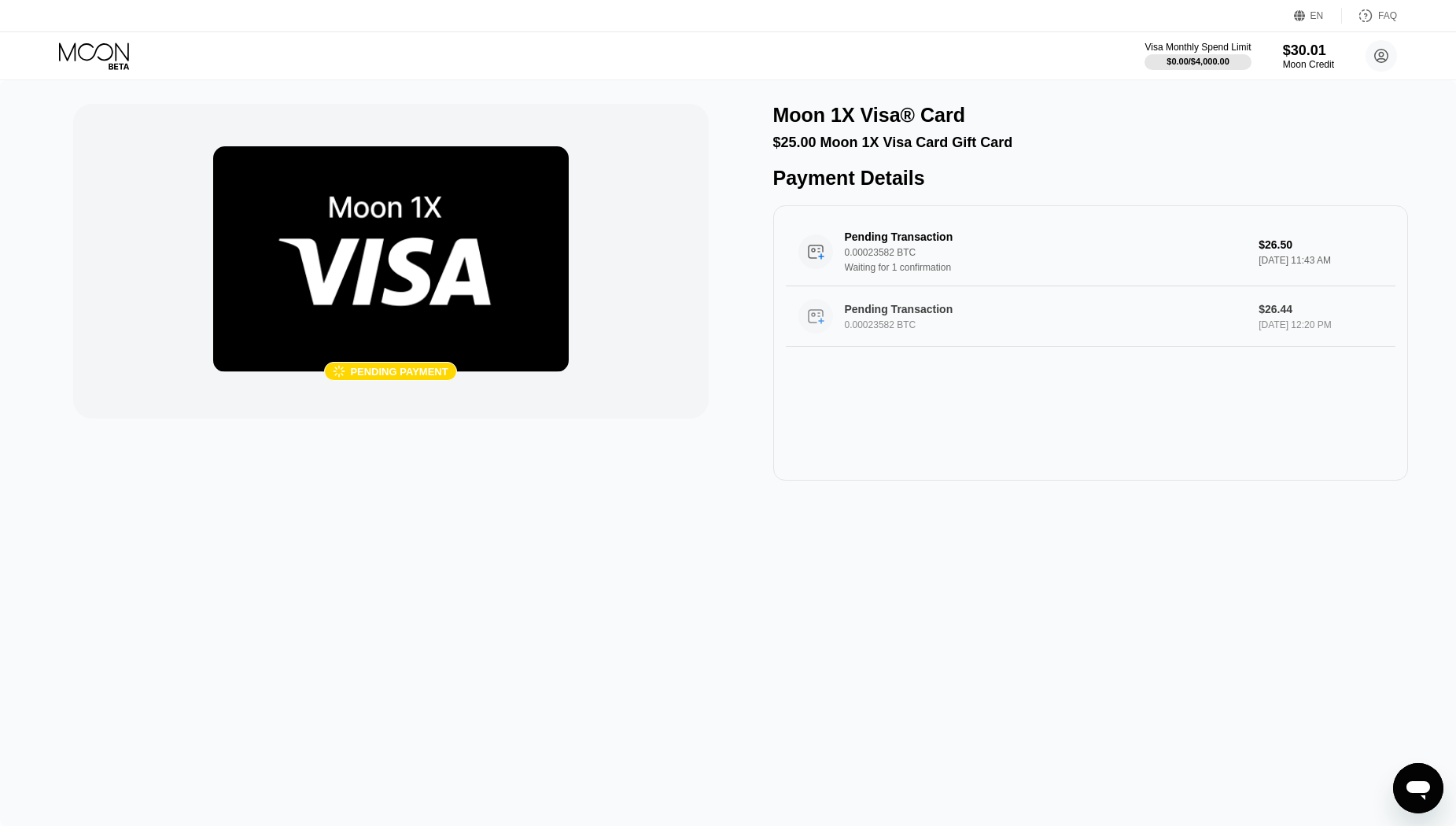
click at [908, 331] on div "Pending Transaction 0.00023582 BTC" at bounding box center [1047, 317] width 403 height 28
click at [883, 331] on div "0.00023582 BTC" at bounding box center [1047, 325] width 403 height 11
click at [1422, 791] on icon "Open messaging window" at bounding box center [1418, 791] width 24 height 19
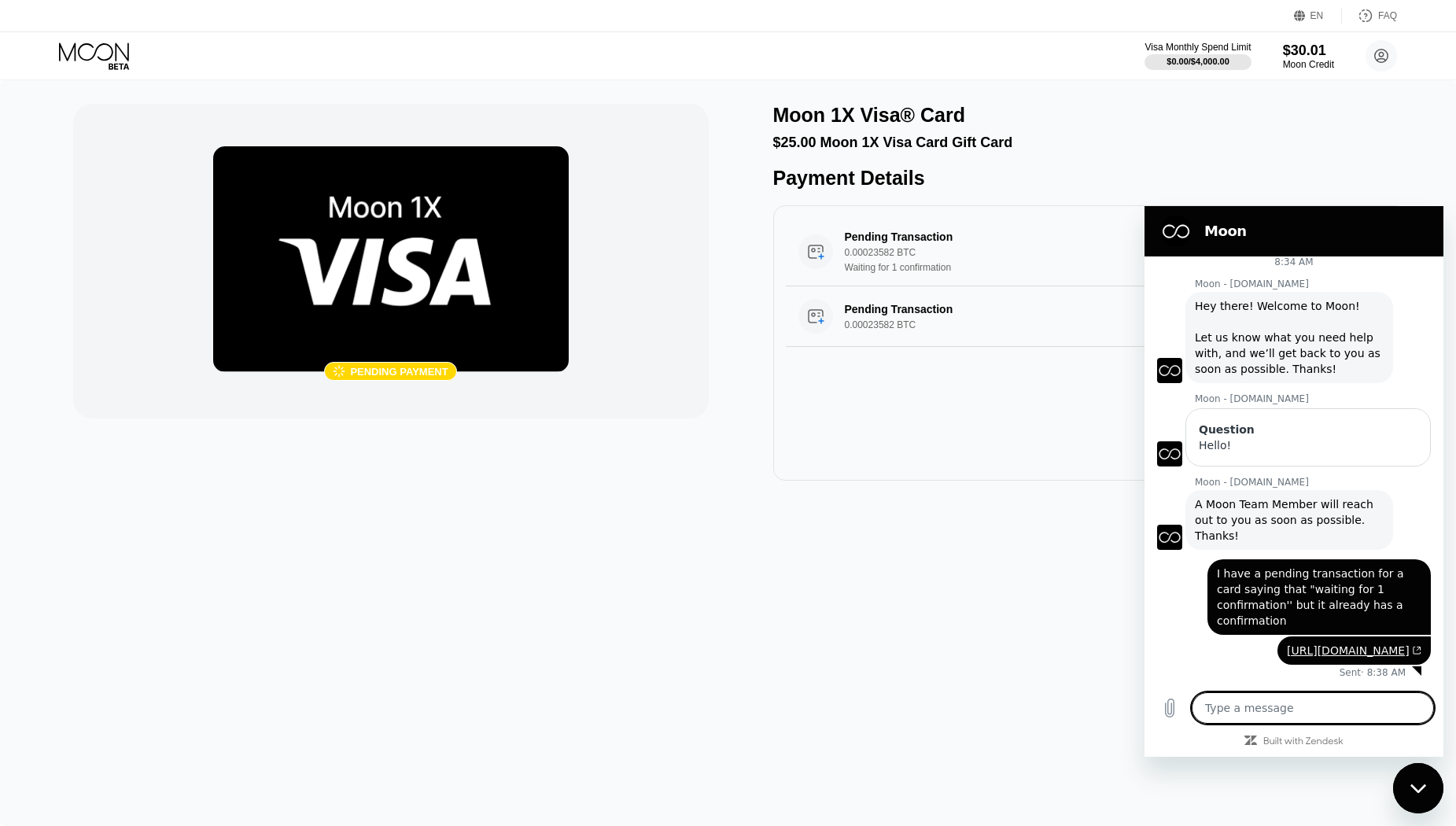
click at [1269, 713] on textarea at bounding box center [1313, 708] width 243 height 31
type textarea "x"
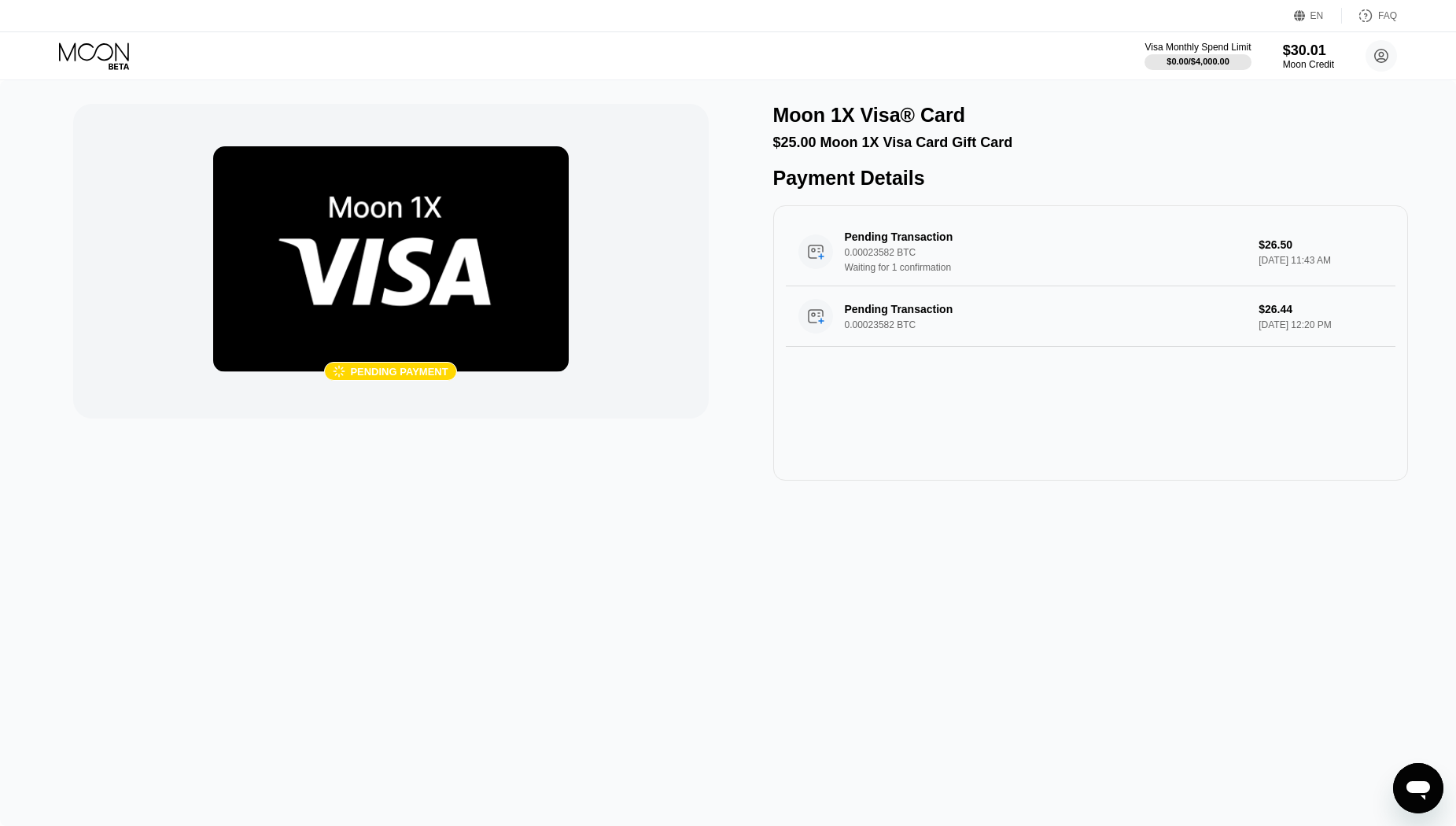
click at [314, 251] on img at bounding box center [390, 259] width 355 height 226
click at [100, 38] on div "Visa Monthly Spend Limit $0.00 / $4,000.00 $30.01 Moon Credit [EMAIL_ADDRESS][D…" at bounding box center [728, 56] width 1456 height 47
click at [99, 45] on icon at bounding box center [96, 57] width 73 height 28
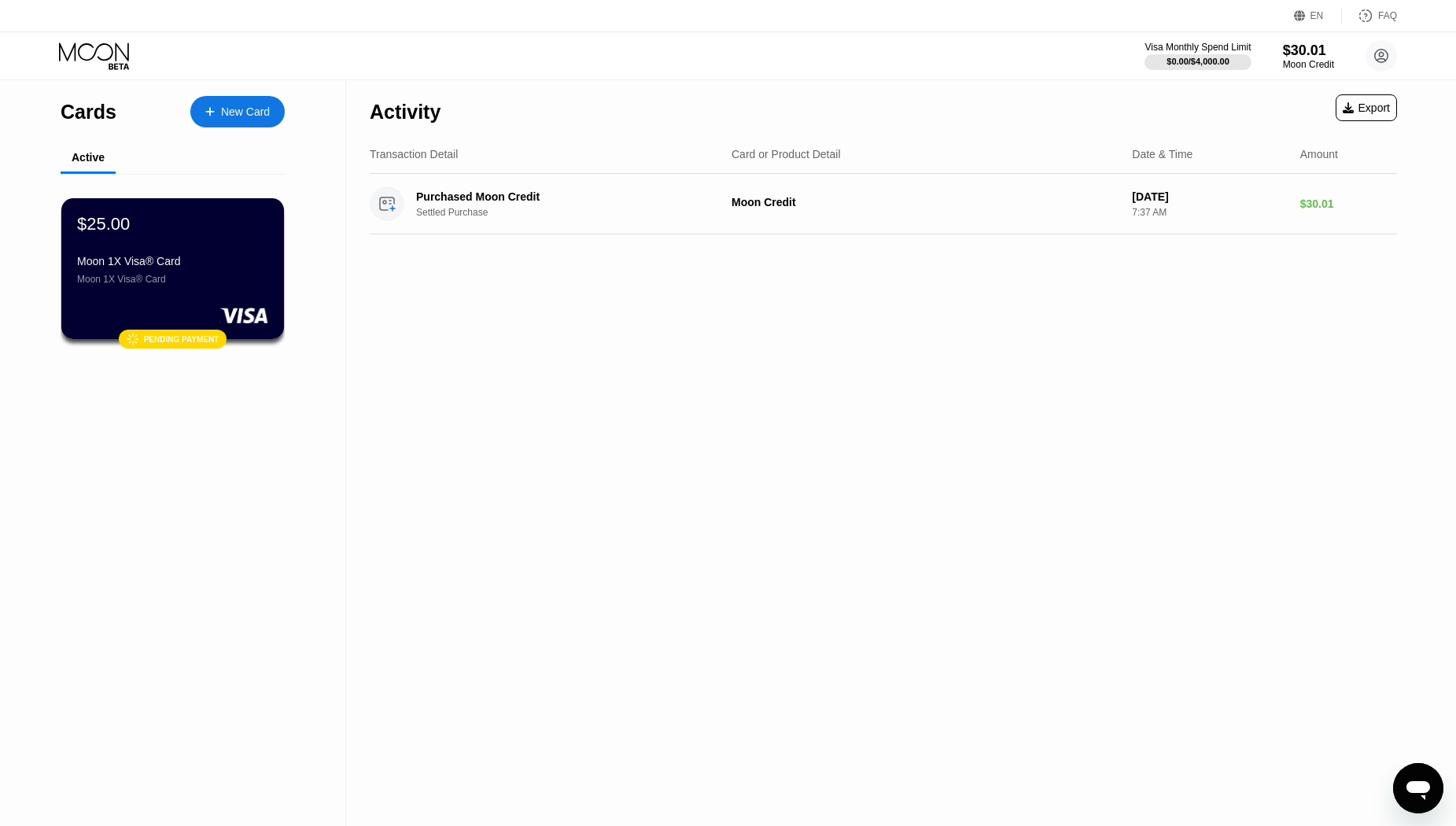
click at [1411, 792] on icon "Open messaging window" at bounding box center [1418, 791] width 24 height 19
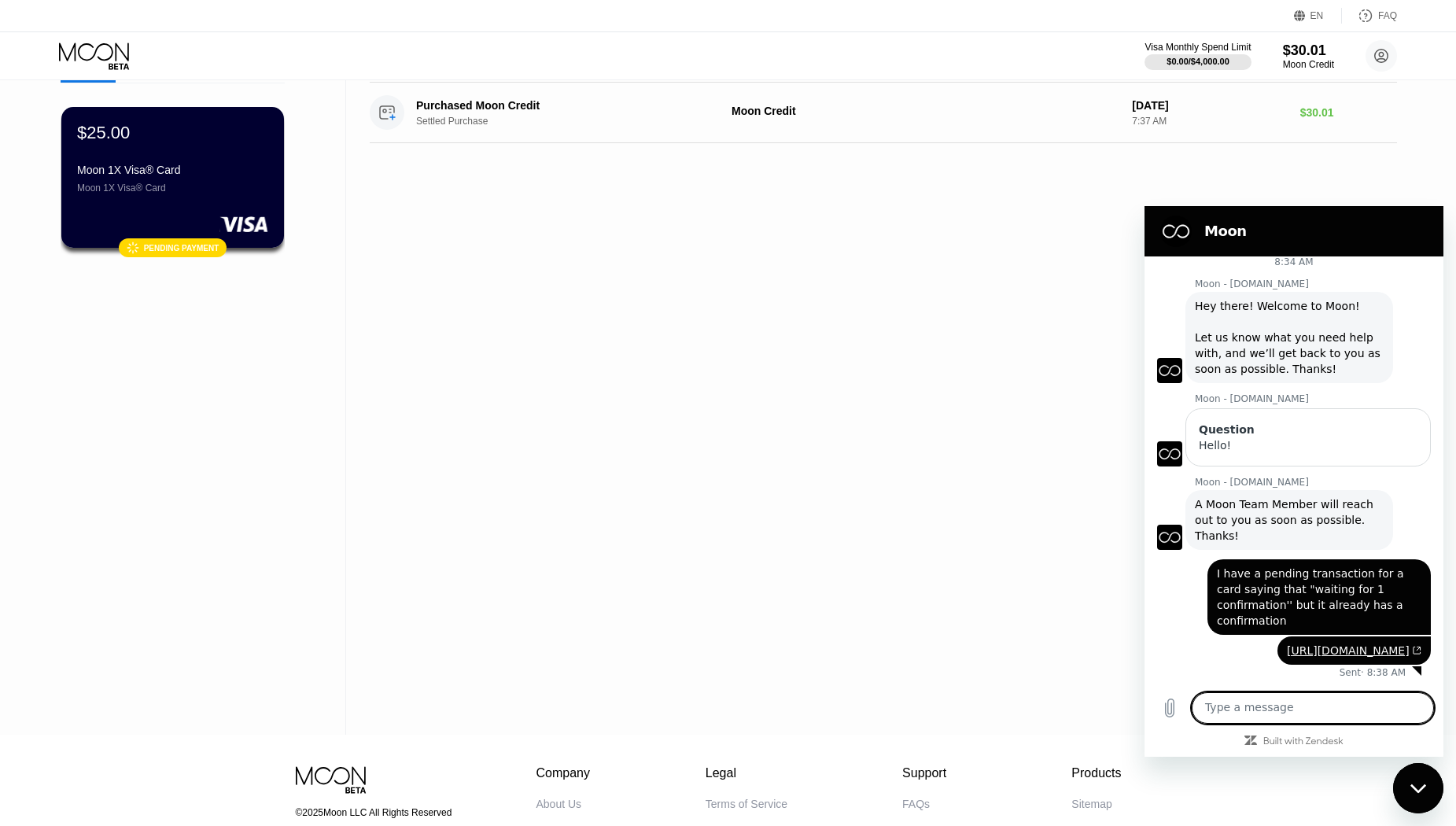
scroll to position [157, 0]
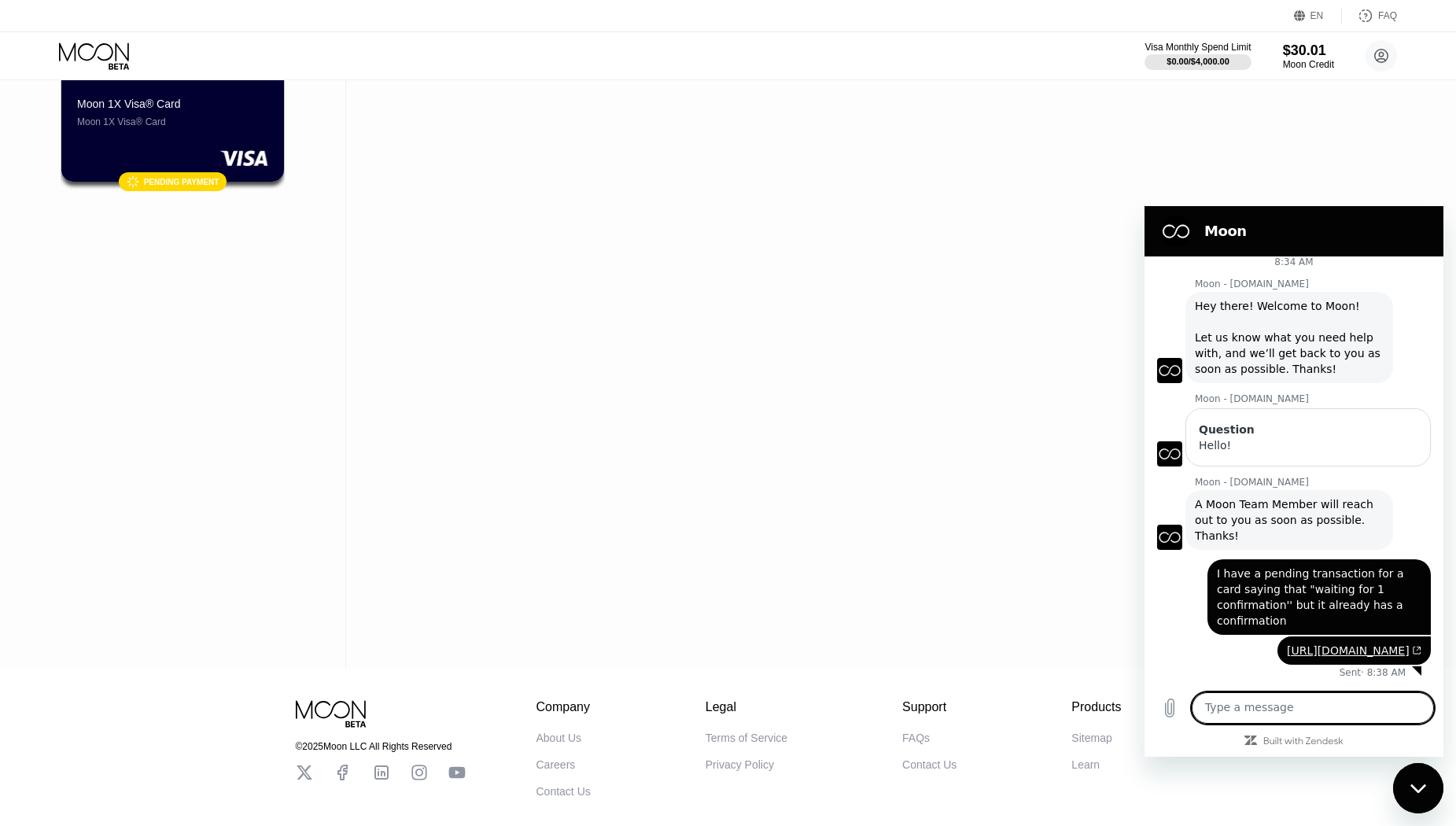
click at [1244, 699] on textarea at bounding box center [1313, 708] width 243 height 31
type textarea "Hello!"
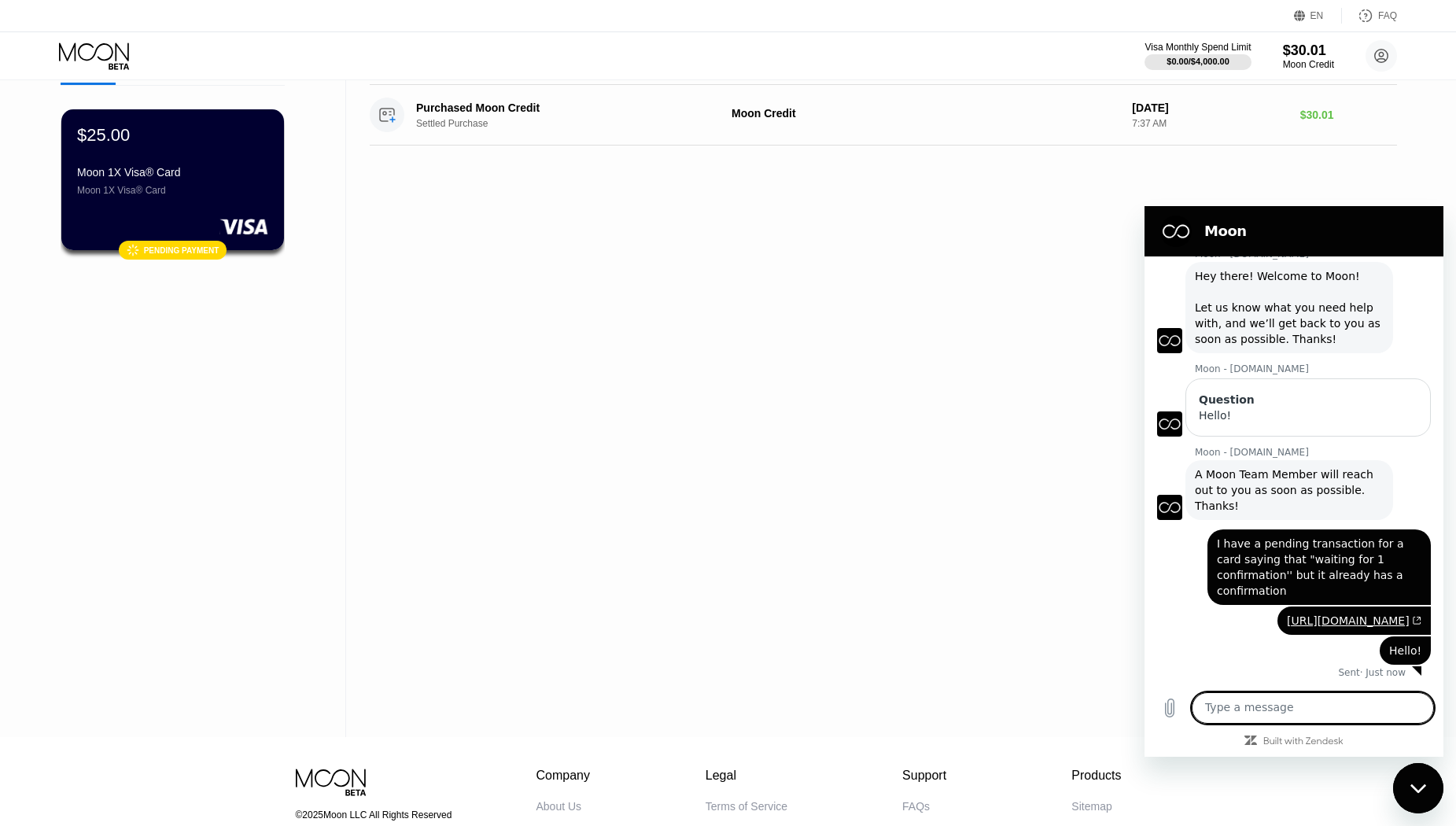
scroll to position [0, 0]
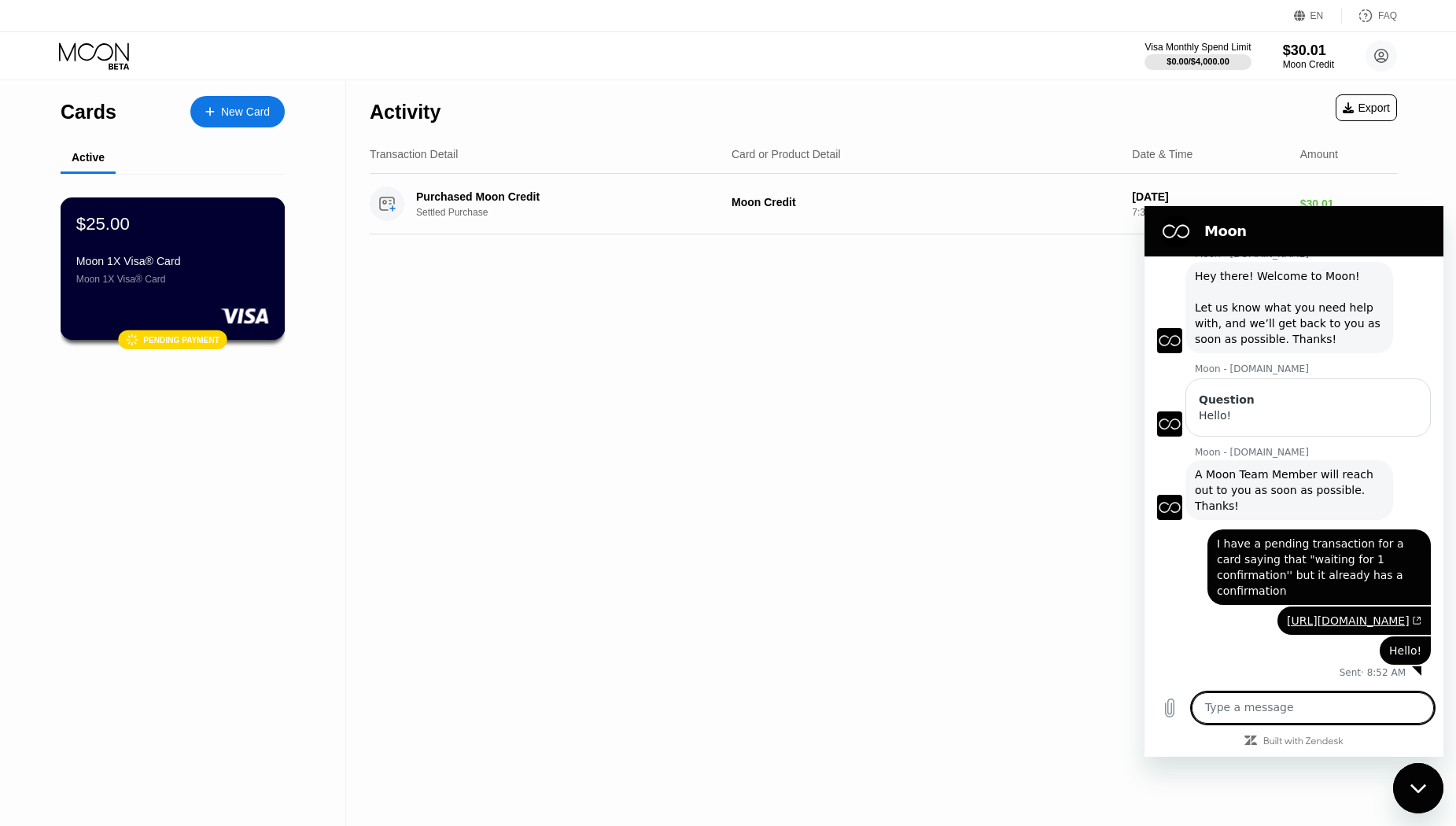
click at [191, 280] on div "Moon 1X Visa® Card Moon 1X Visa® Card" at bounding box center [172, 270] width 193 height 30
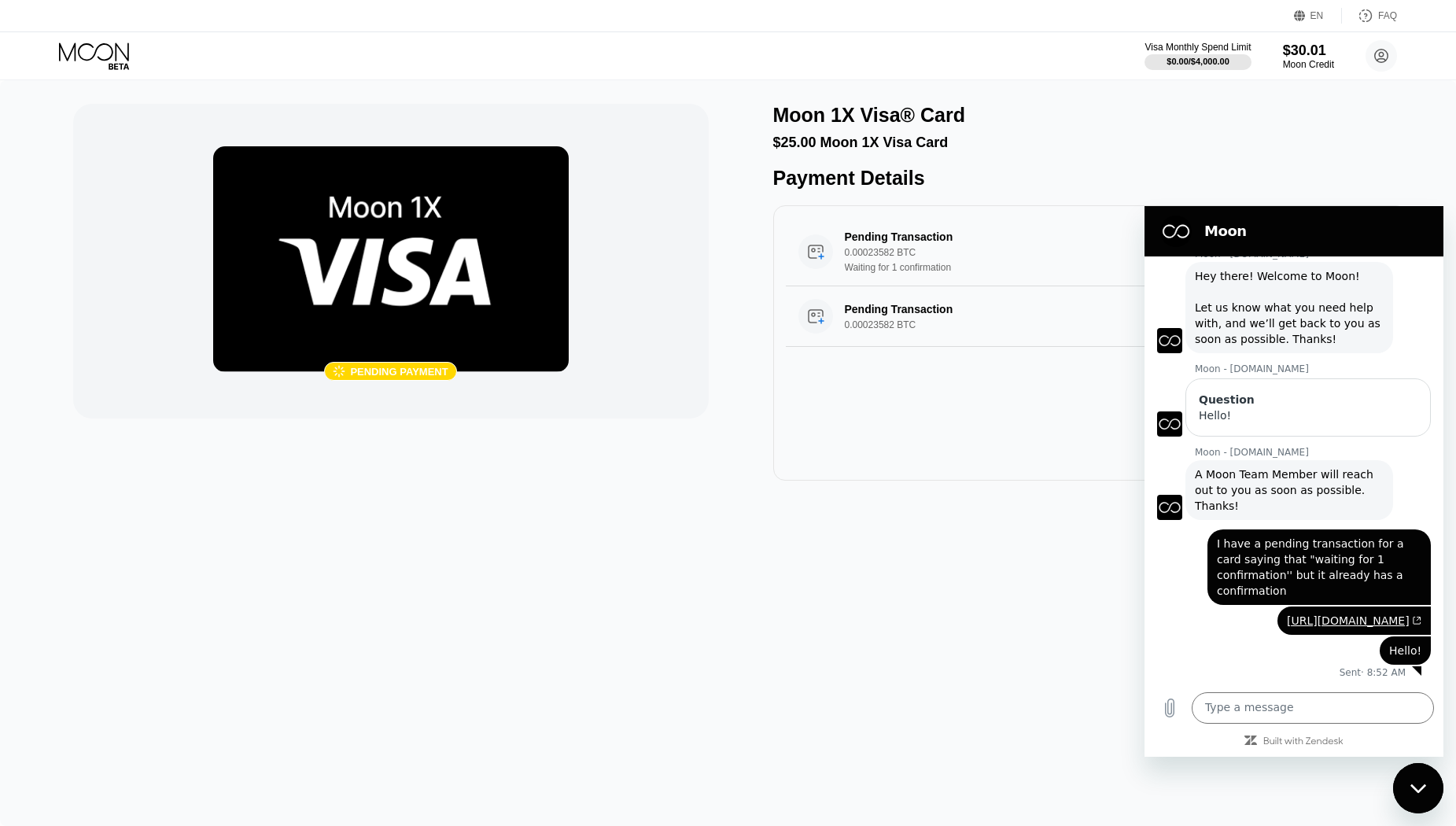
scroll to position [56, 0]
click at [937, 315] on div "Pending Transaction" at bounding box center [1033, 309] width 375 height 12
click at [509, 297] on img at bounding box center [390, 259] width 355 height 226
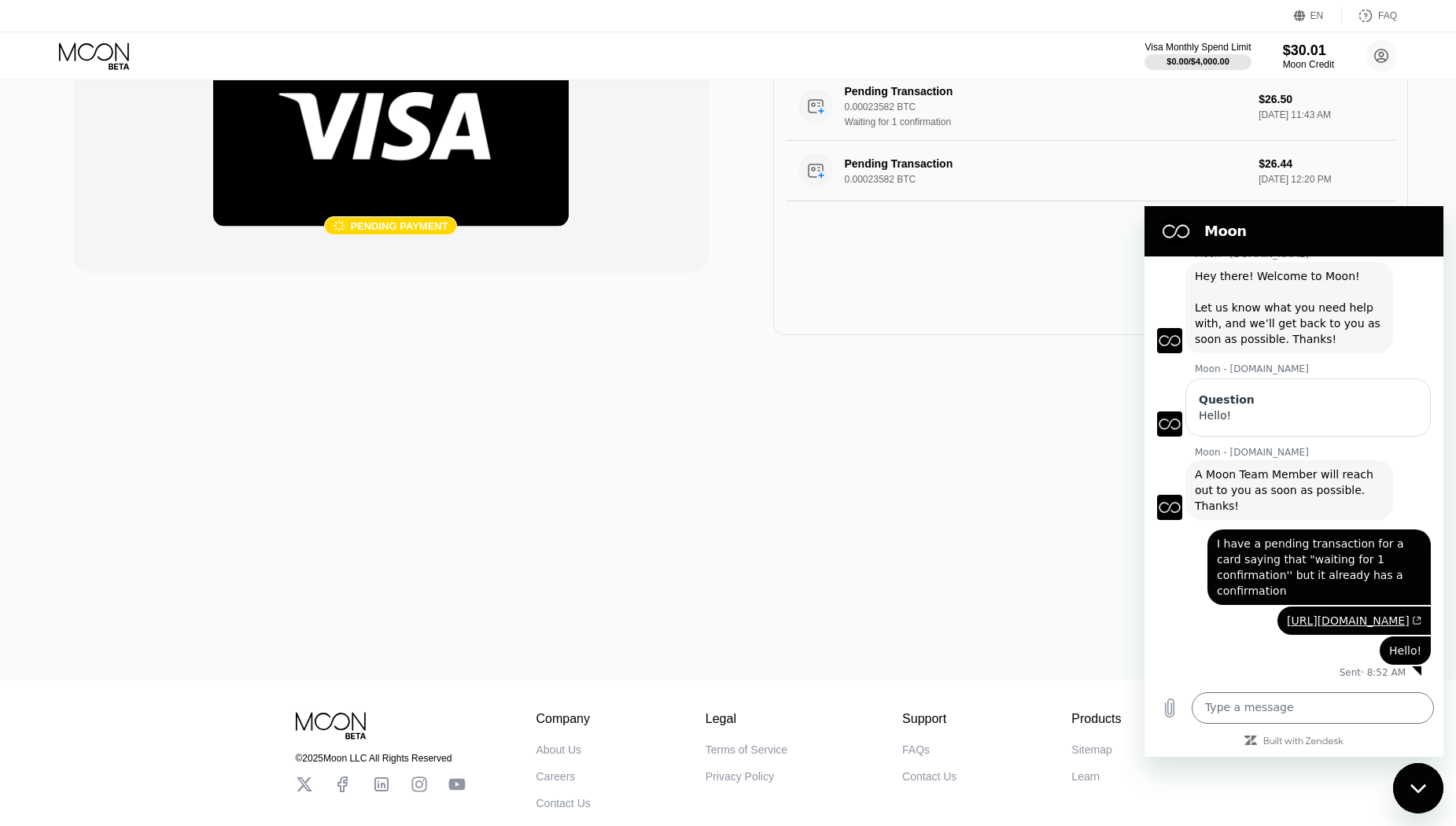
scroll to position [0, 0]
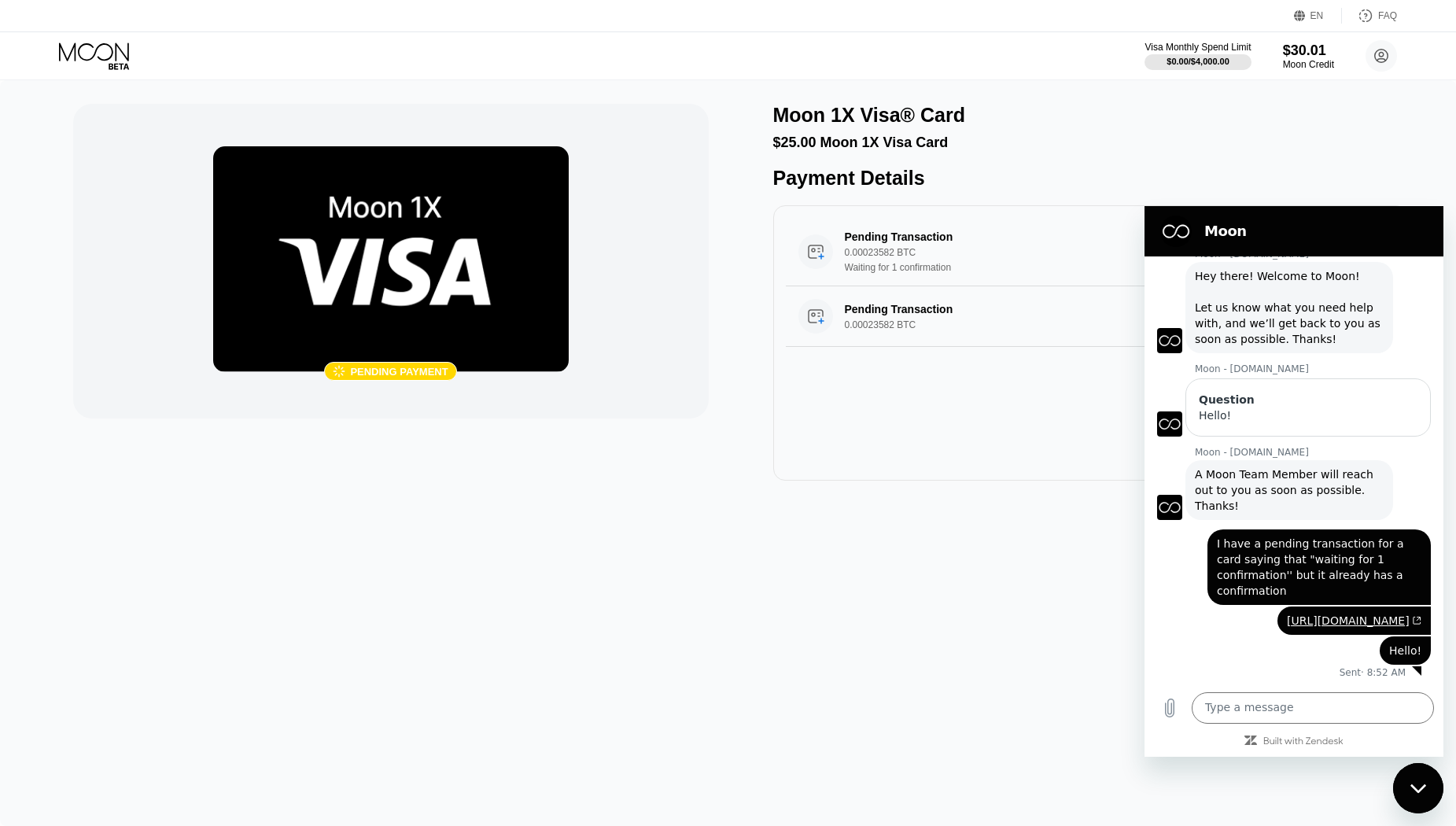
click at [402, 265] on img at bounding box center [390, 259] width 355 height 226
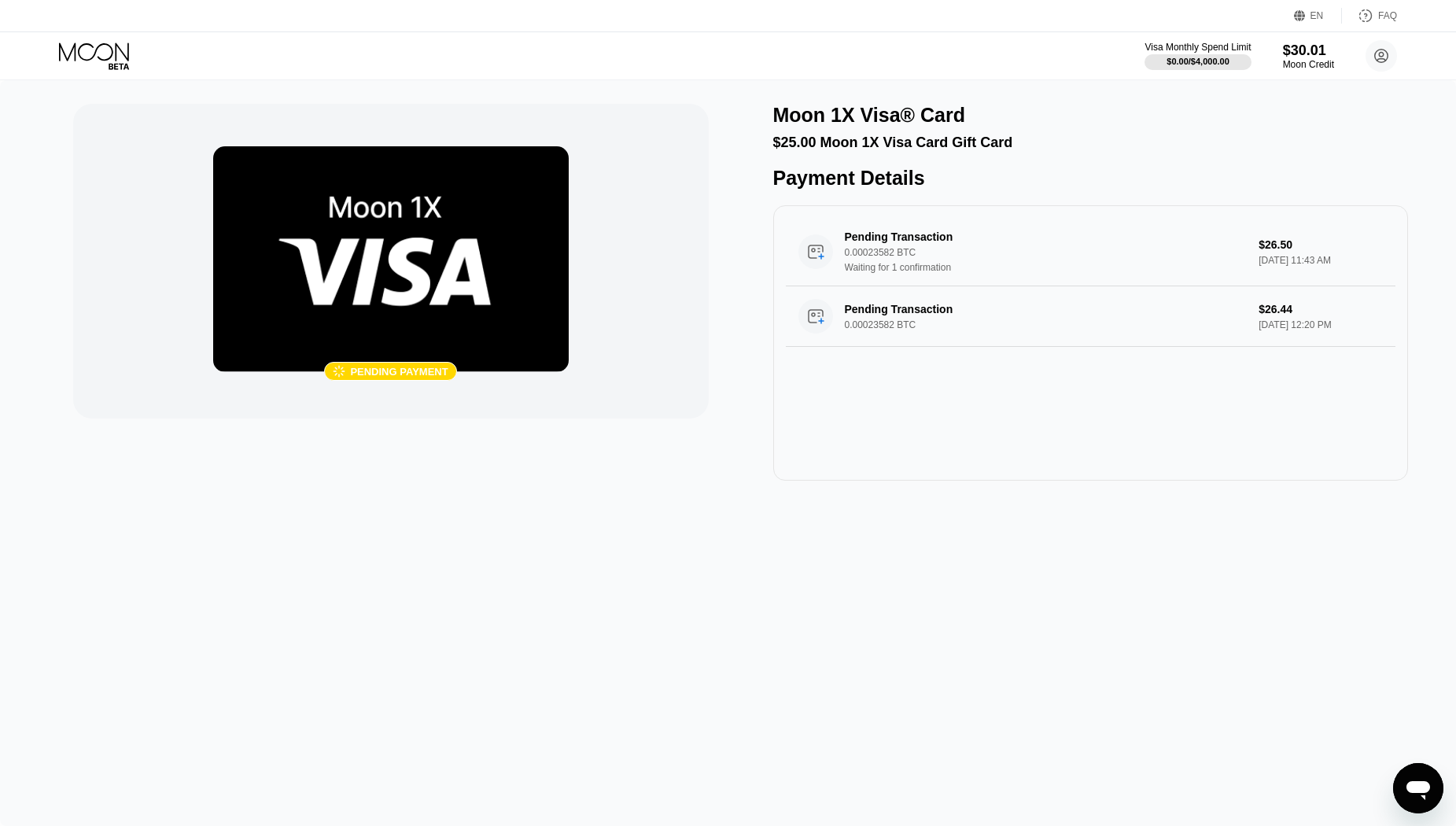
click at [100, 58] on icon at bounding box center [96, 57] width 73 height 28
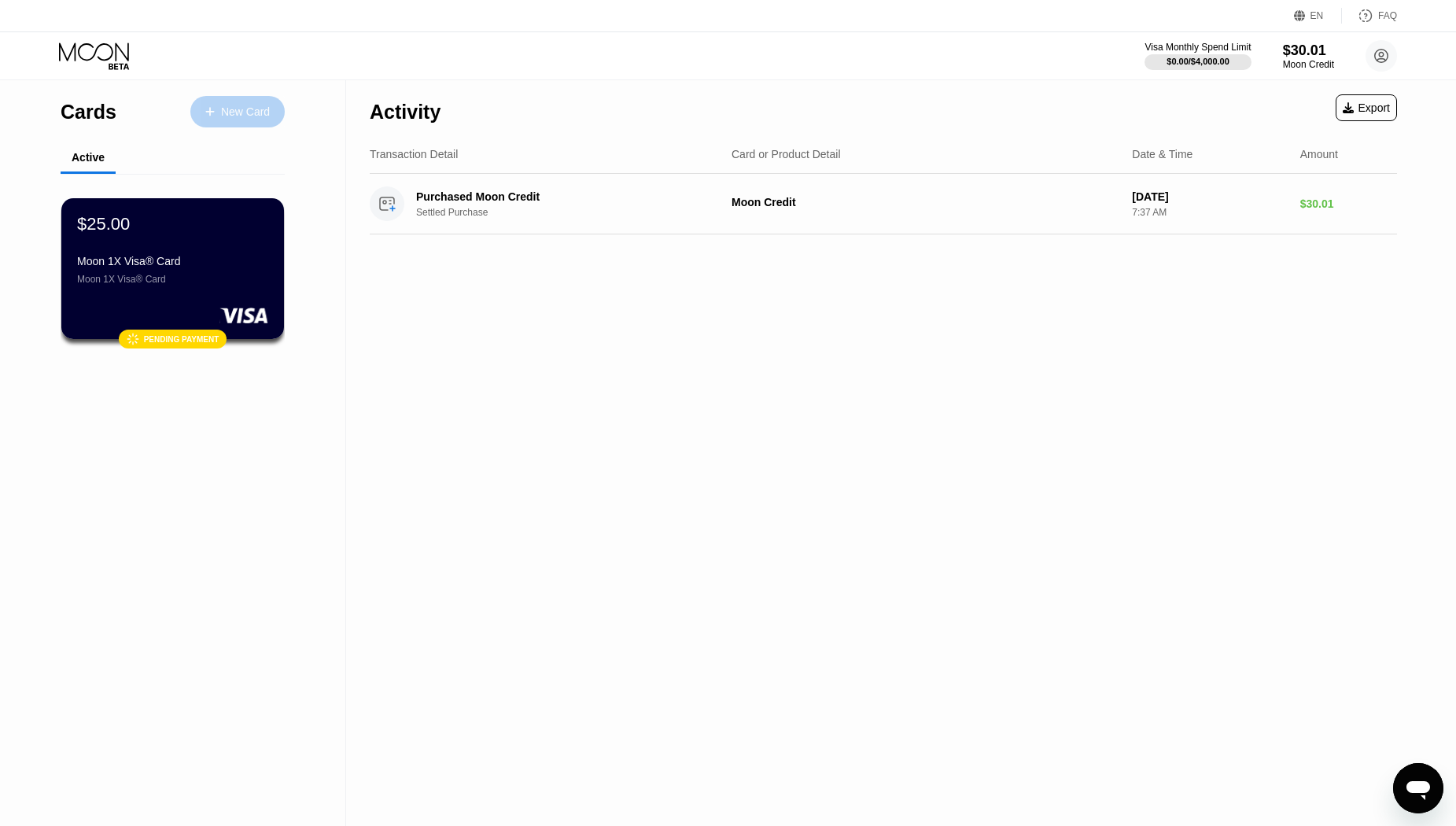
click at [237, 118] on div "New Card" at bounding box center [245, 112] width 49 height 13
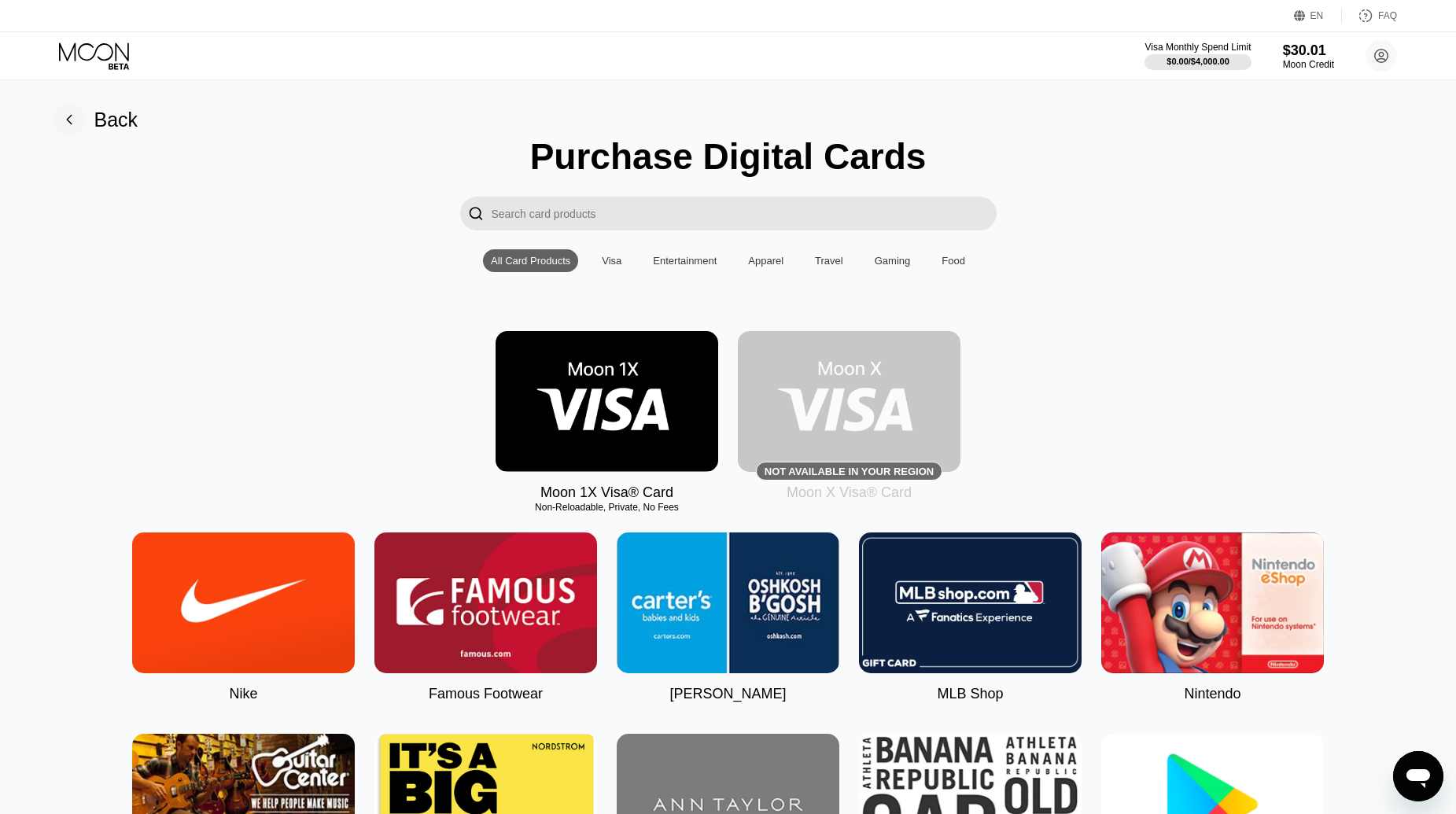
click at [610, 267] on div "Visa" at bounding box center [612, 261] width 20 height 12
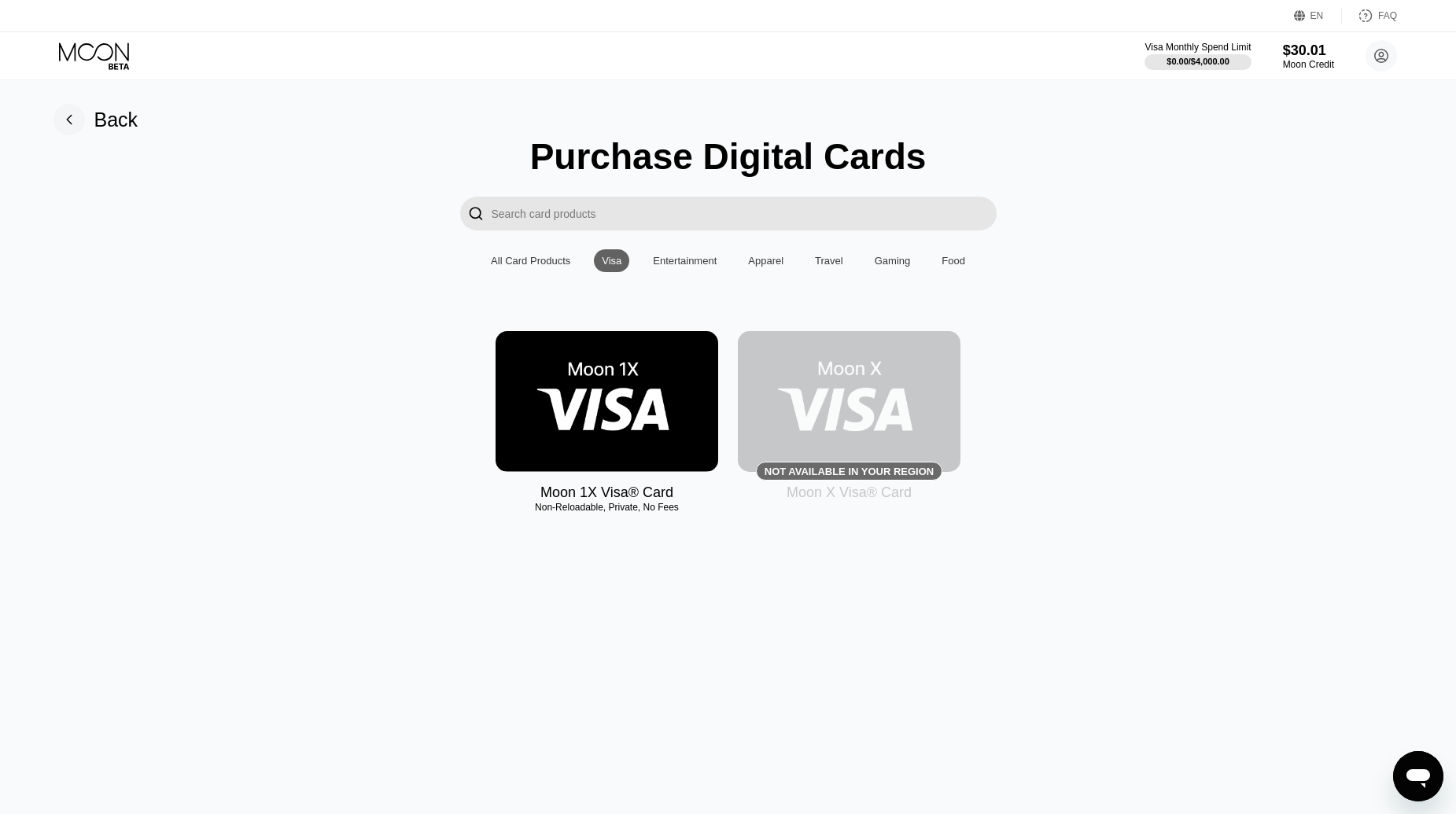
click at [538, 263] on div "All Card Products" at bounding box center [530, 261] width 79 height 12
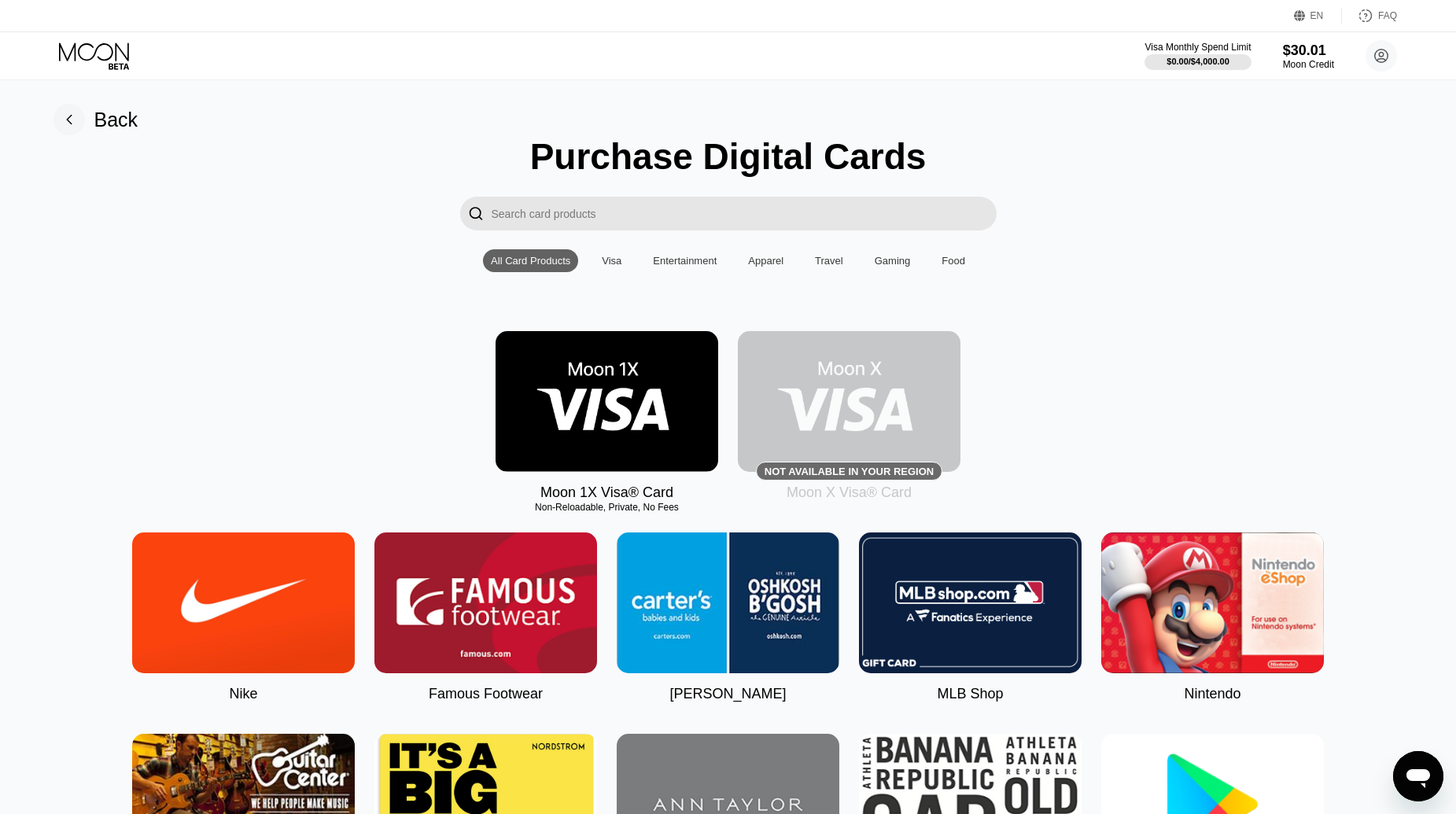
click at [81, 123] on rect at bounding box center [69, 120] width 31 height 31
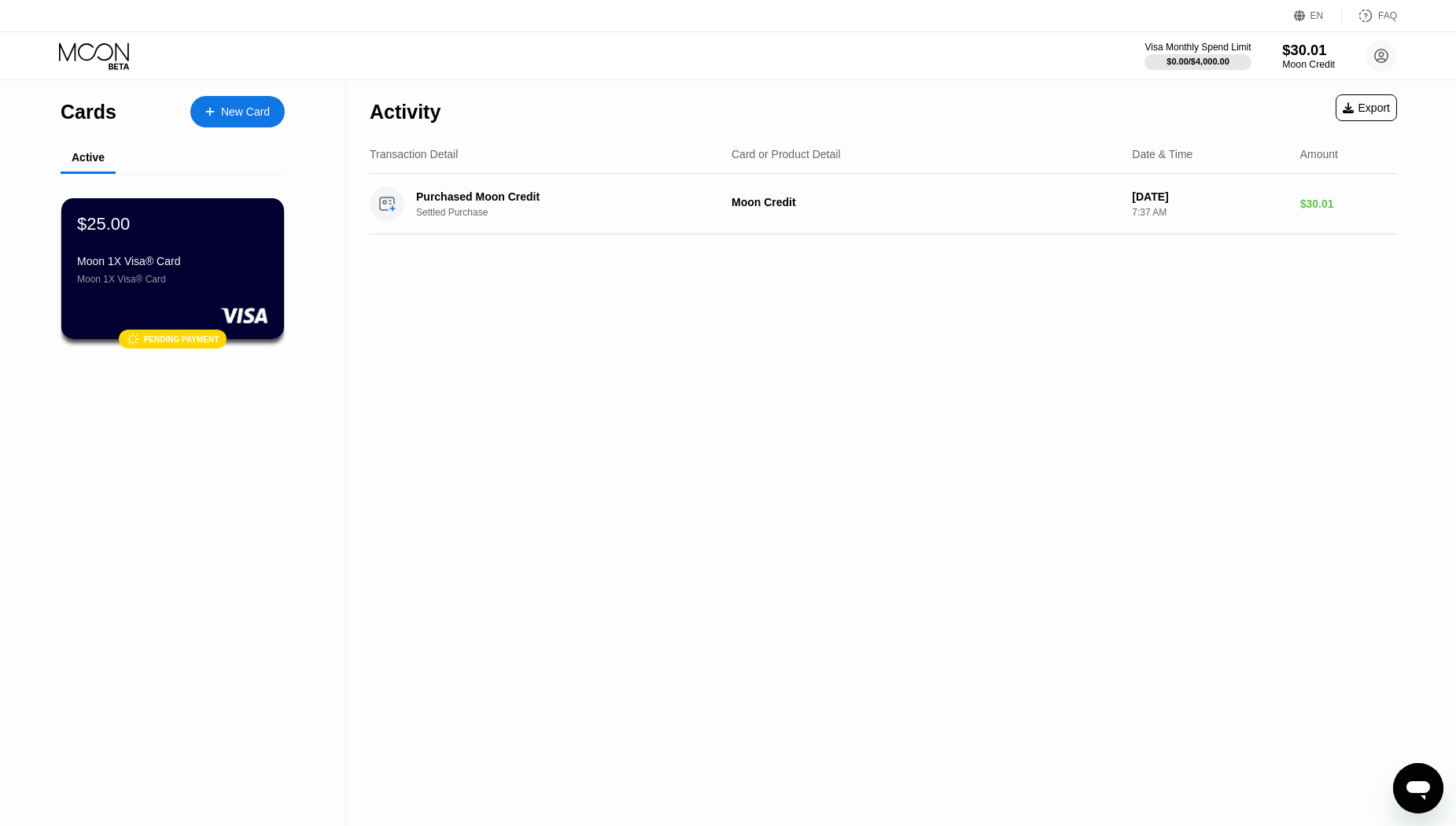
click at [1297, 52] on div "$30.01" at bounding box center [1308, 50] width 52 height 17
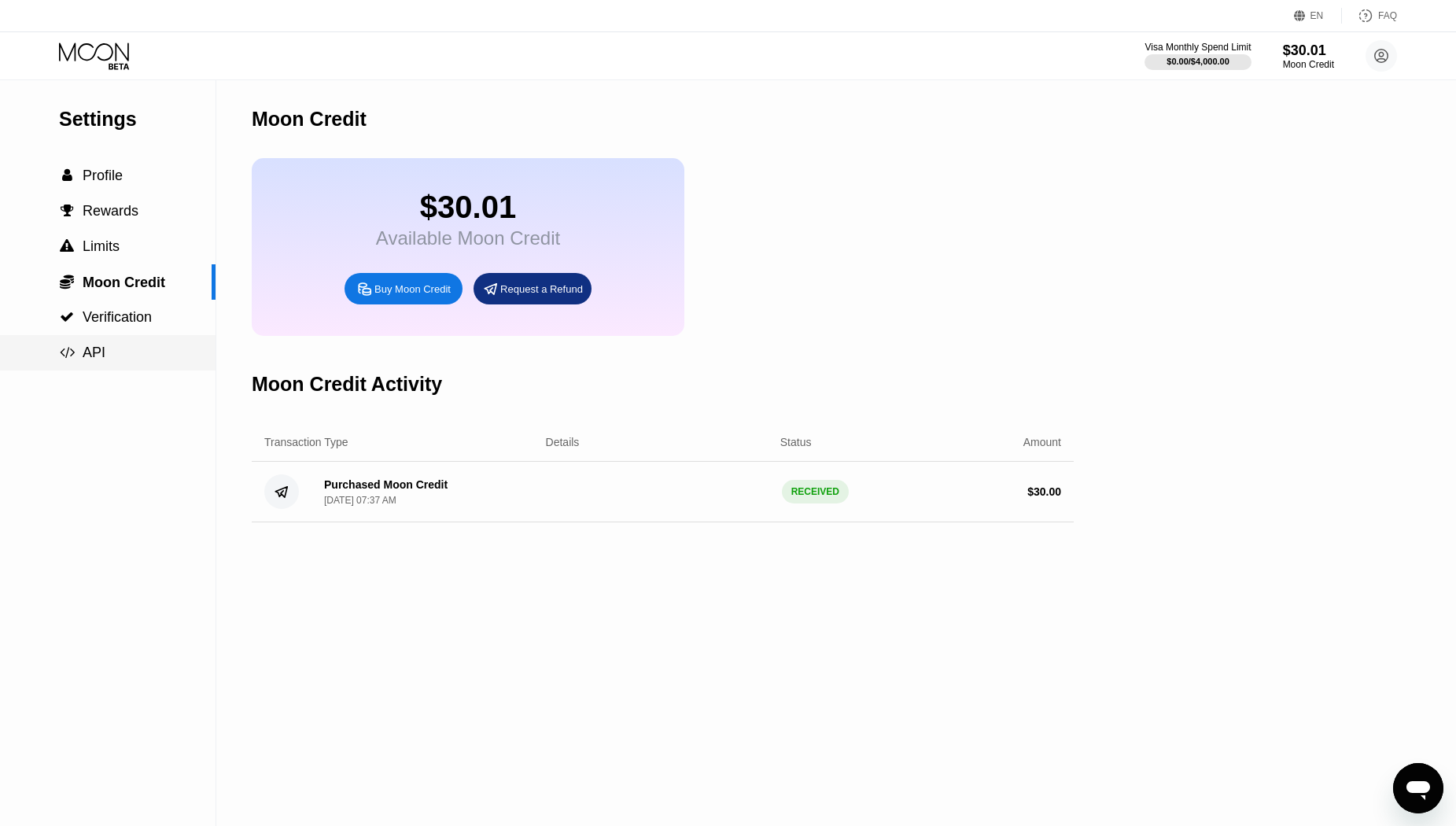
click at [96, 359] on span "API" at bounding box center [94, 353] width 23 height 16
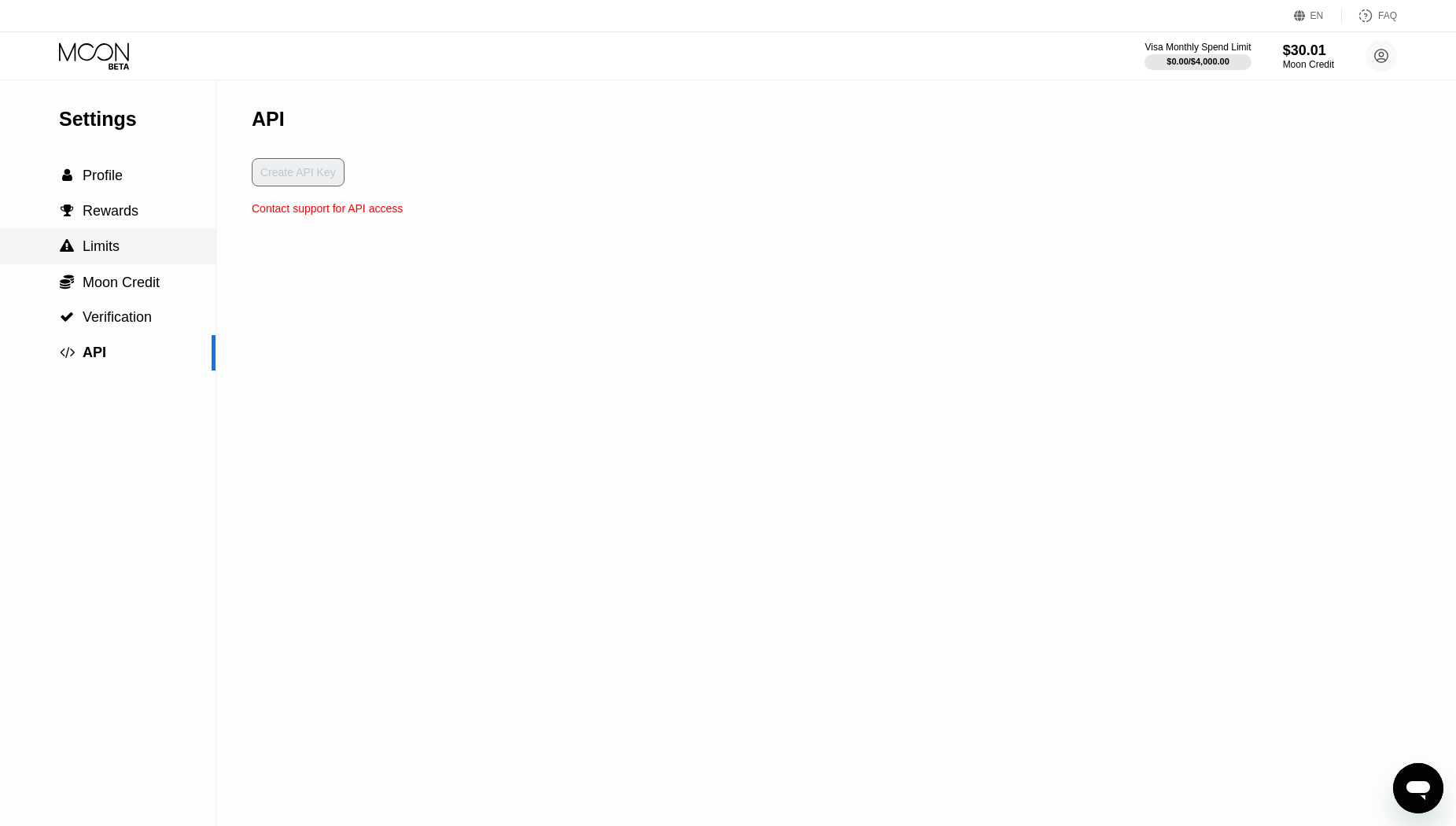
click span "Limits"
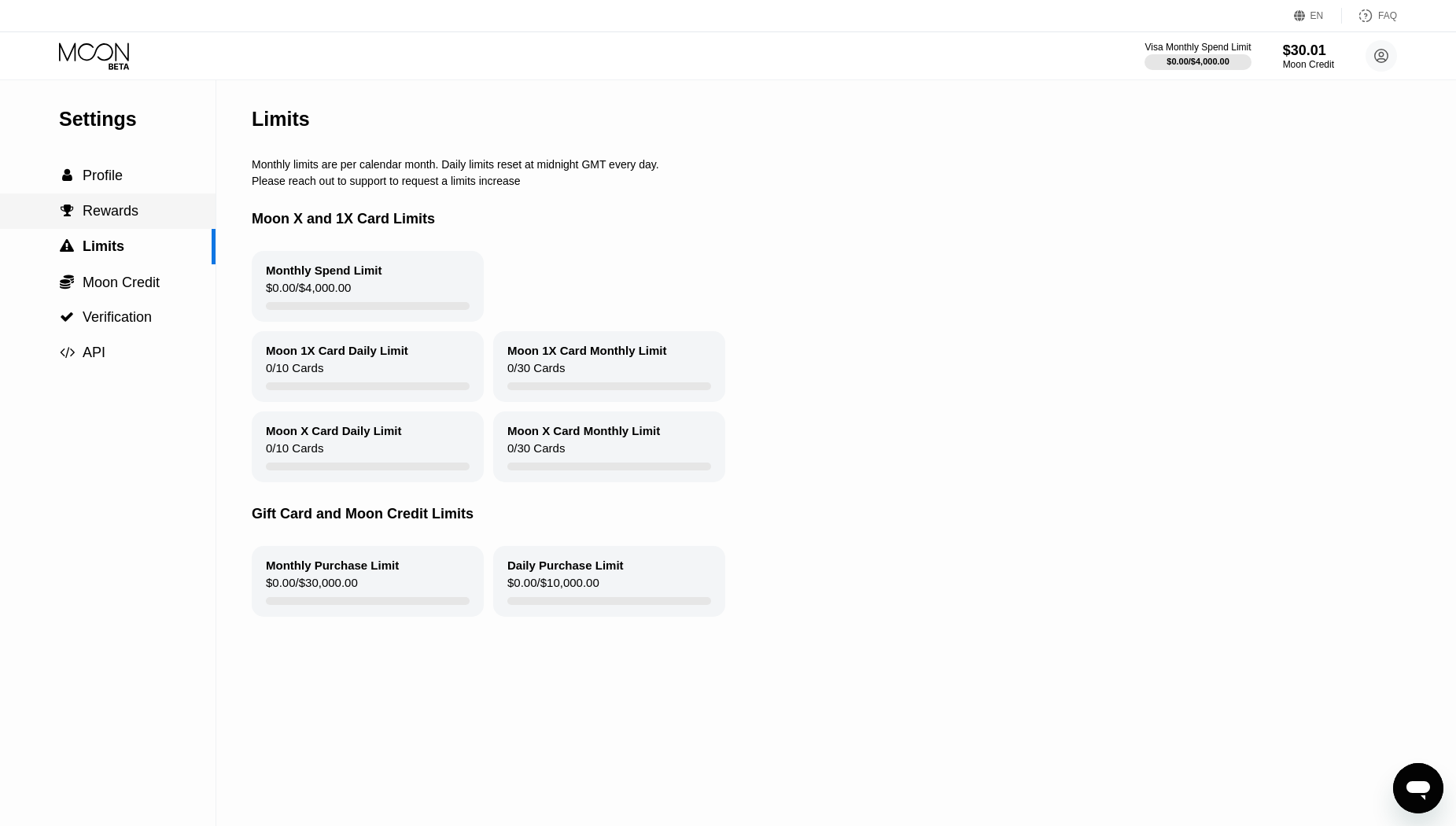
click span "Rewards"
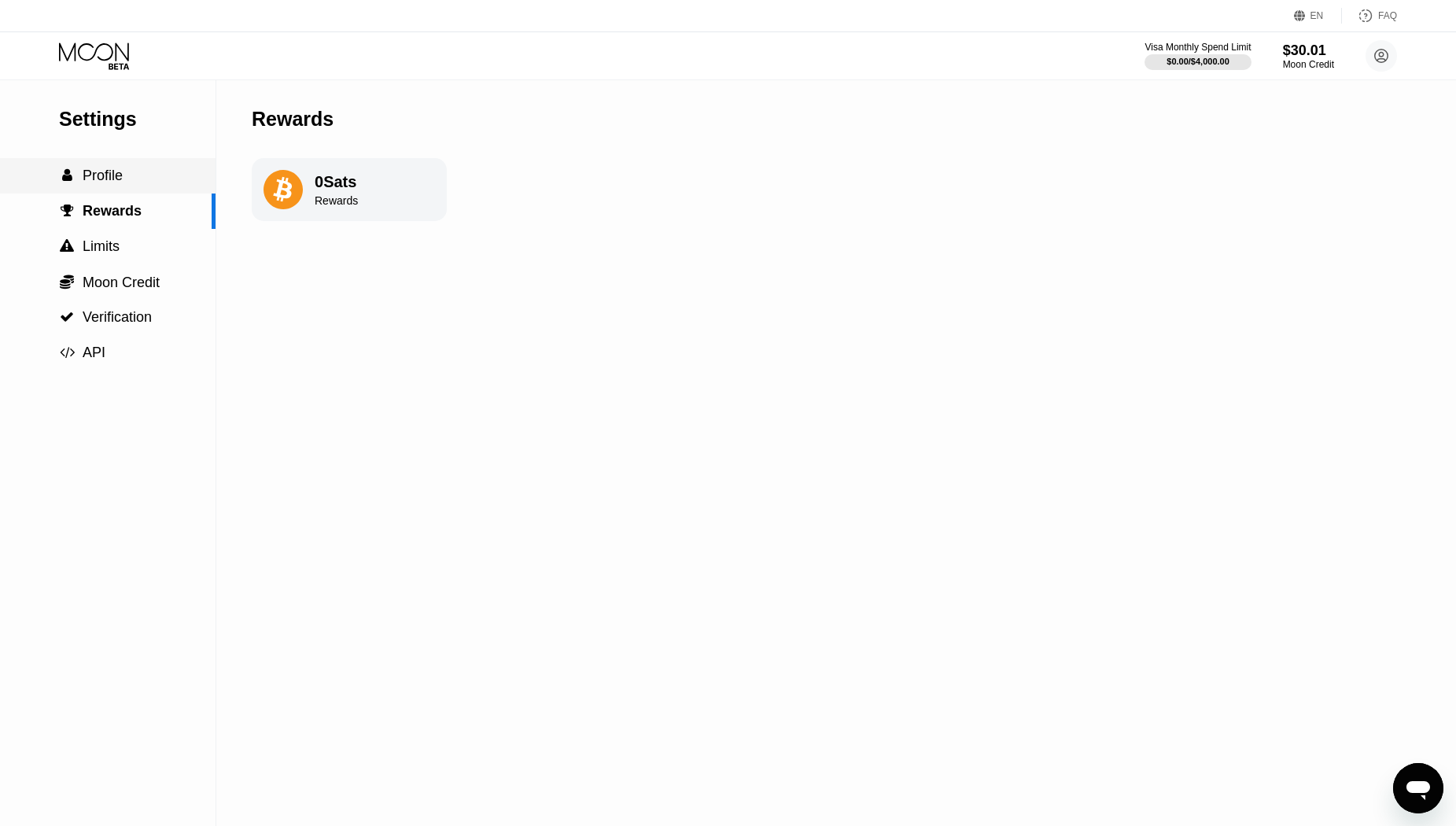
click span "Profile"
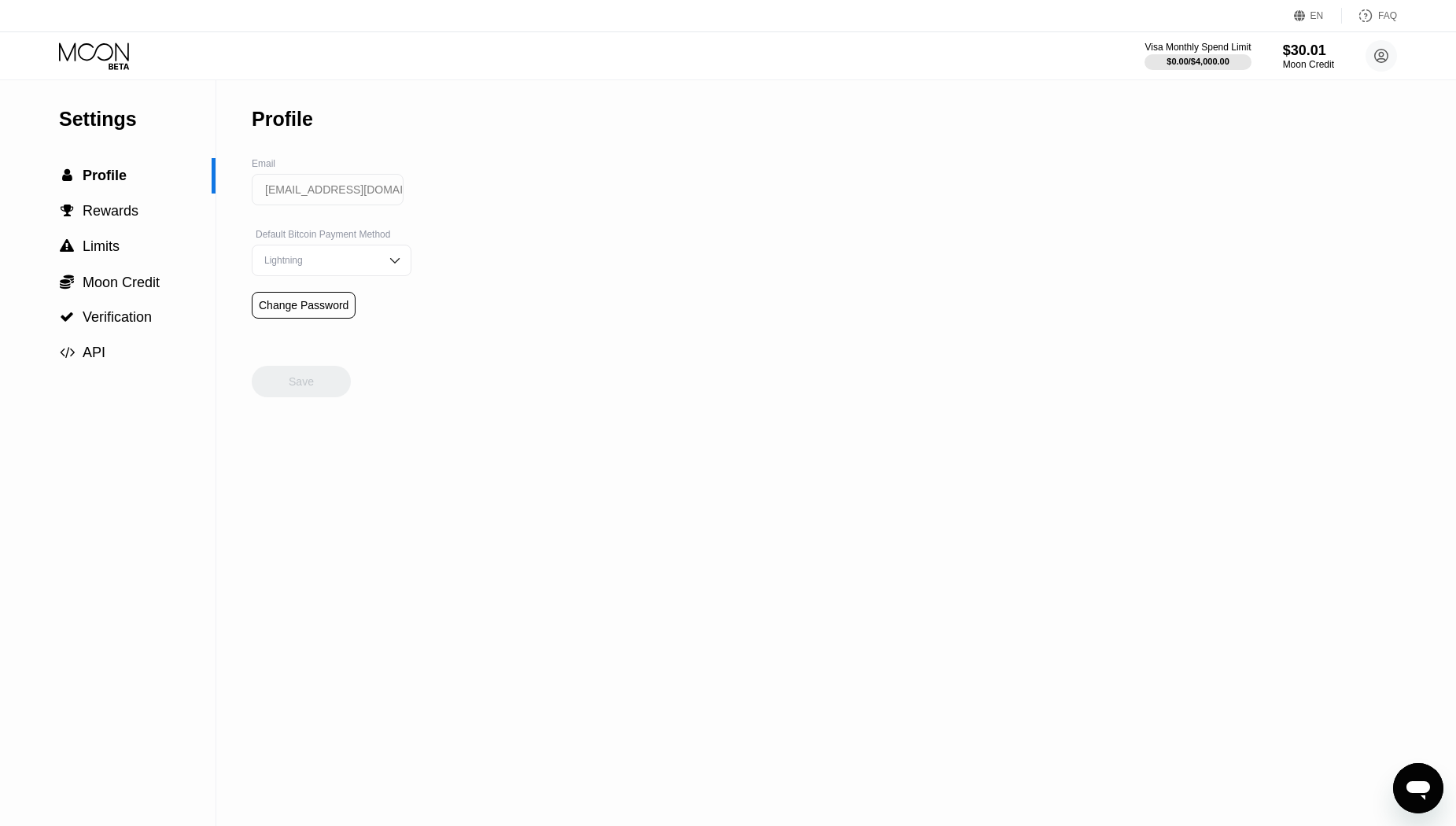
click div "Lightning"
click div "On-Chain"
click div "Save"
click icon
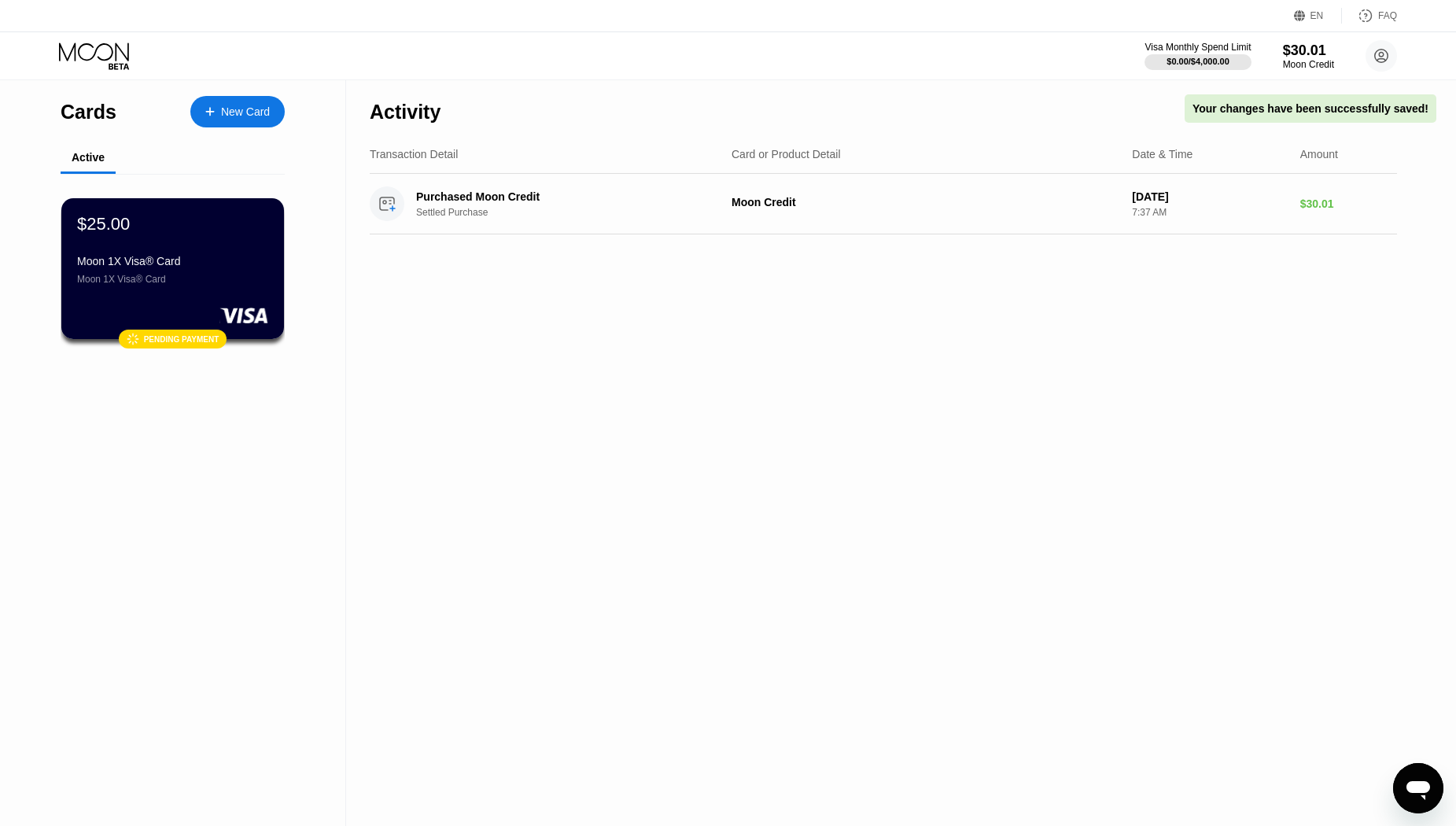
click div "Open messaging window"
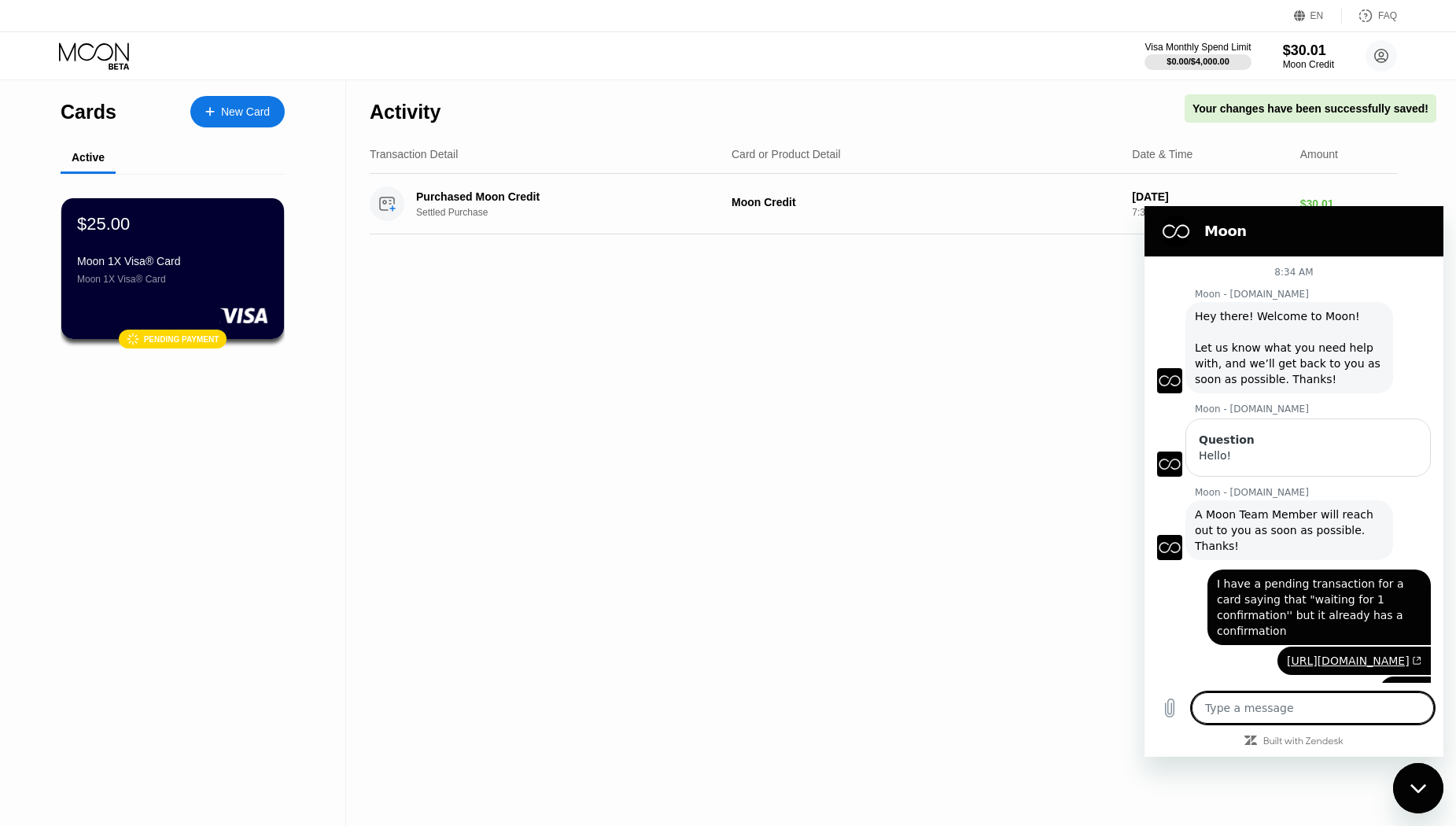
scroll to position [56, 0]
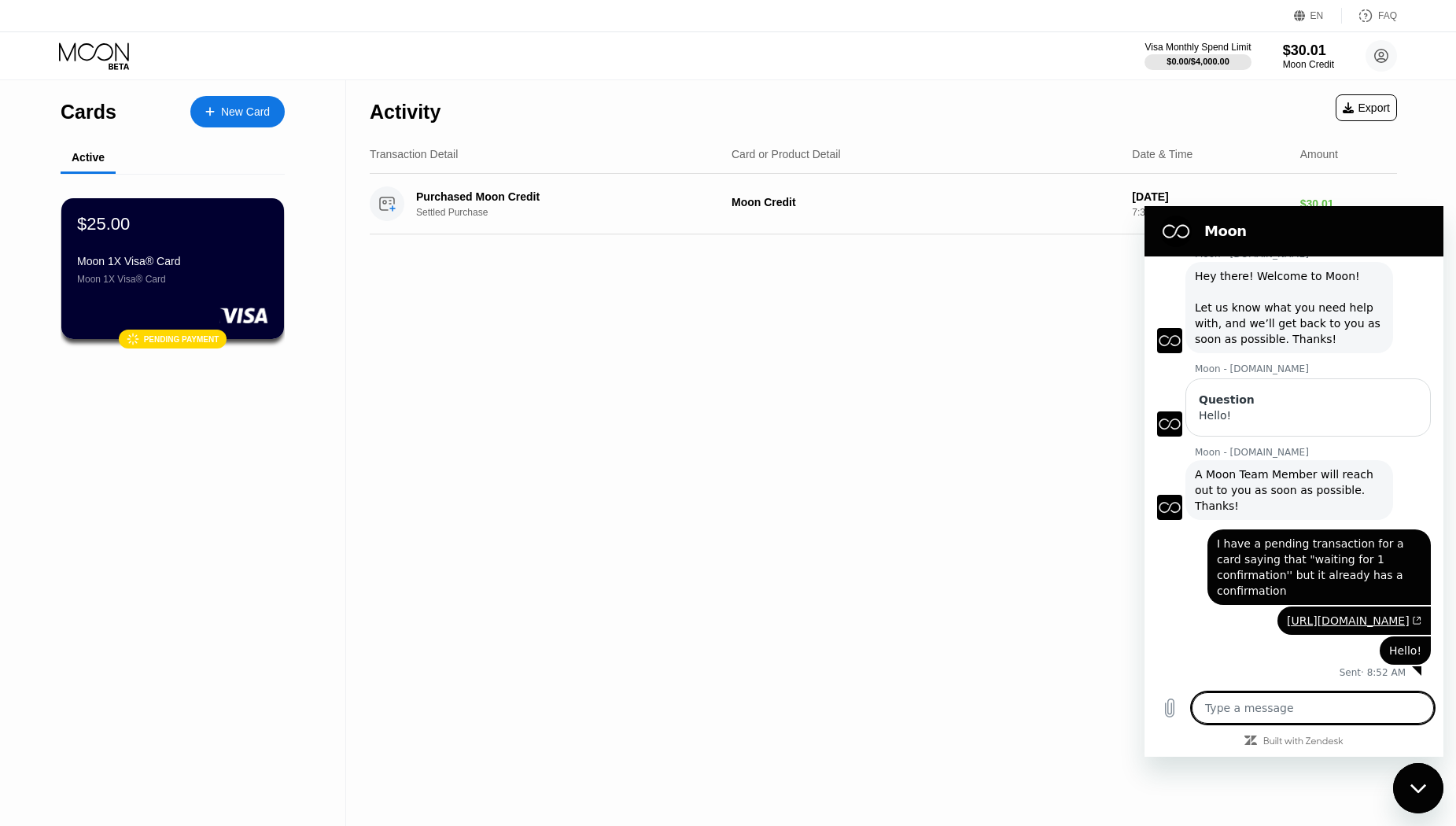
click textarea
click div "Moon 1X Visa® Card Moon 1X Visa® Card"
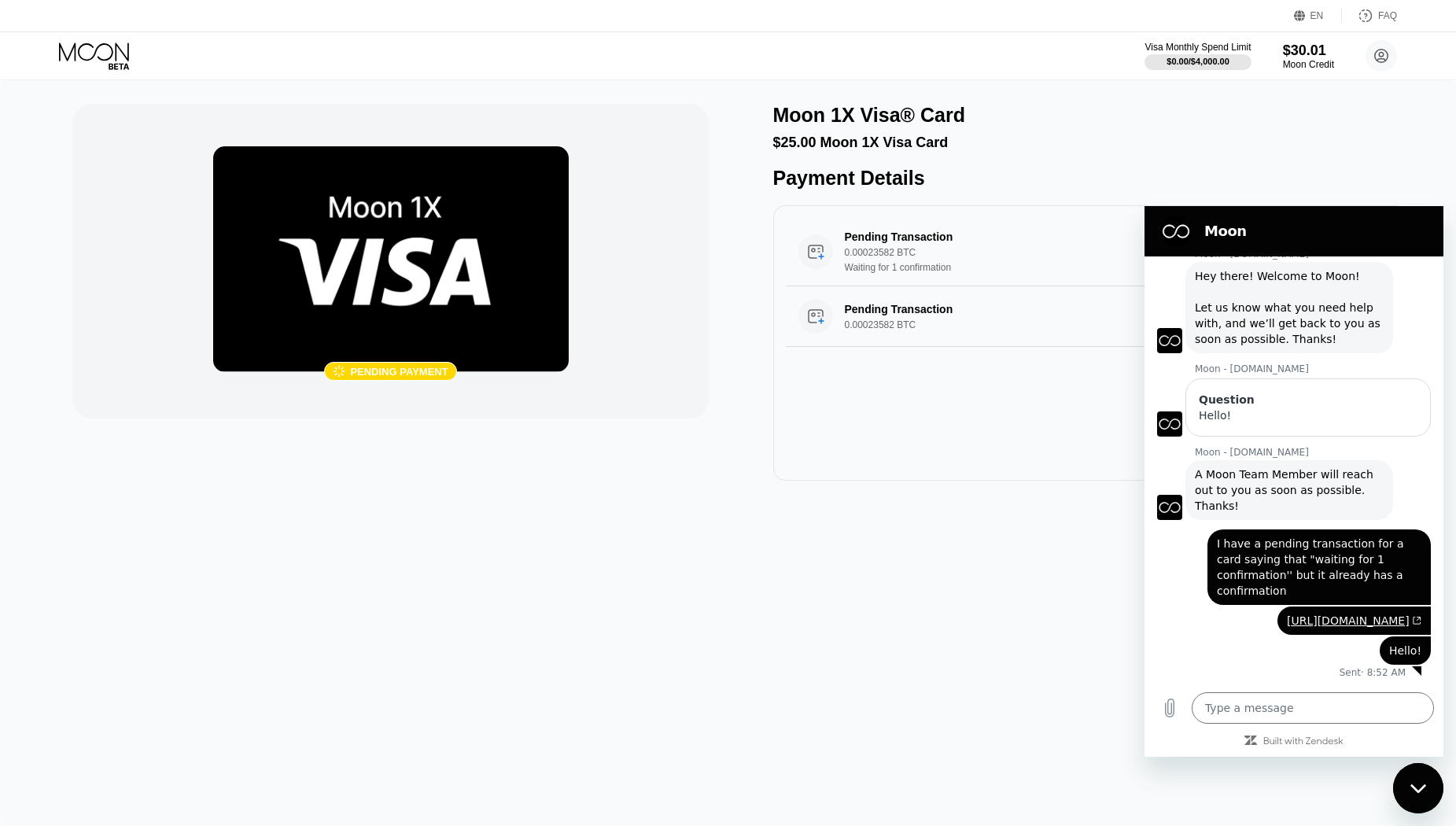
type textarea "x"
click icon
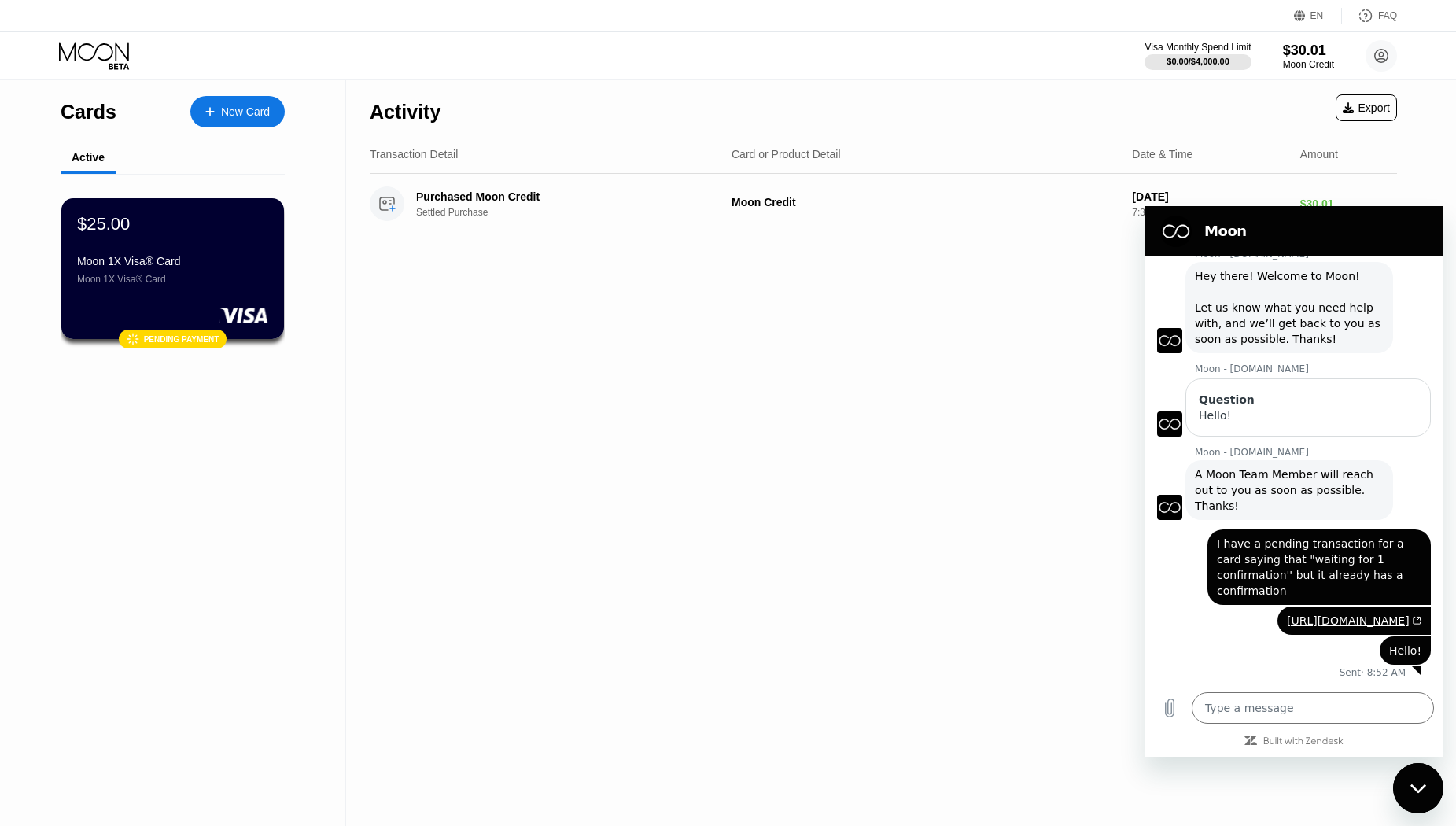
click icon
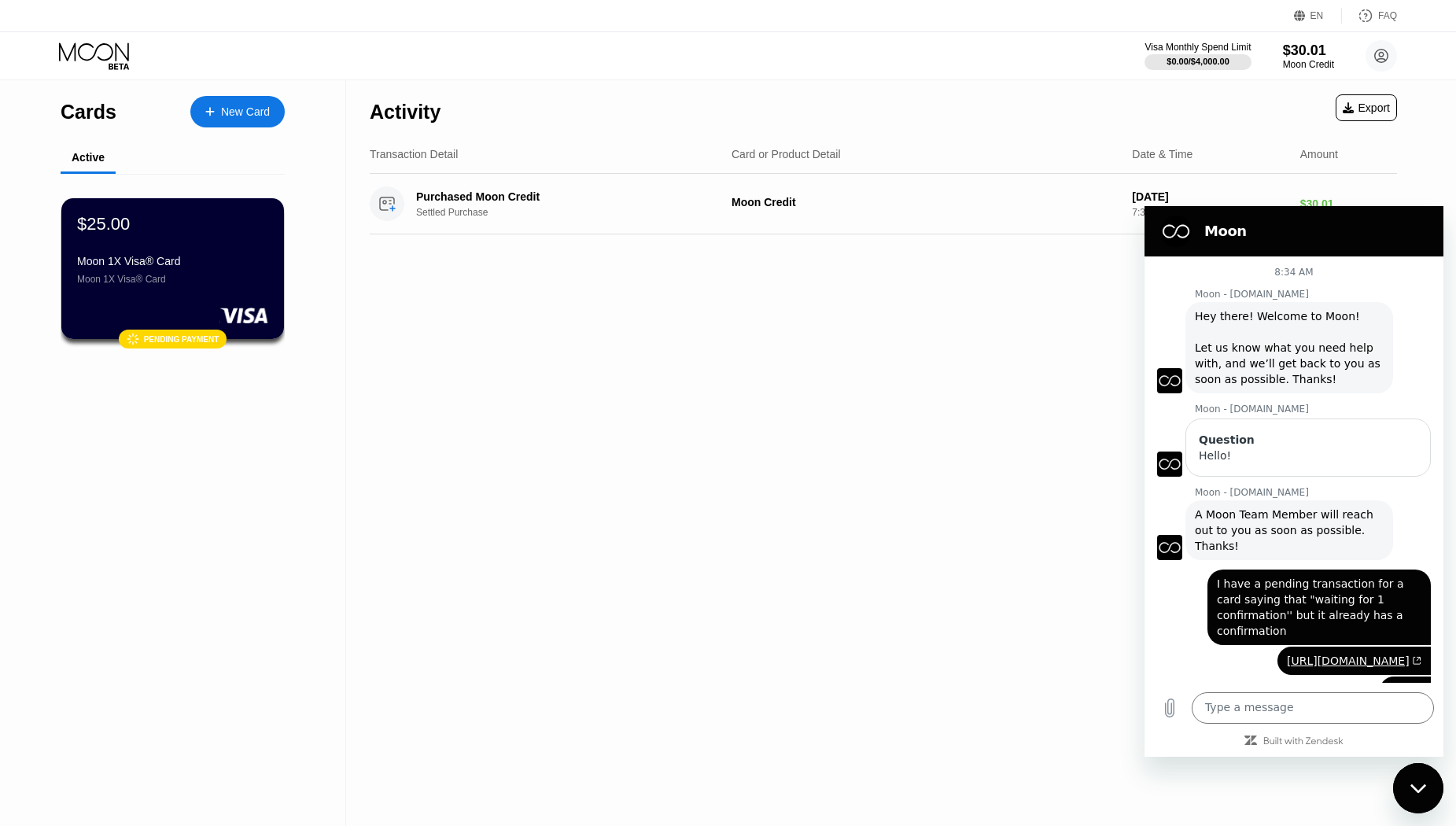
scroll to position [56, 0]
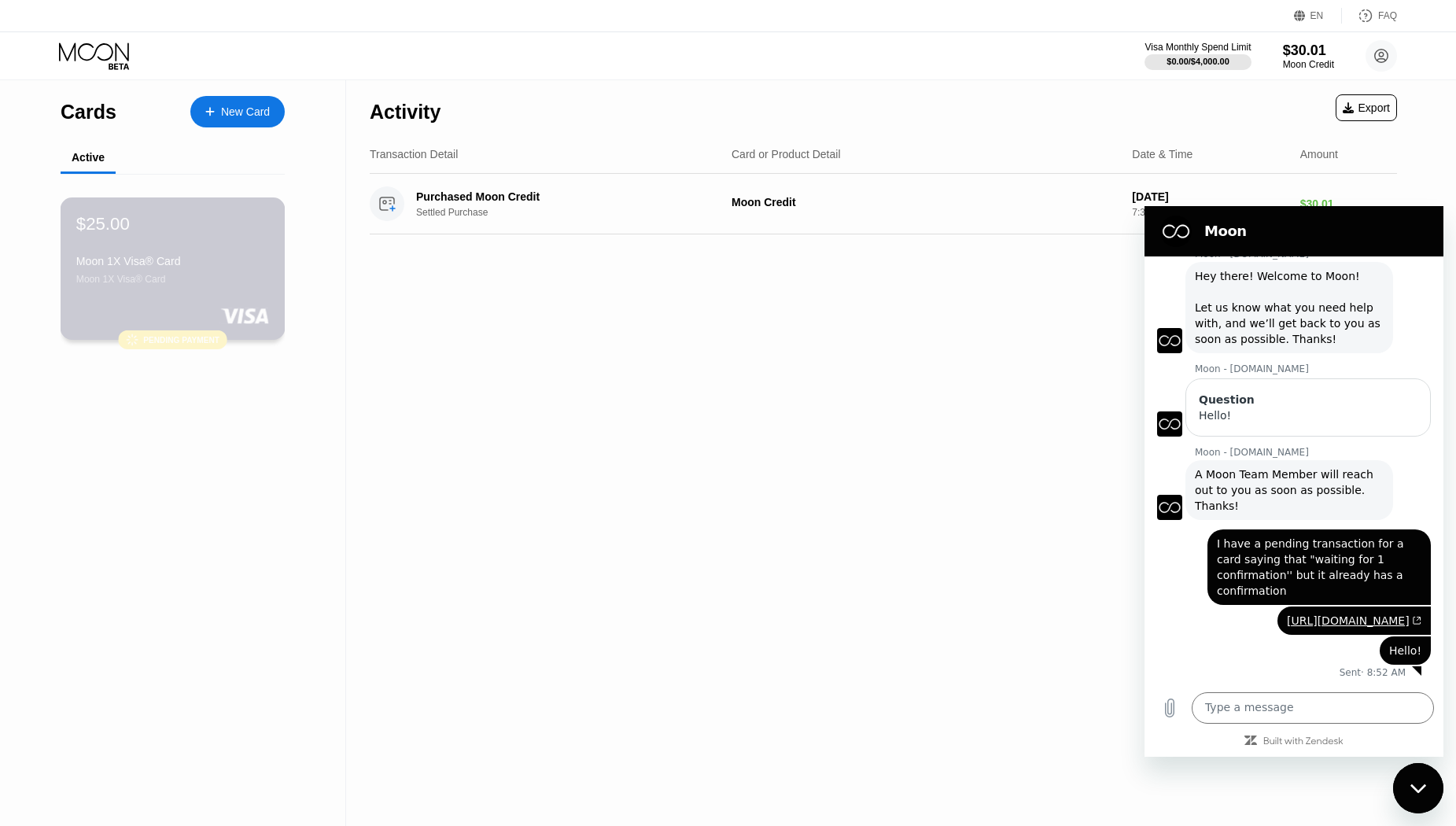
click at [208, 285] on div "Moon 1X Visa® Card" at bounding box center [172, 279] width 193 height 11
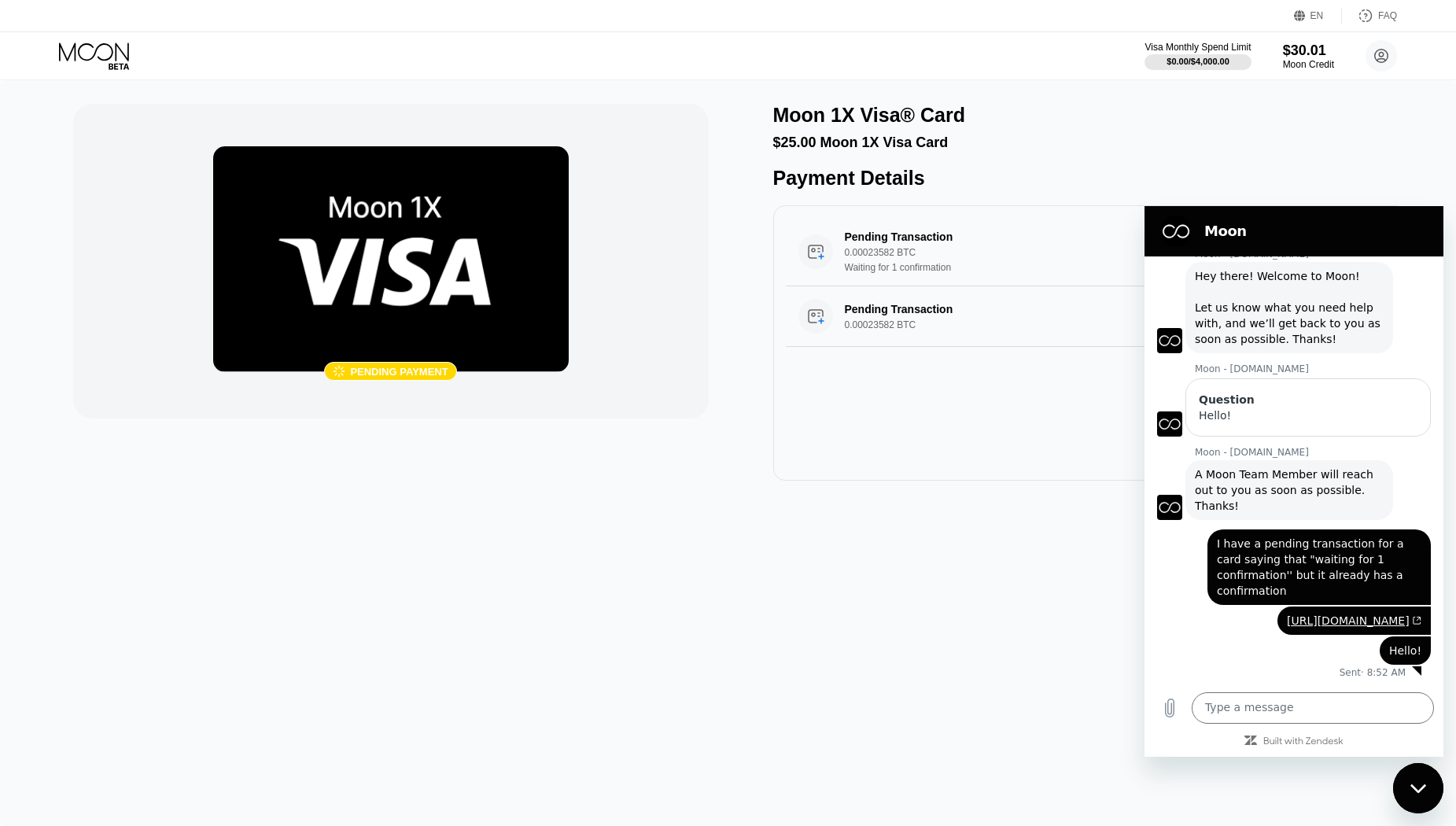
click at [367, 290] on img at bounding box center [390, 259] width 355 height 226
click at [922, 331] on div "0.00023582 BTC" at bounding box center [1047, 325] width 403 height 11
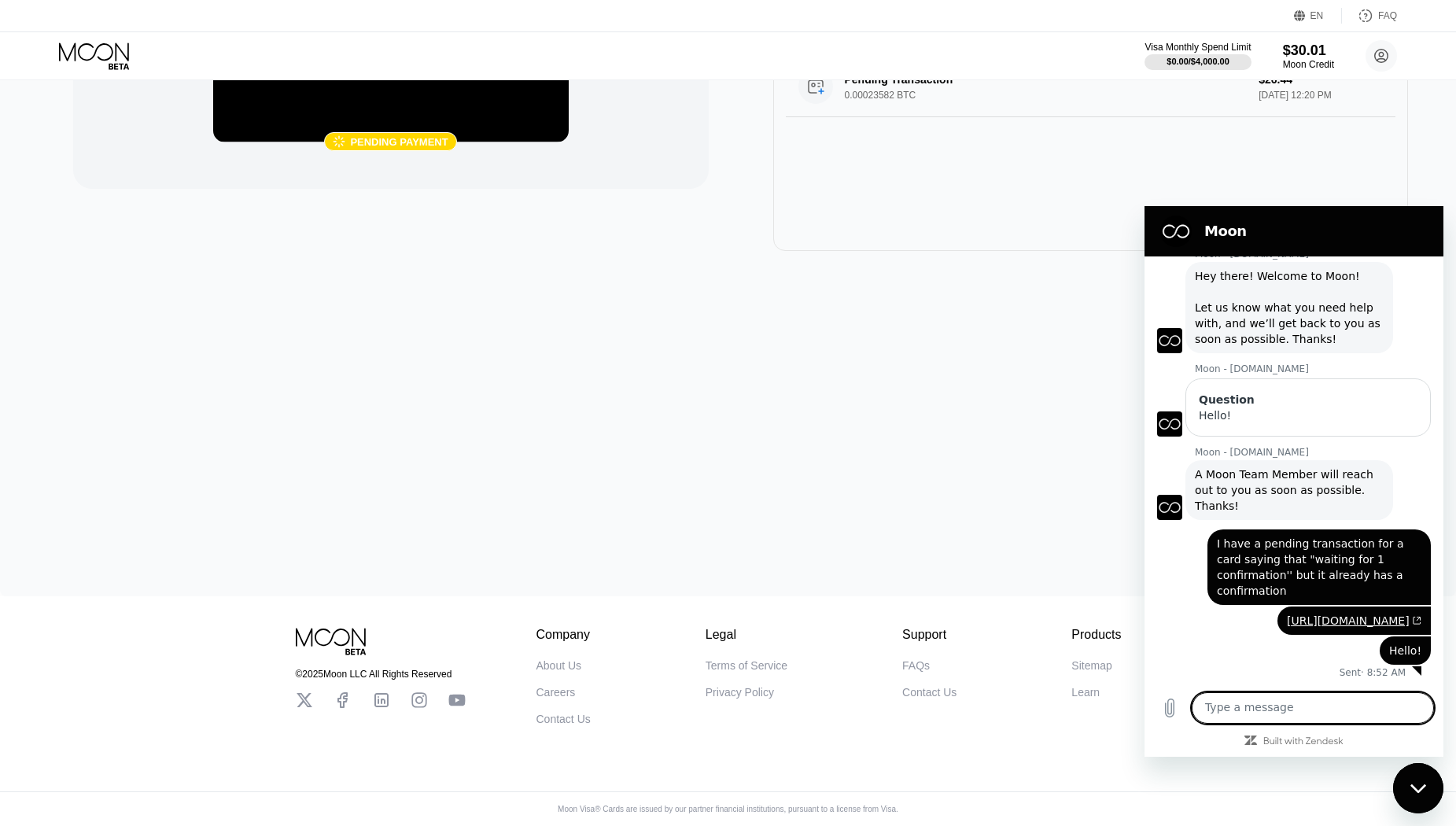
scroll to position [242, 0]
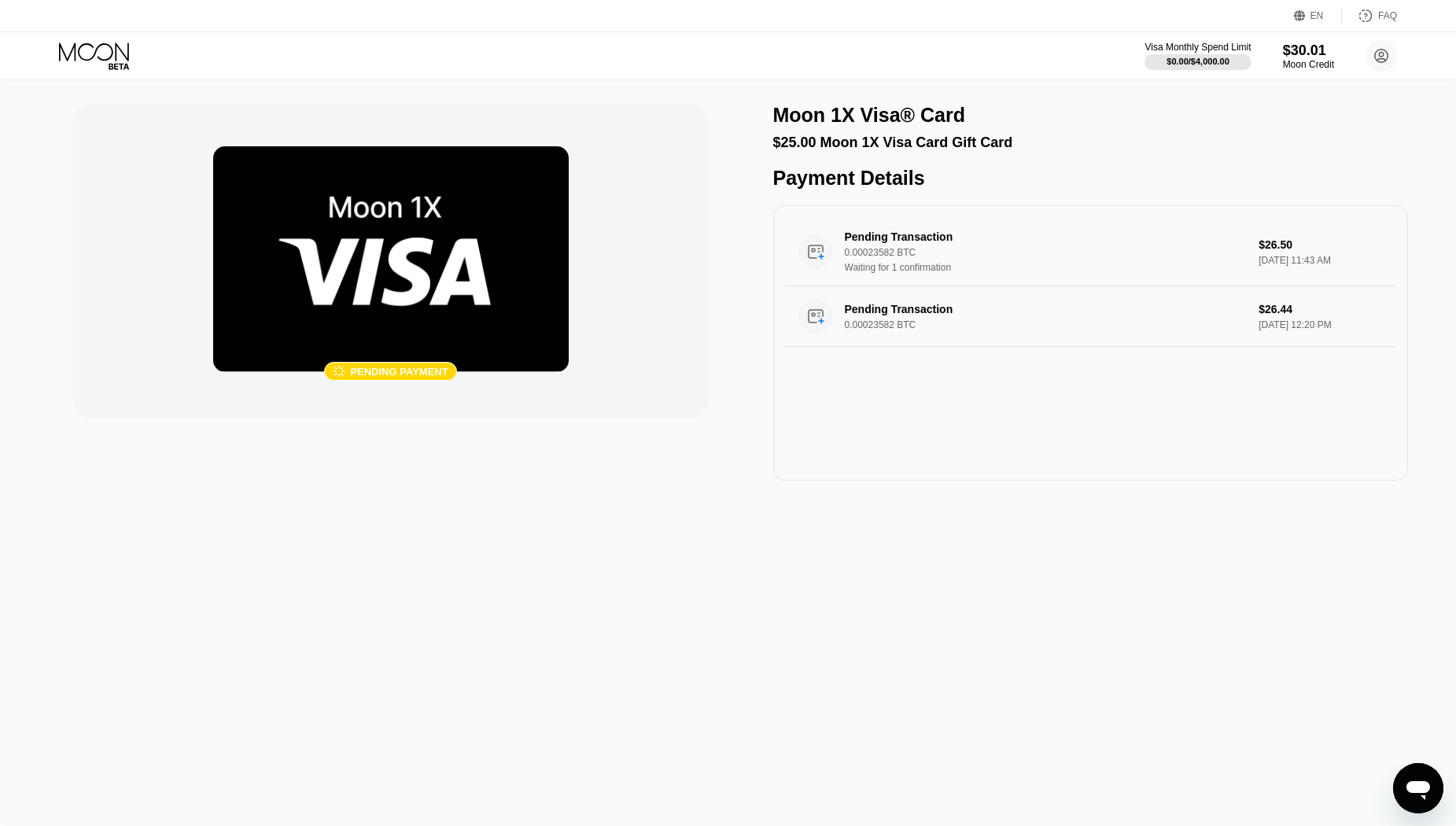
click at [1422, 800] on icon "Open messaging window" at bounding box center [1418, 788] width 28 height 28
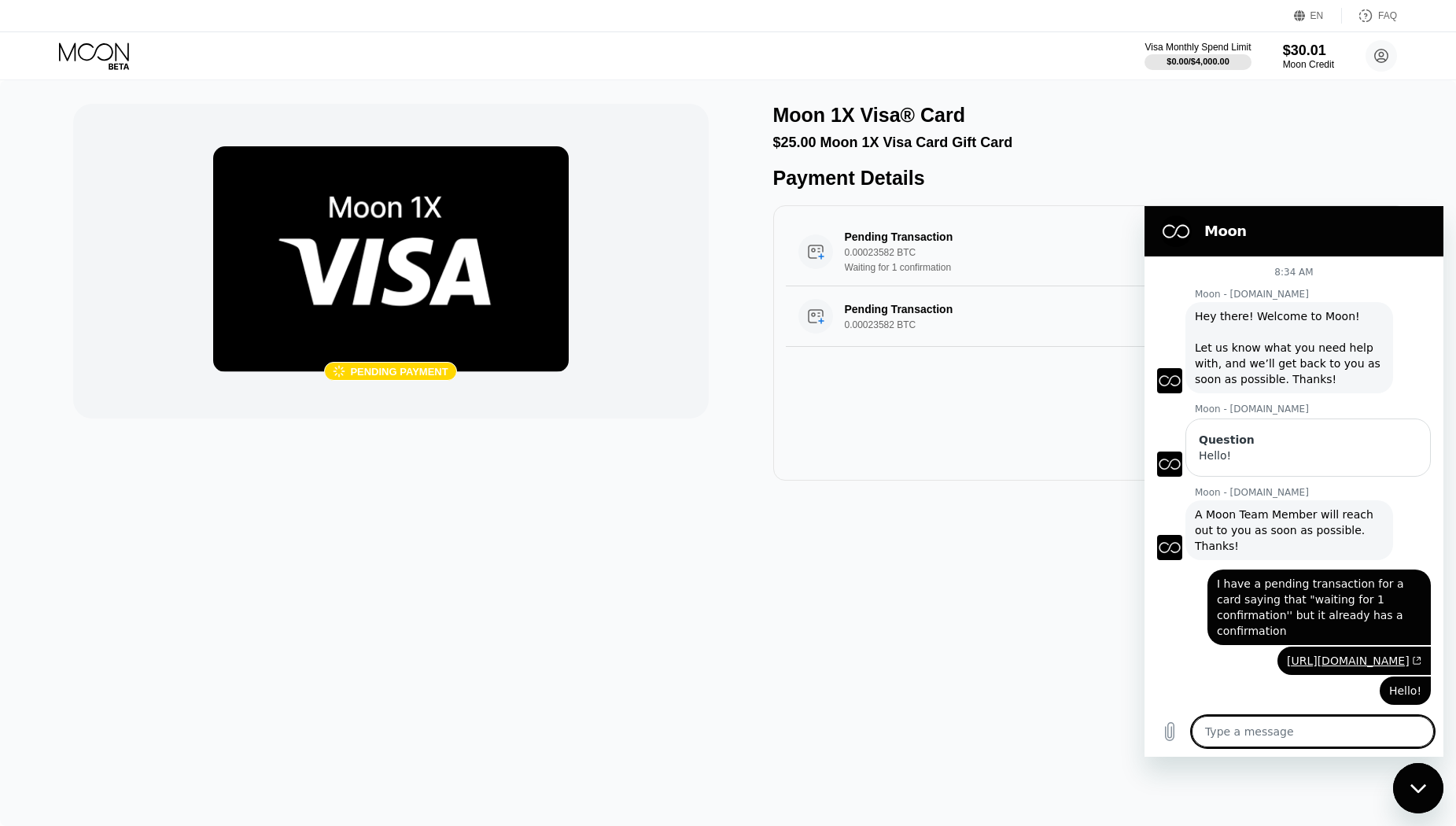
scroll to position [56, 0]
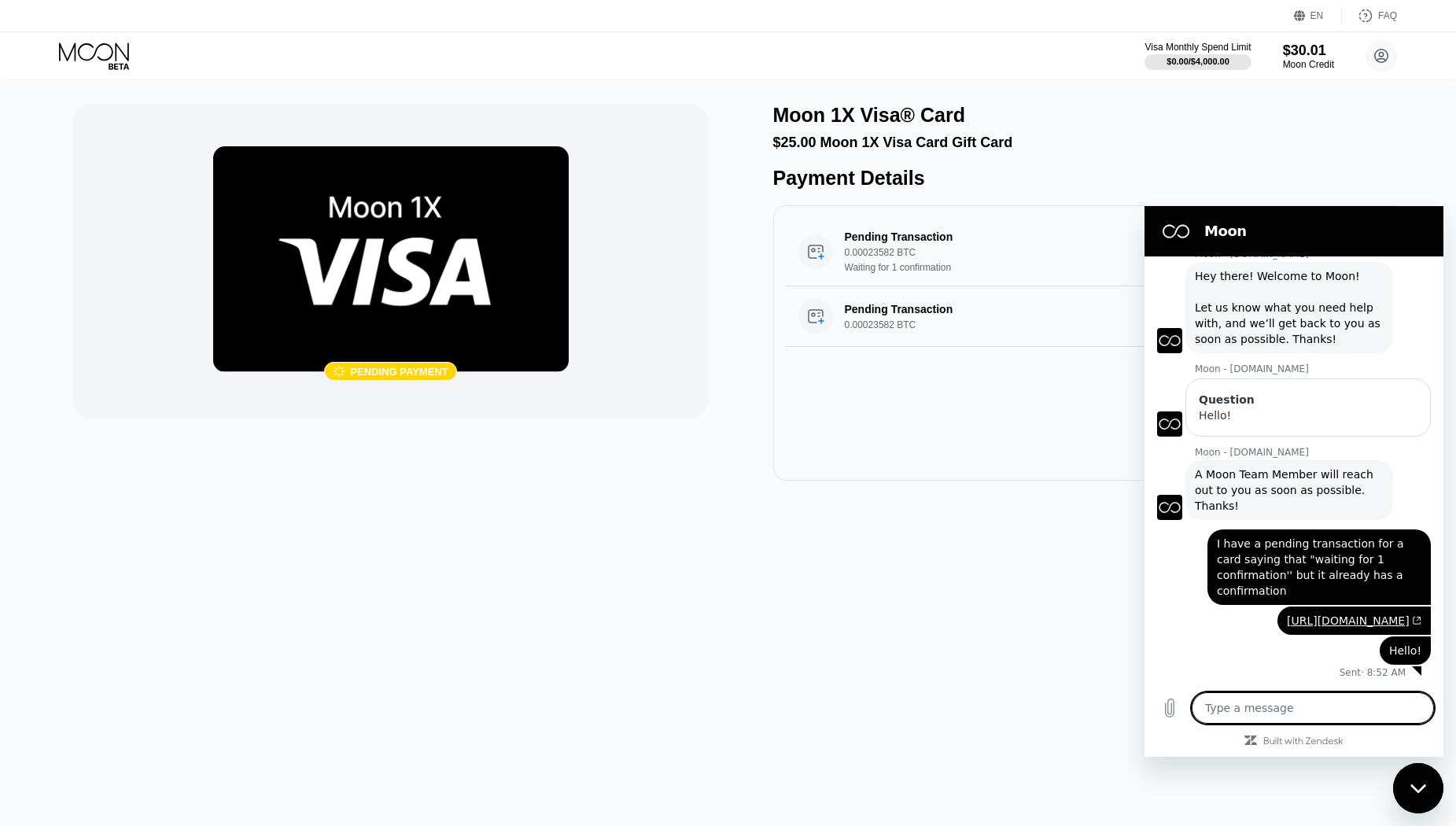
type textarea "x"
click at [1242, 708] on textarea at bounding box center [1313, 708] width 243 height 31
type textarea "H"
type textarea "x"
type textarea "He"
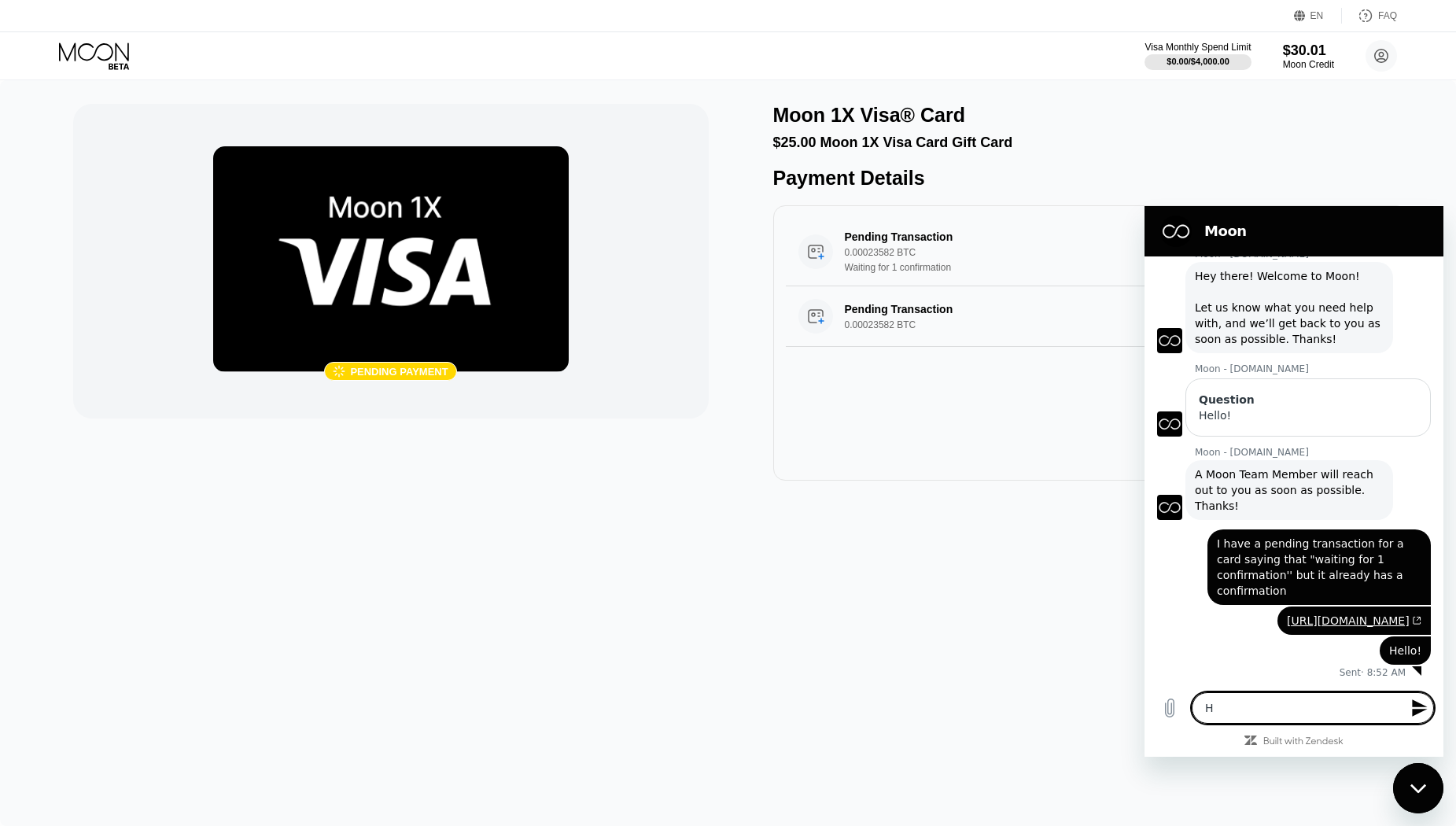
type textarea "x"
type textarea "Hel"
type textarea "x"
type textarea "Hell"
type textarea "x"
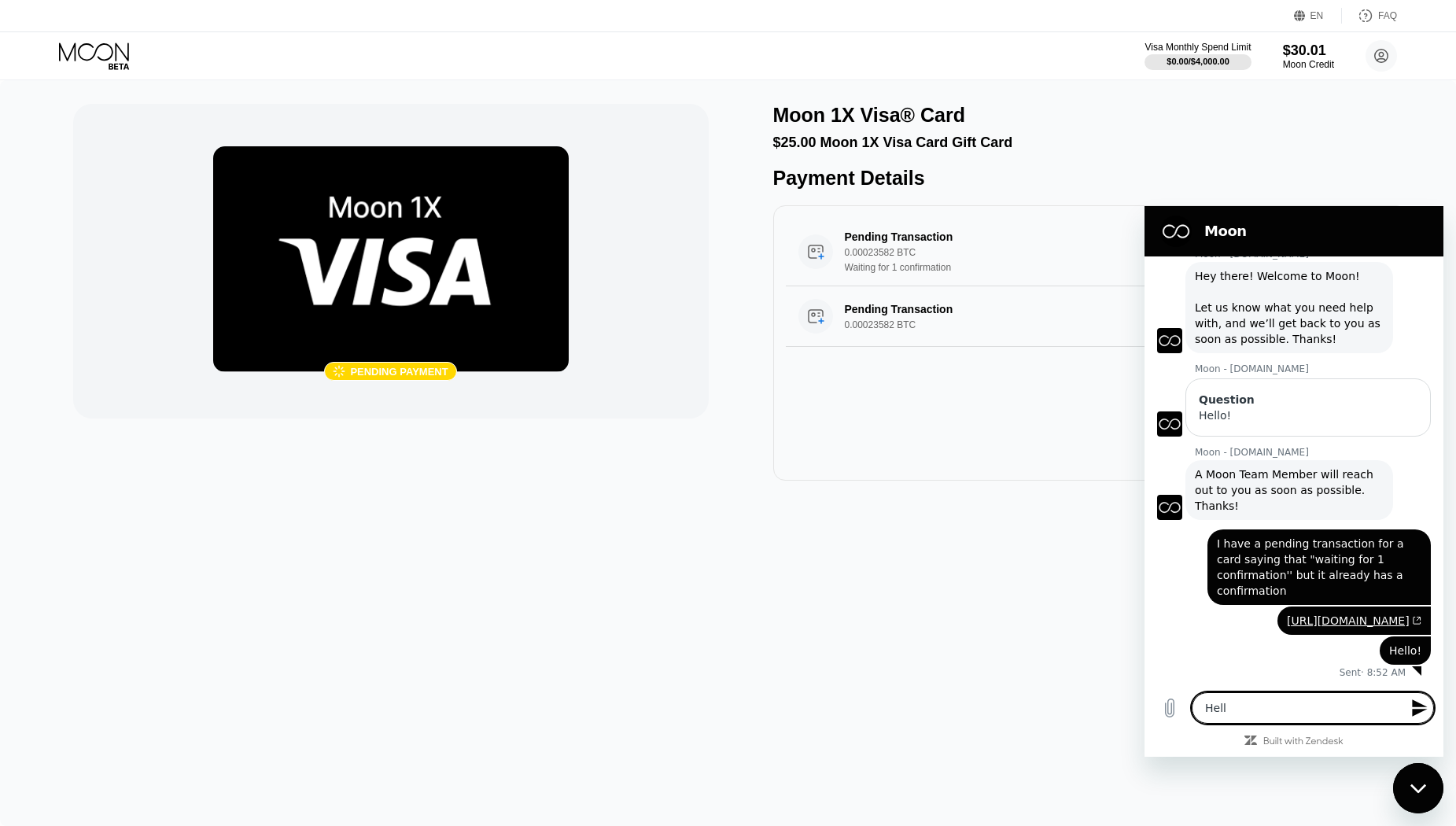
type textarea "Hello"
type textarea "x"
type textarea "Hello!"
type textarea "x"
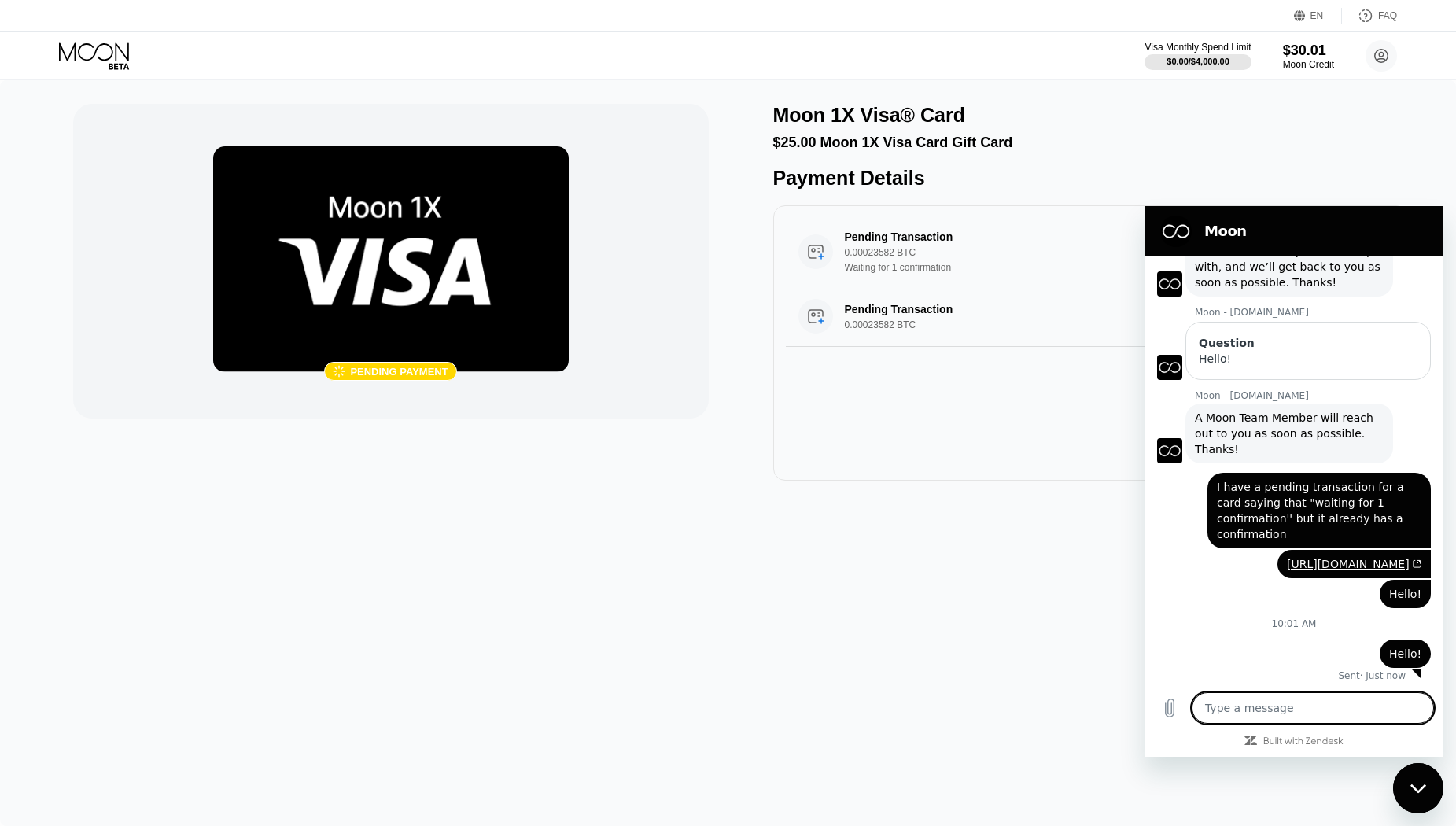
scroll to position [115, 0]
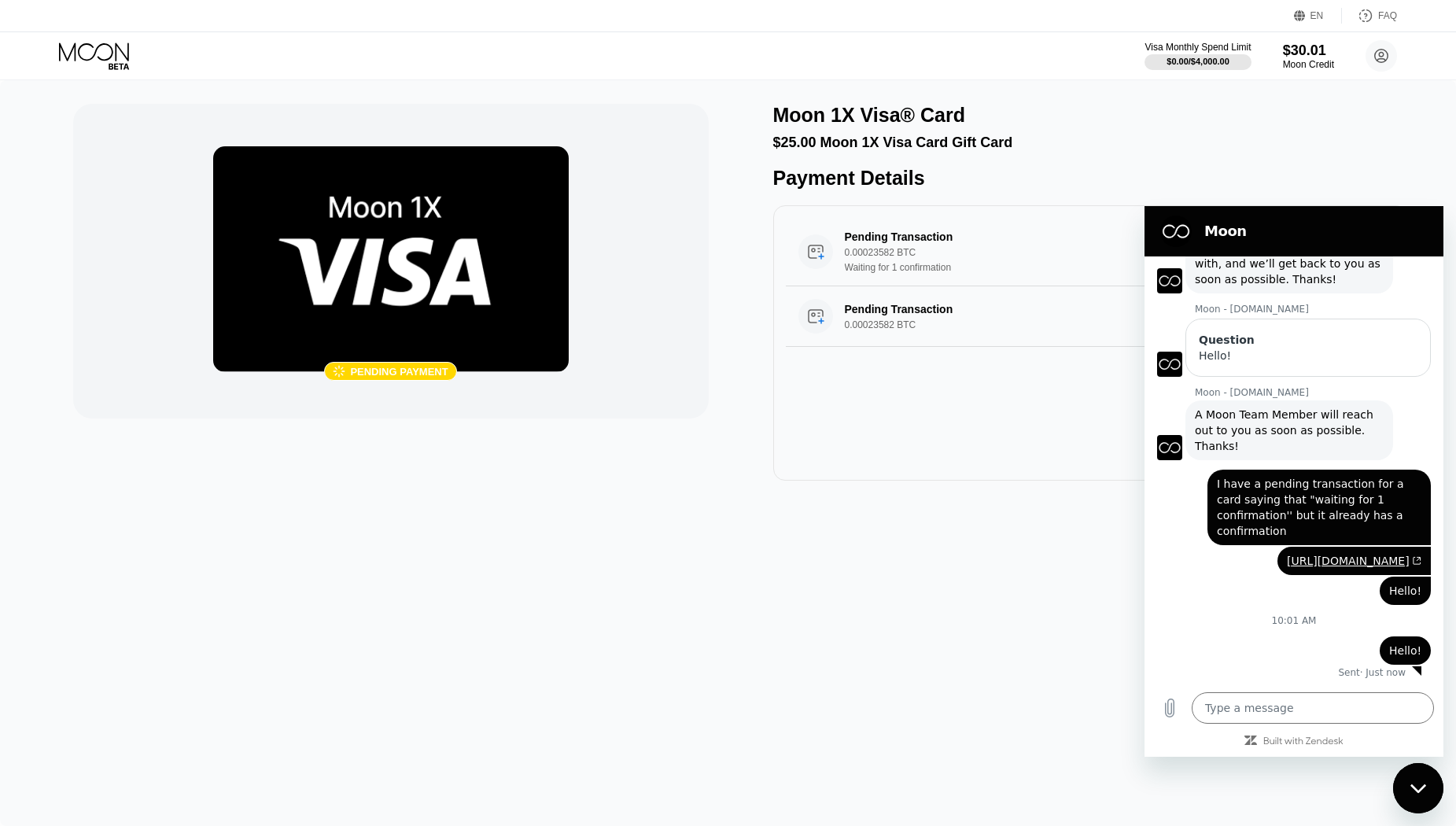
click at [432, 314] on img at bounding box center [390, 259] width 355 height 226
click at [92, 52] on icon at bounding box center [96, 57] width 73 height 28
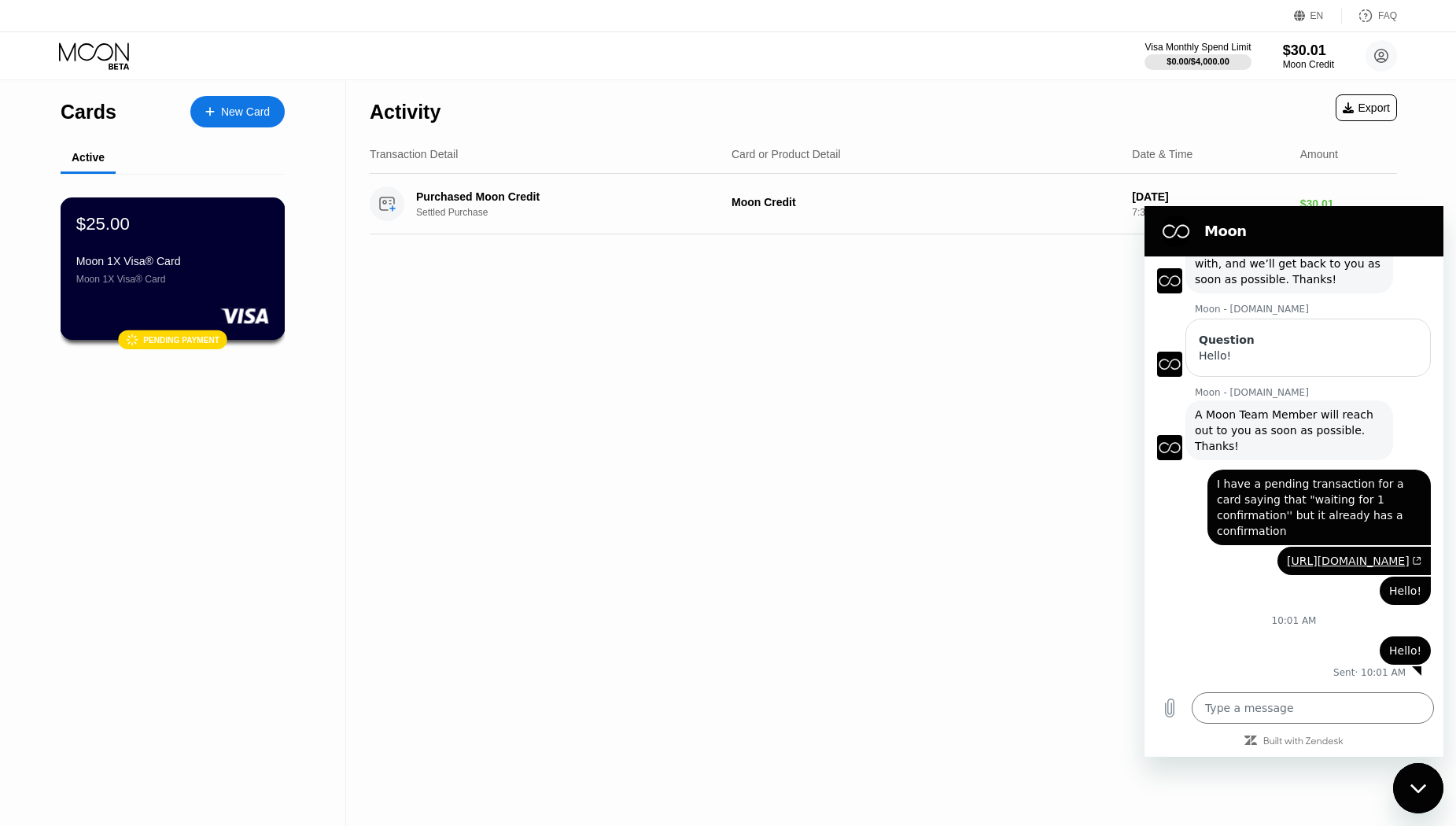
click at [209, 255] on div "$25.00 Moon 1X Visa® Card Moon 1X Visa® Card" at bounding box center [172, 249] width 193 height 72
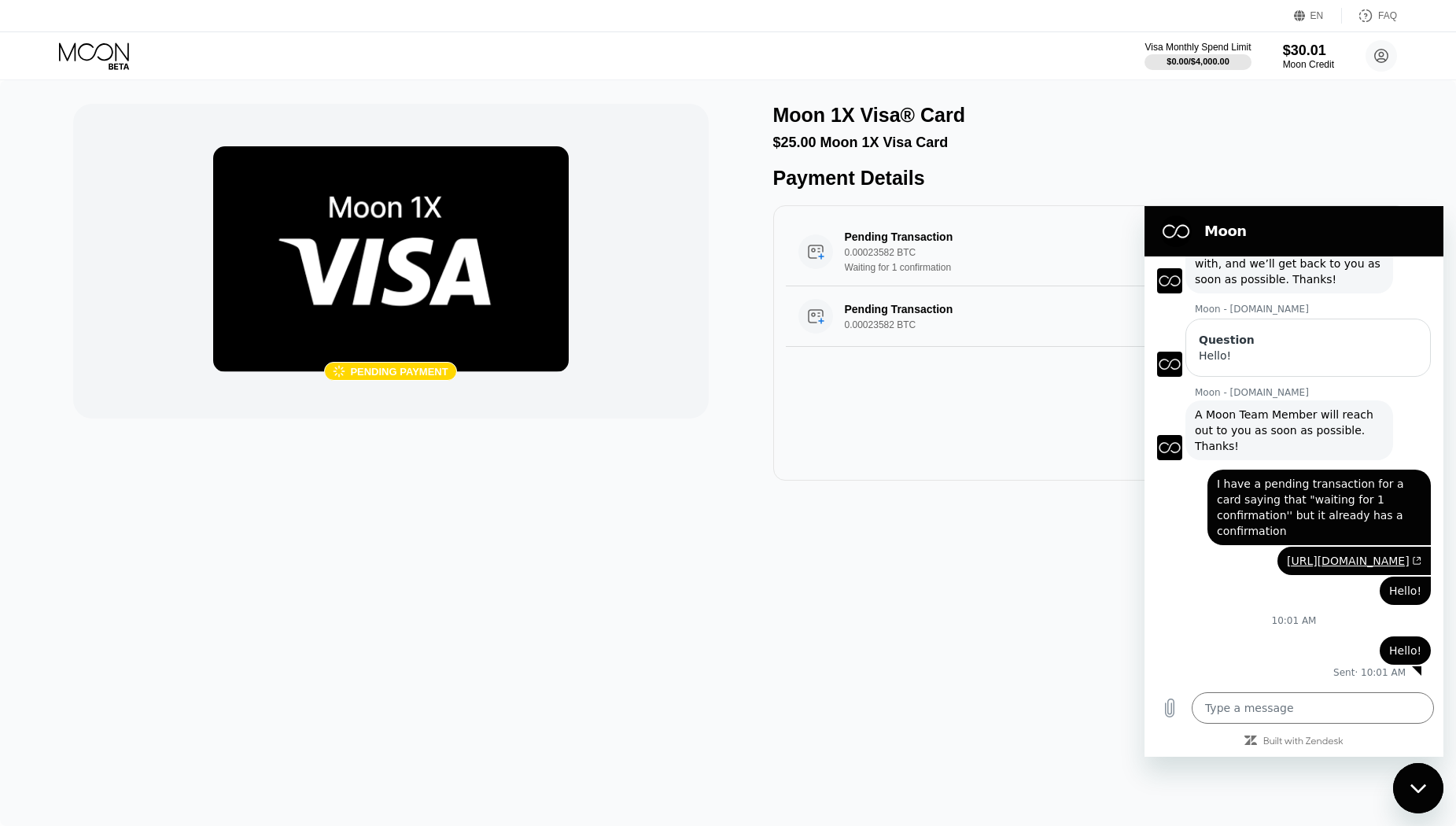
click at [1280, 239] on h2 "Moon" at bounding box center [1316, 231] width 223 height 19
click at [1422, 793] on icon "Close messaging window" at bounding box center [1418, 789] width 17 height 10
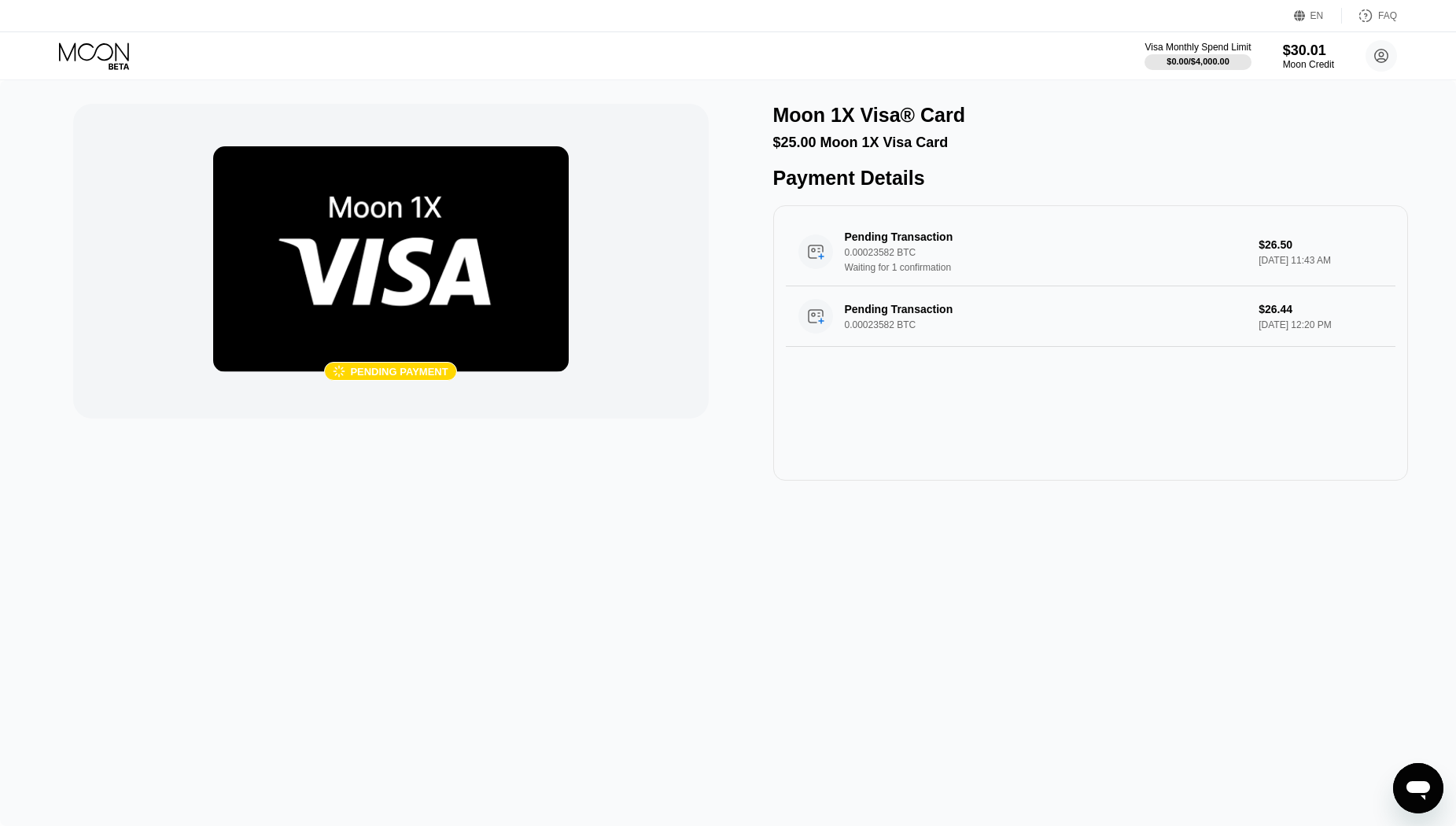
type textarea "x"
click at [369, 237] on img at bounding box center [390, 259] width 355 height 226
click at [1417, 786] on icon "Open messaging window" at bounding box center [1418, 791] width 24 height 19
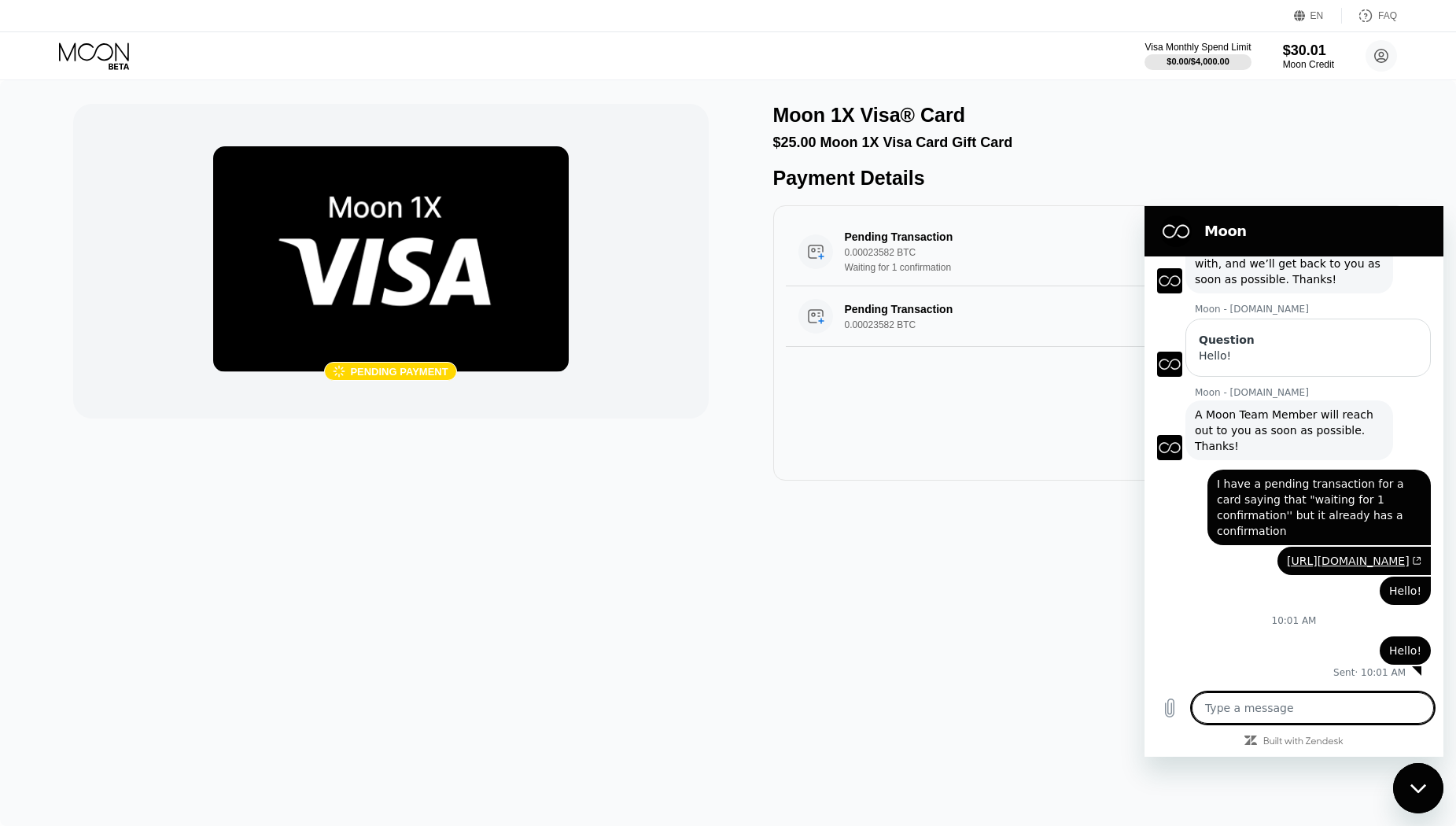
scroll to position [115, 0]
type textarea "x"
click at [349, 306] on img at bounding box center [390, 259] width 355 height 226
click at [567, 521] on div " Pending payment Moon 1X Visa® Card $25.00 Moon 1X Visa Card Gift Card Payment…" at bounding box center [728, 453] width 1456 height 746
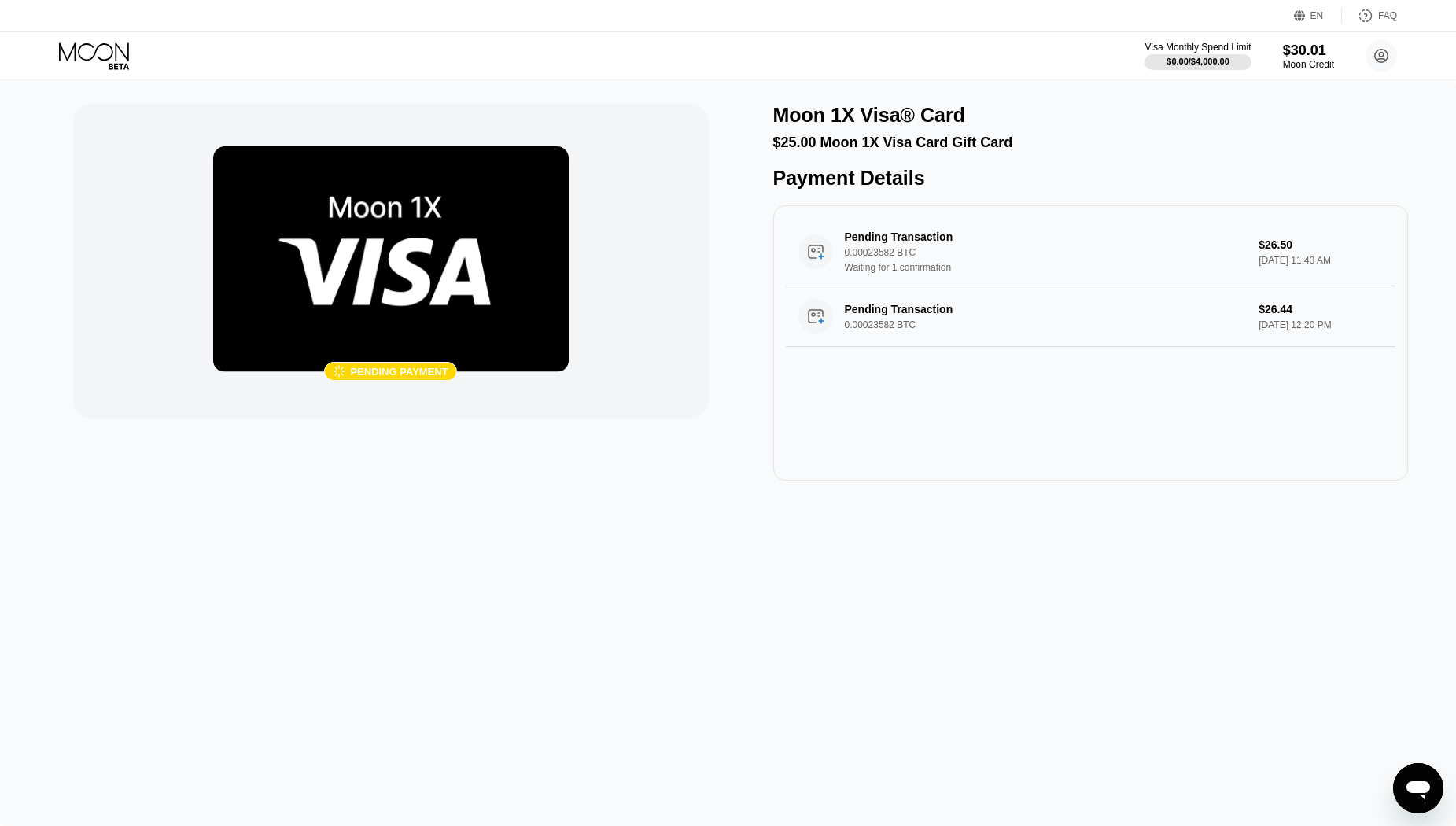
click at [1409, 783] on icon "Open messaging window" at bounding box center [1418, 791] width 24 height 19
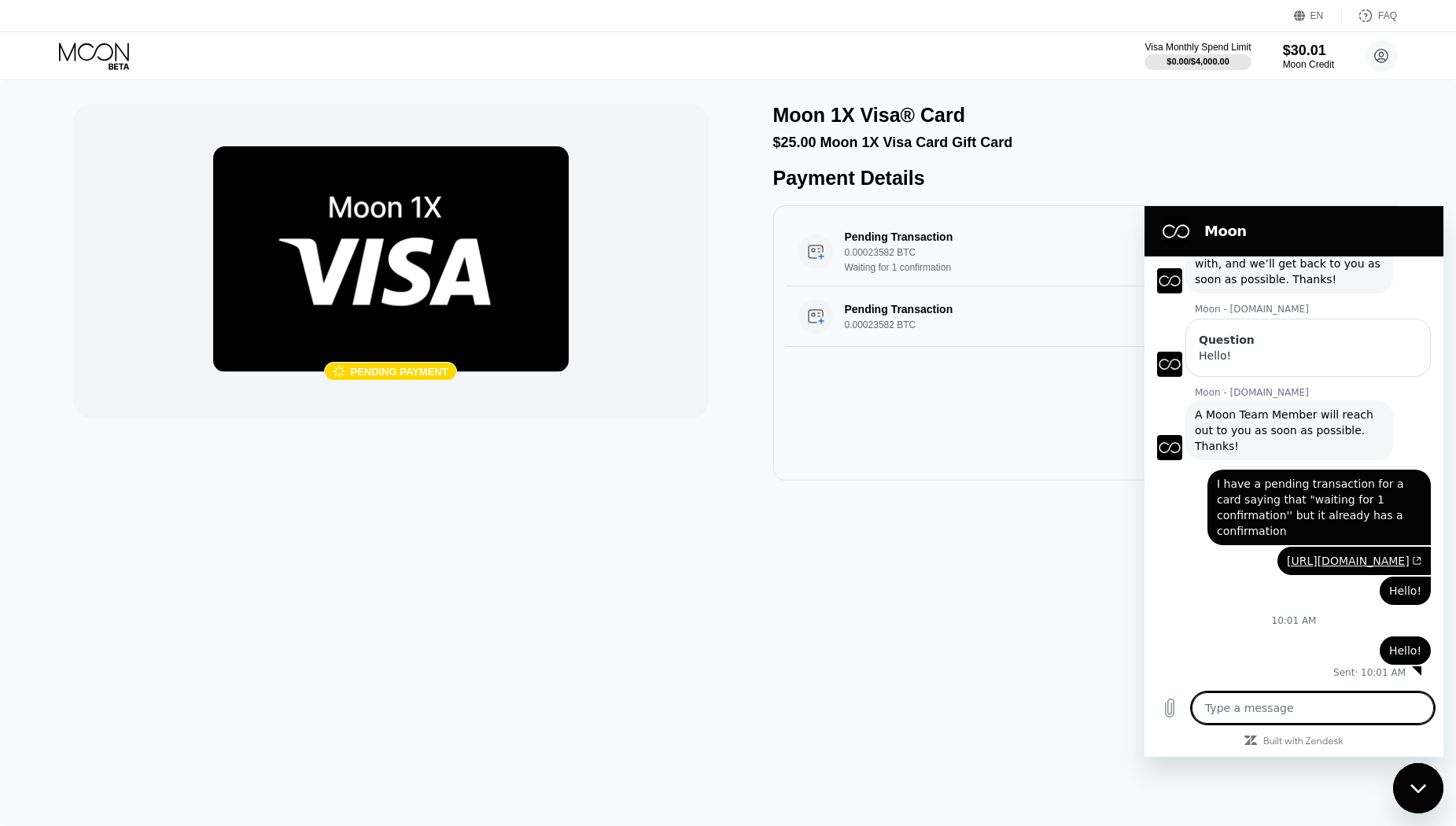
click at [93, 45] on icon at bounding box center [96, 57] width 73 height 28
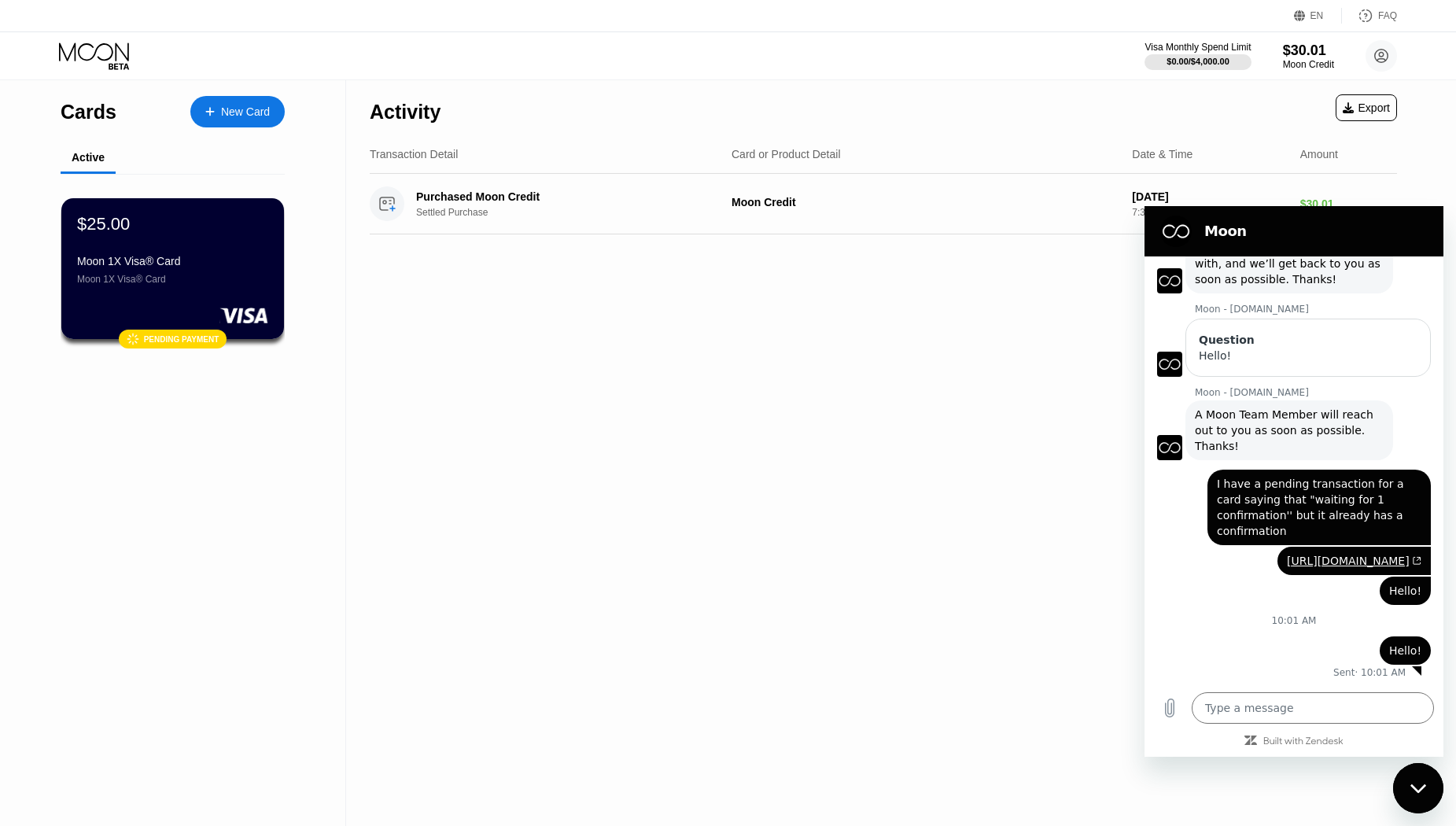
click at [1428, 799] on div "Close messaging window" at bounding box center [1418, 788] width 47 height 47
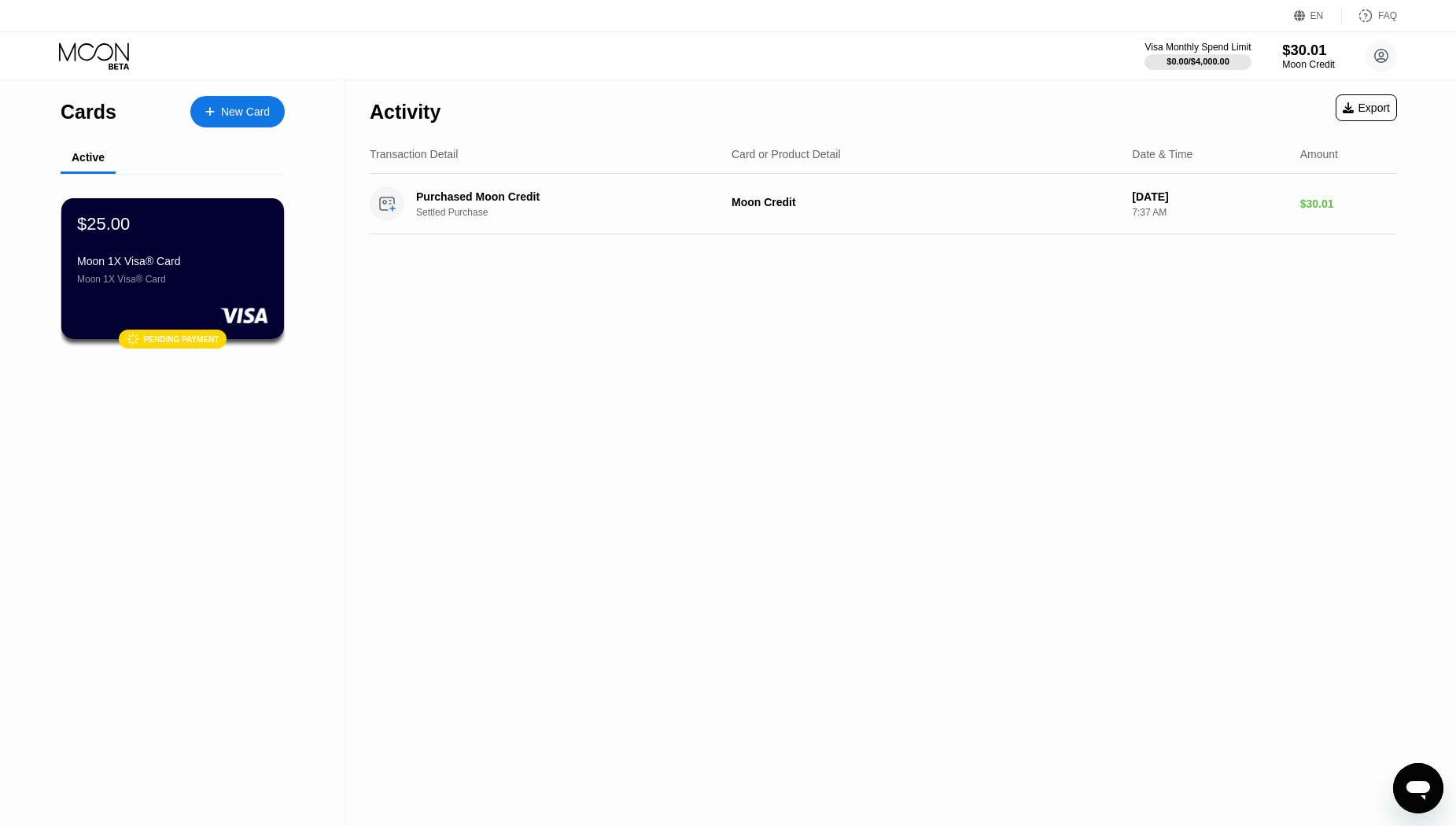
click at [1306, 46] on div "$30.01" at bounding box center [1308, 50] width 52 height 17
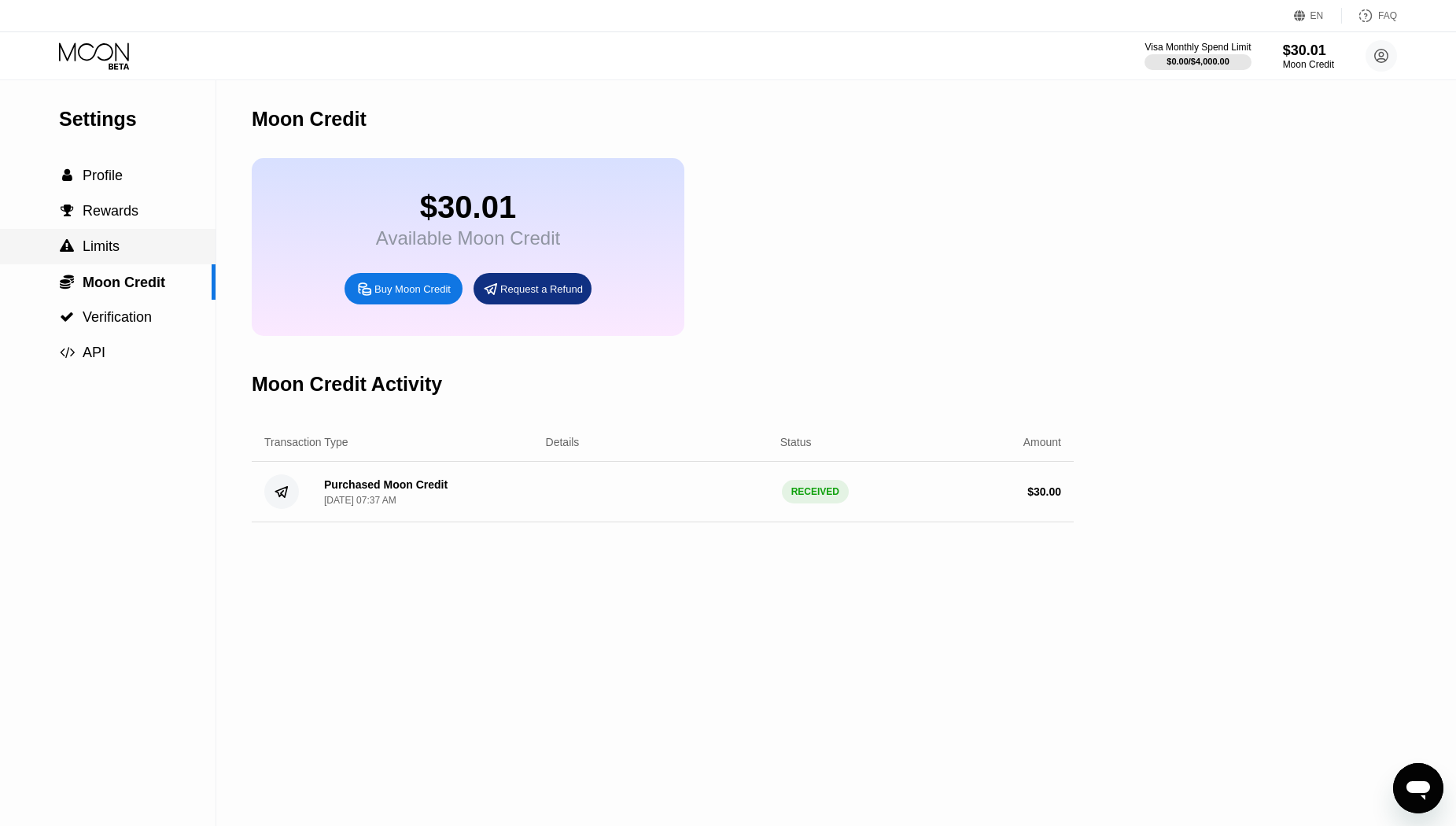
click at [104, 248] on span "Limits" at bounding box center [101, 246] width 37 height 16
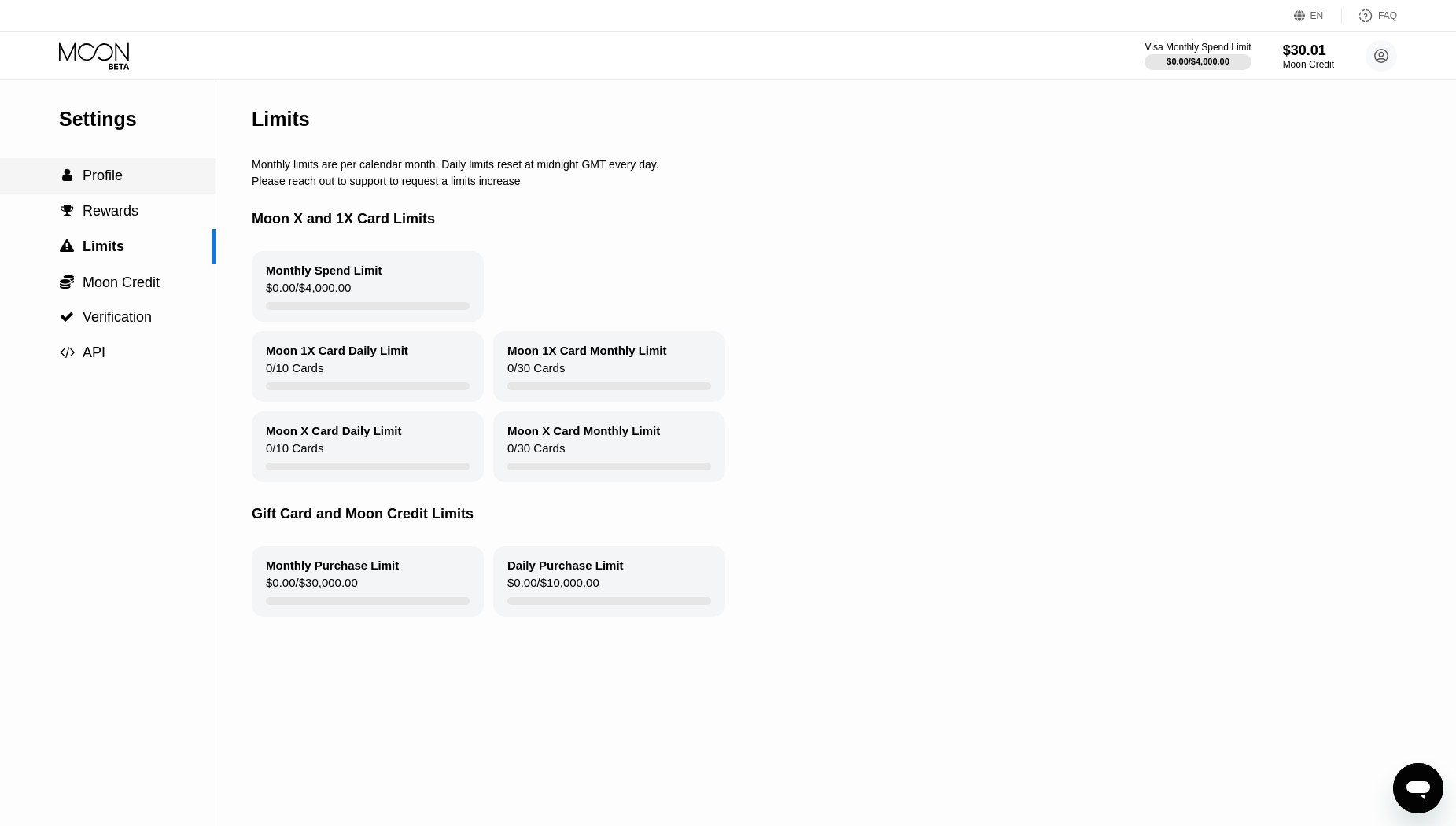
click at [113, 183] on span "Profile" at bounding box center [103, 176] width 40 height 16
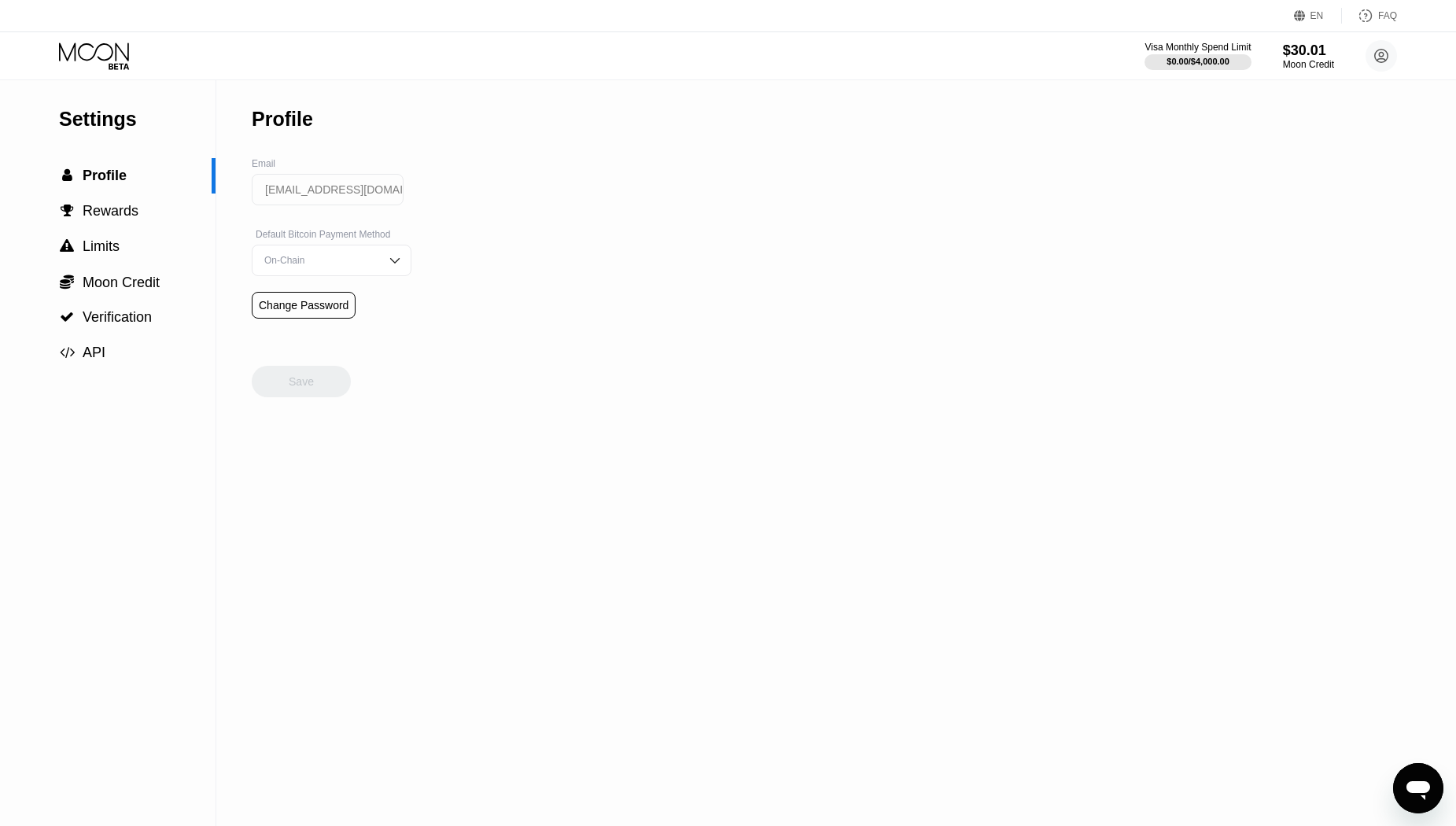
click at [110, 60] on icon at bounding box center [96, 57] width 73 height 28
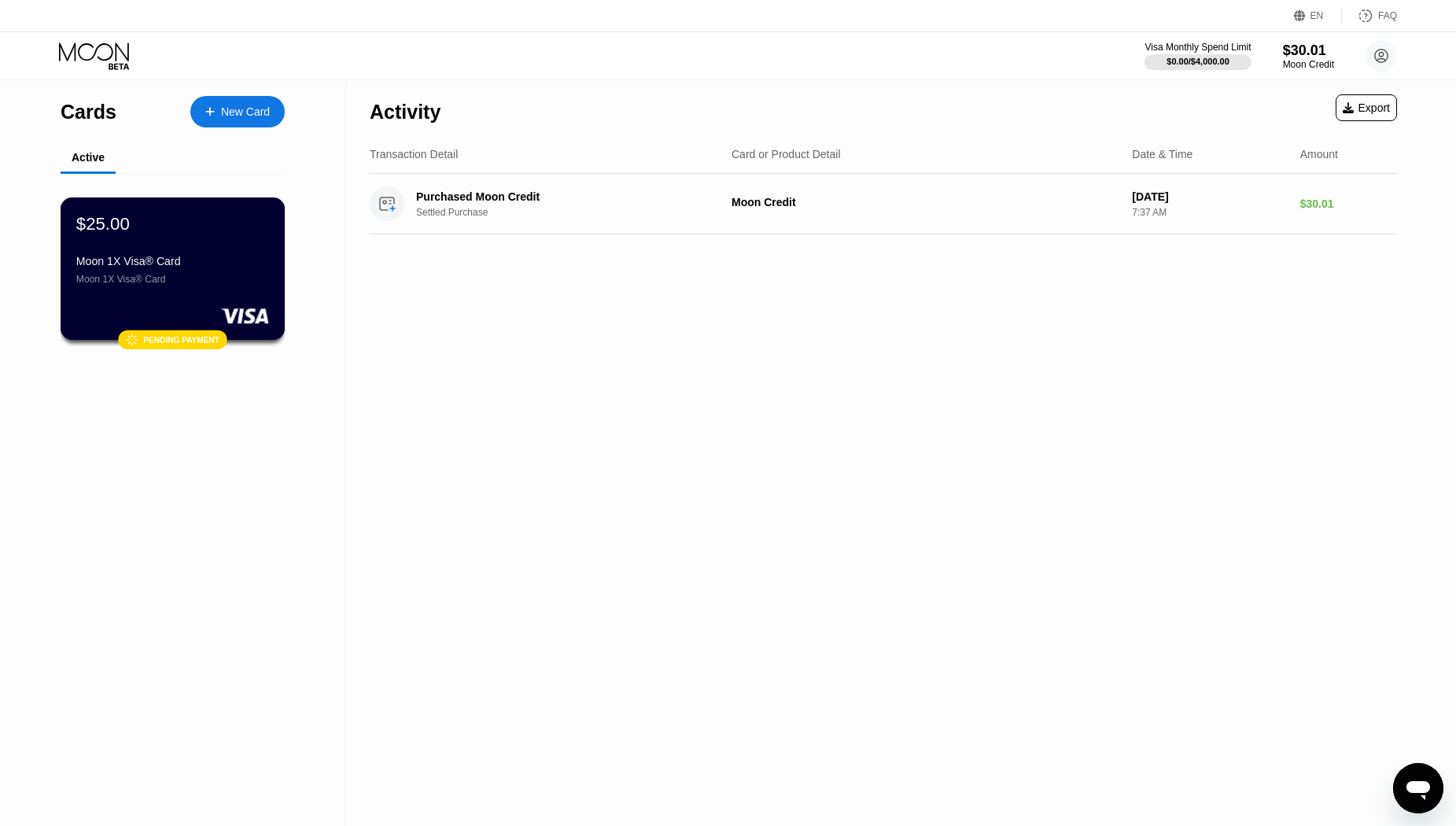
click at [171, 279] on div "Moon 1X Visa® Card Moon 1X Visa® Card" at bounding box center [172, 270] width 193 height 30
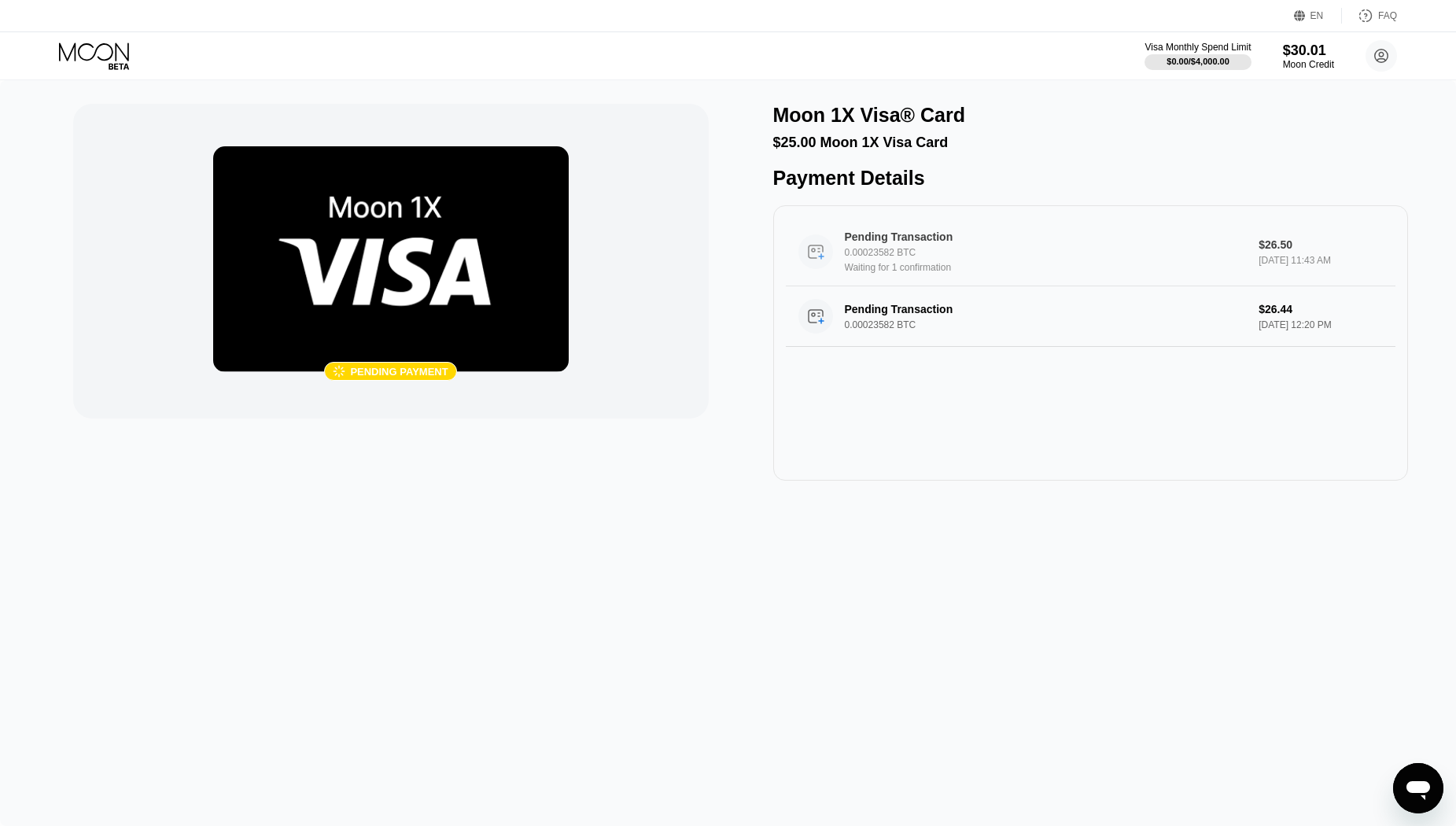
click at [820, 269] on circle at bounding box center [816, 252] width 35 height 35
click at [901, 315] on div "Pending Transaction" at bounding box center [1033, 309] width 375 height 12
click at [82, 38] on div "Visa Monthly Spend Limit $0.00 / $4,000.00 $30.01 Moon Credit samueletoto@proto…" at bounding box center [728, 56] width 1456 height 47
click at [1385, 52] on icon at bounding box center [1381, 56] width 13 height 13
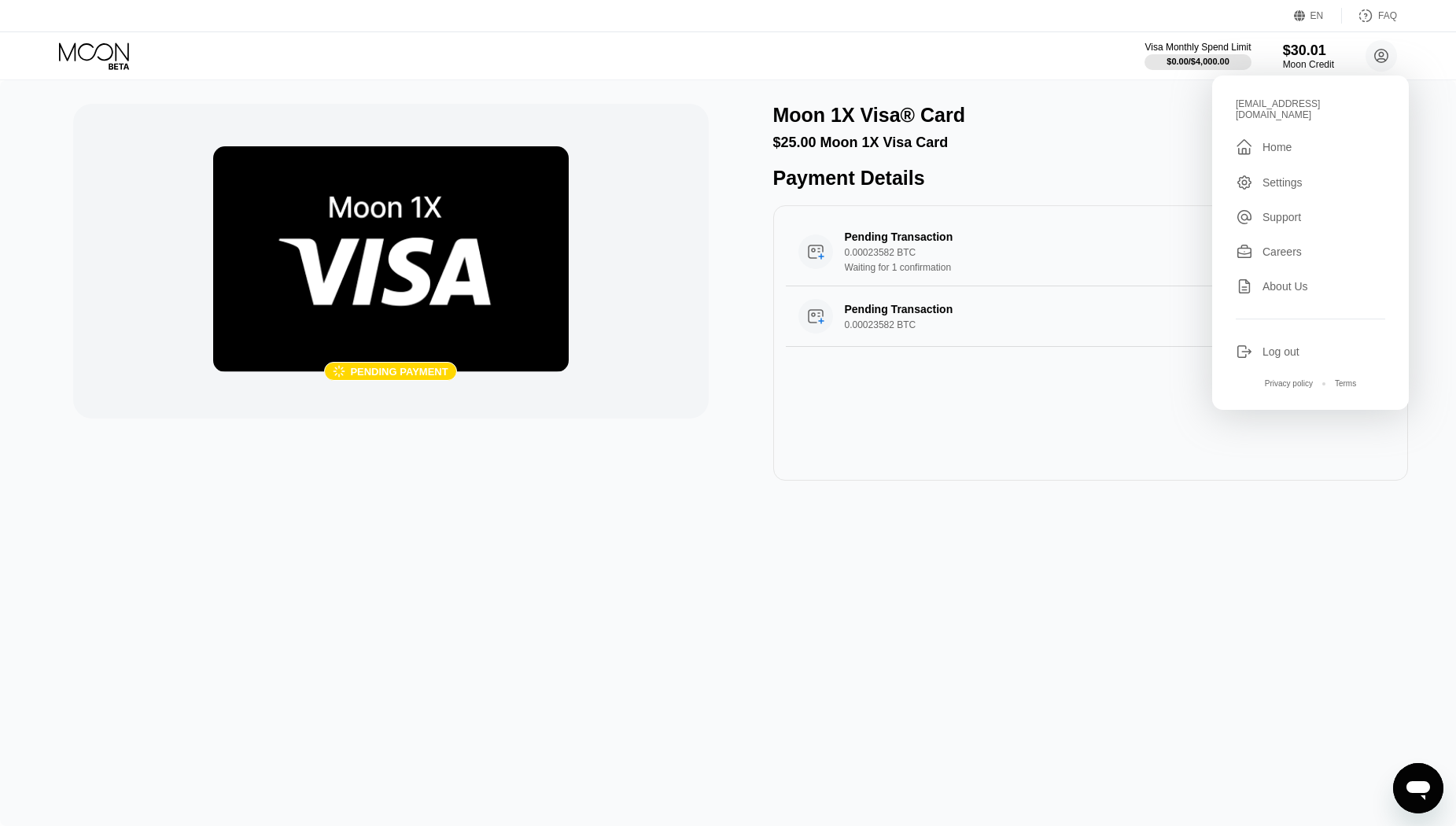
click at [1281, 176] on div "Settings" at bounding box center [1283, 182] width 40 height 12
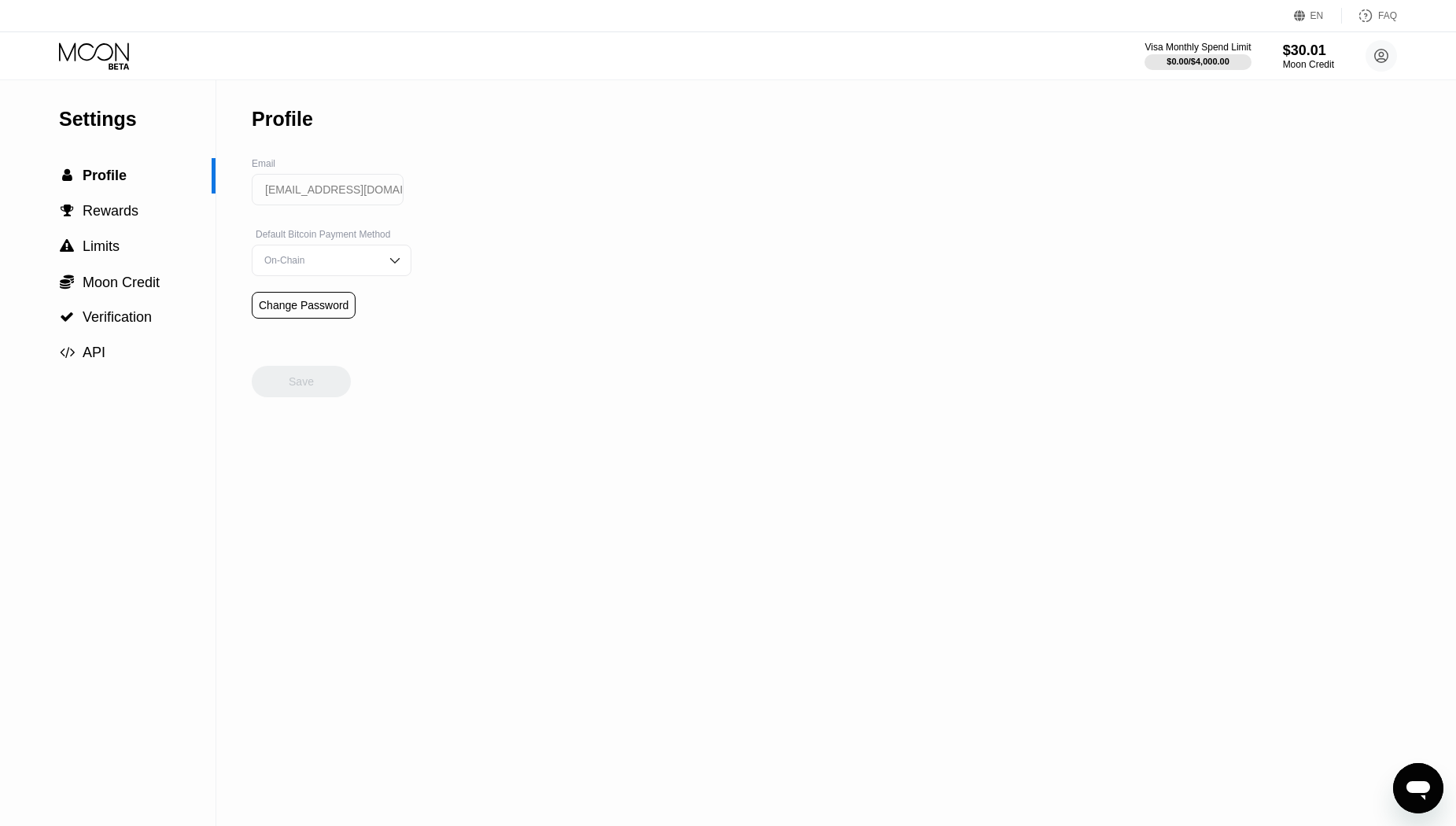
click at [108, 51] on icon at bounding box center [96, 57] width 73 height 28
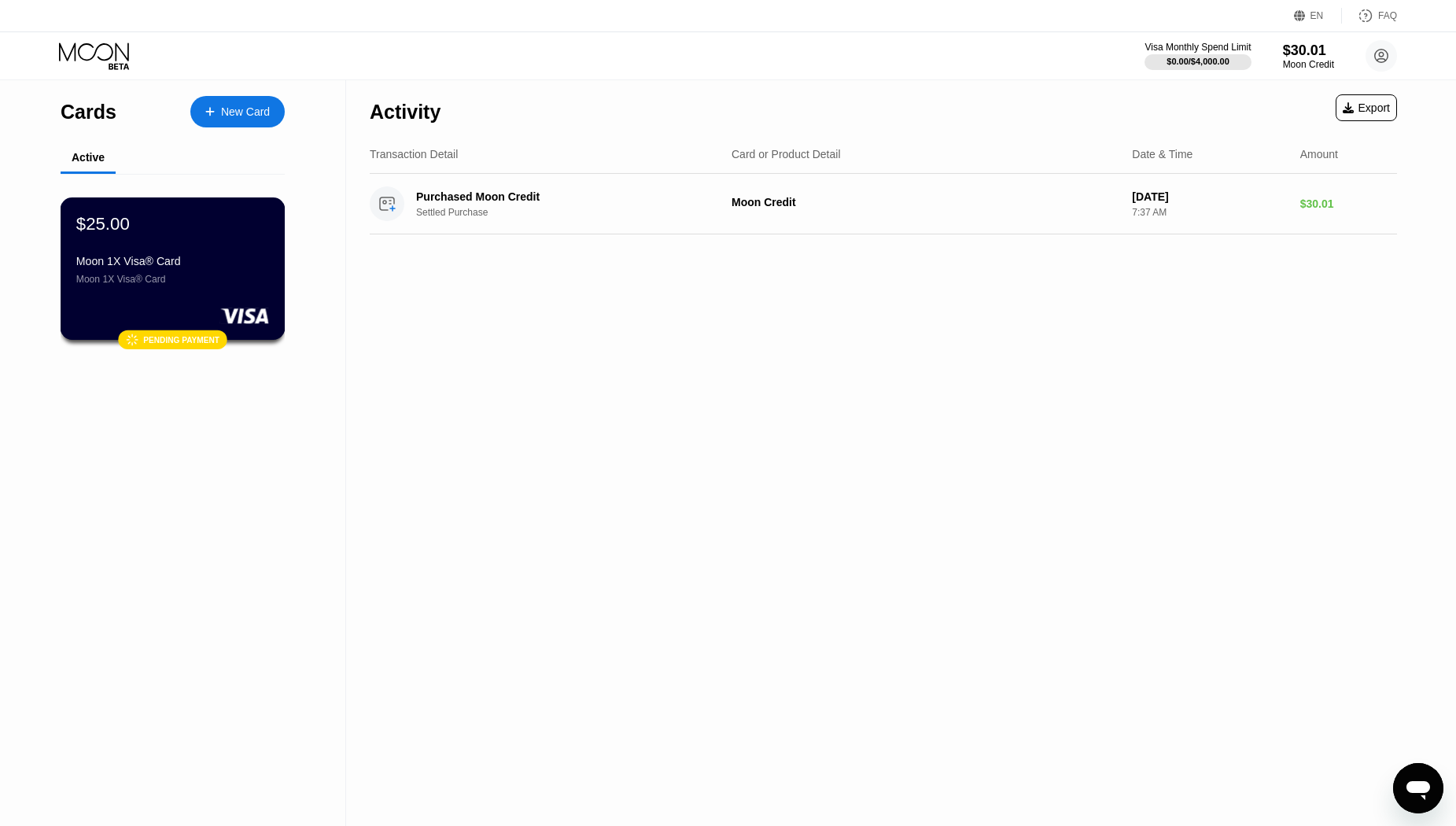
click at [180, 234] on div "$25.00" at bounding box center [172, 223] width 193 height 20
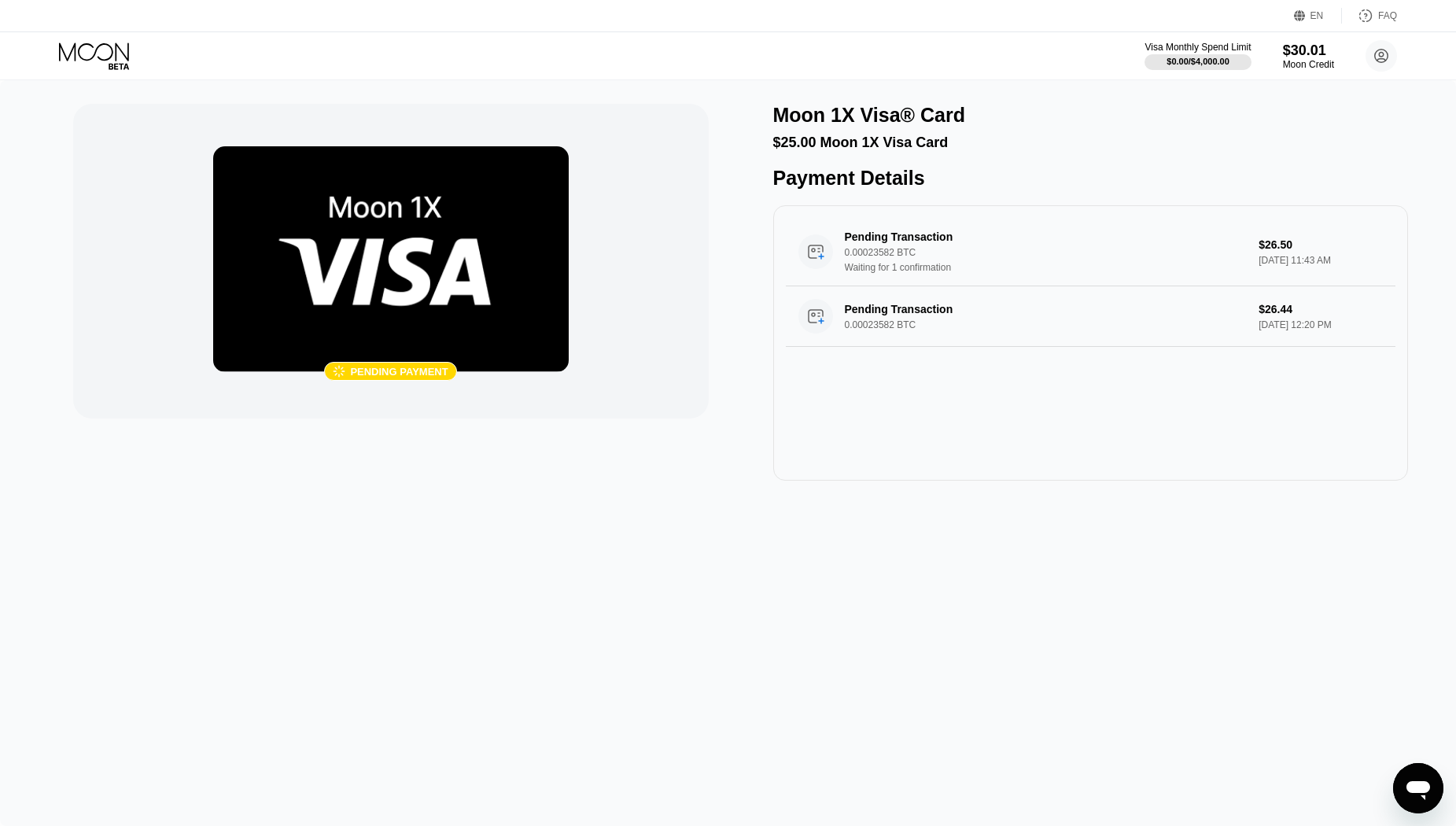
drag, startPoint x: 338, startPoint y: 267, endPoint x: 330, endPoint y: 236, distance: 32.0
click at [330, 236] on img at bounding box center [390, 259] width 355 height 226
type textarea "x"
